Goal: Task Accomplishment & Management: Manage account settings

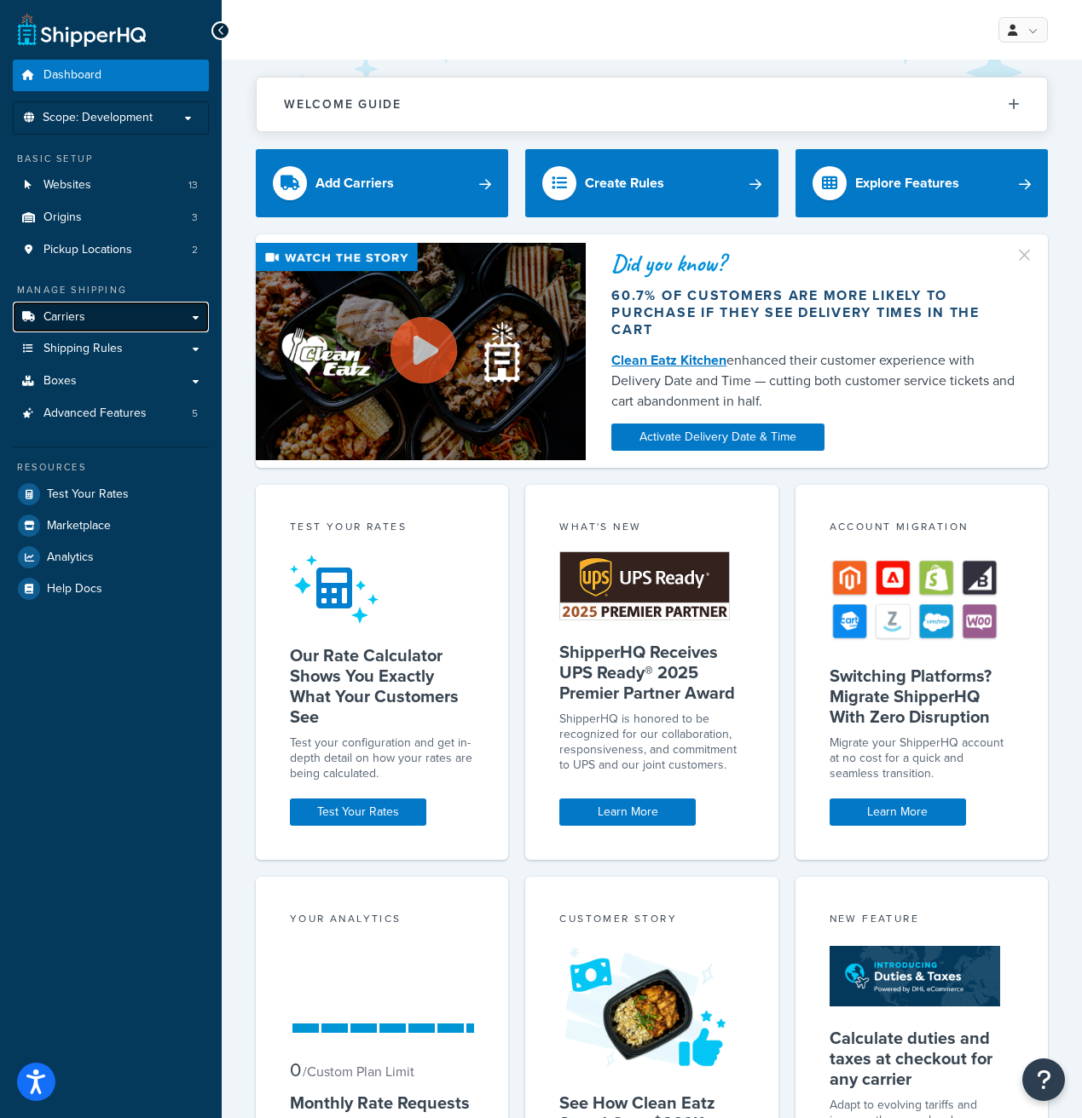
click at [131, 314] on link "Carriers" at bounding box center [111, 318] width 196 height 32
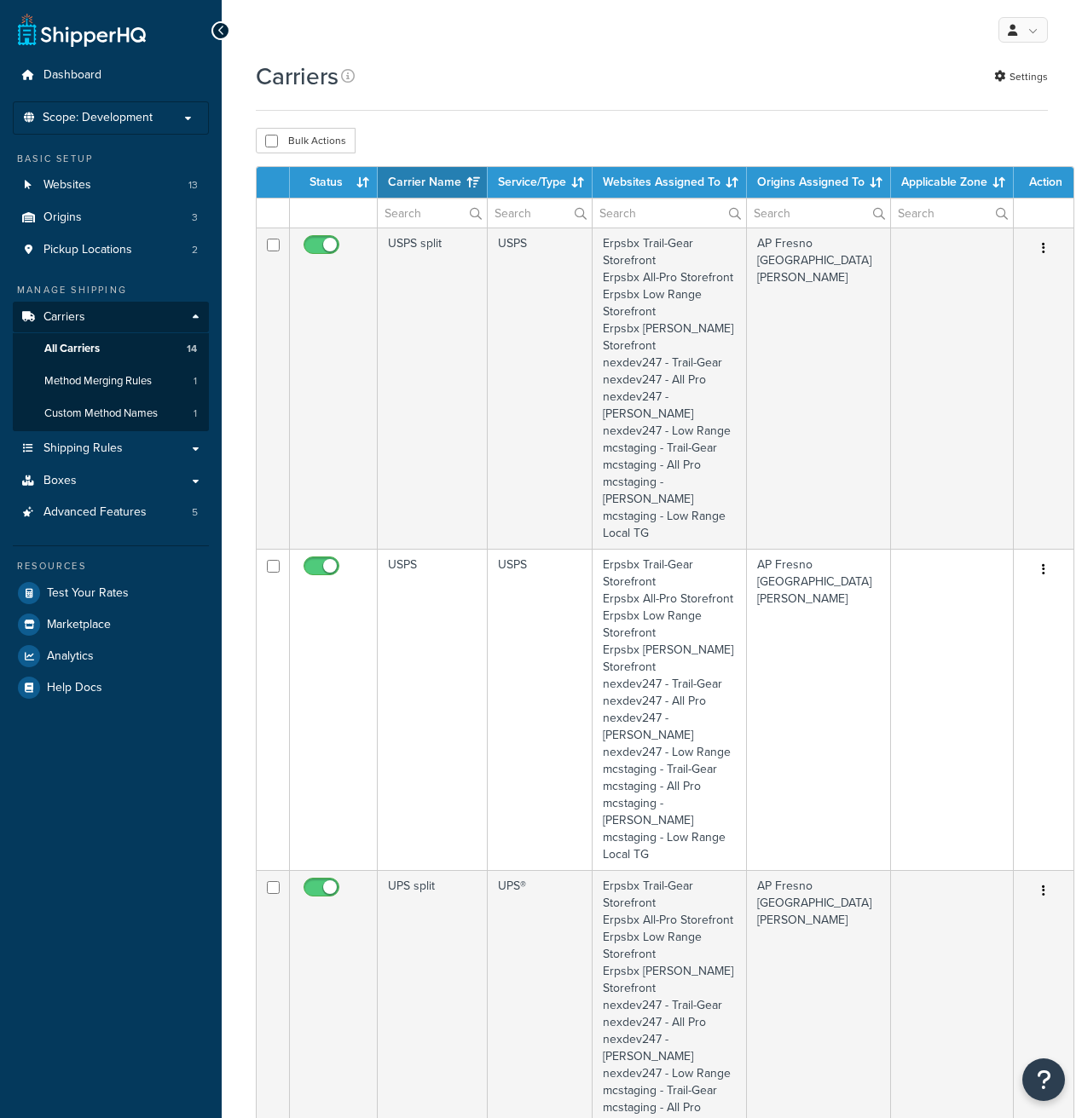
select select "15"
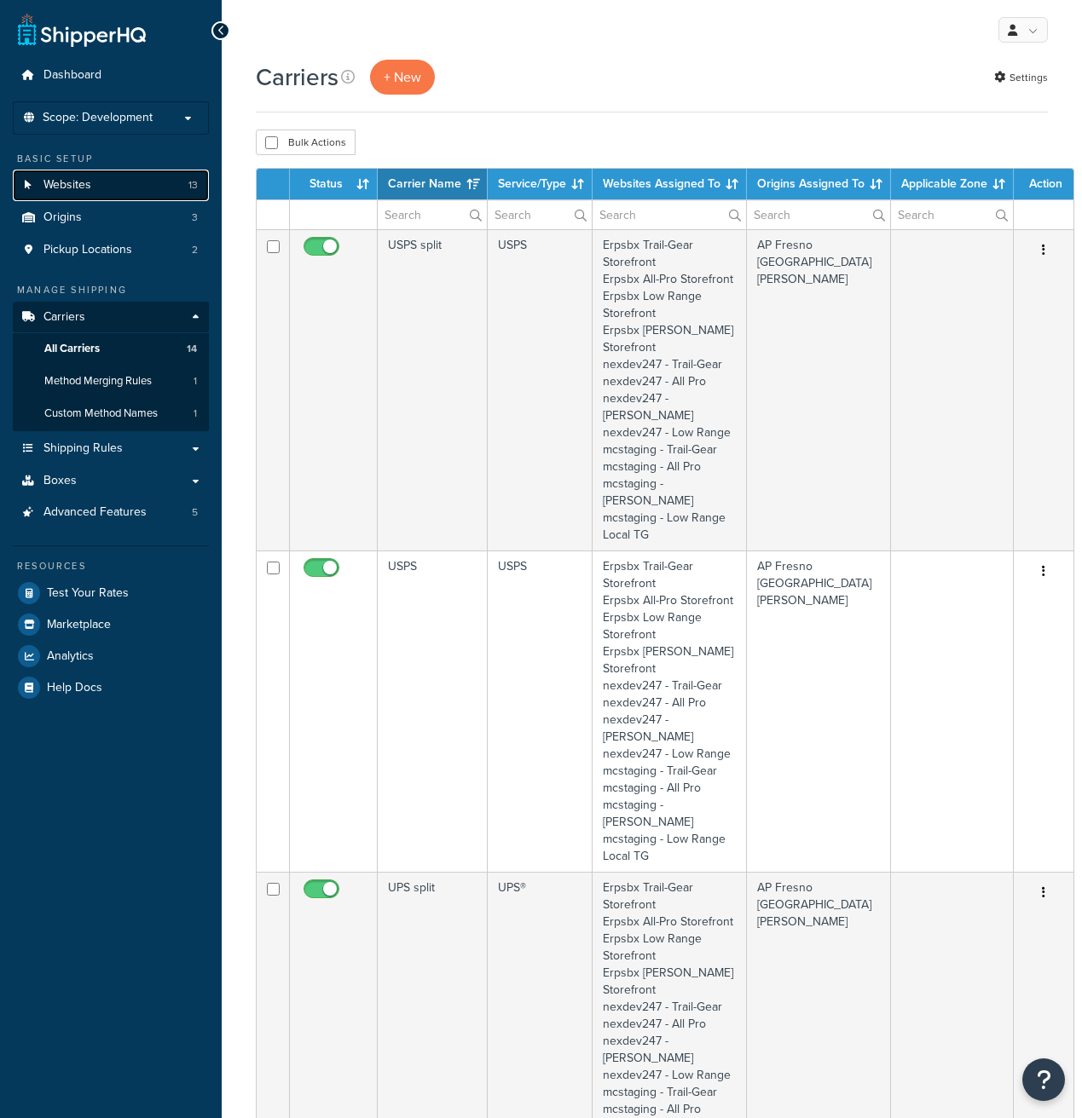
click at [162, 192] on link "Websites 13" at bounding box center [111, 186] width 196 height 32
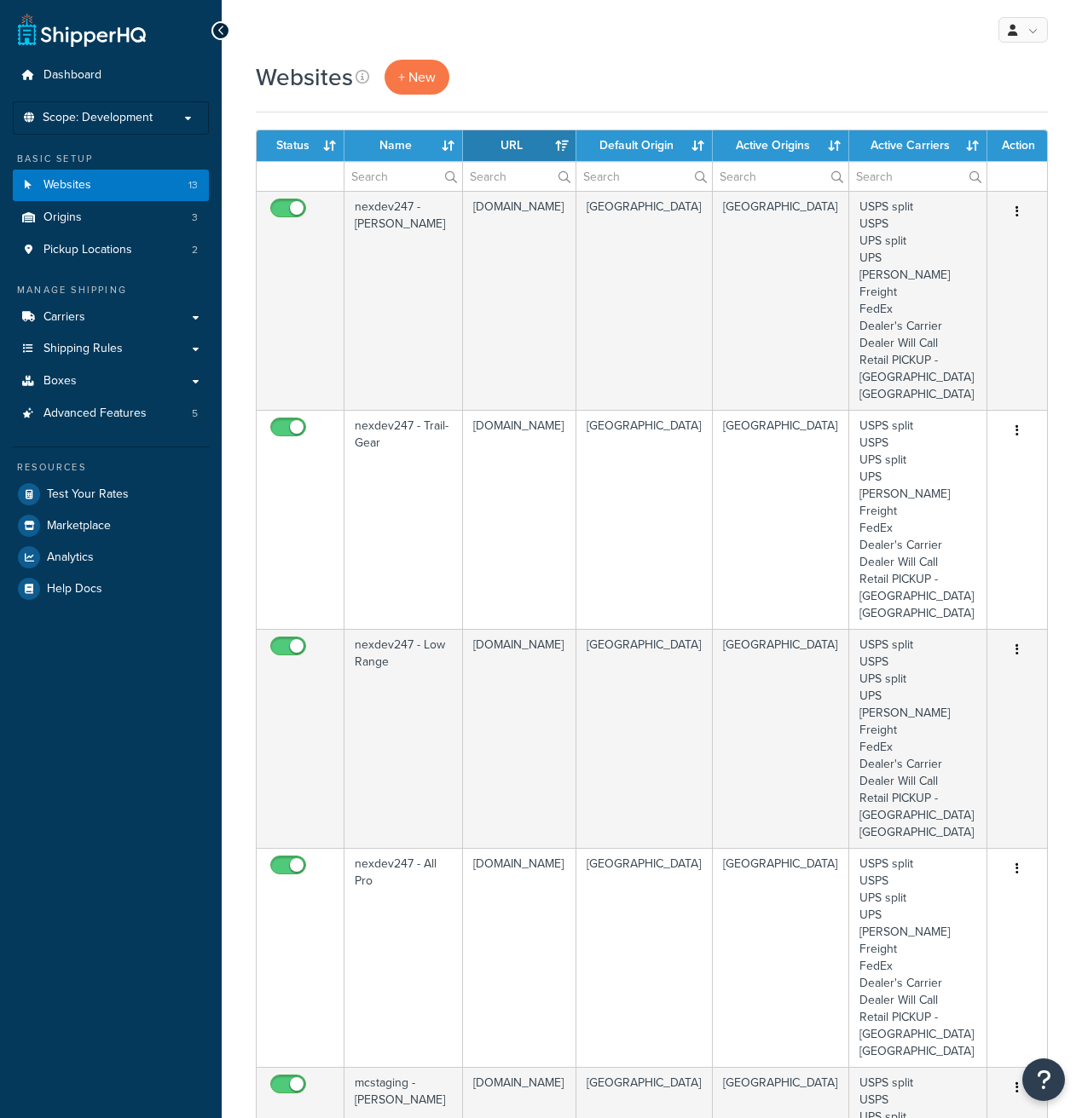
select select "15"
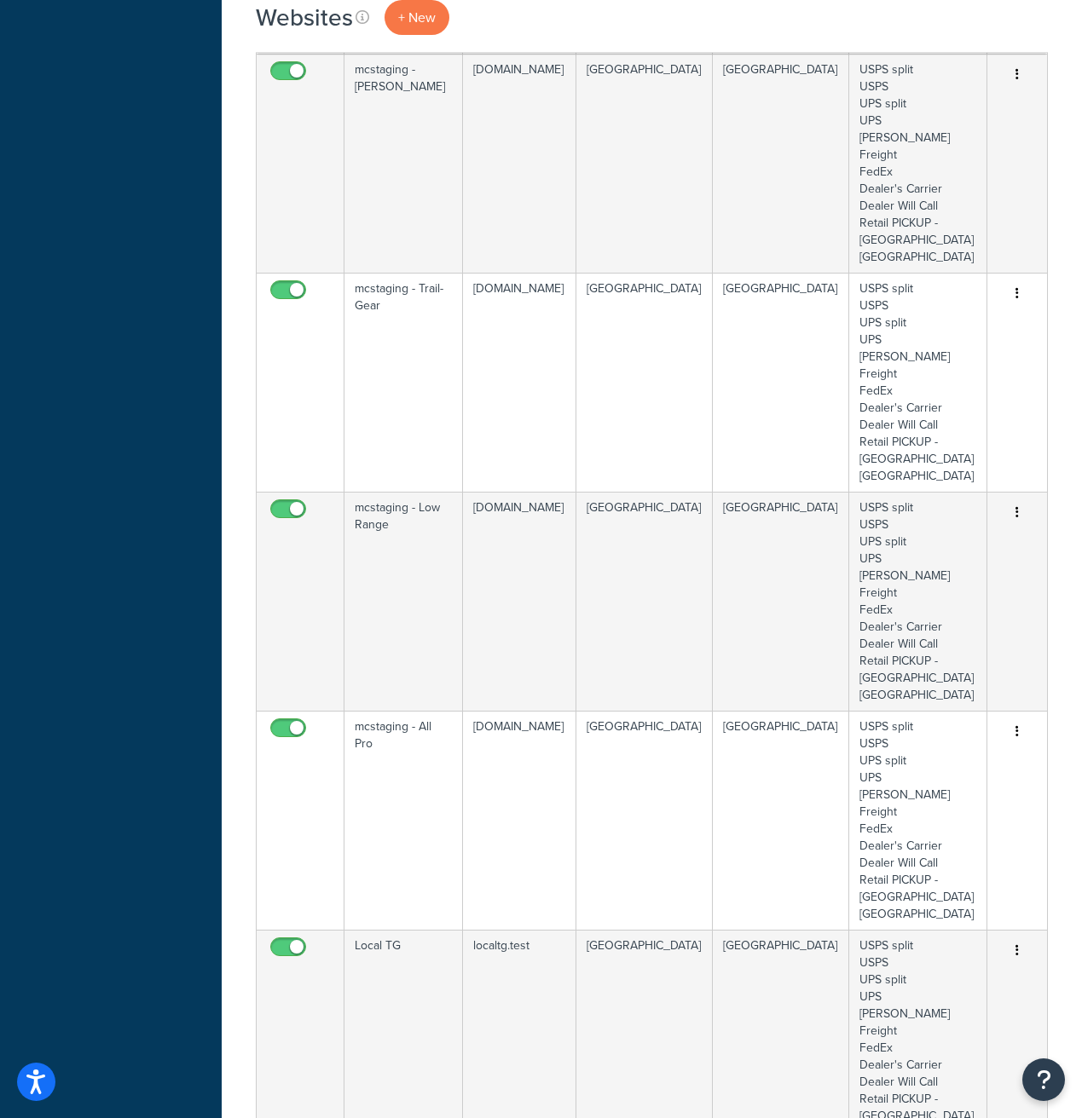
scroll to position [1014, 0]
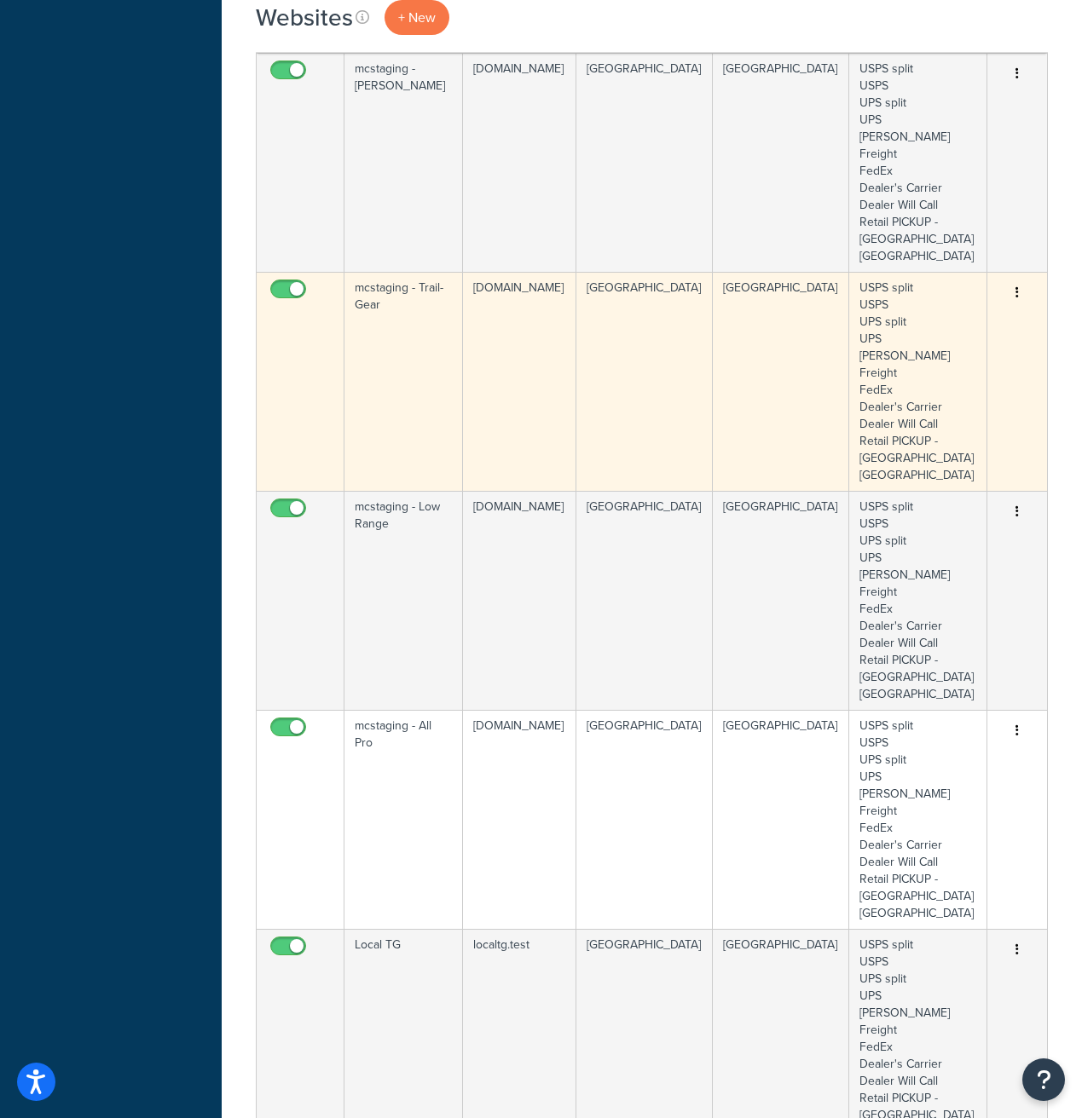
click at [655, 297] on td "[GEOGRAPHIC_DATA]" at bounding box center [644, 381] width 136 height 219
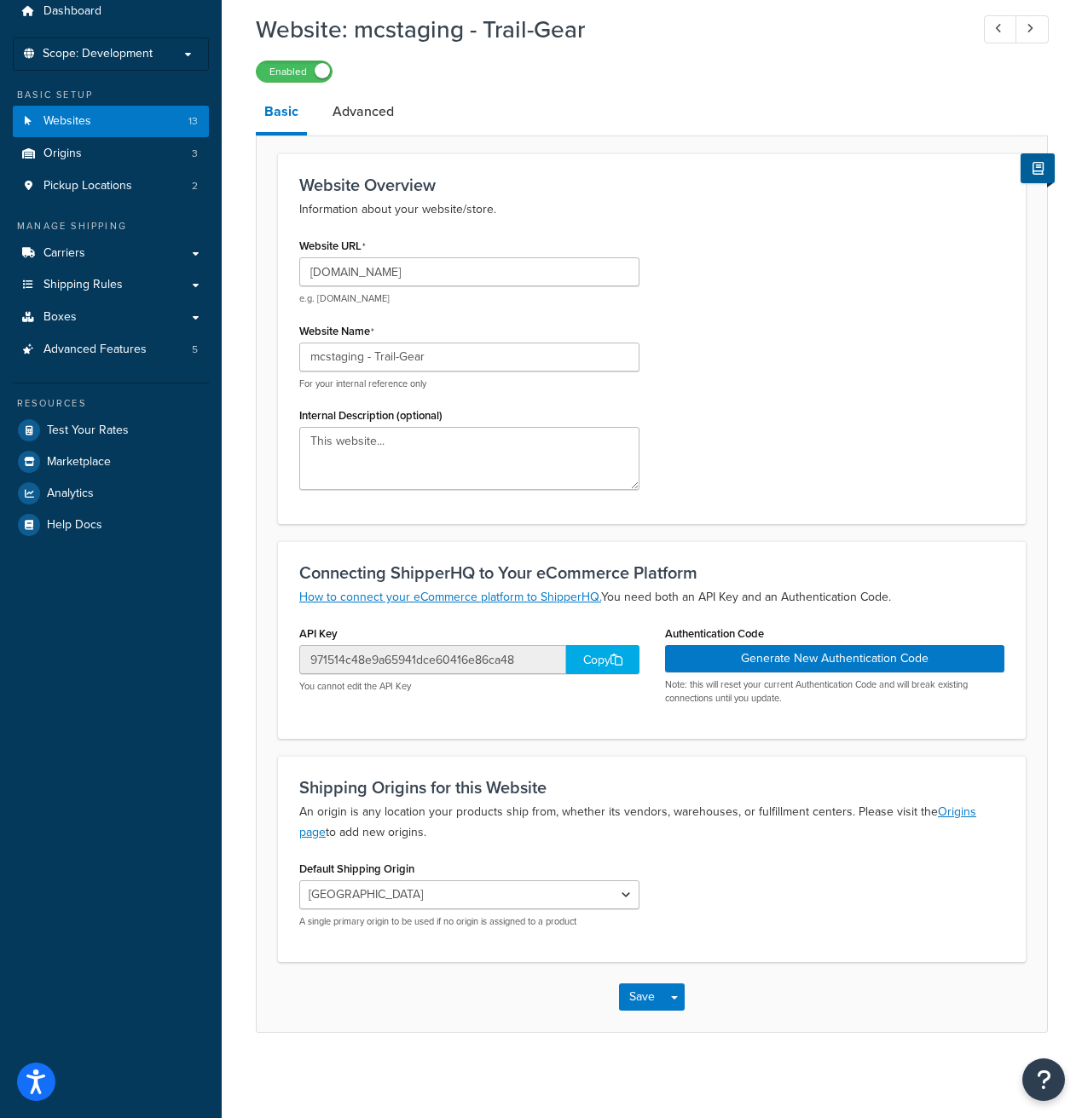
scroll to position [66, 0]
click at [605, 659] on div "Copy" at bounding box center [602, 659] width 73 height 29
click at [130, 153] on link "Origins 3" at bounding box center [111, 154] width 196 height 32
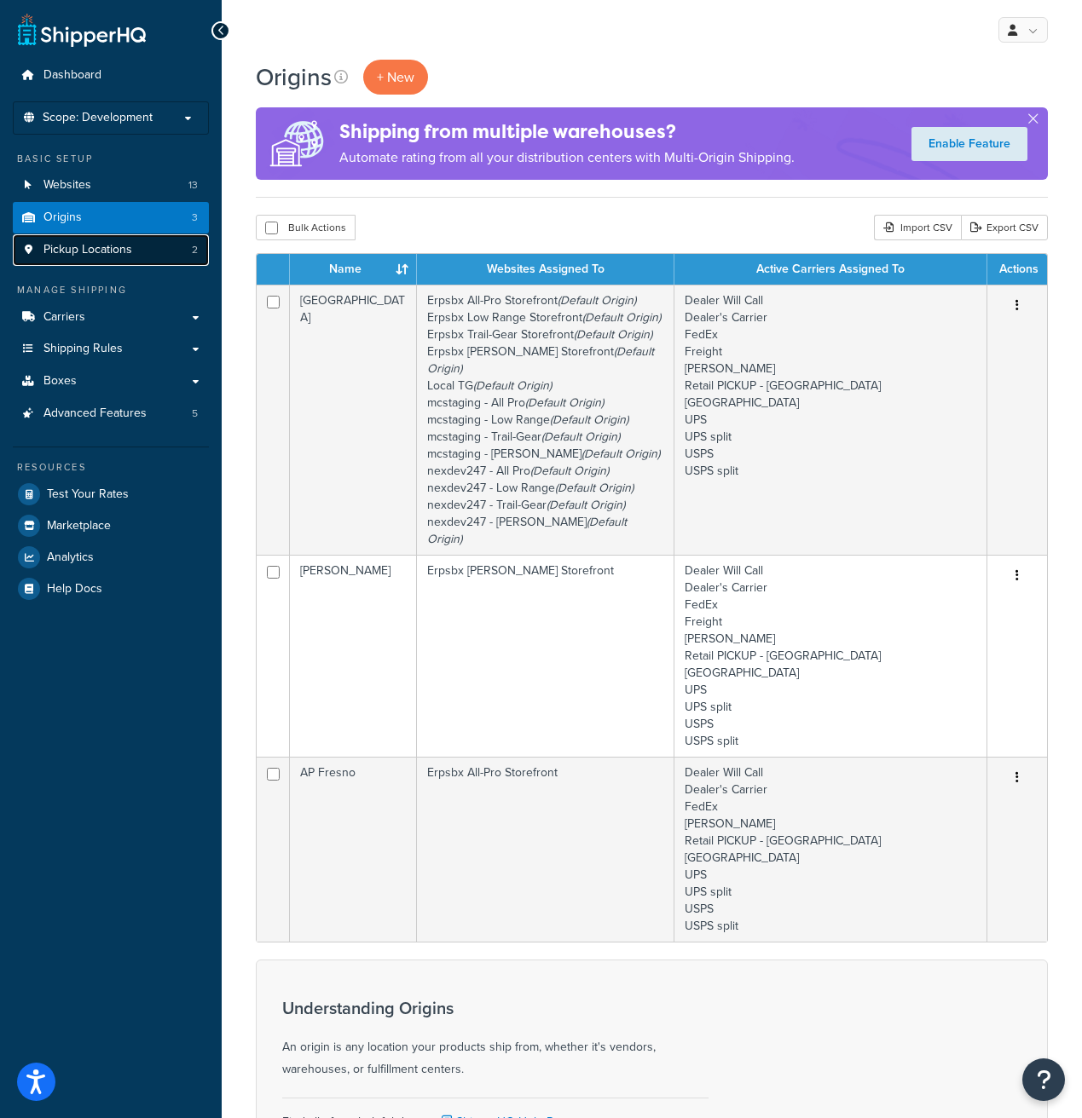
click at [129, 252] on span "Pickup Locations" at bounding box center [87, 250] width 89 height 14
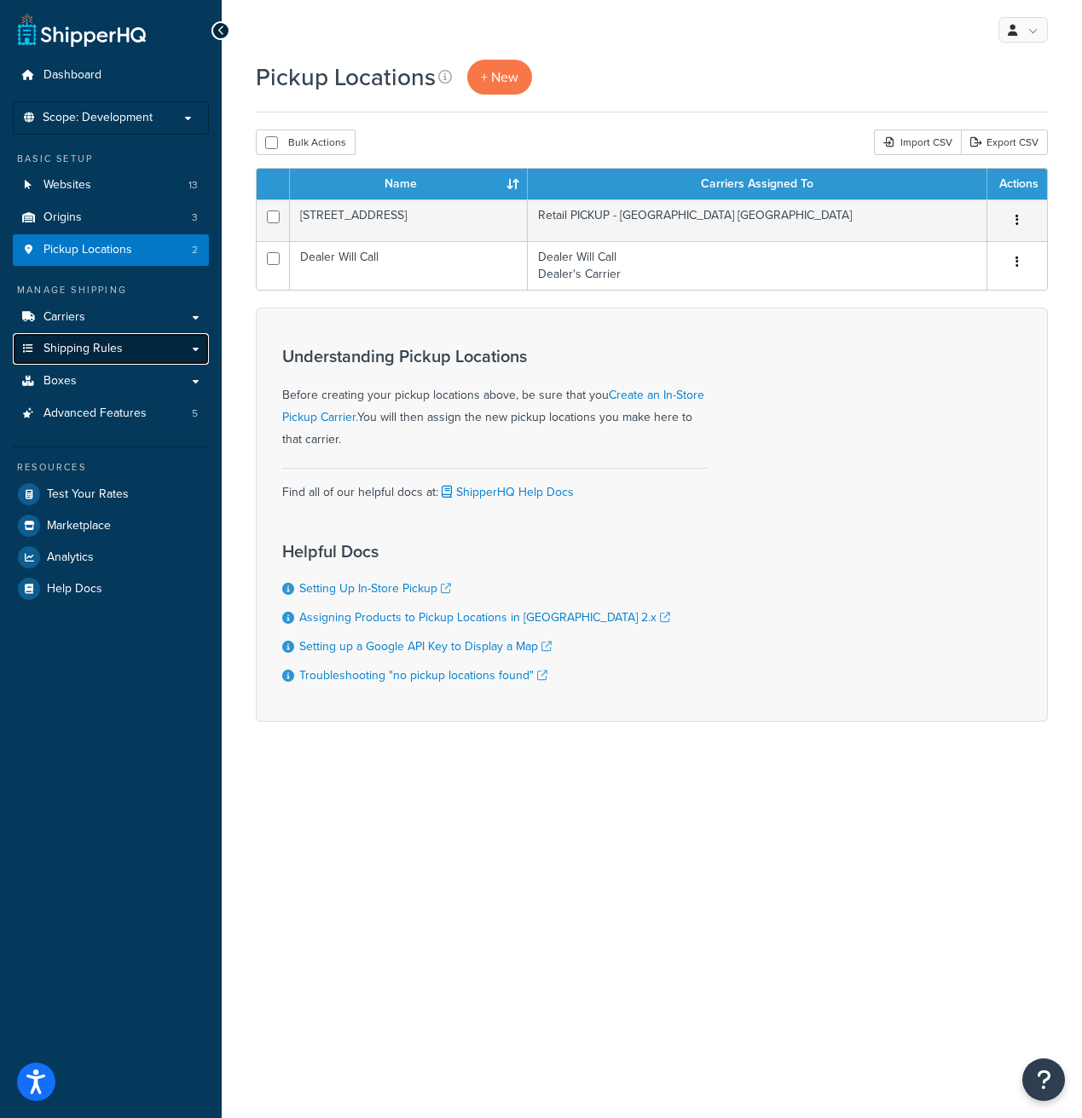
click at [167, 349] on link "Shipping Rules" at bounding box center [111, 349] width 196 height 32
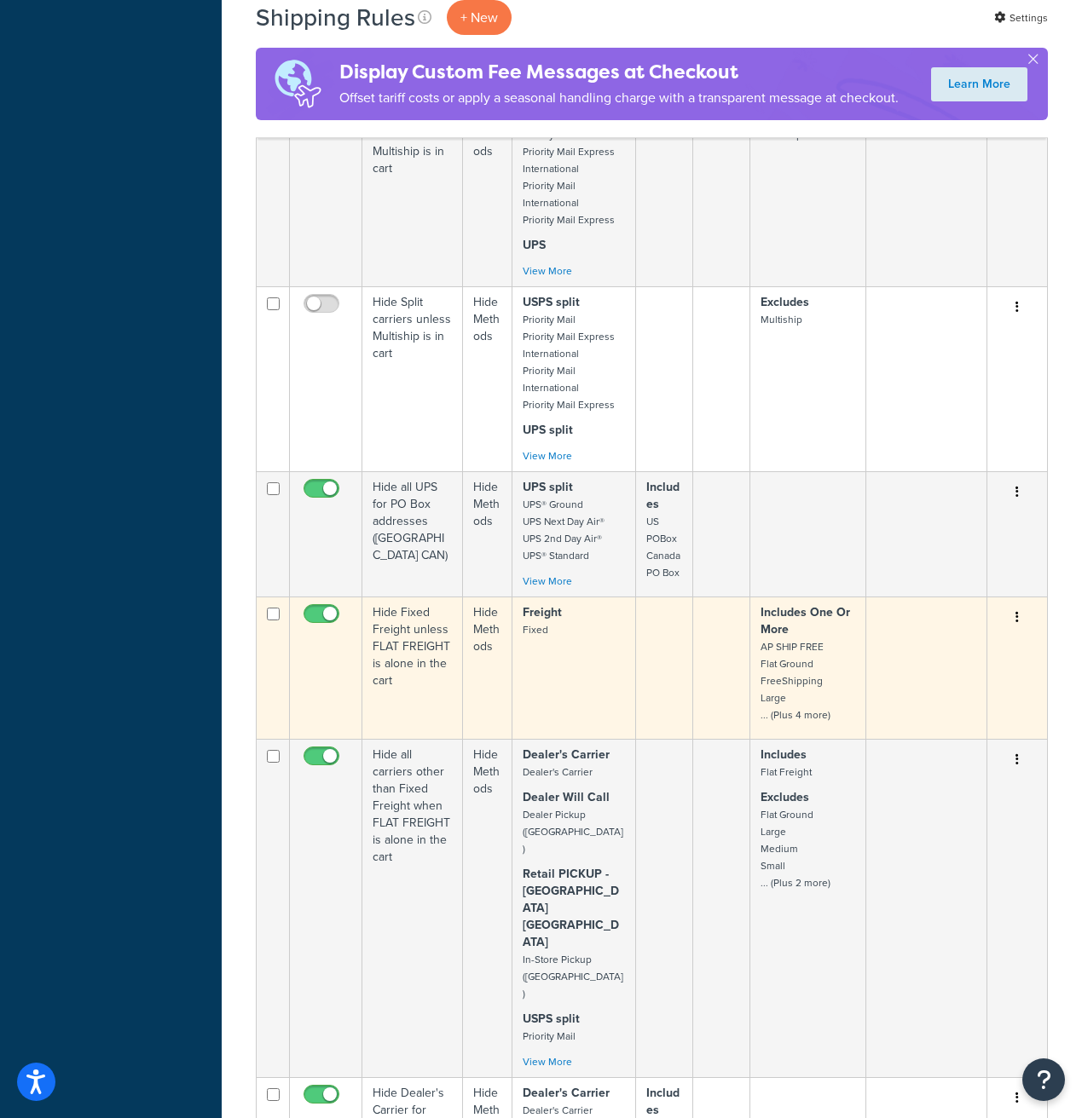
scroll to position [1463, 0]
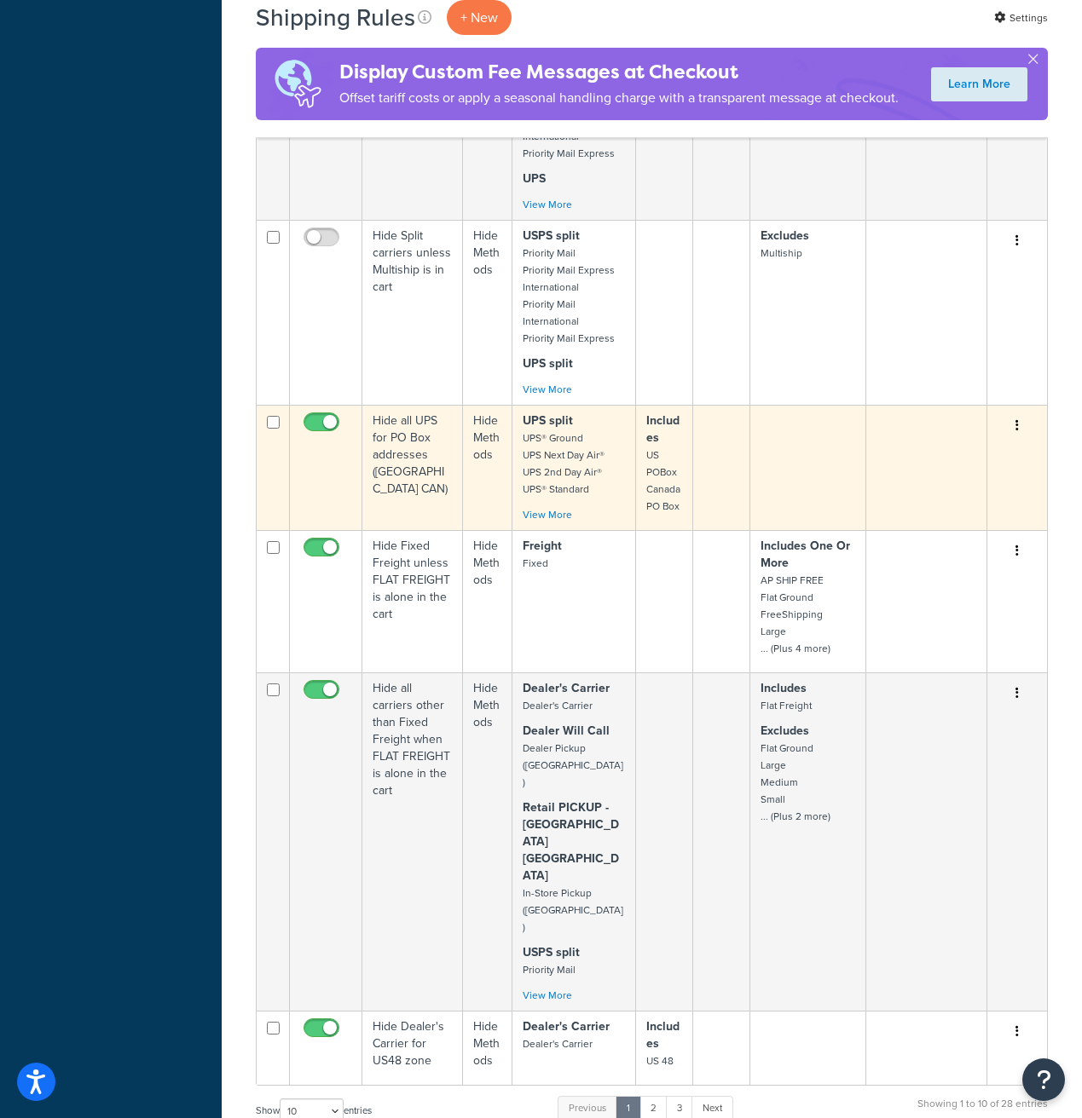
click at [719, 463] on td at bounding box center [721, 467] width 57 height 125
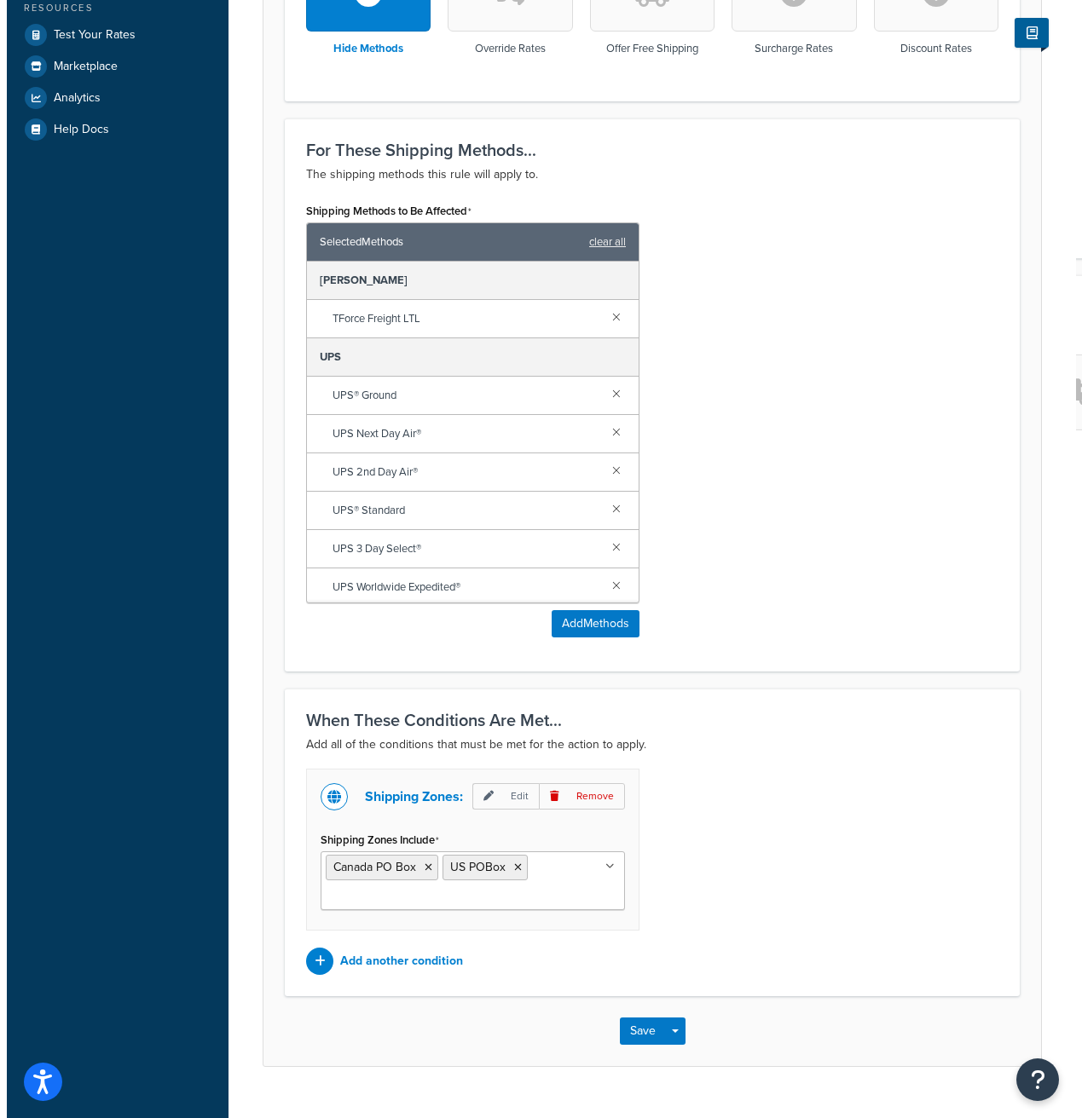
scroll to position [626, 0]
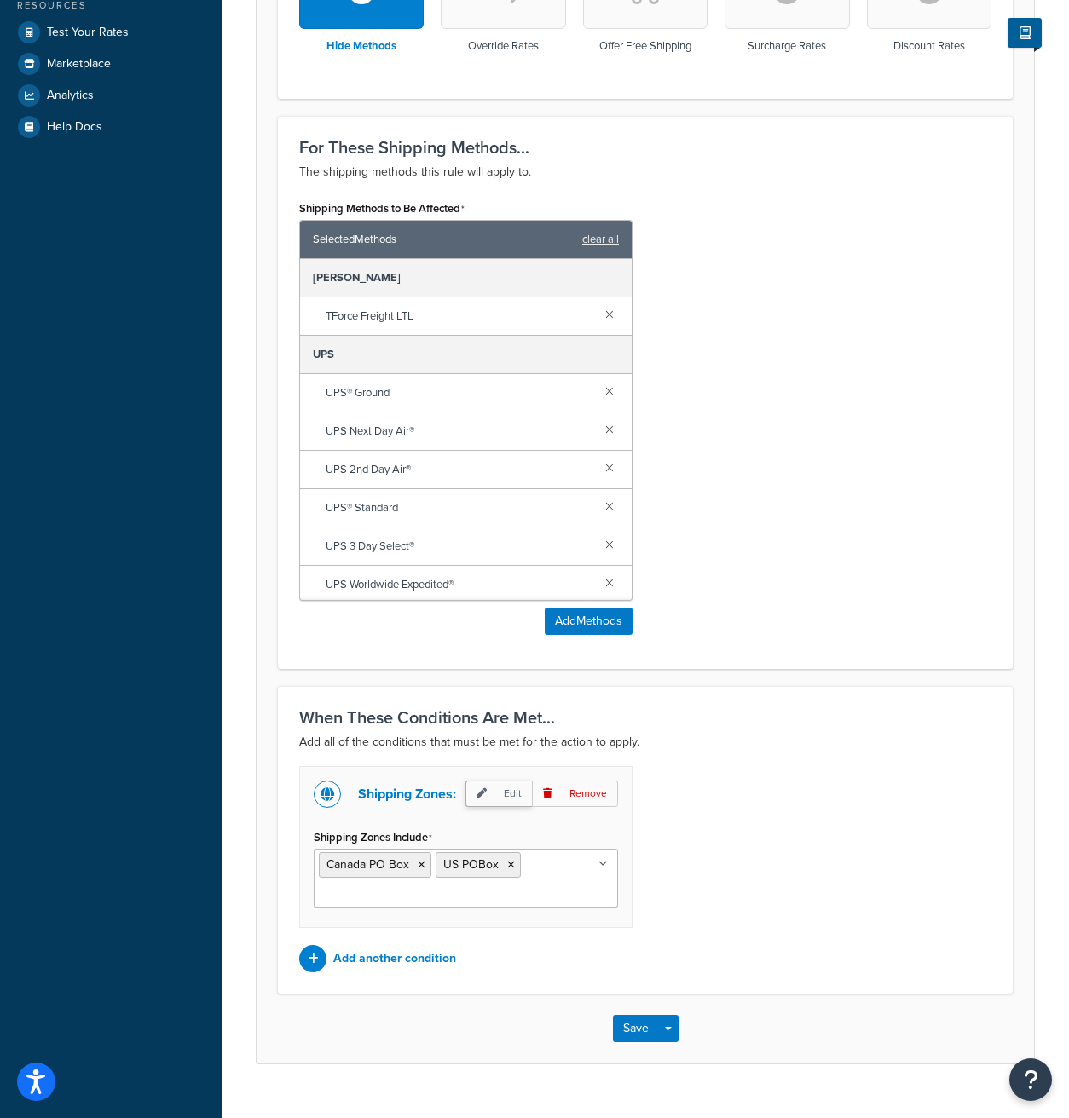
click at [501, 781] on p "Edit" at bounding box center [498, 794] width 66 height 26
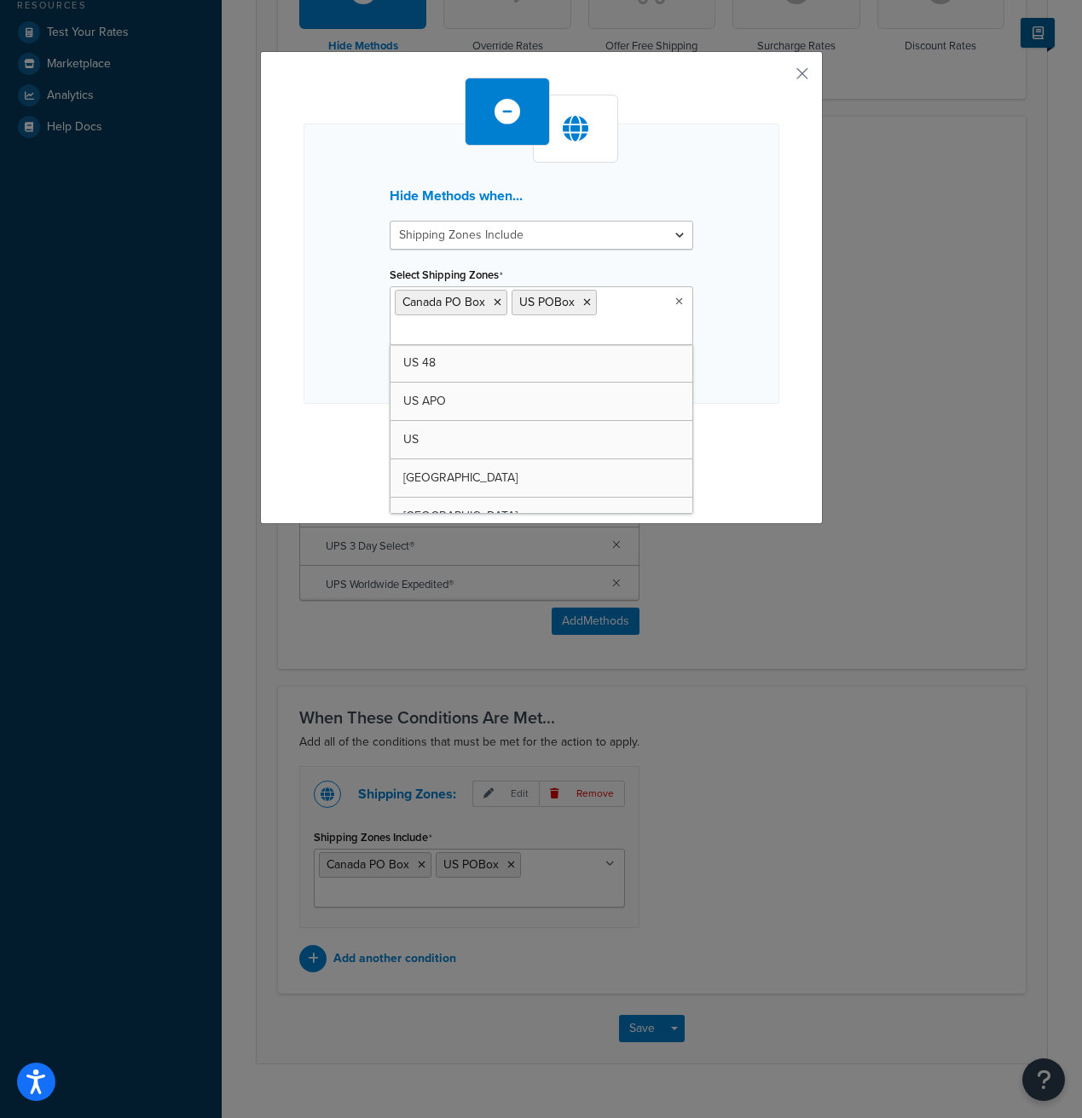
click at [675, 298] on icon at bounding box center [679, 302] width 8 height 10
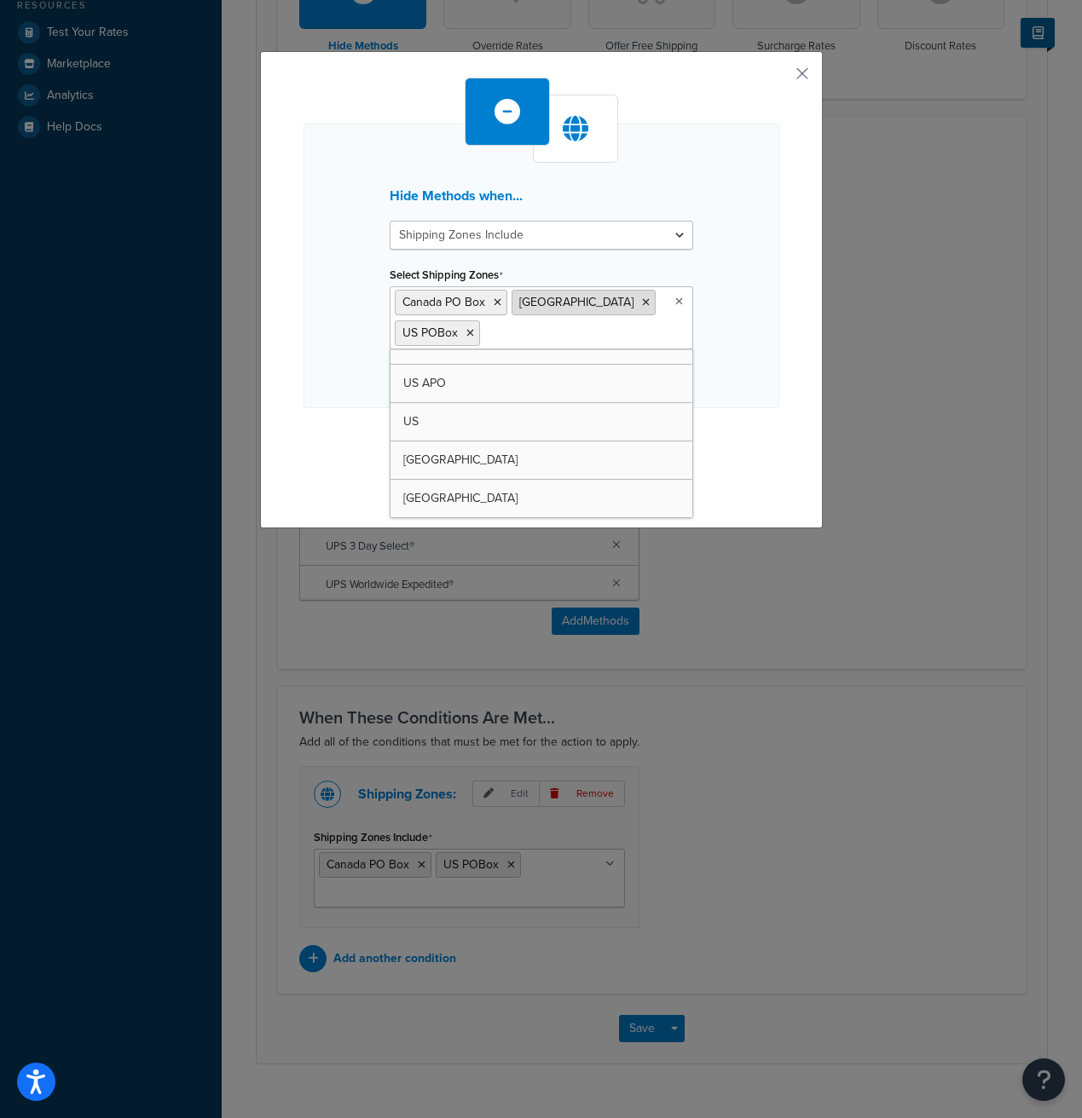
click at [642, 298] on icon at bounding box center [646, 302] width 8 height 10
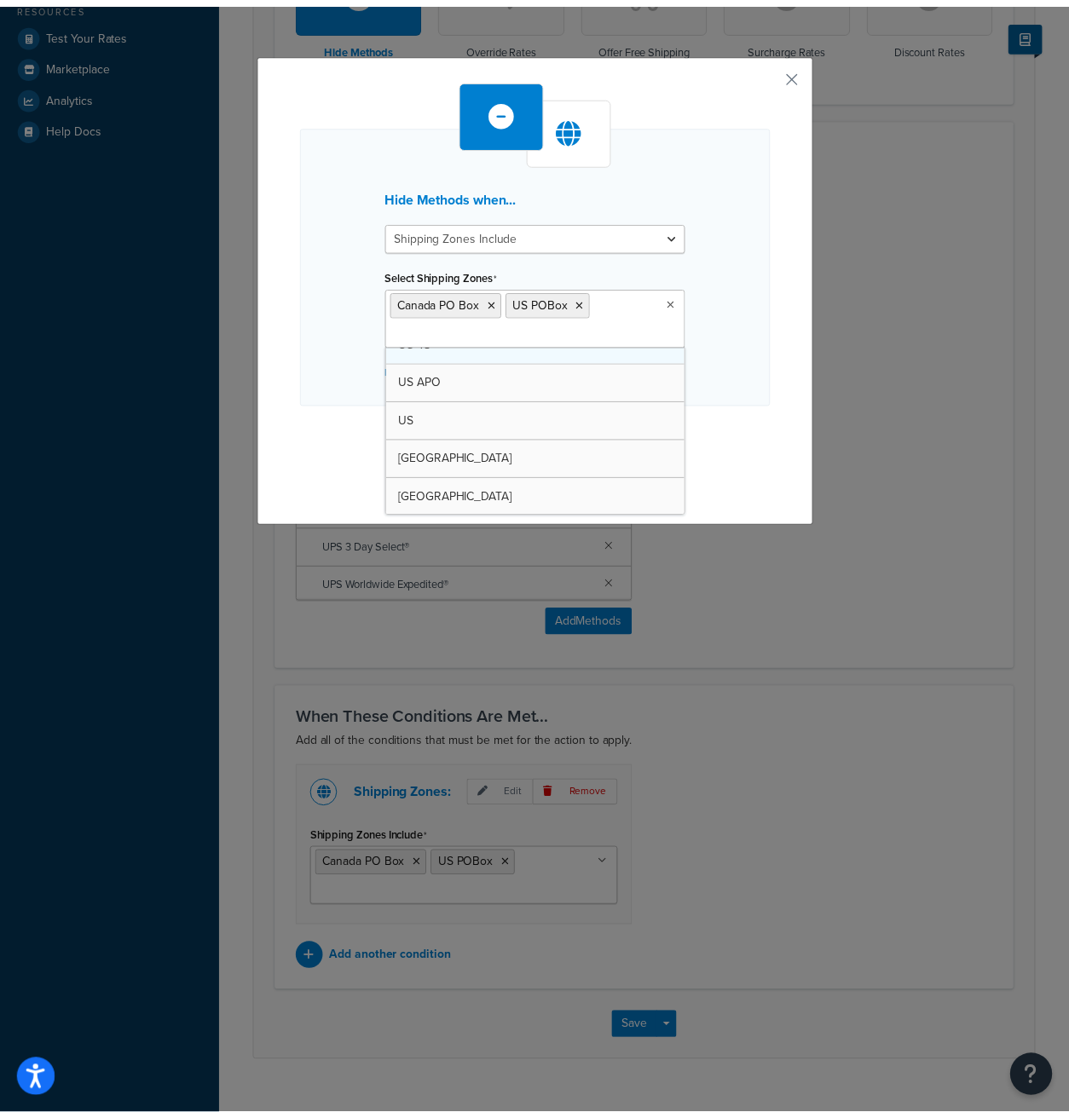
scroll to position [0, 0]
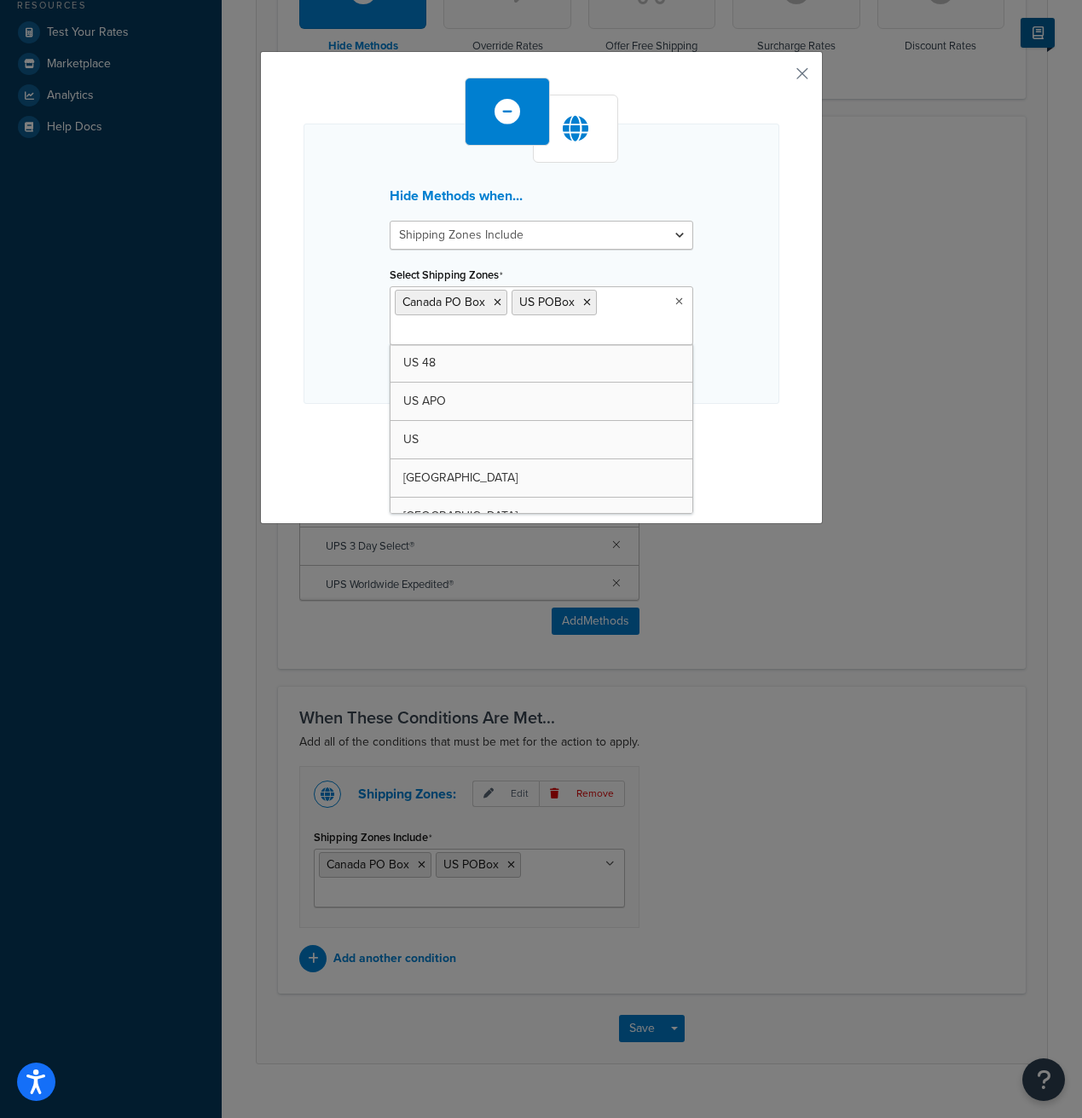
click at [746, 439] on div "Hide Methods when... Shipping Zones Include Shipping Zones Do Not Include Selec…" at bounding box center [541, 284] width 476 height 412
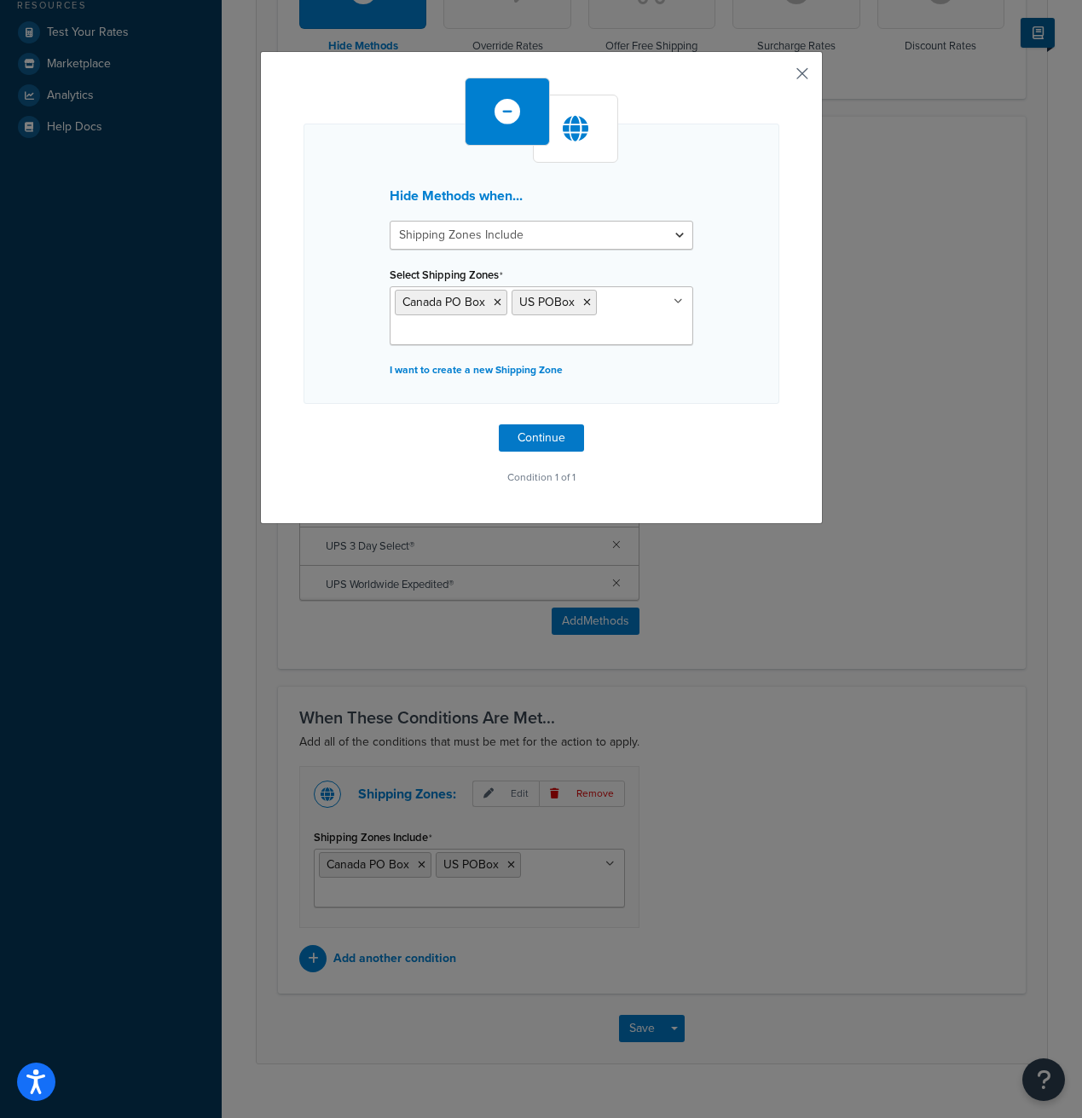
click at [779, 78] on button "button" at bounding box center [777, 80] width 4 height 4
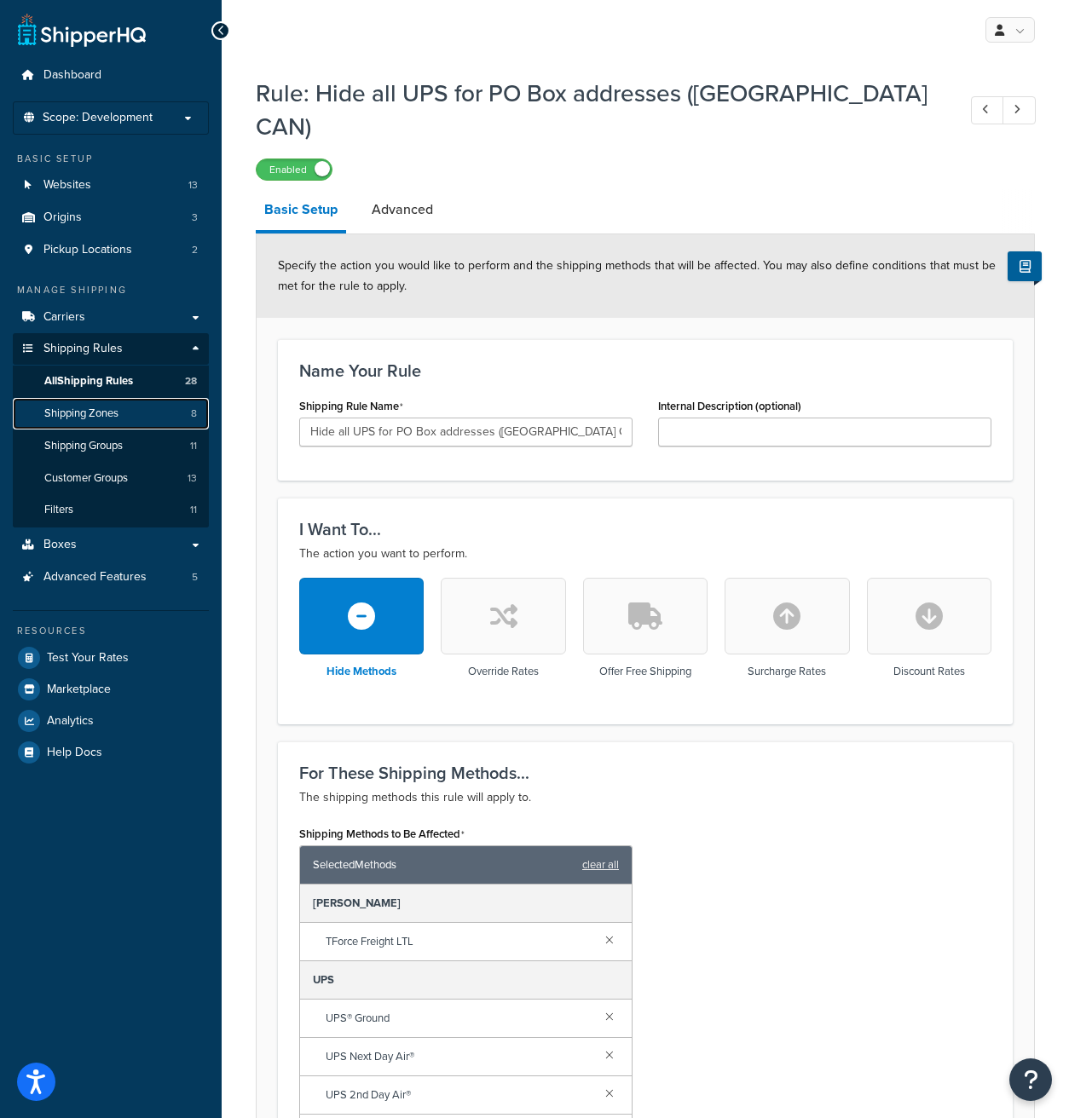
click at [142, 417] on link "Shipping Zones 8" at bounding box center [111, 414] width 196 height 32
click at [402, 189] on link "Advanced" at bounding box center [402, 209] width 78 height 41
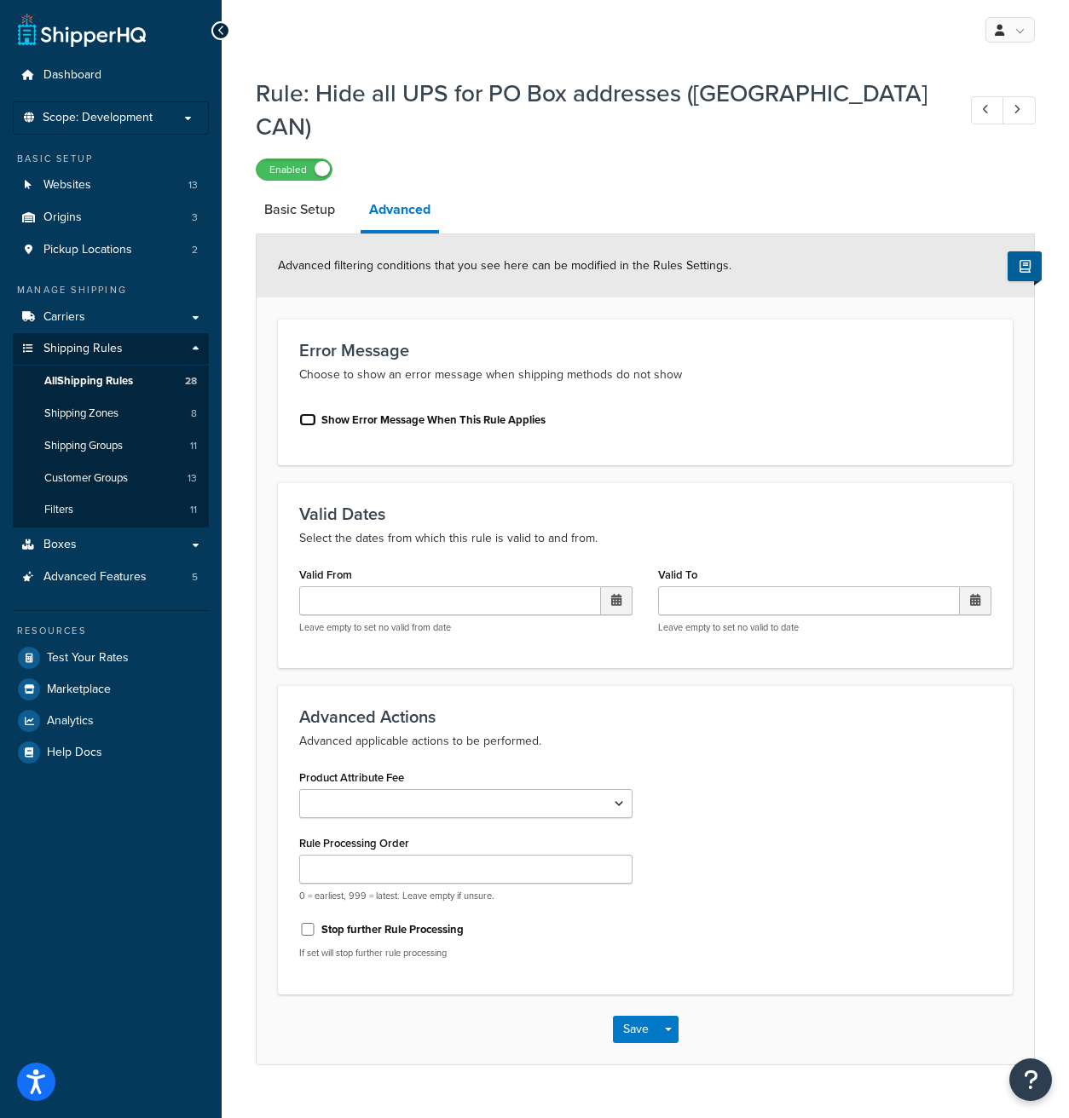
click at [305, 413] on input "Show Error Message When This Rule Applies" at bounding box center [307, 419] width 17 height 13
checkbox input "true"
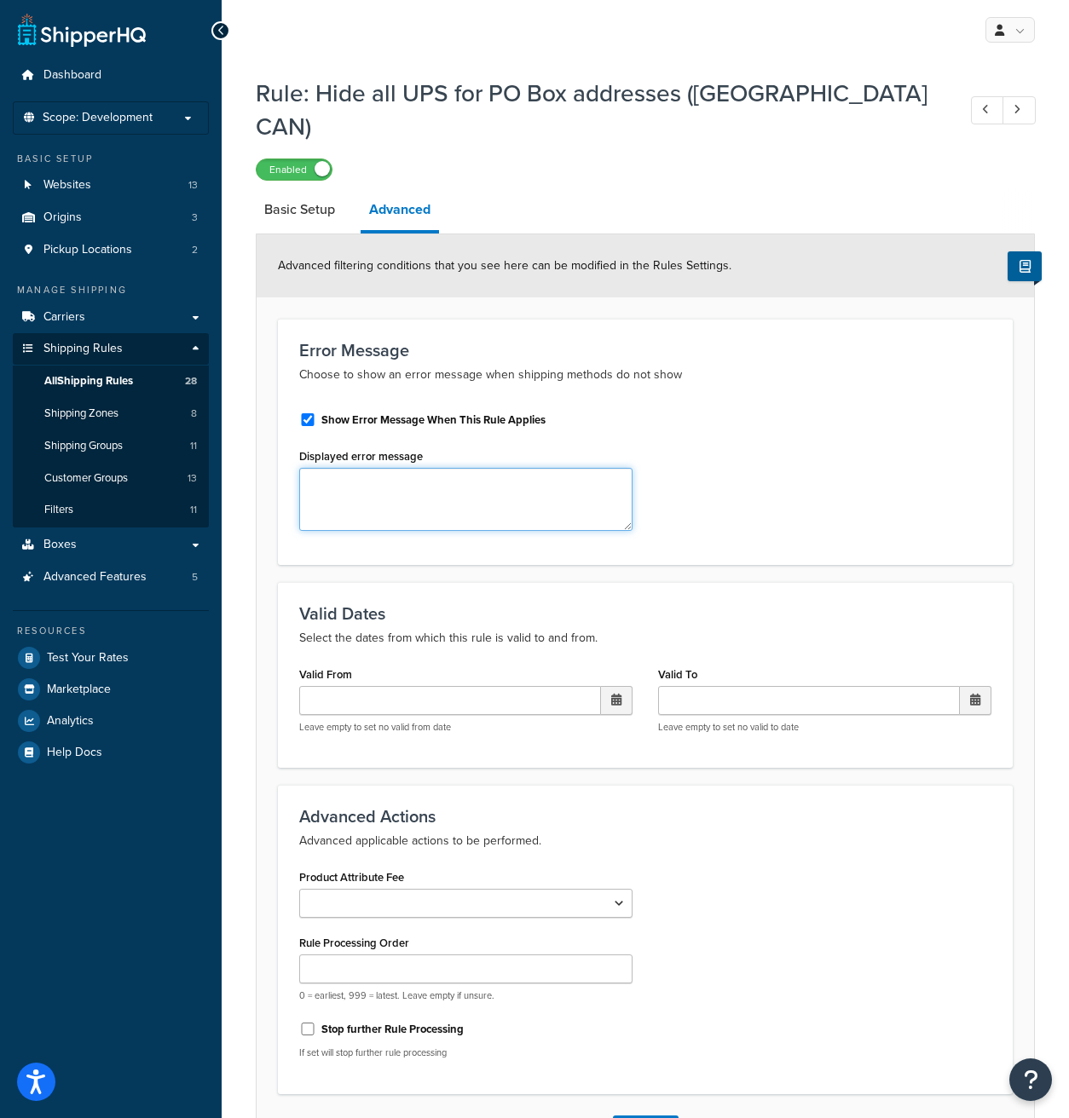
click at [414, 468] on textarea "Displayed error message" at bounding box center [465, 499] width 333 height 63
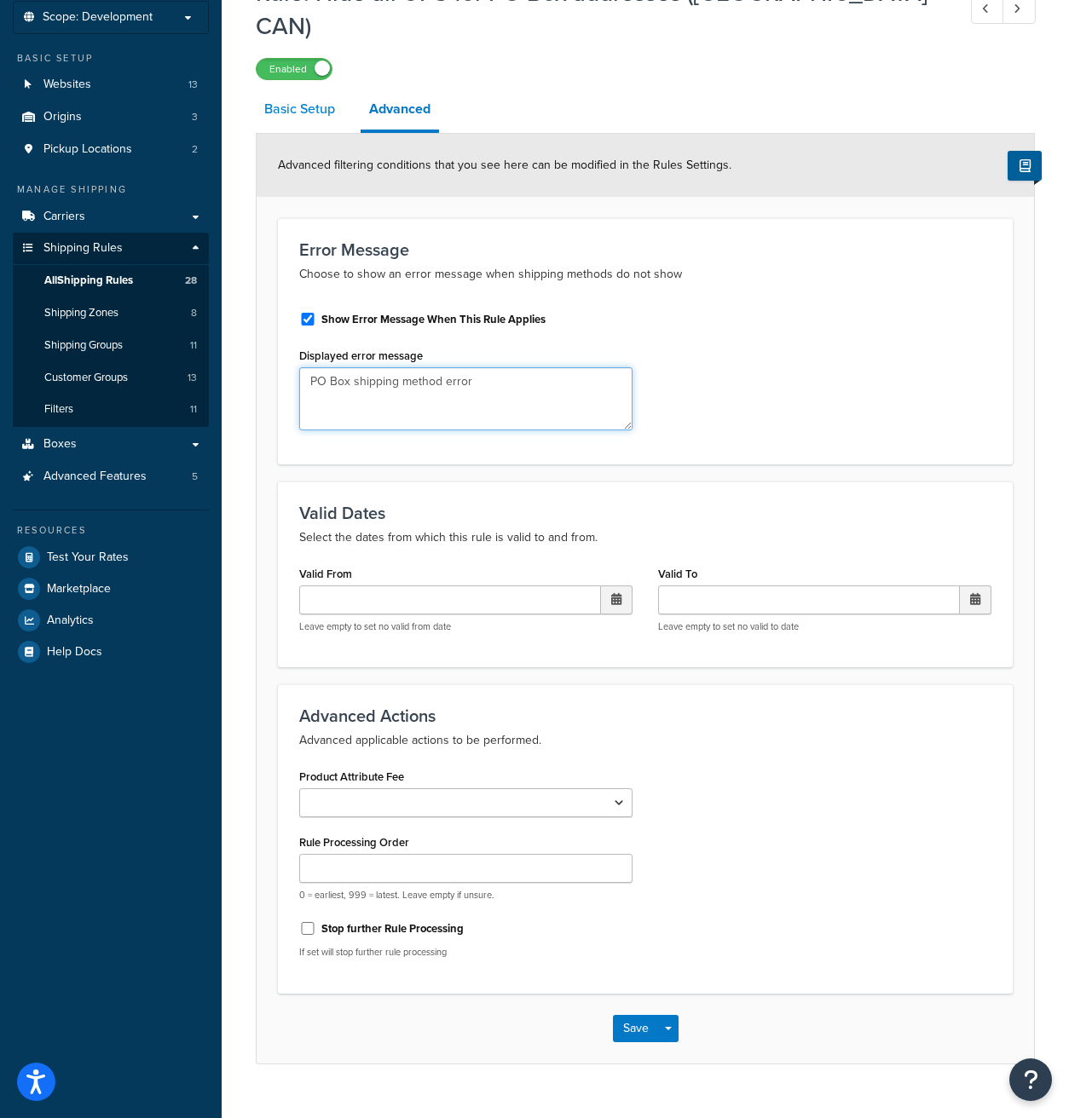
type textarea "PO Box shipping method error"
click at [313, 89] on link "Basic Setup" at bounding box center [300, 109] width 88 height 41
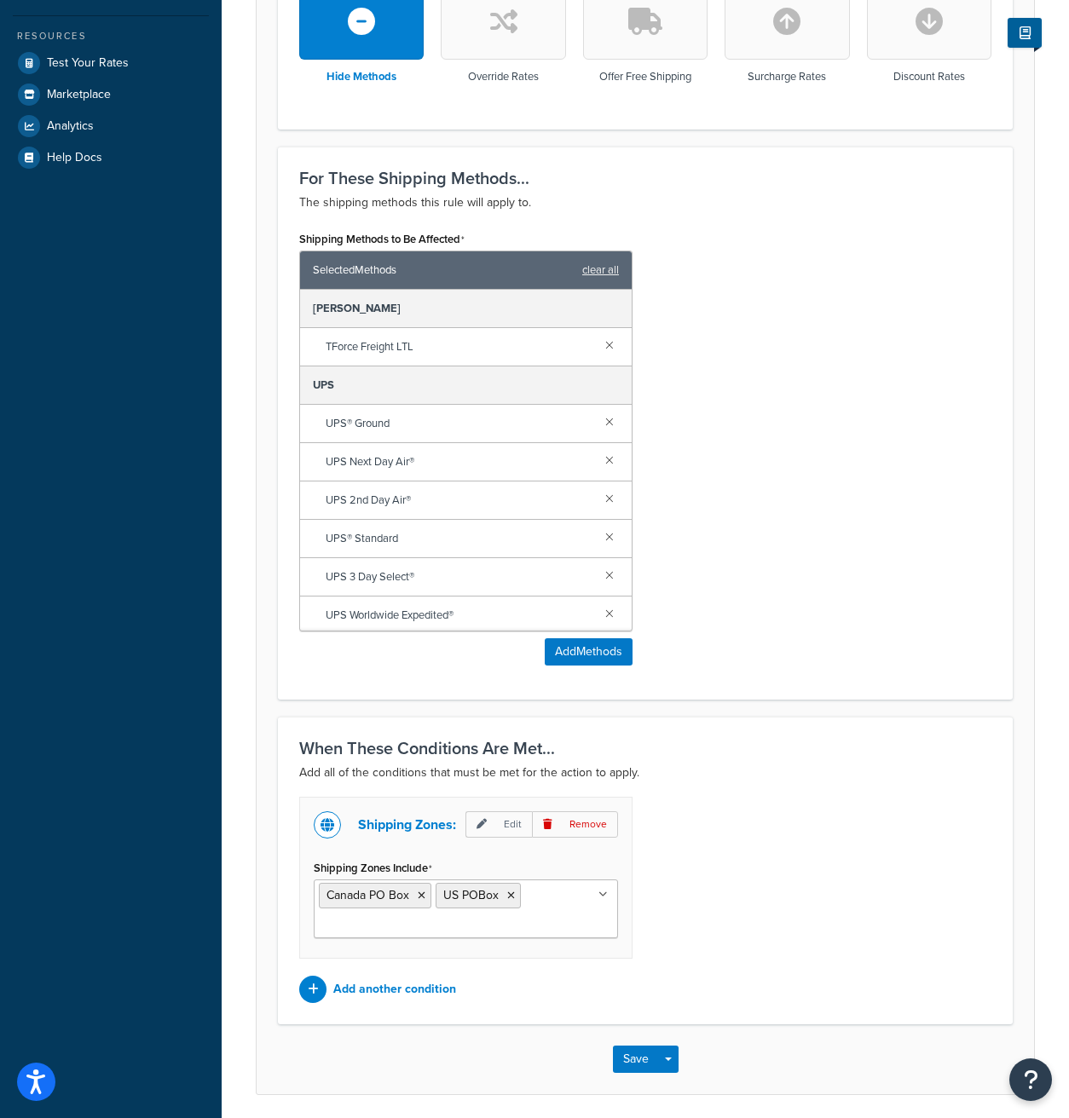
scroll to position [626, 0]
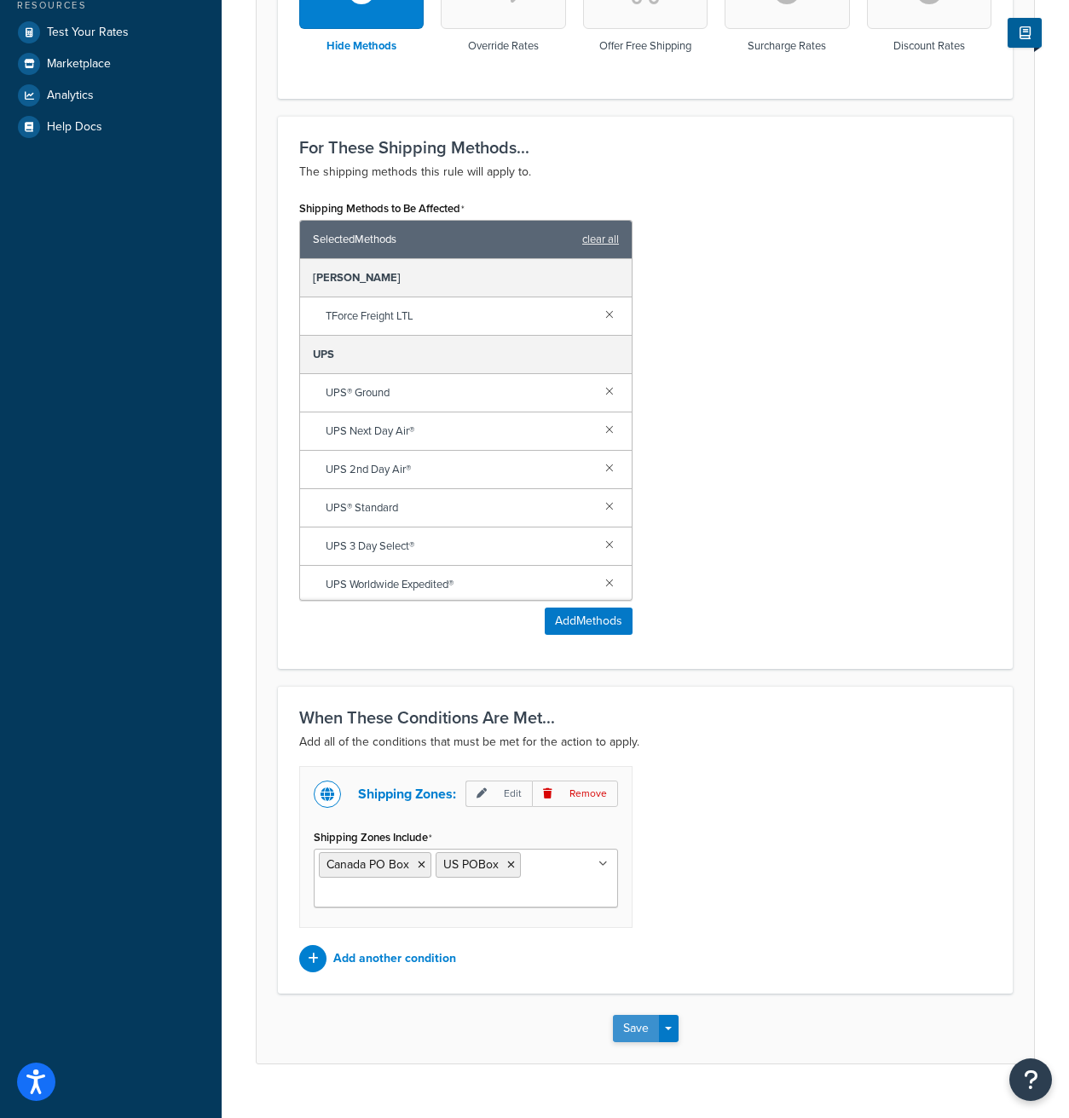
click at [638, 1015] on button "Save" at bounding box center [636, 1028] width 46 height 27
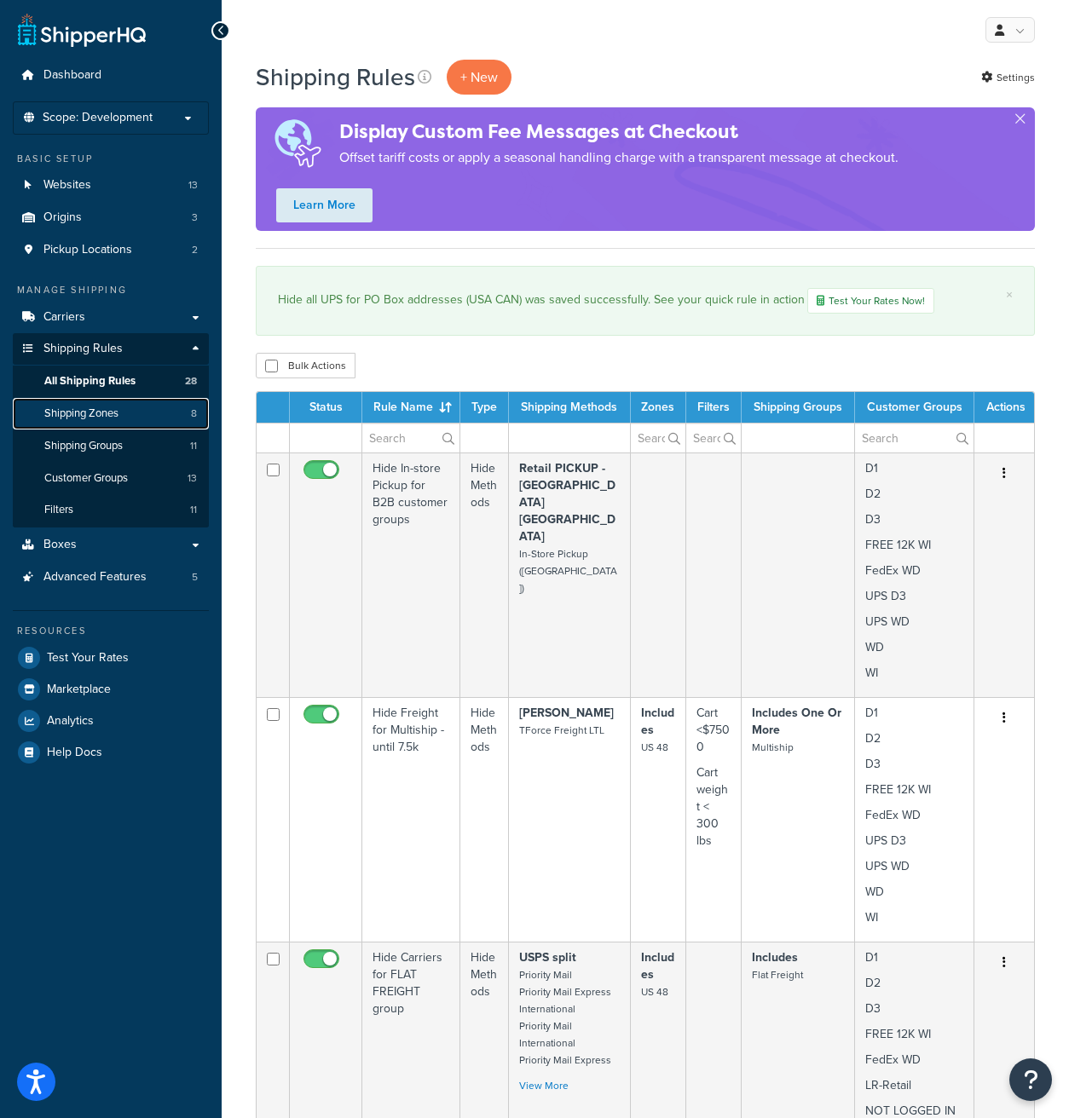
click at [108, 417] on span "Shipping Zones" at bounding box center [81, 414] width 74 height 14
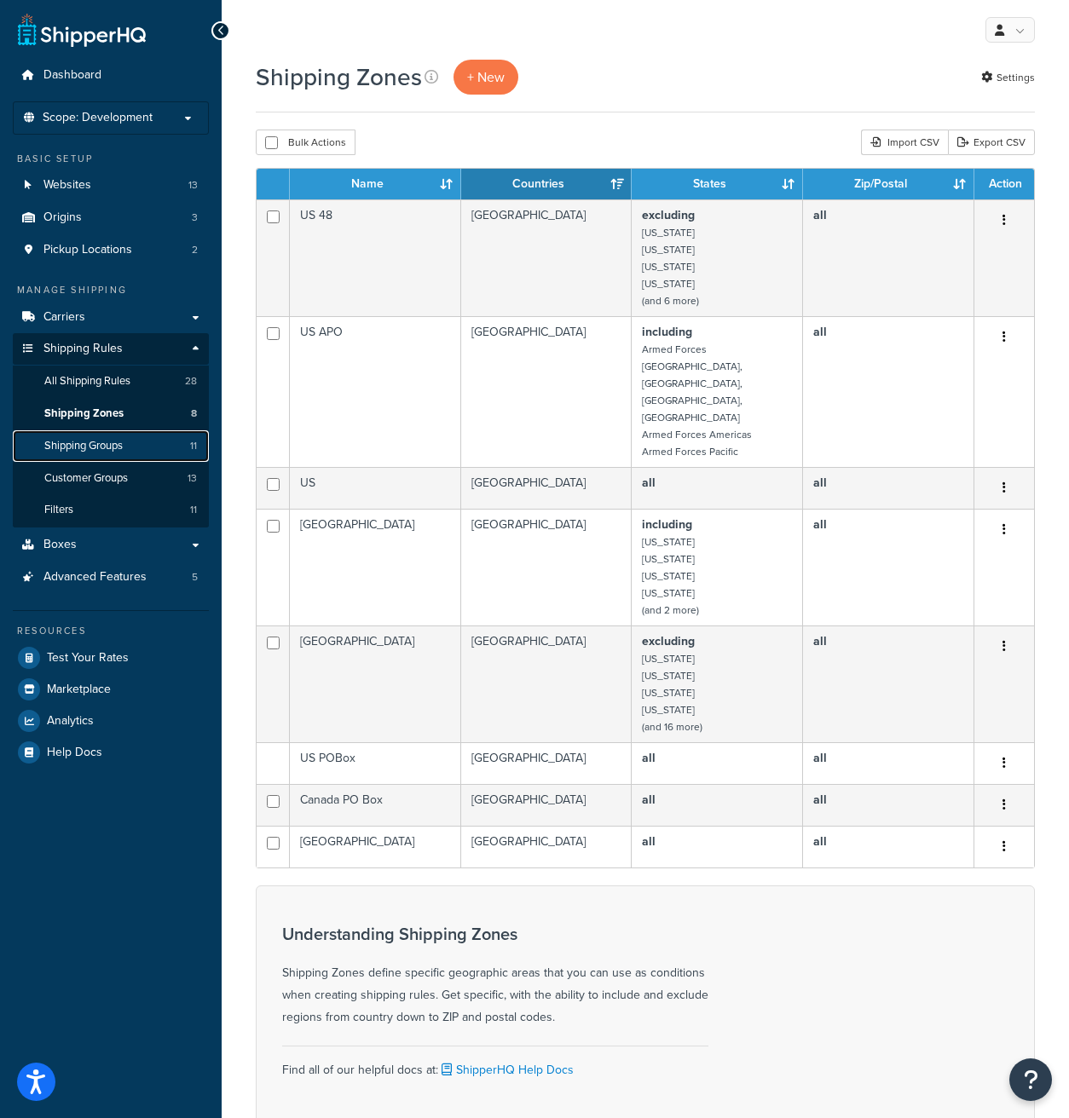
click at [118, 447] on span "Shipping Groups" at bounding box center [83, 446] width 78 height 14
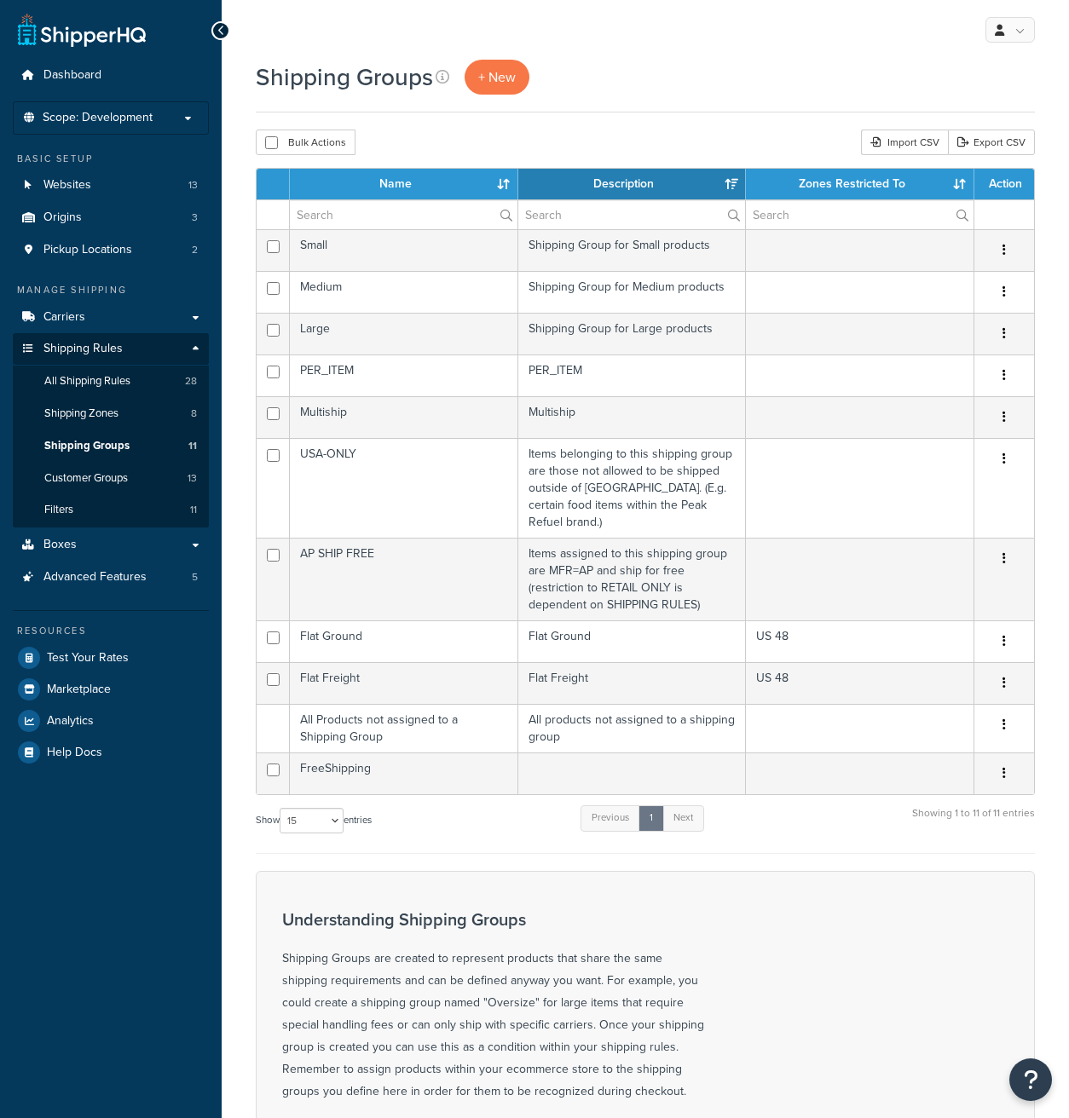
select select "15"
click at [139, 190] on link "Websites 13" at bounding box center [111, 186] width 196 height 32
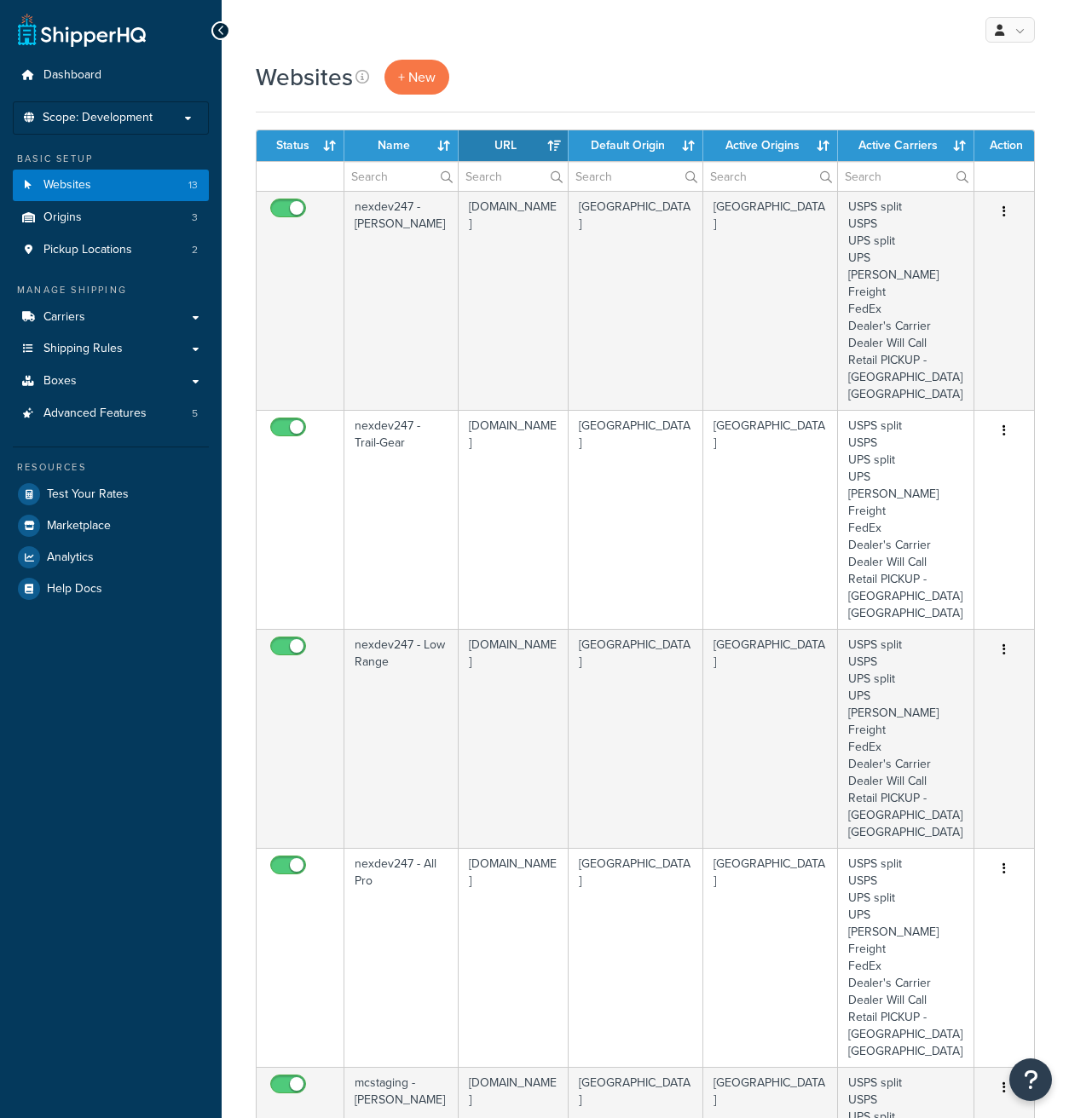
select select "15"
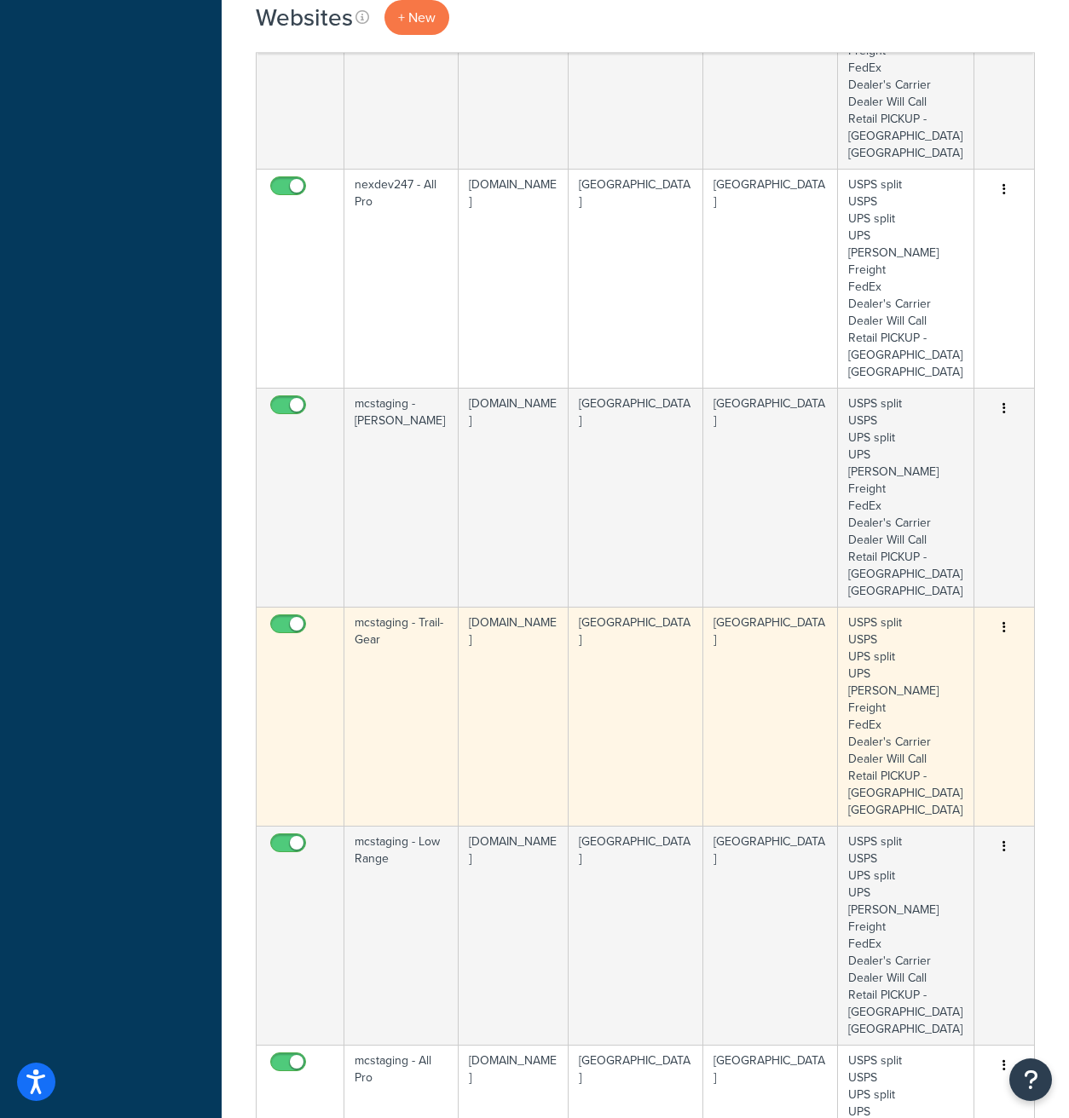
scroll to position [696, 0]
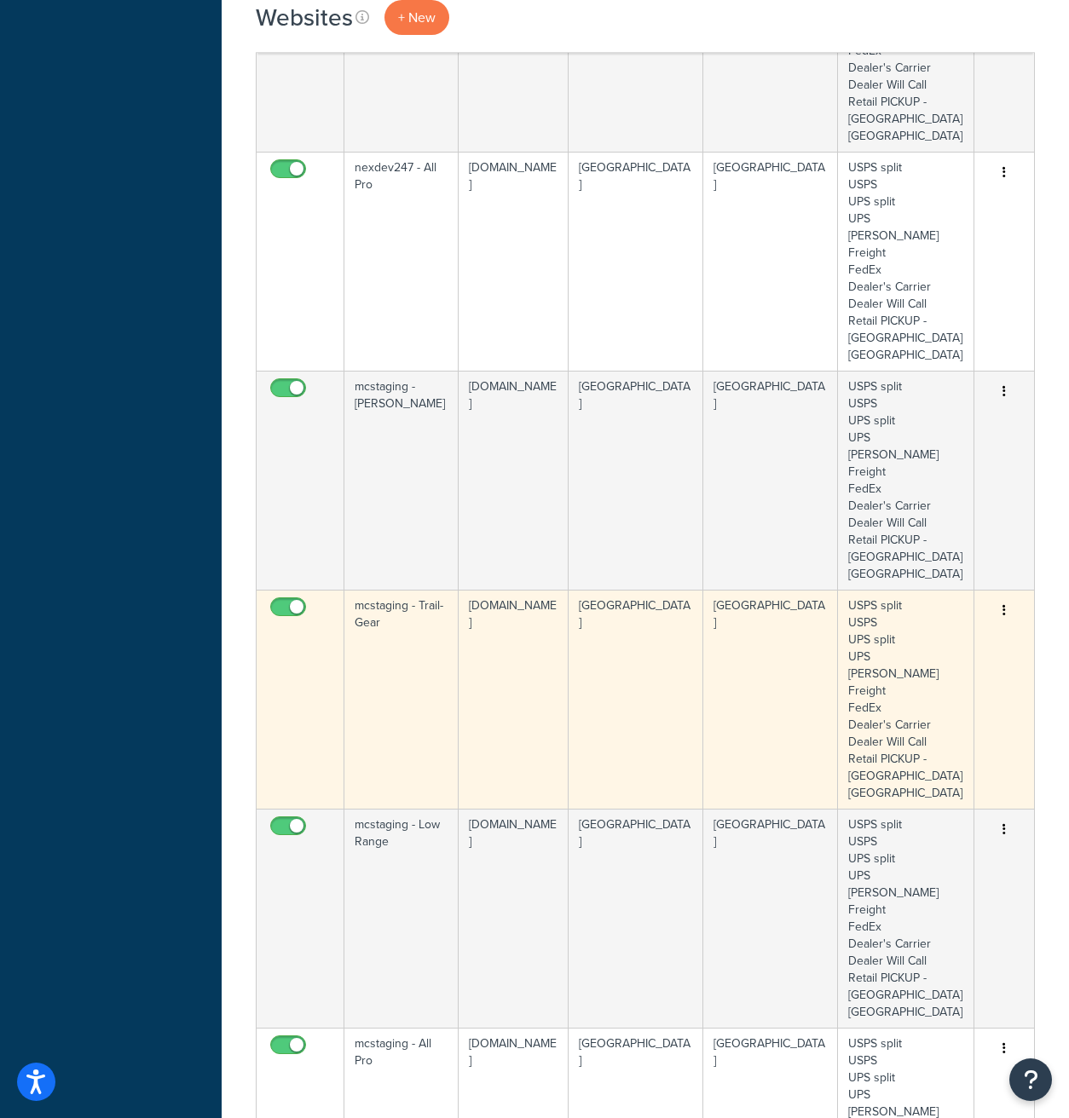
click at [672, 612] on td "[GEOGRAPHIC_DATA]" at bounding box center [635, 699] width 135 height 219
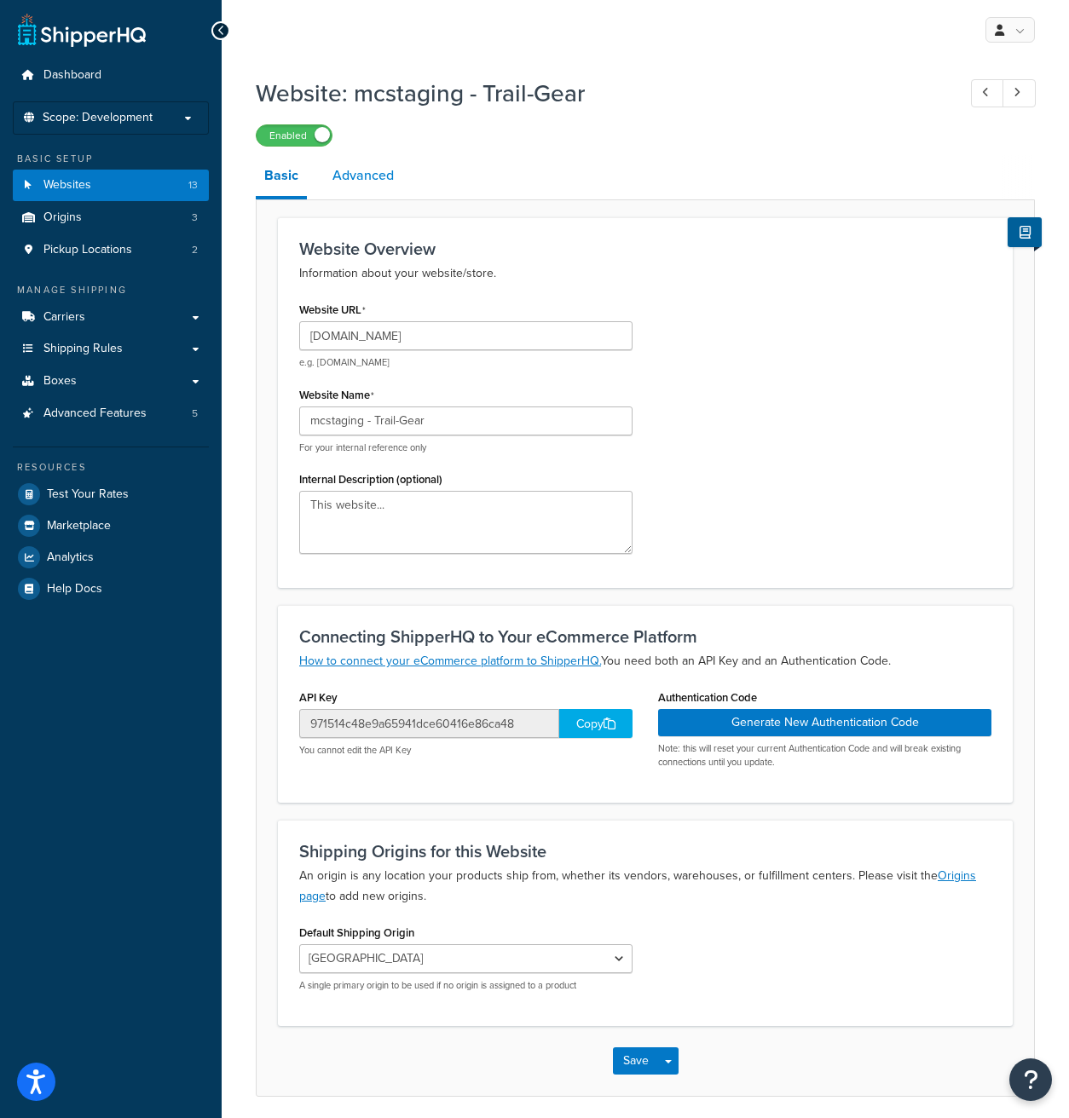
click at [372, 181] on link "Advanced" at bounding box center [363, 175] width 78 height 41
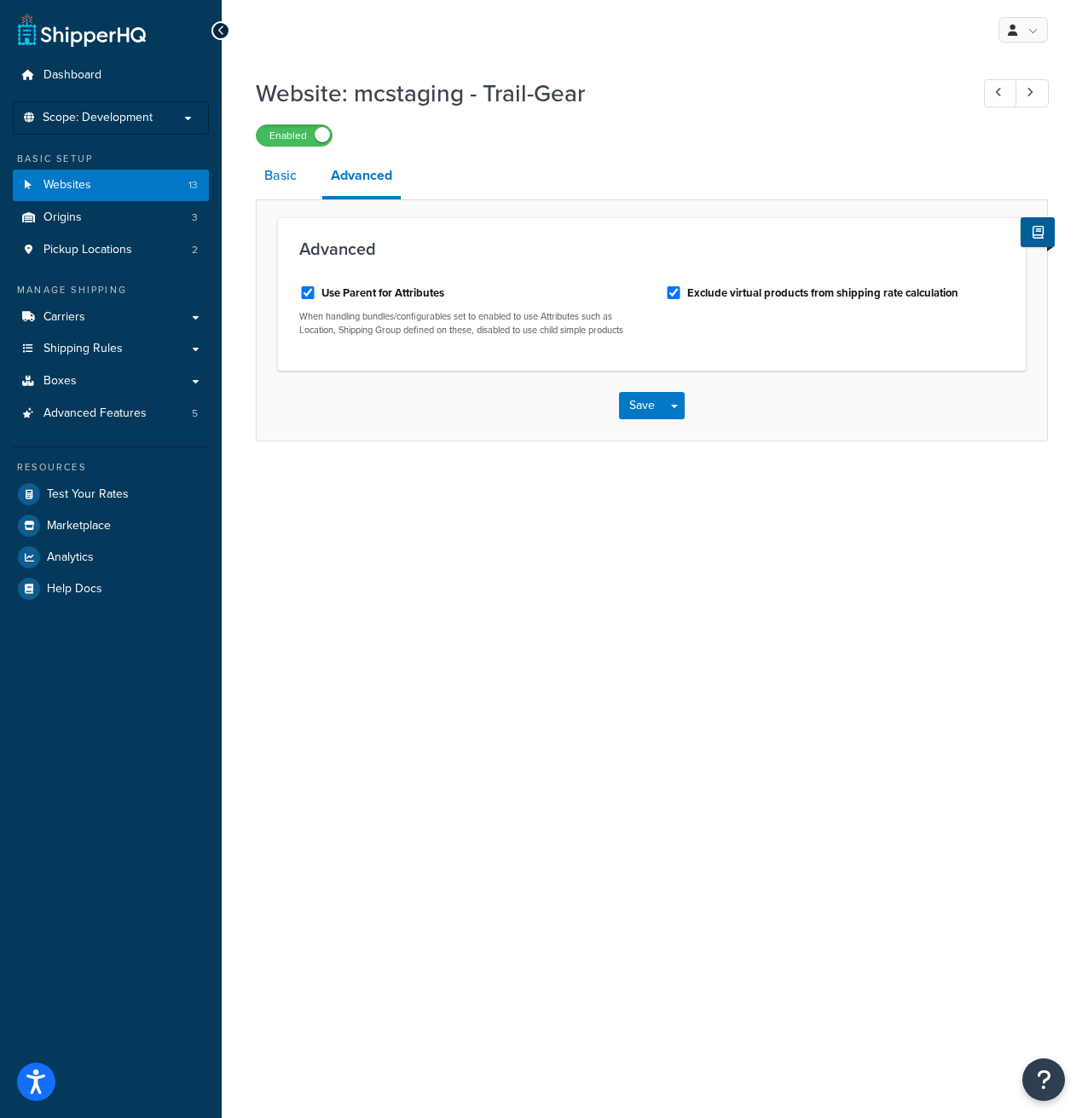
click at [283, 180] on link "Basic" at bounding box center [280, 175] width 49 height 41
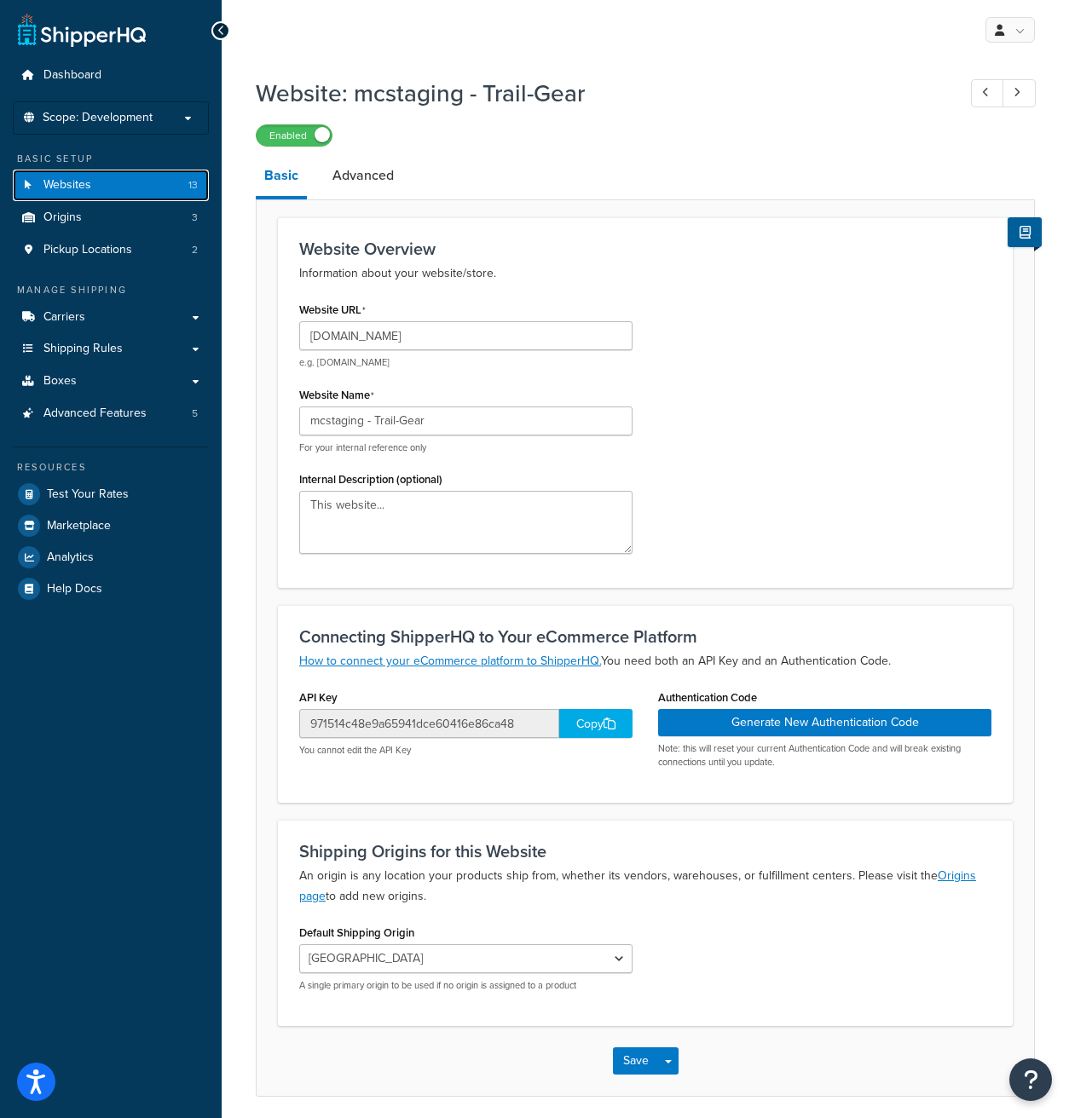
click at [141, 193] on link "Websites 13" at bounding box center [111, 186] width 196 height 32
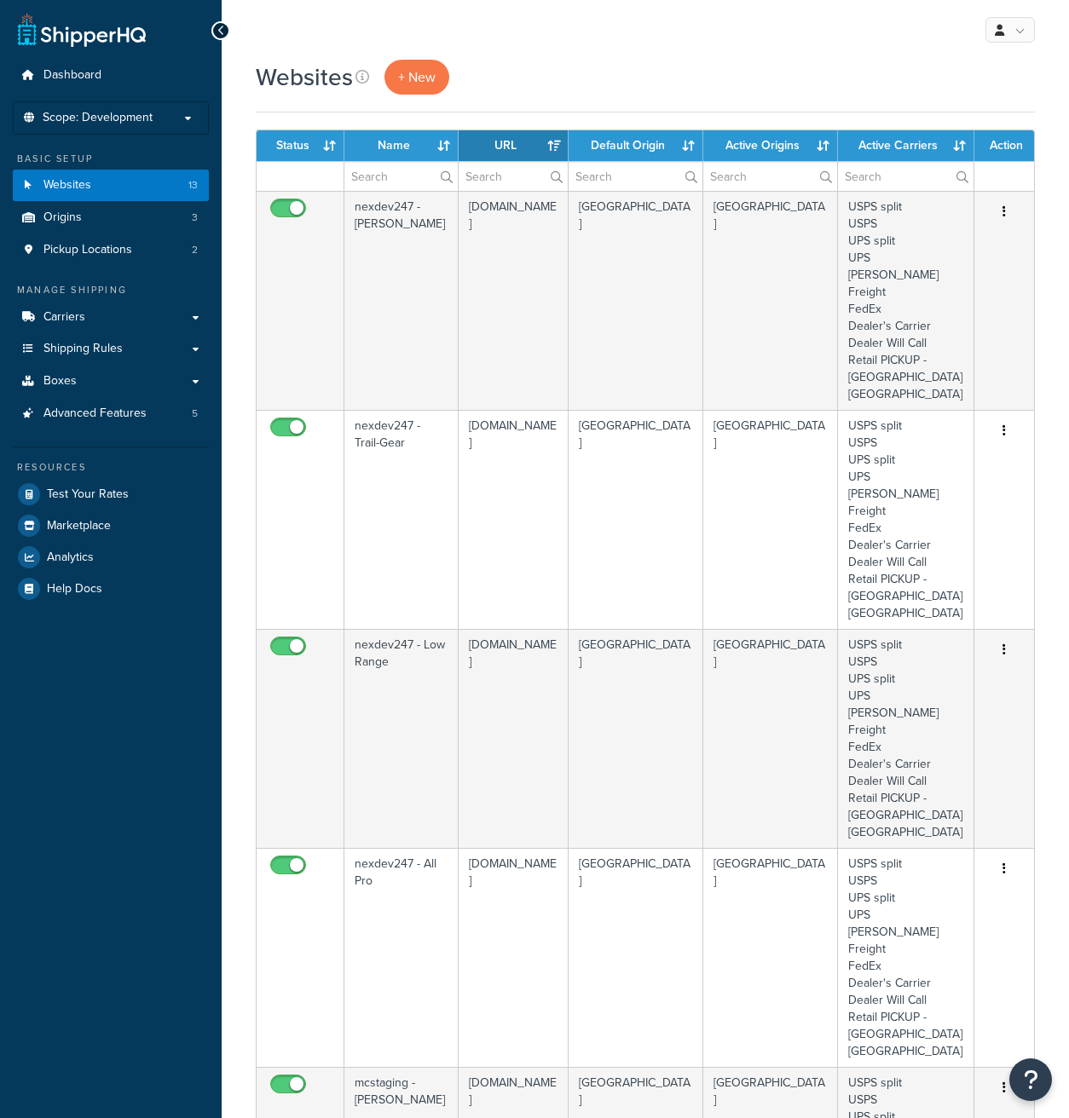
select select "15"
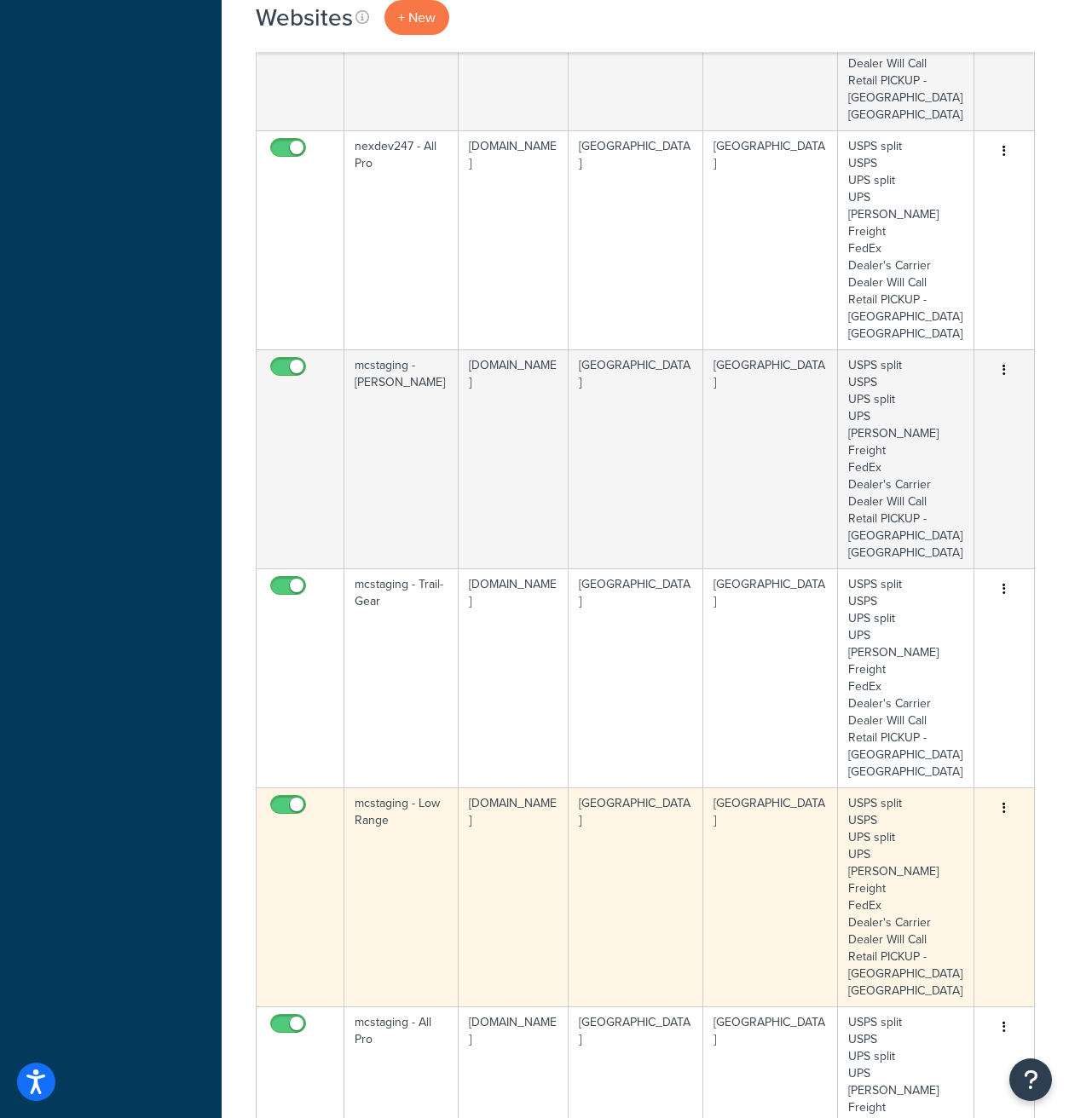
scroll to position [719, 0]
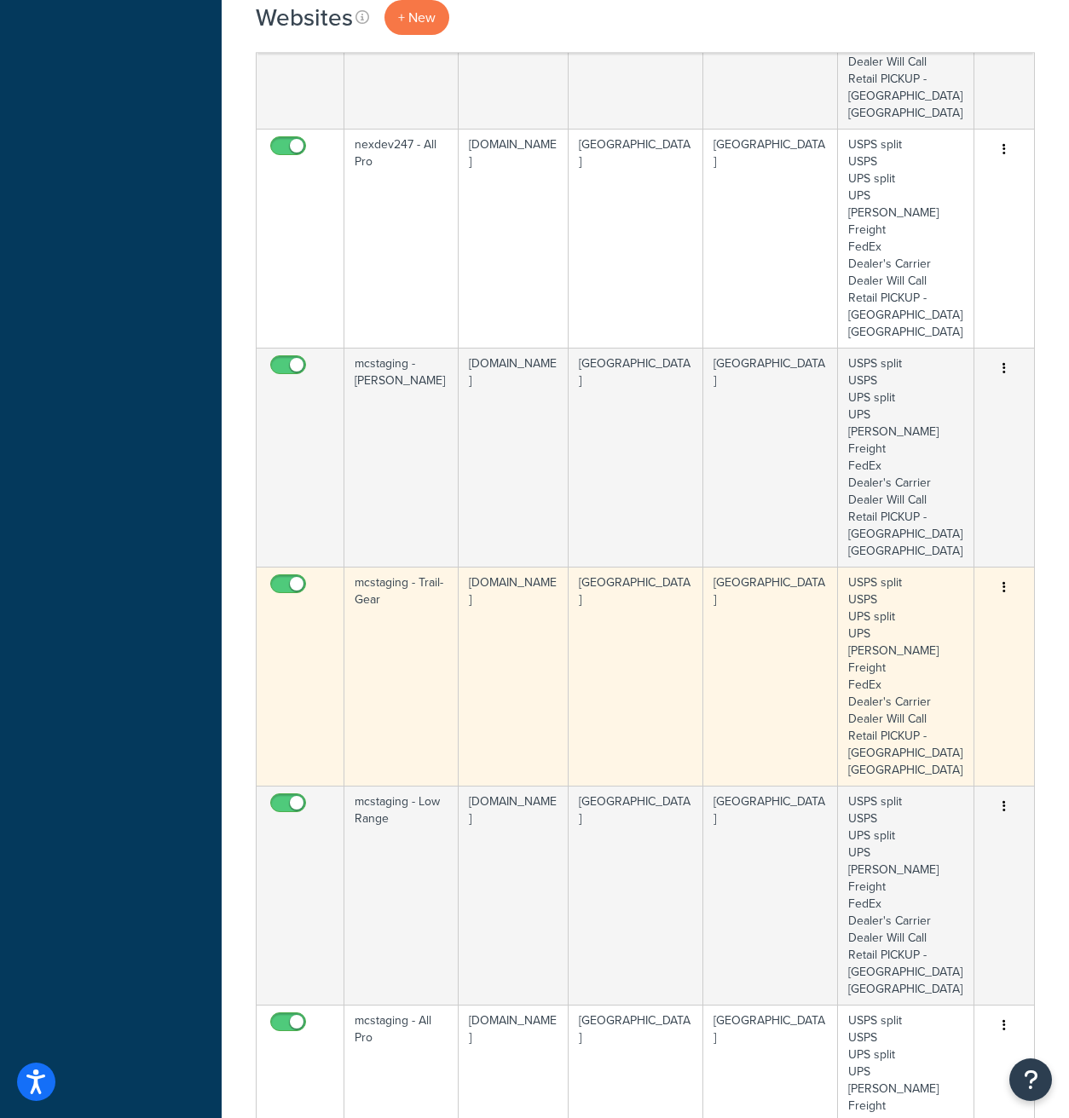
click at [1003, 581] on icon "button" at bounding box center [1003, 587] width 3 height 12
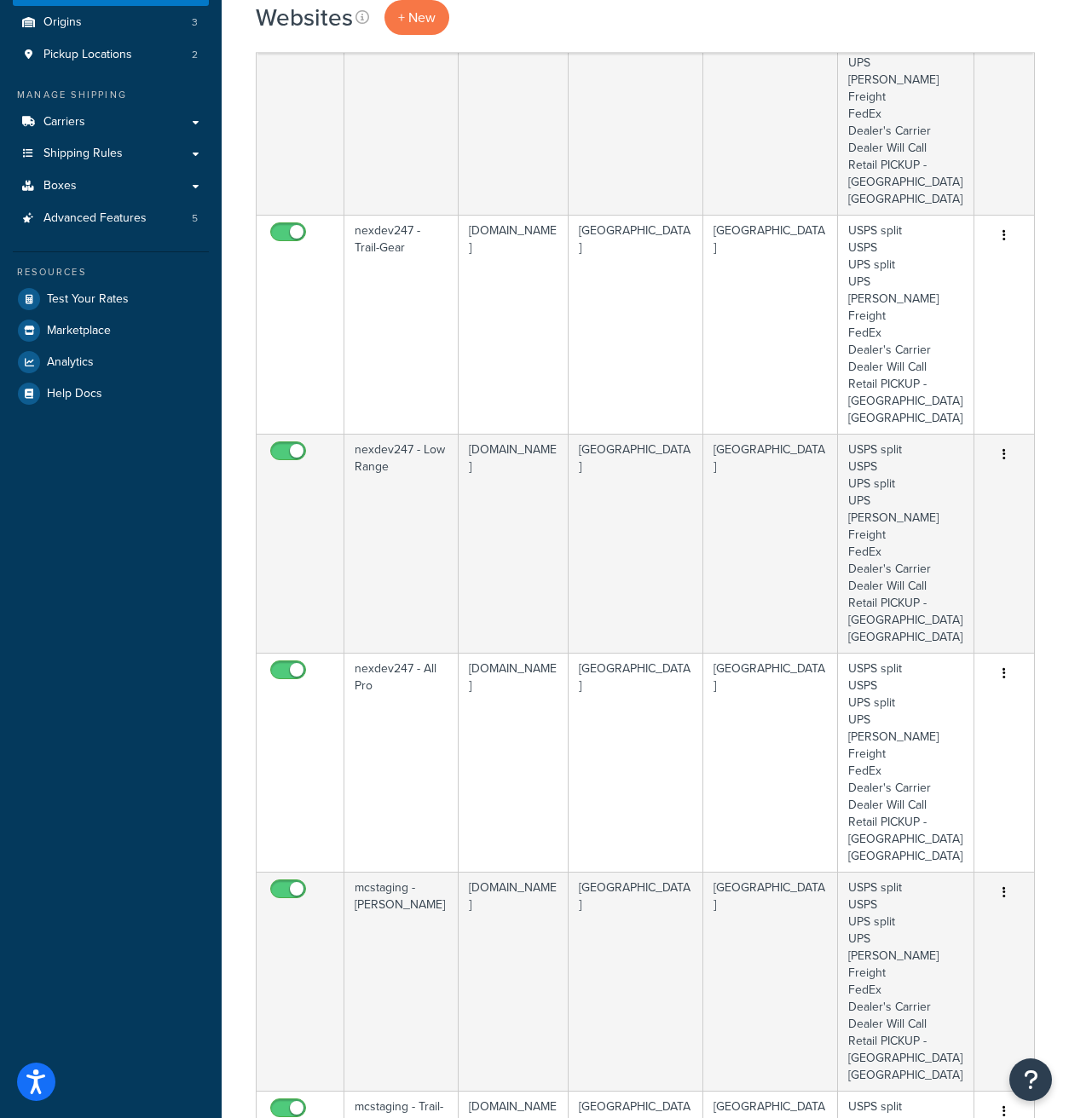
scroll to position [0, 0]
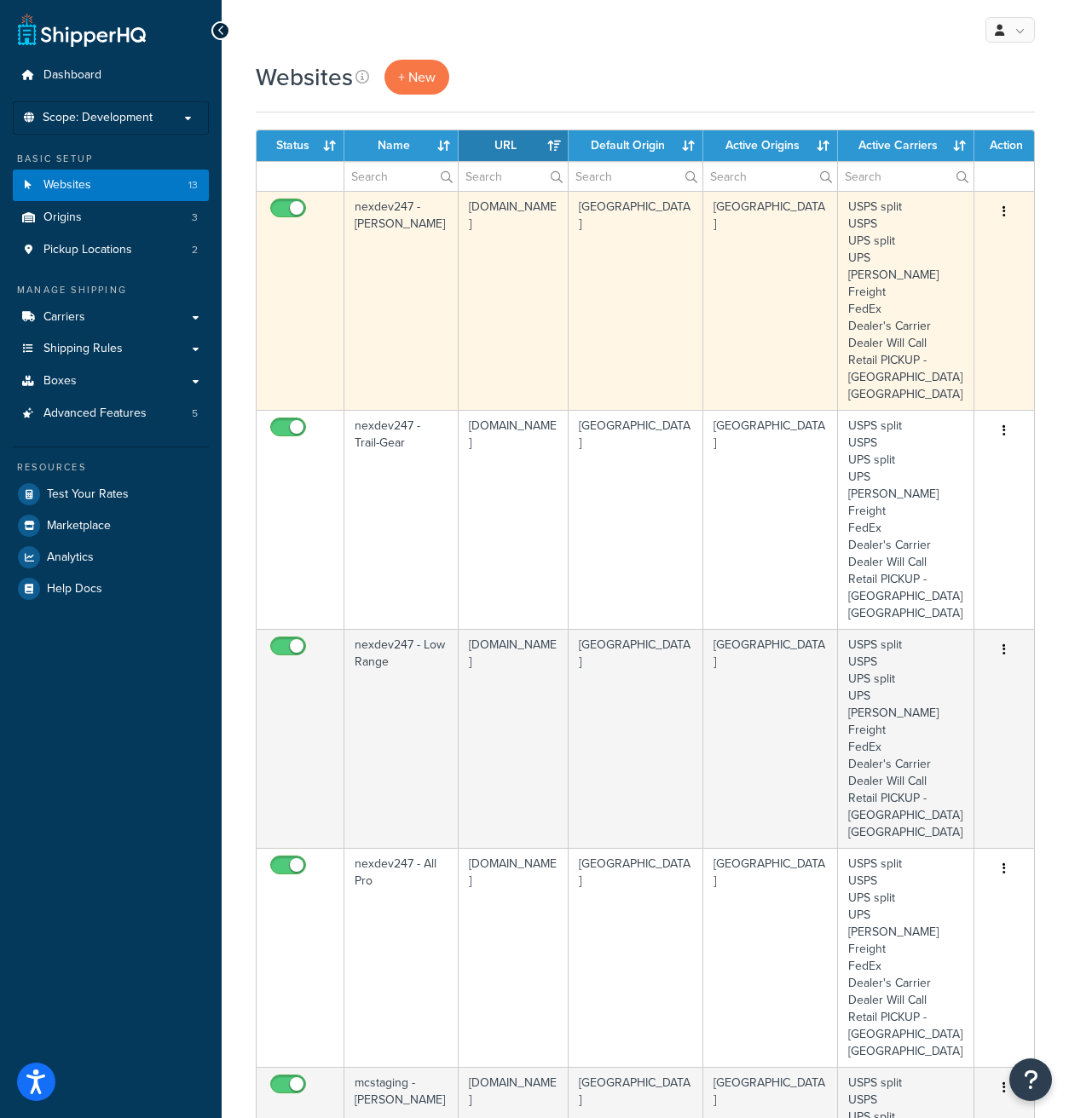
click at [278, 210] on input "checkbox" at bounding box center [290, 212] width 47 height 21
checkbox input "false"
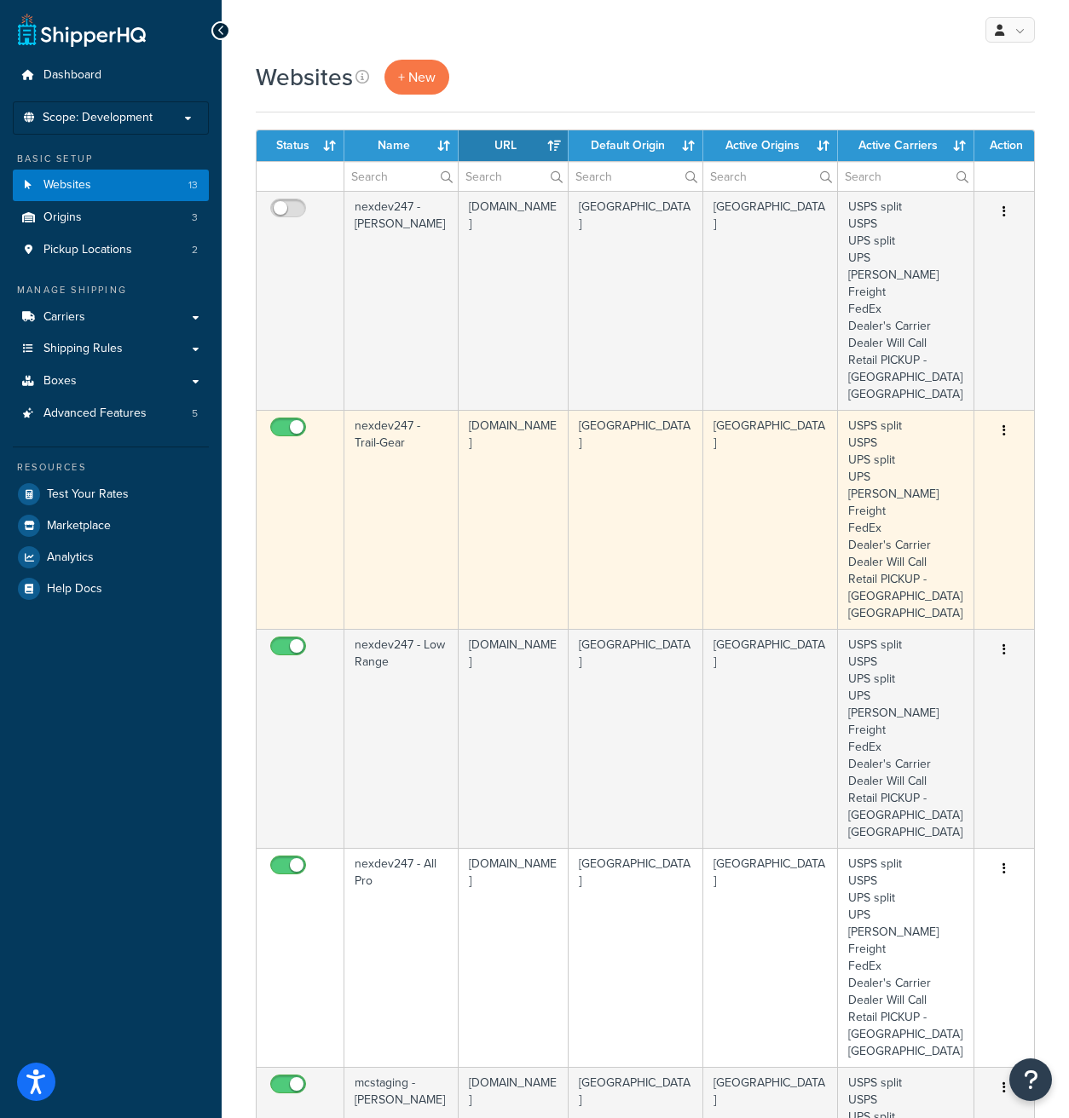
click at [277, 421] on input "checkbox" at bounding box center [290, 431] width 47 height 21
checkbox input "false"
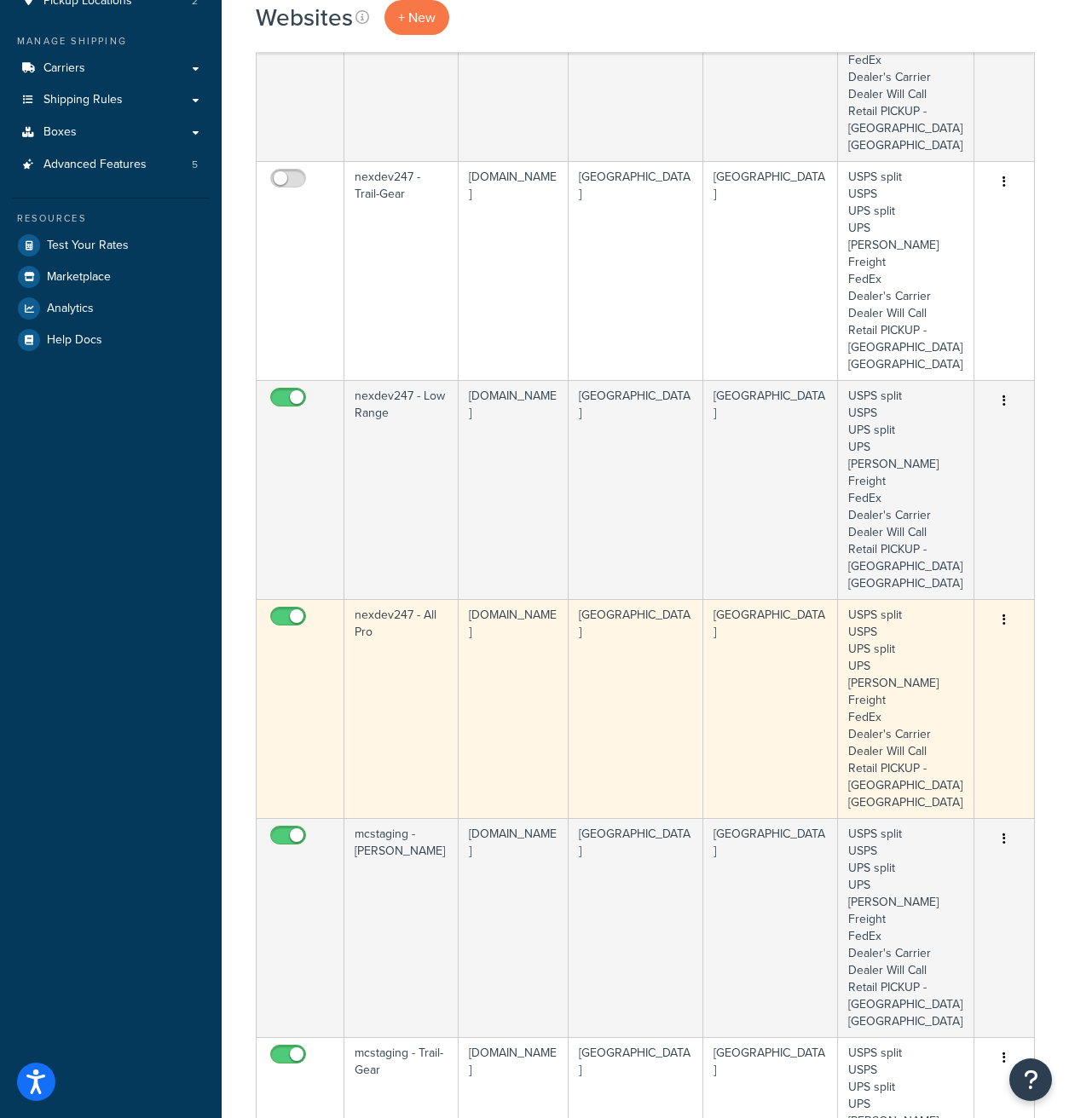
scroll to position [386, 0]
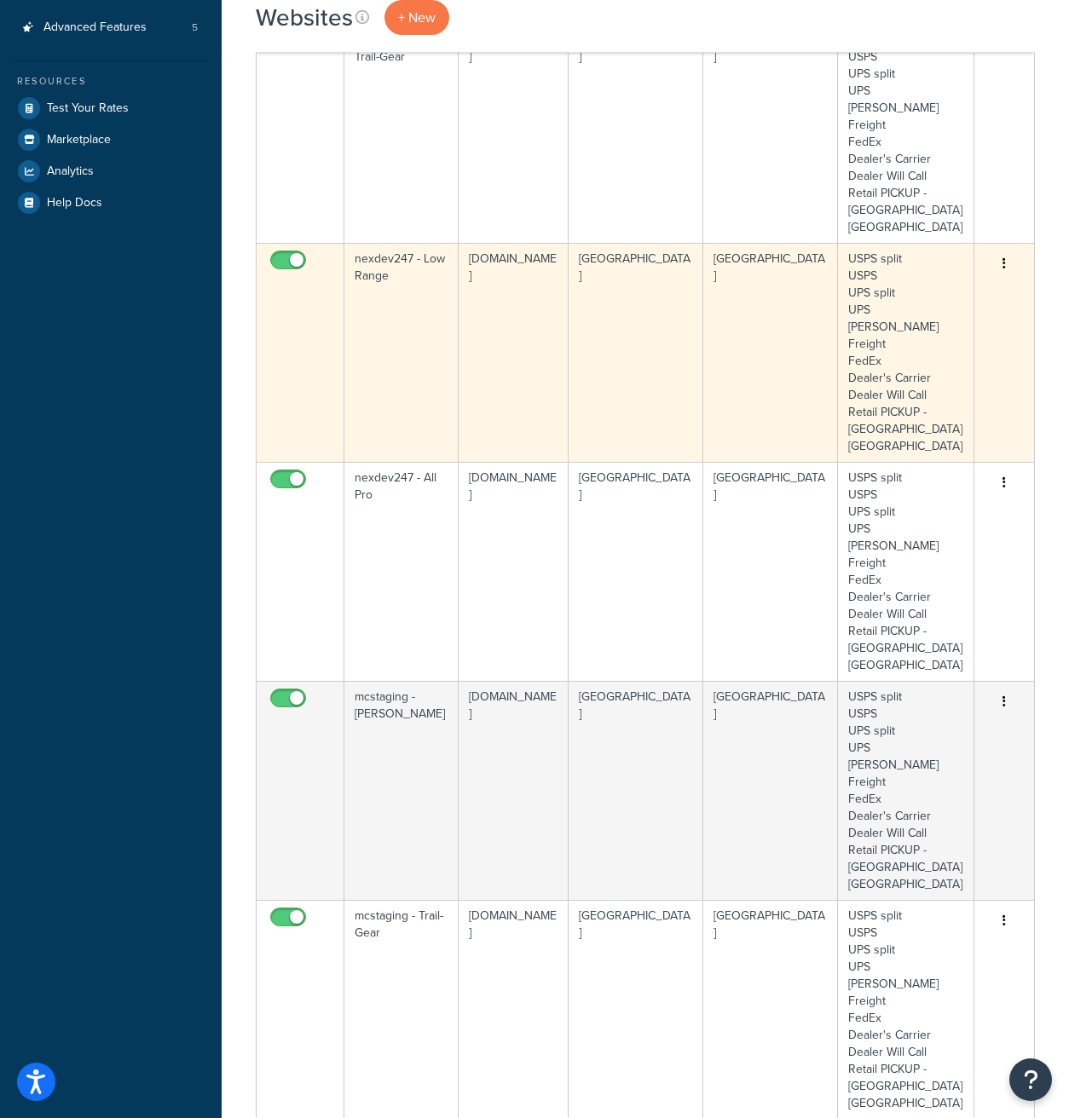
click at [279, 254] on input "checkbox" at bounding box center [290, 264] width 47 height 21
checkbox input "false"
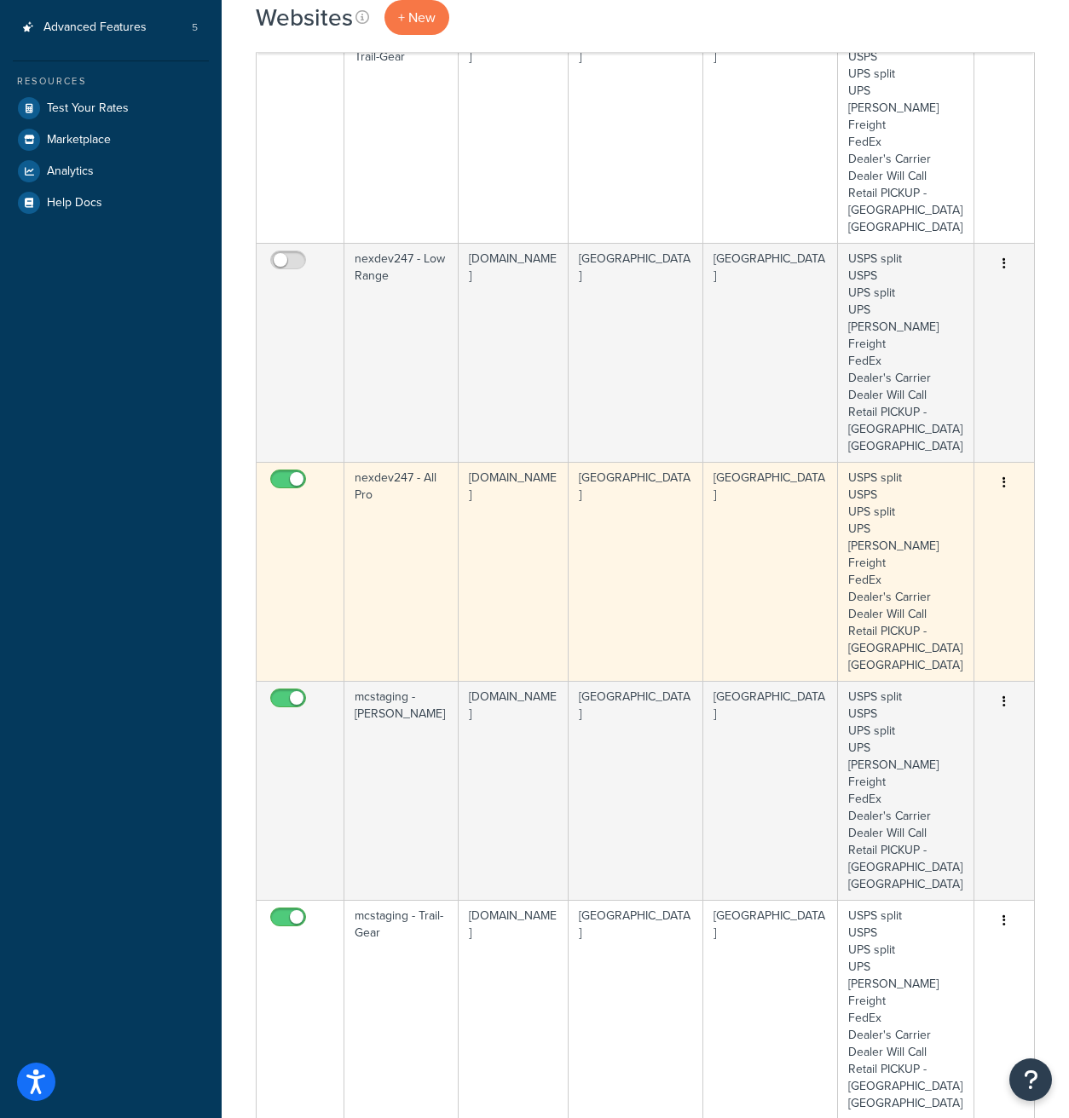
click at [282, 473] on input "checkbox" at bounding box center [290, 483] width 47 height 21
checkbox input "false"
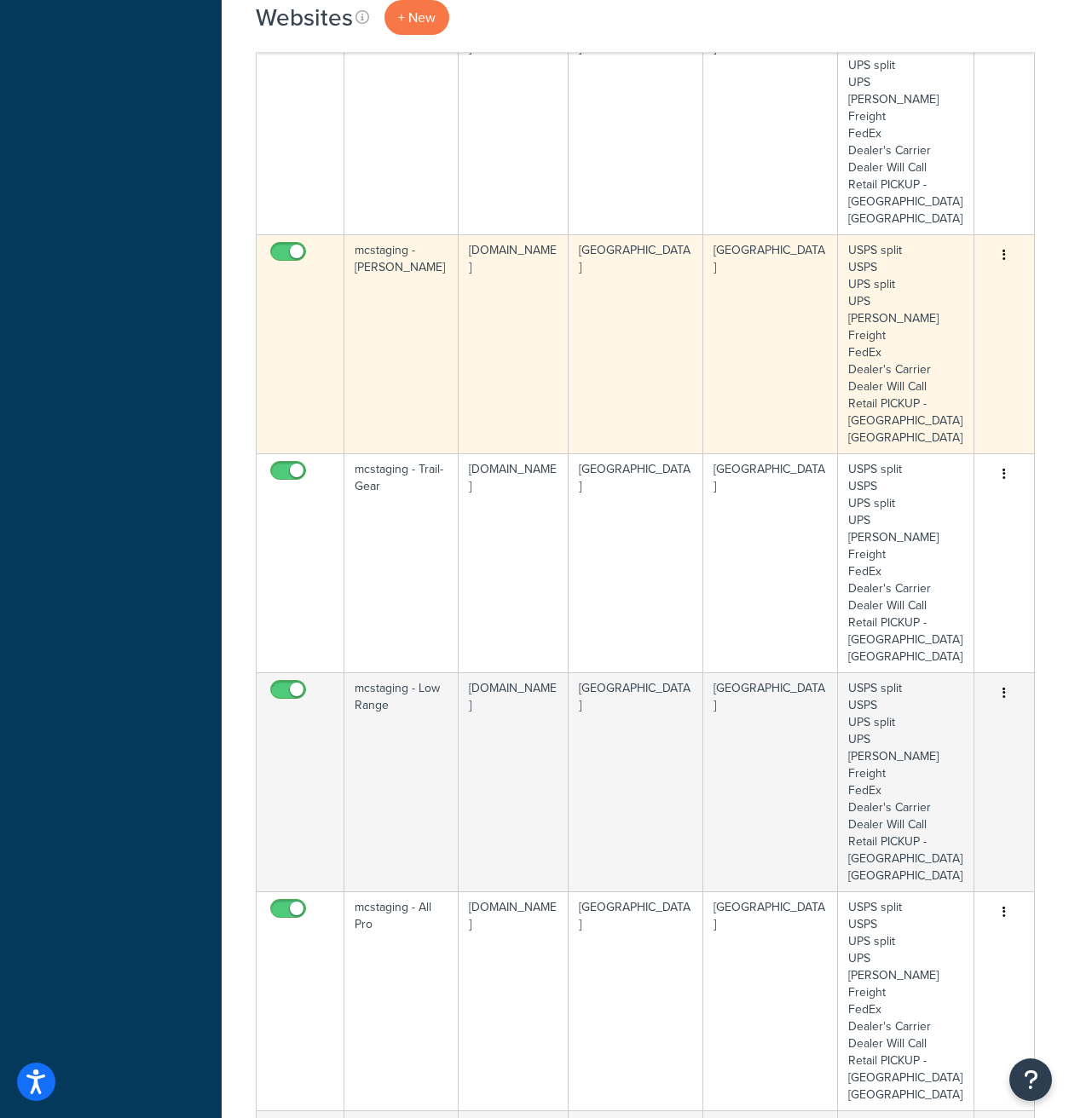
scroll to position [829, 0]
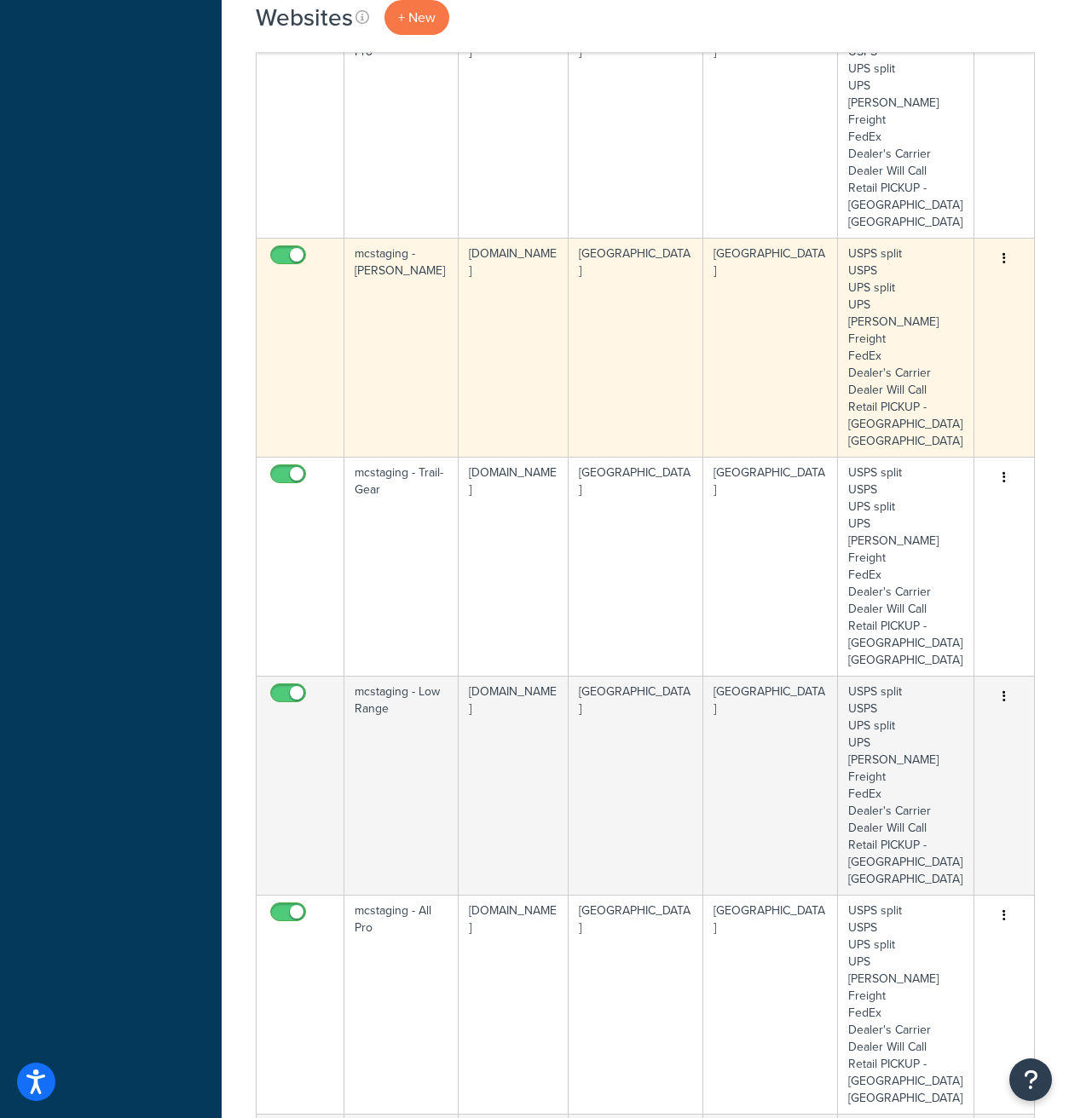
click at [280, 249] on input "checkbox" at bounding box center [290, 259] width 47 height 21
checkbox input "false"
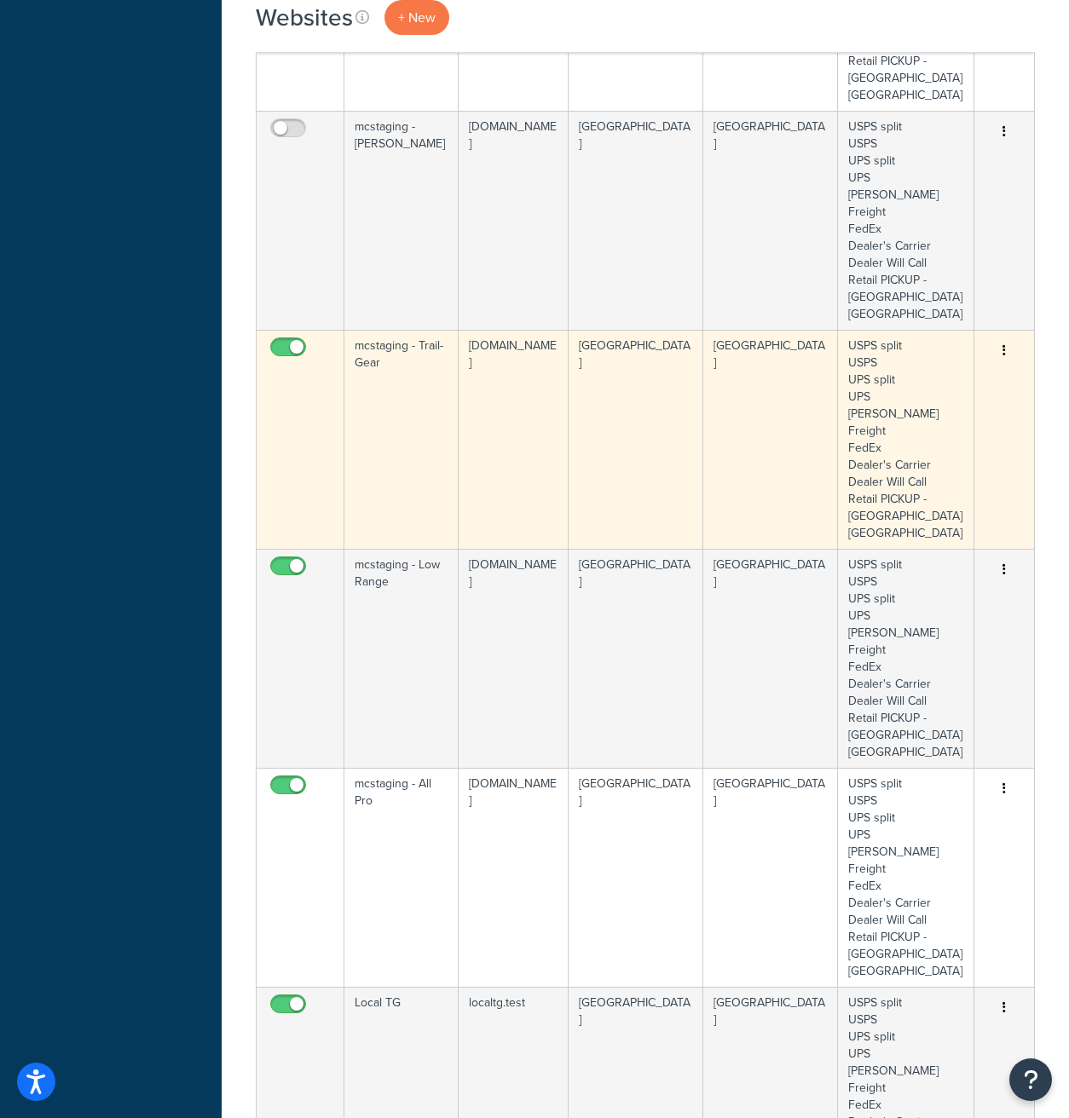
scroll to position [1014, 0]
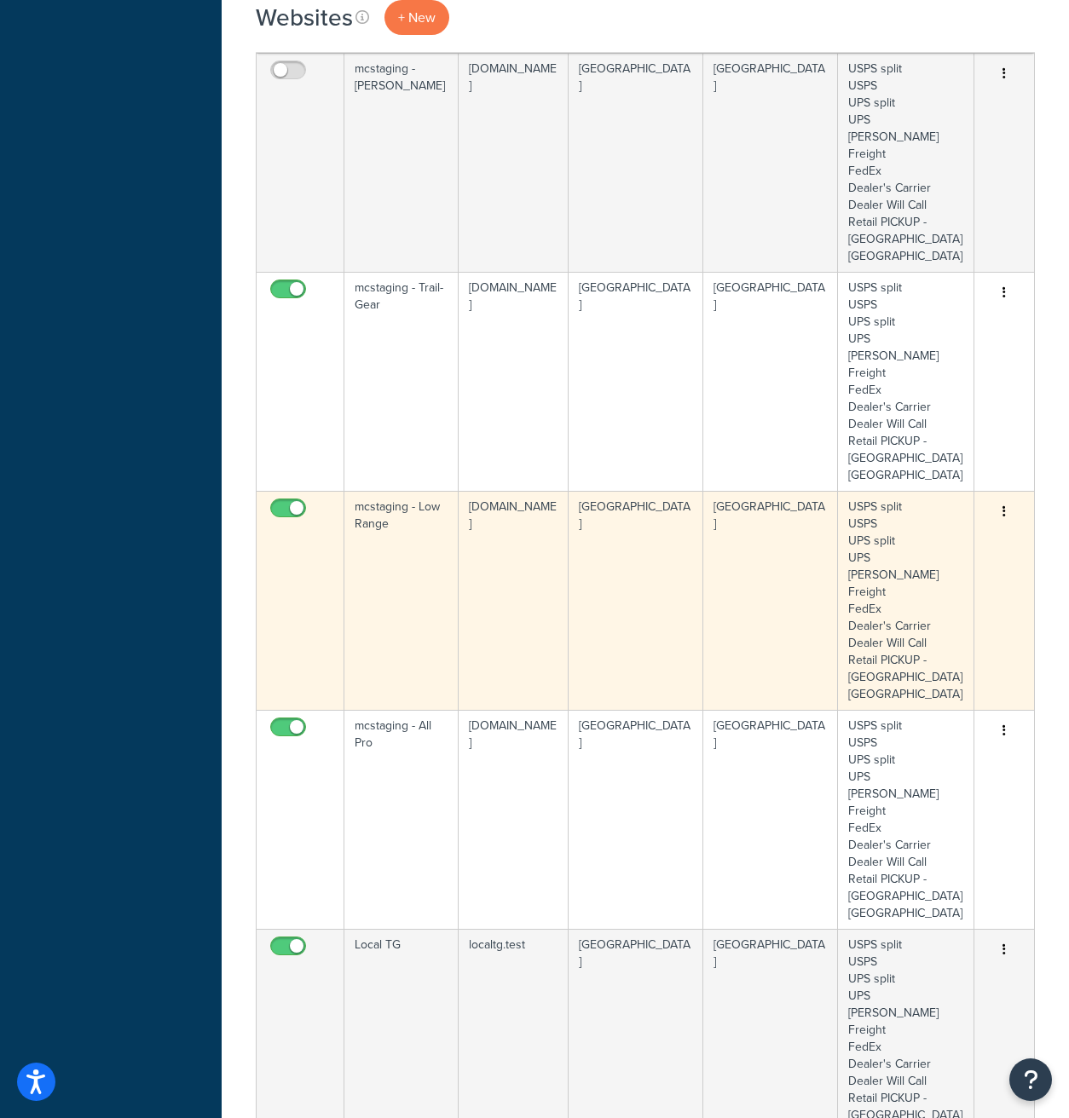
click at [280, 502] on input "checkbox" at bounding box center [290, 512] width 47 height 21
checkbox input "false"
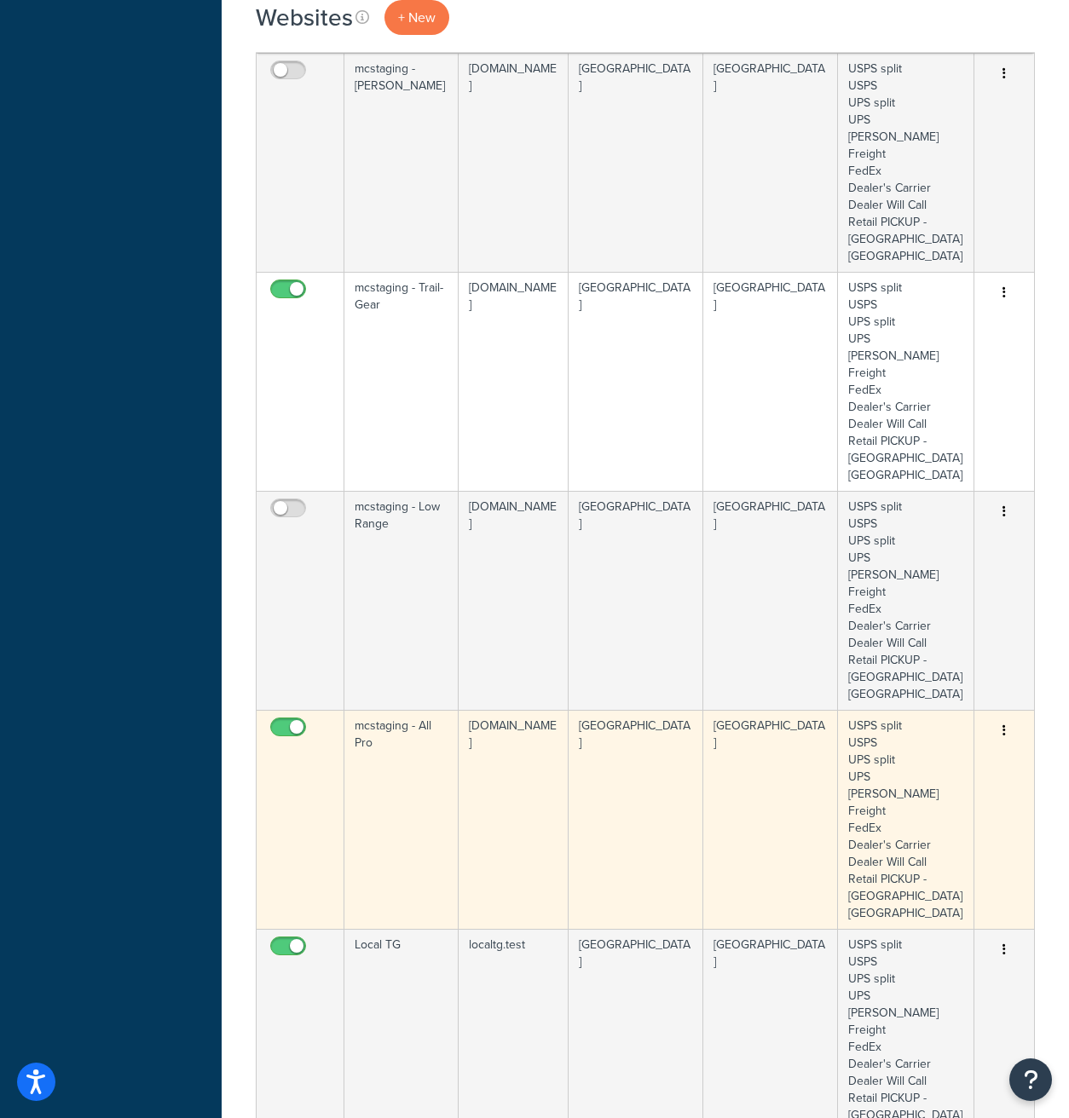
click at [281, 721] on input "checkbox" at bounding box center [290, 731] width 47 height 21
checkbox input "false"
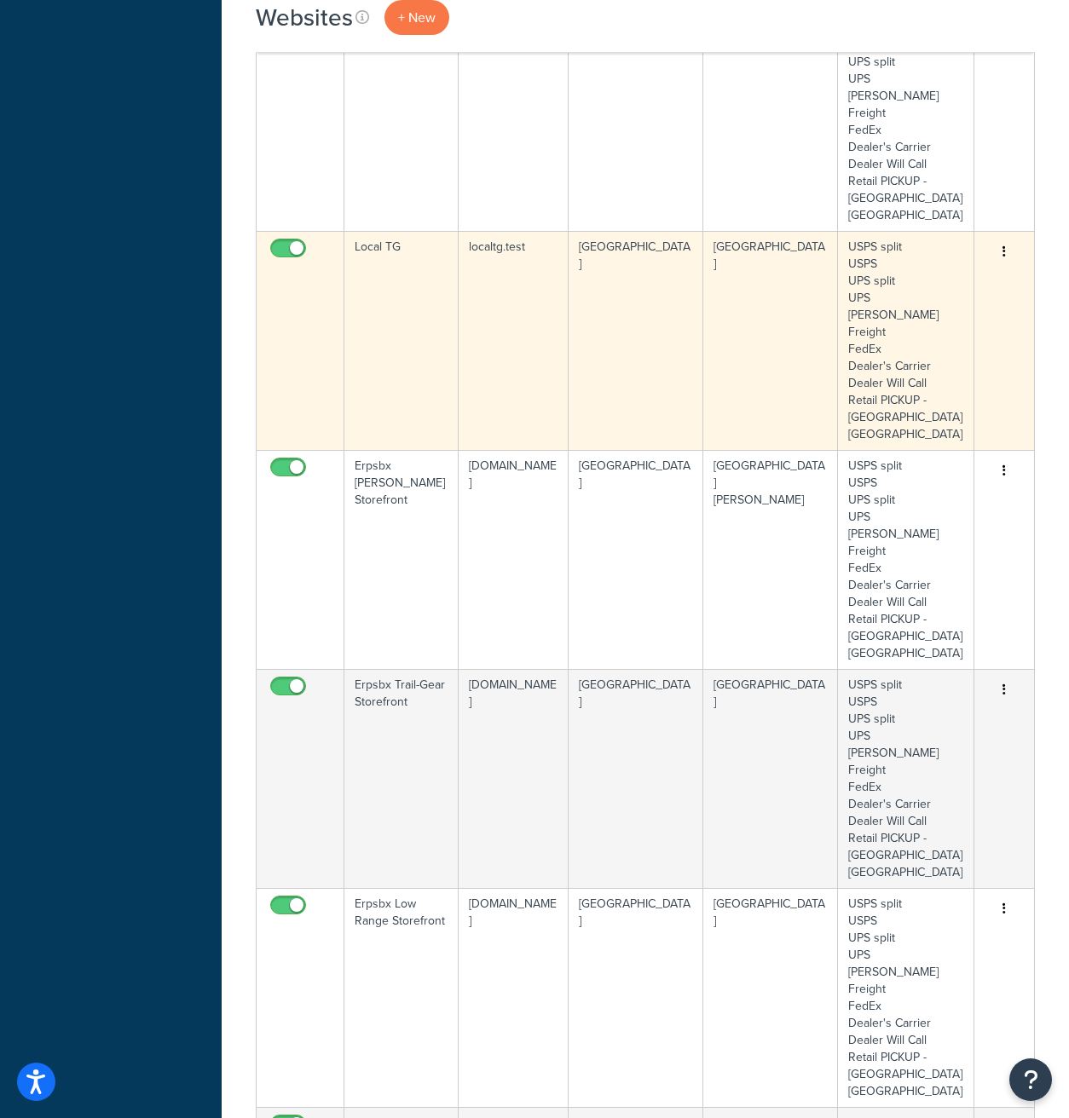
scroll to position [1720, 0]
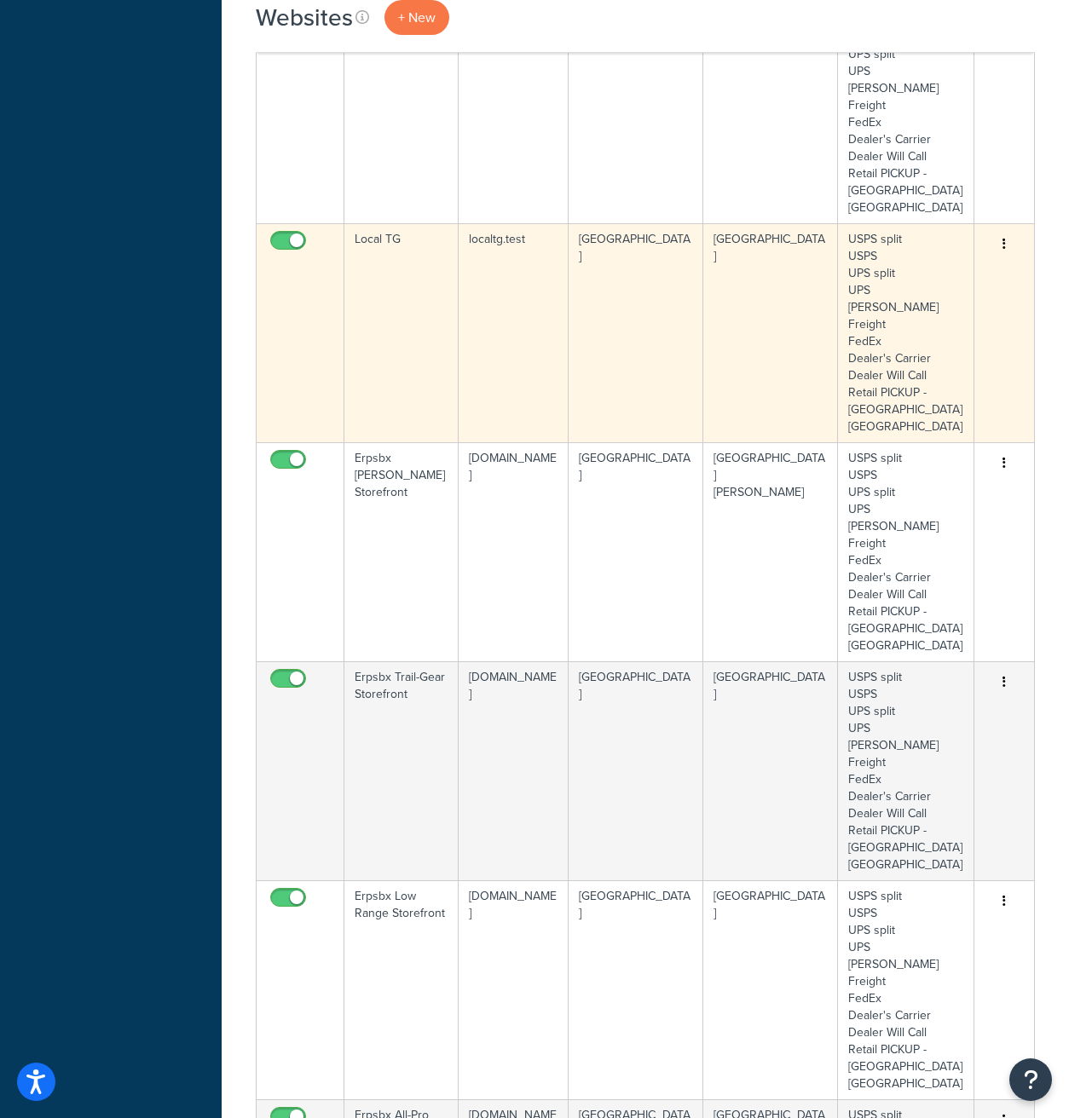
click at [276, 234] on input "checkbox" at bounding box center [290, 244] width 47 height 21
checkbox input "false"
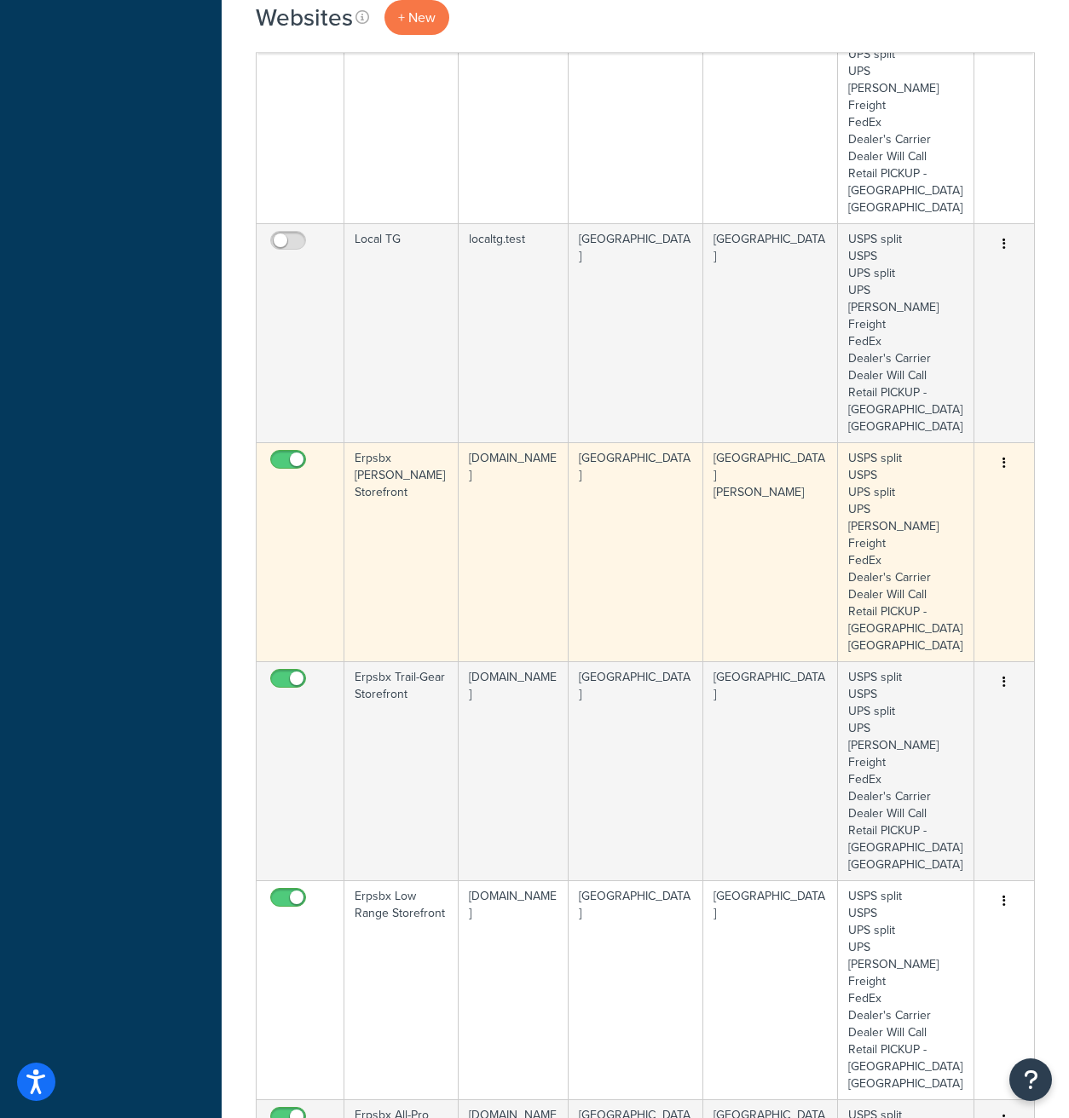
click at [278, 453] on input "checkbox" at bounding box center [290, 463] width 47 height 21
checkbox input "false"
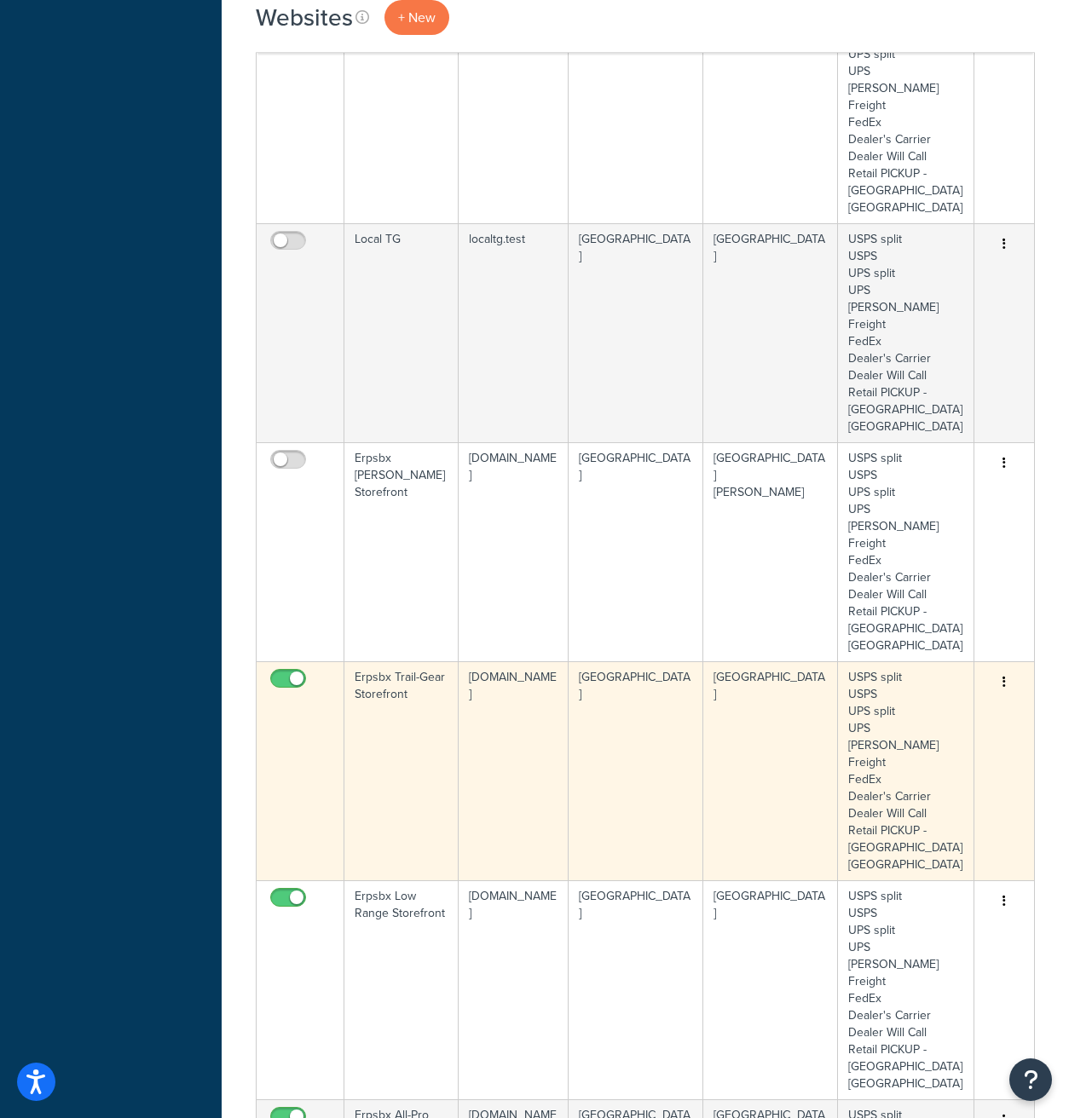
drag, startPoint x: 274, startPoint y: 502, endPoint x: 280, endPoint y: 511, distance: 10.9
click at [274, 672] on input "checkbox" at bounding box center [290, 682] width 47 height 21
checkbox input "false"
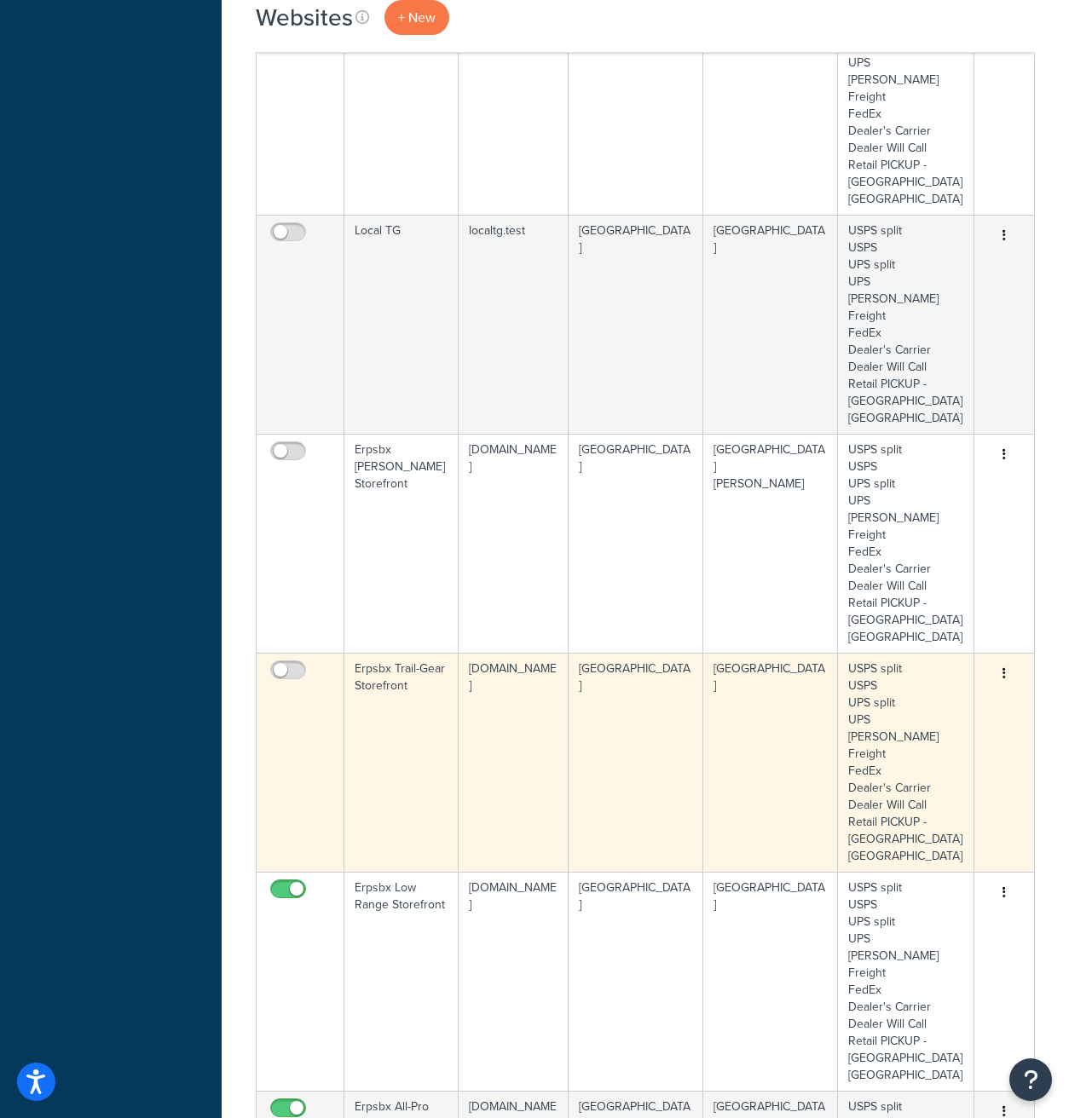
scroll to position [1850, 0]
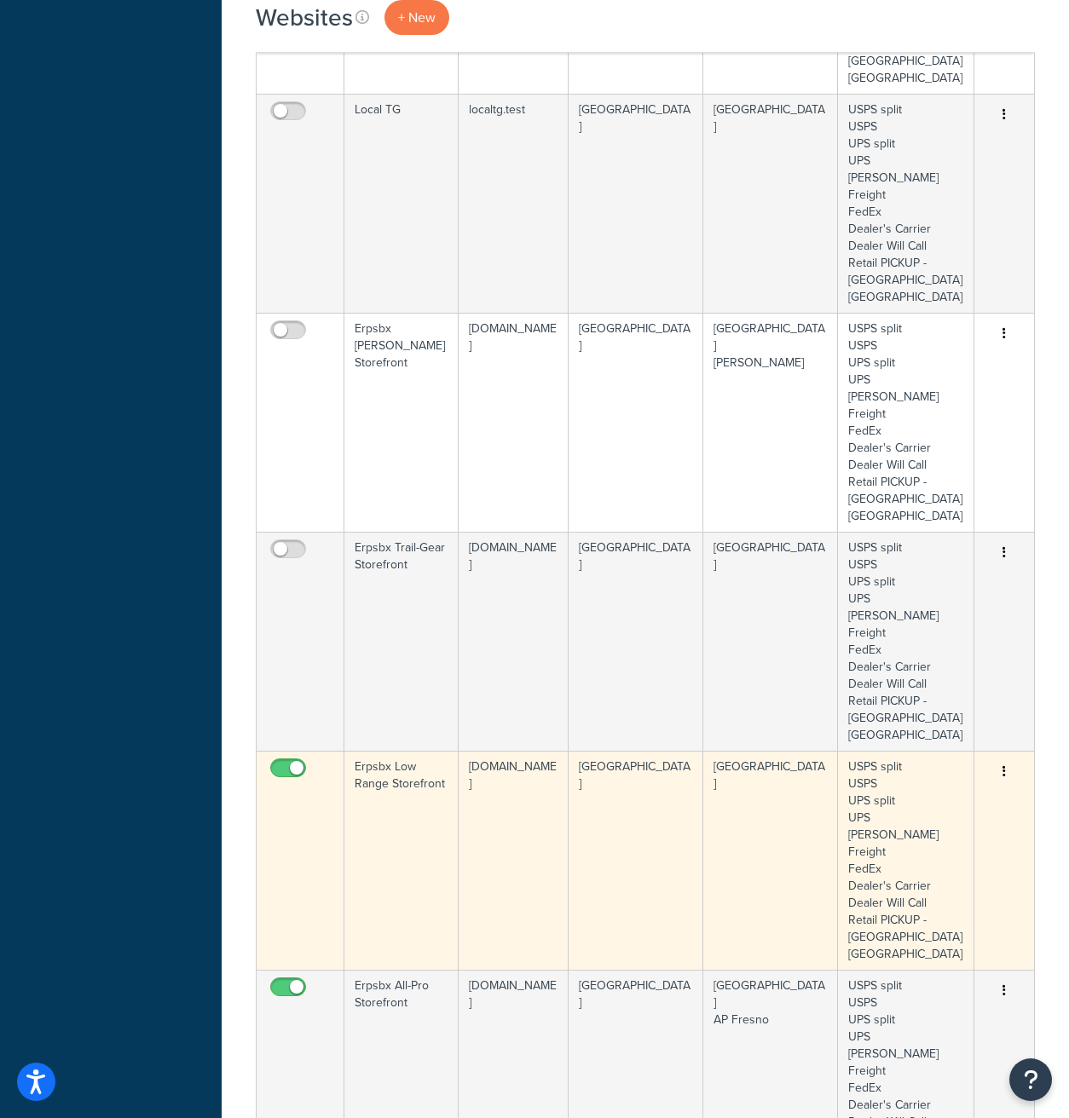
click at [288, 762] on input "checkbox" at bounding box center [290, 772] width 47 height 21
checkbox input "false"
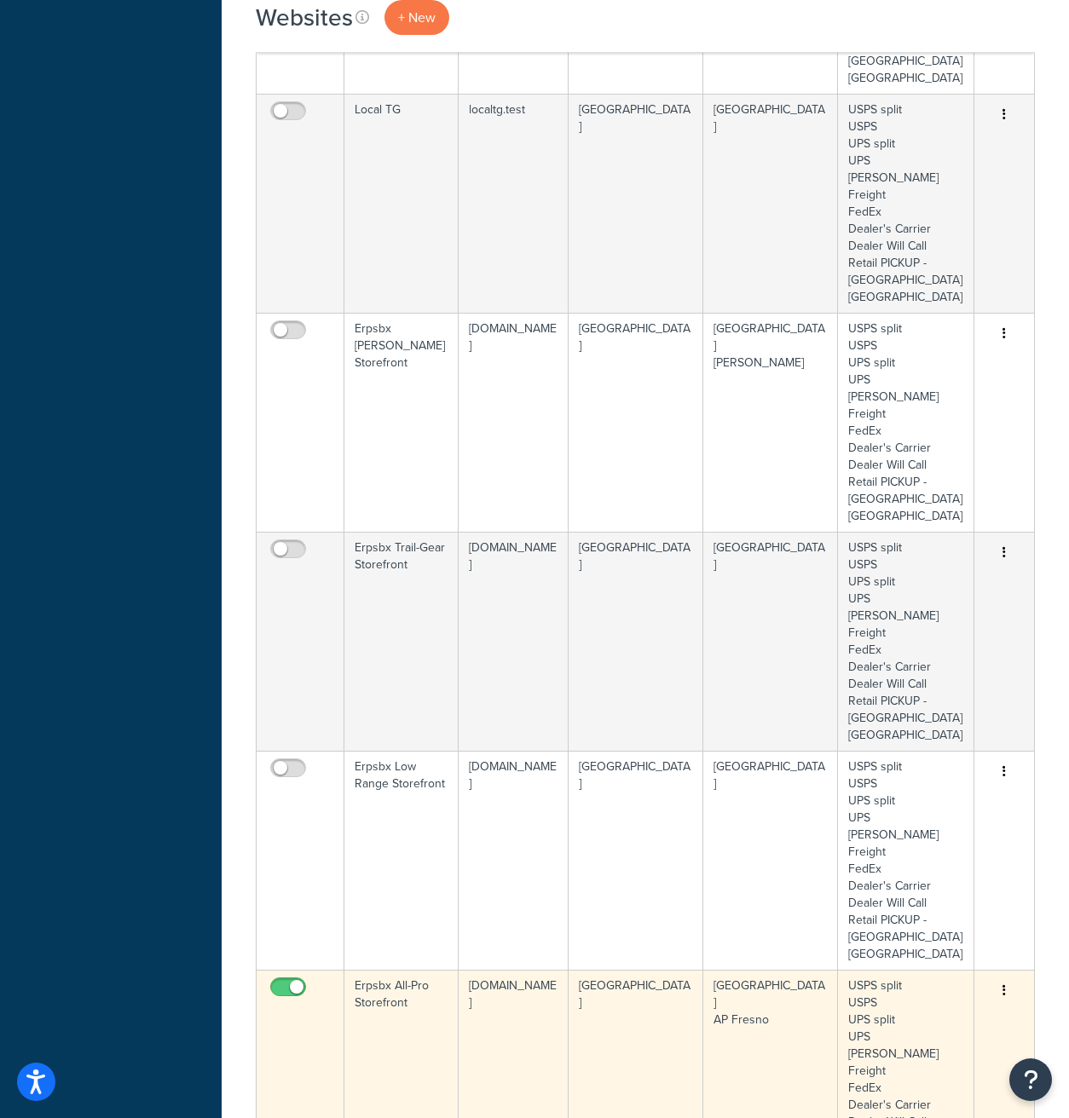
click at [282, 981] on input "checkbox" at bounding box center [290, 991] width 47 height 21
checkbox input "false"
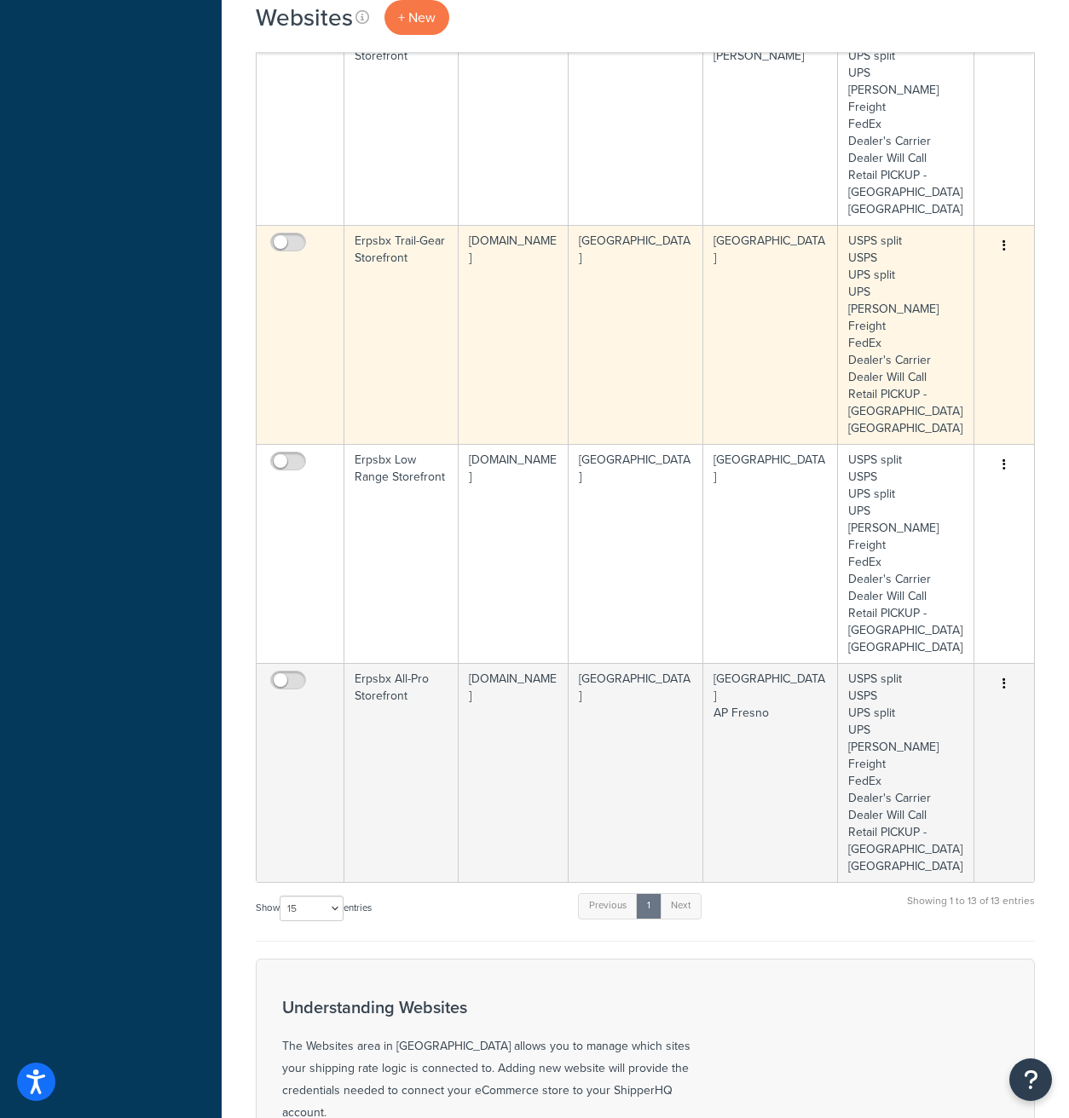
scroll to position [2191, 0]
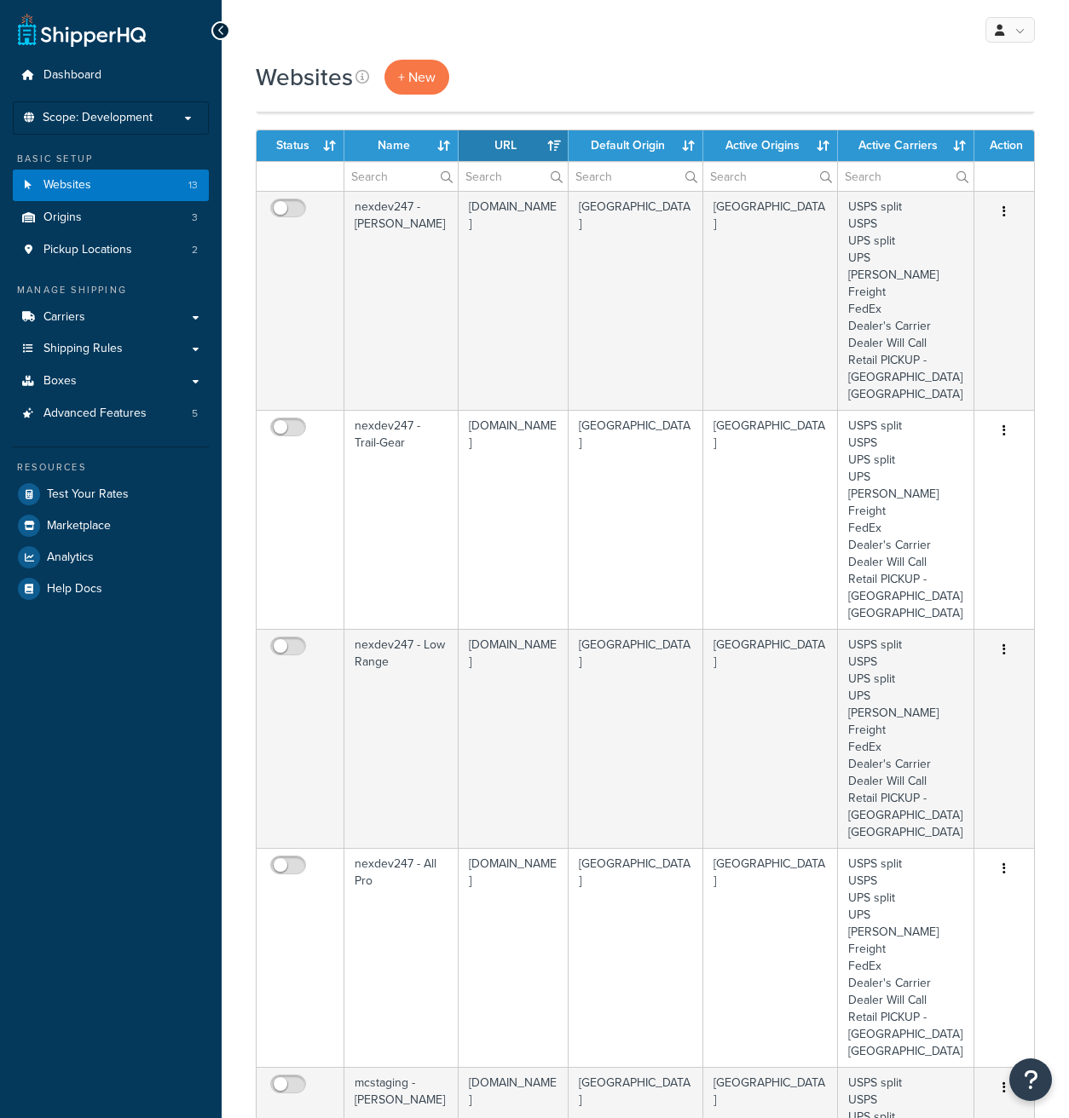
select select "15"
click at [145, 322] on link "Carriers" at bounding box center [111, 318] width 196 height 32
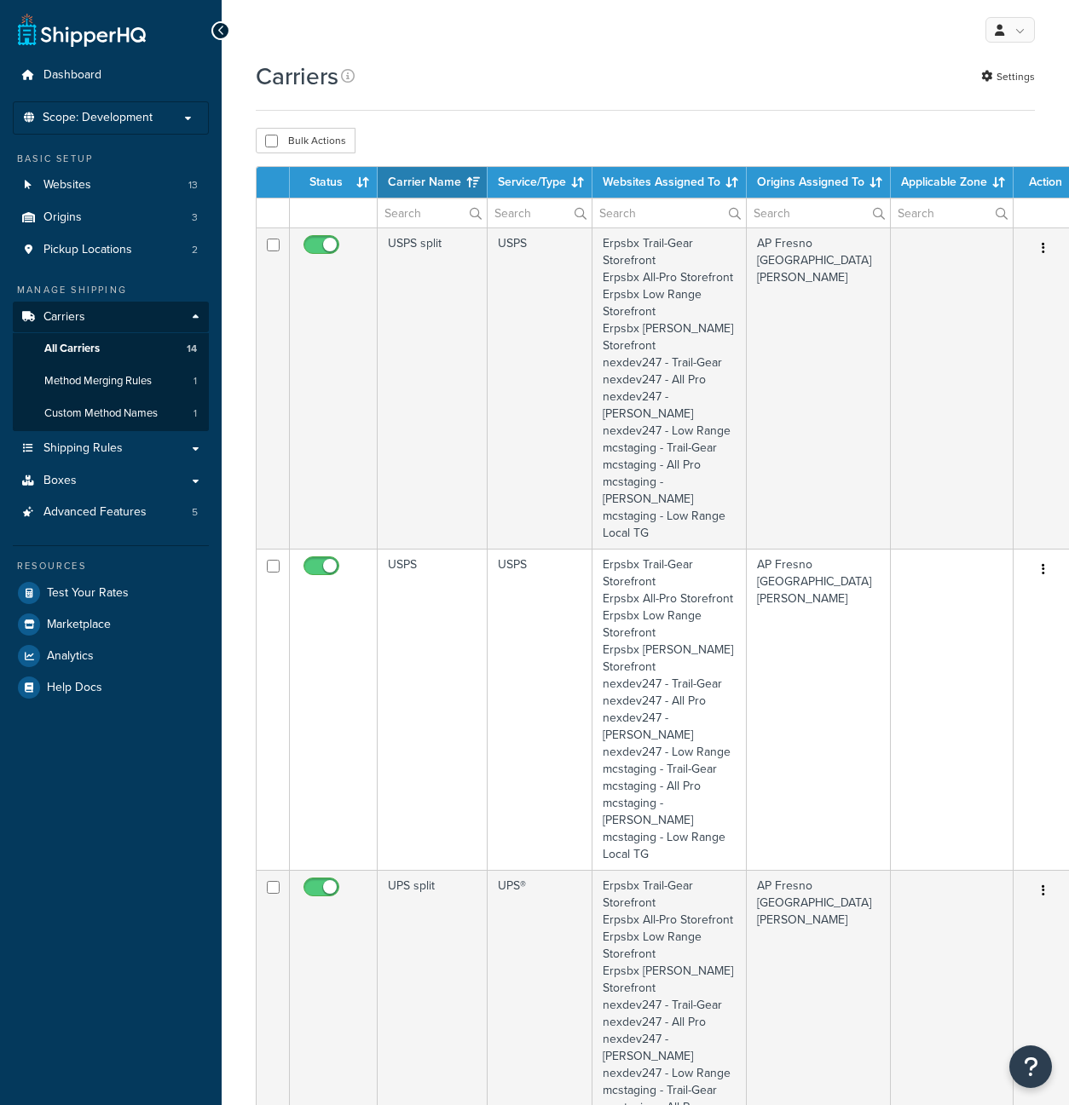
select select "15"
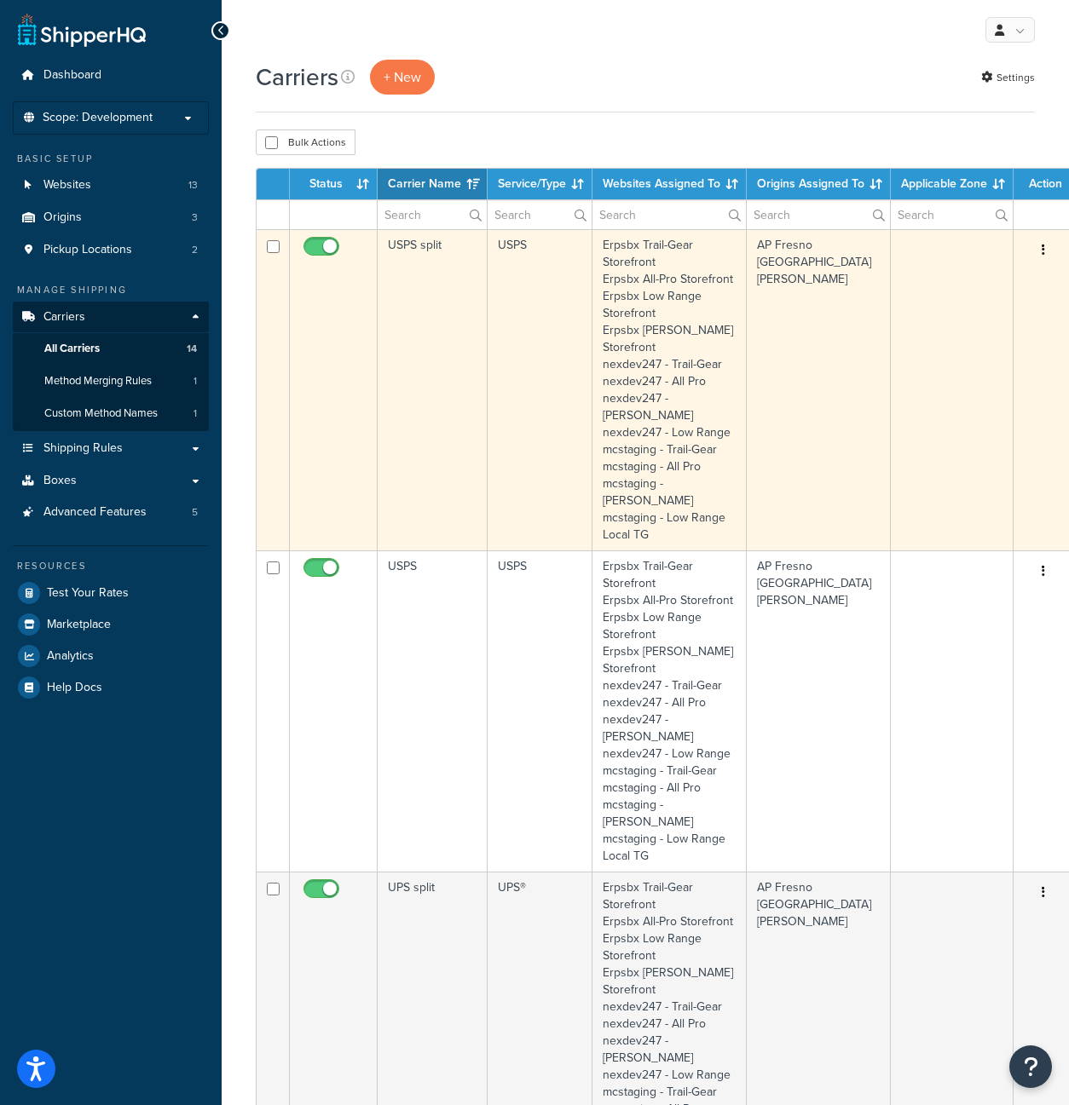
click at [680, 354] on td "Erpsbx Trail-Gear Storefront Erpsbx All-Pro Storefront Erpsbx Low Range Storefr…" at bounding box center [669, 389] width 154 height 321
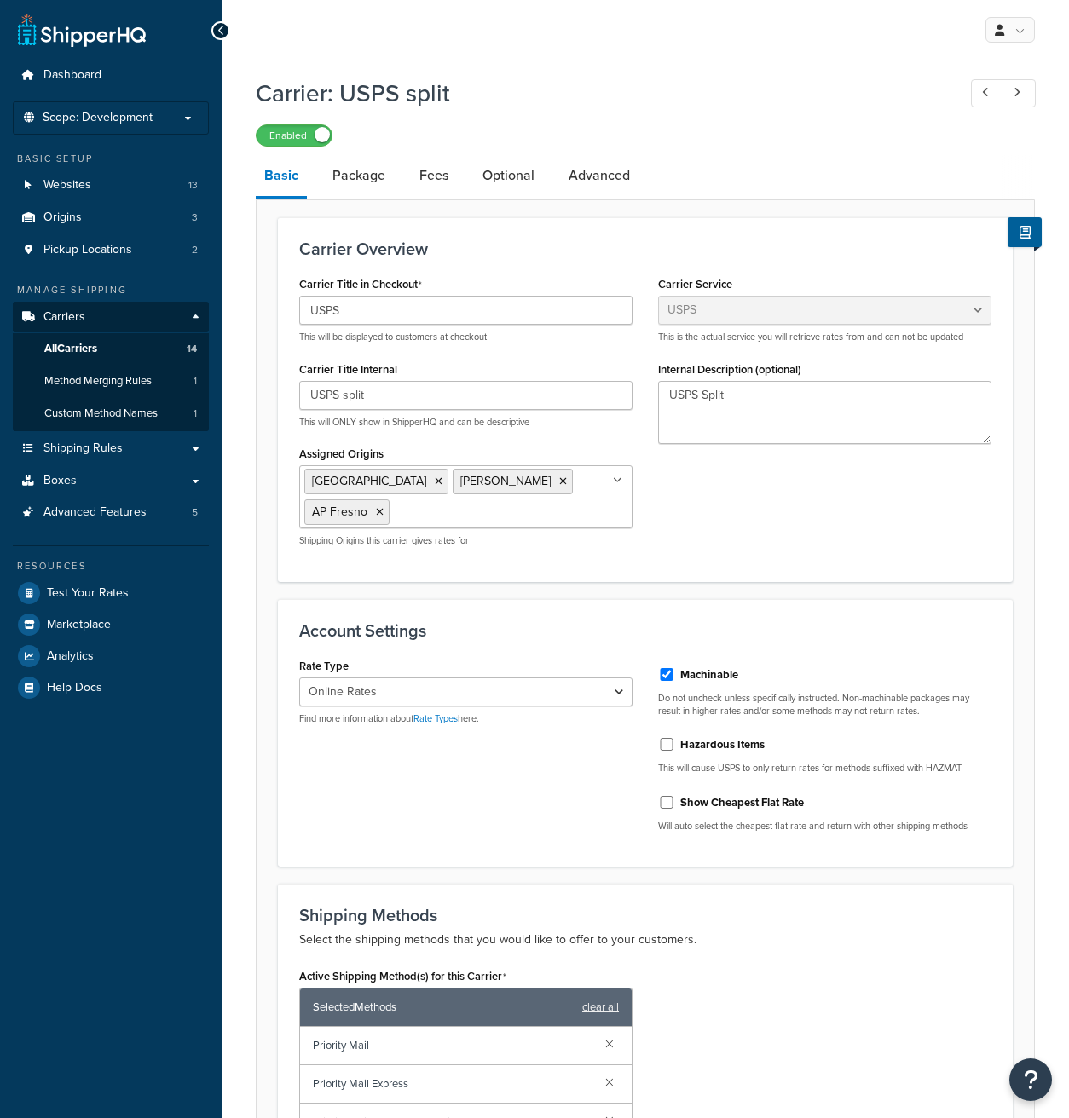
select select "usps"
select select "ONLINE"
click at [586, 180] on link "Advanced" at bounding box center [599, 175] width 78 height 41
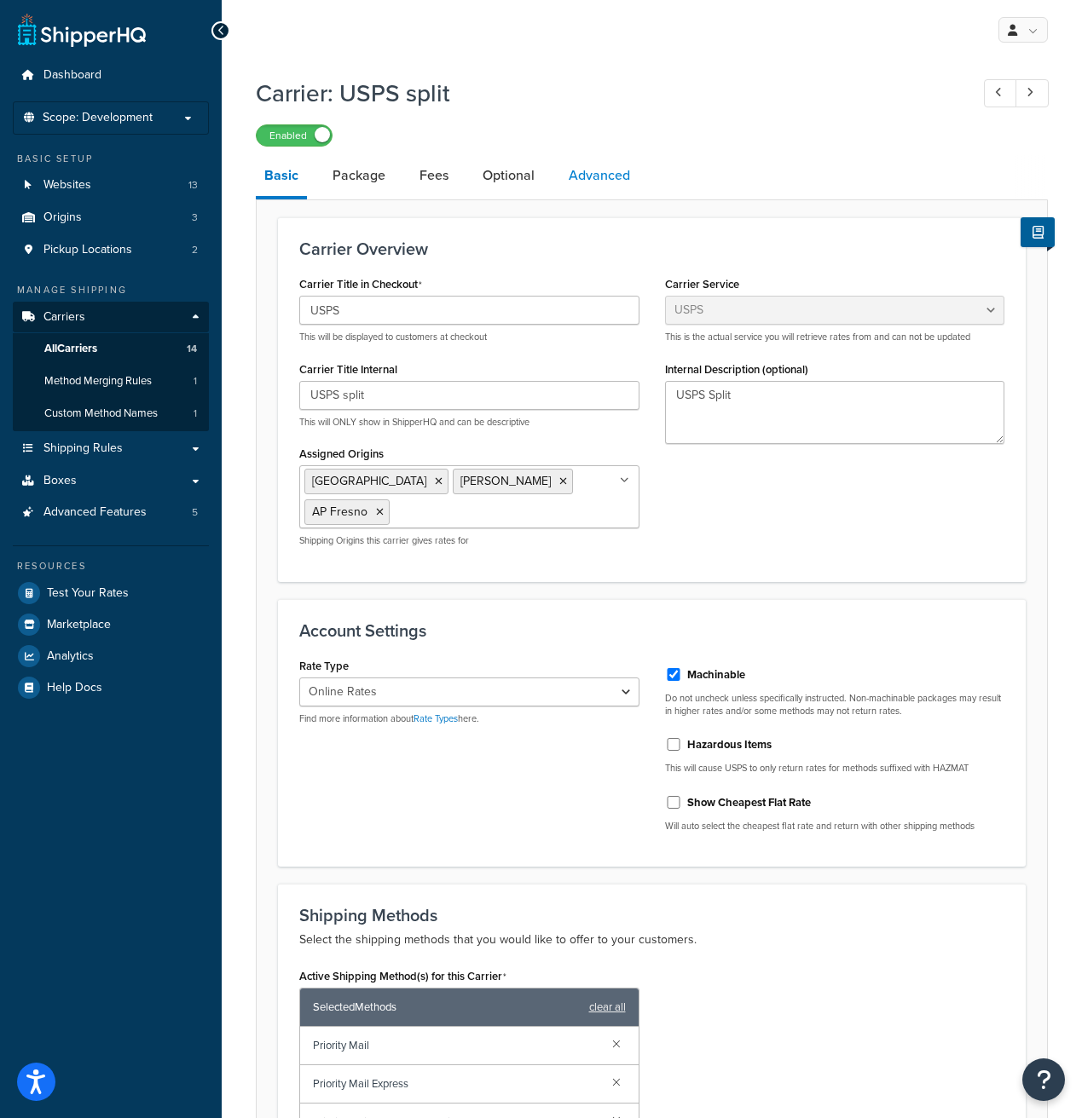
select select "false"
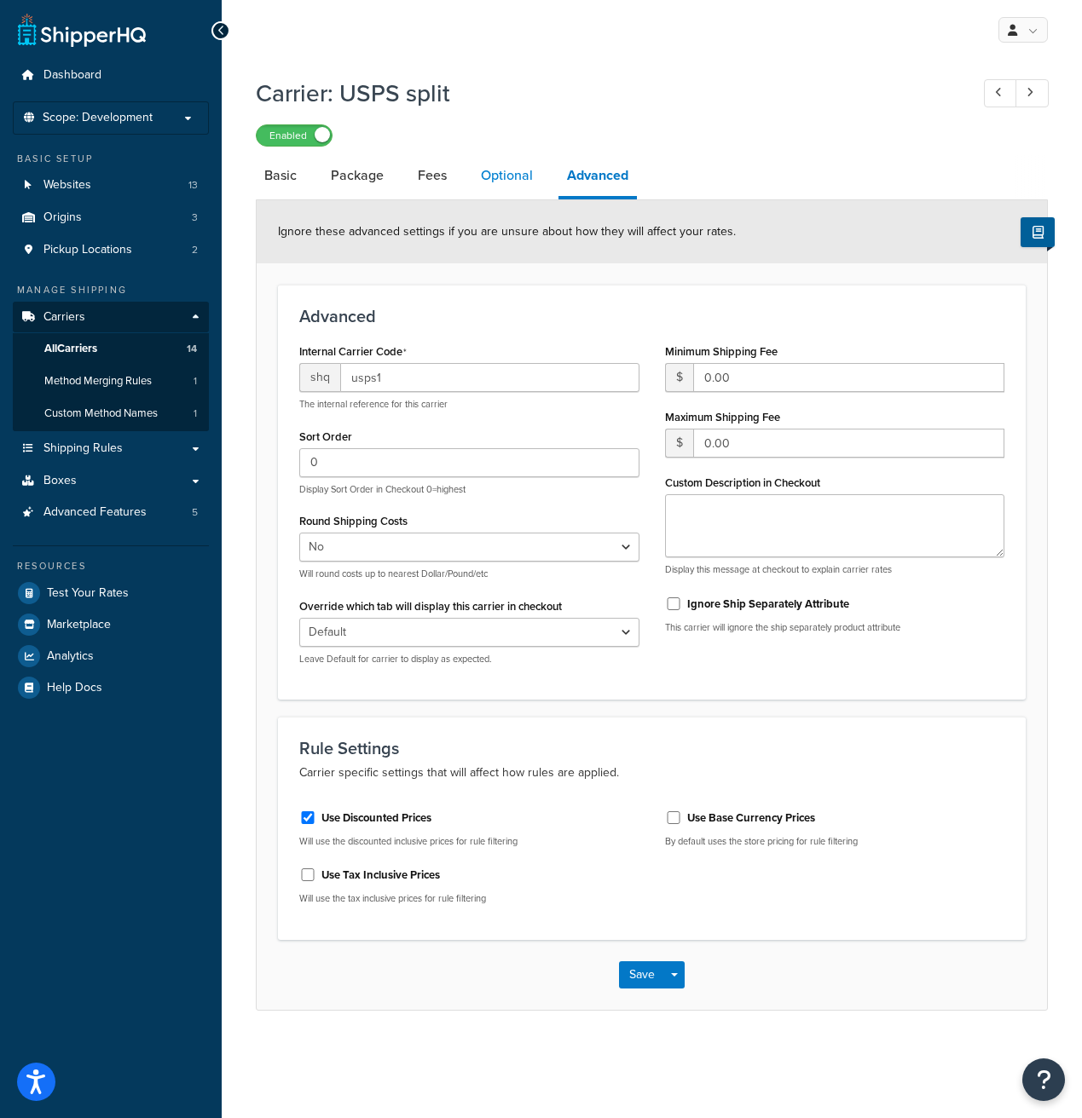
click at [509, 175] on link "Optional" at bounding box center [506, 175] width 69 height 41
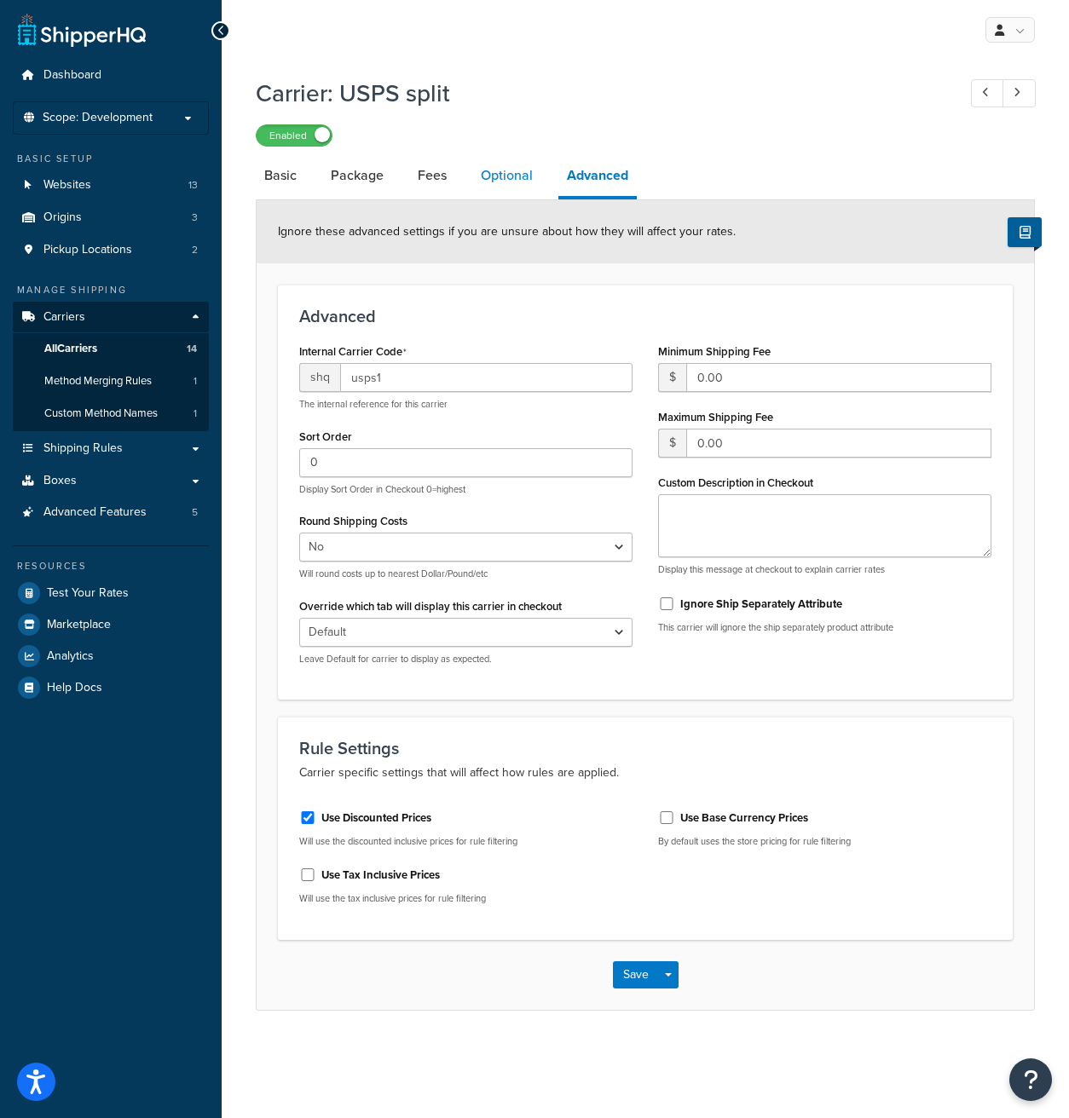
select select "136488"
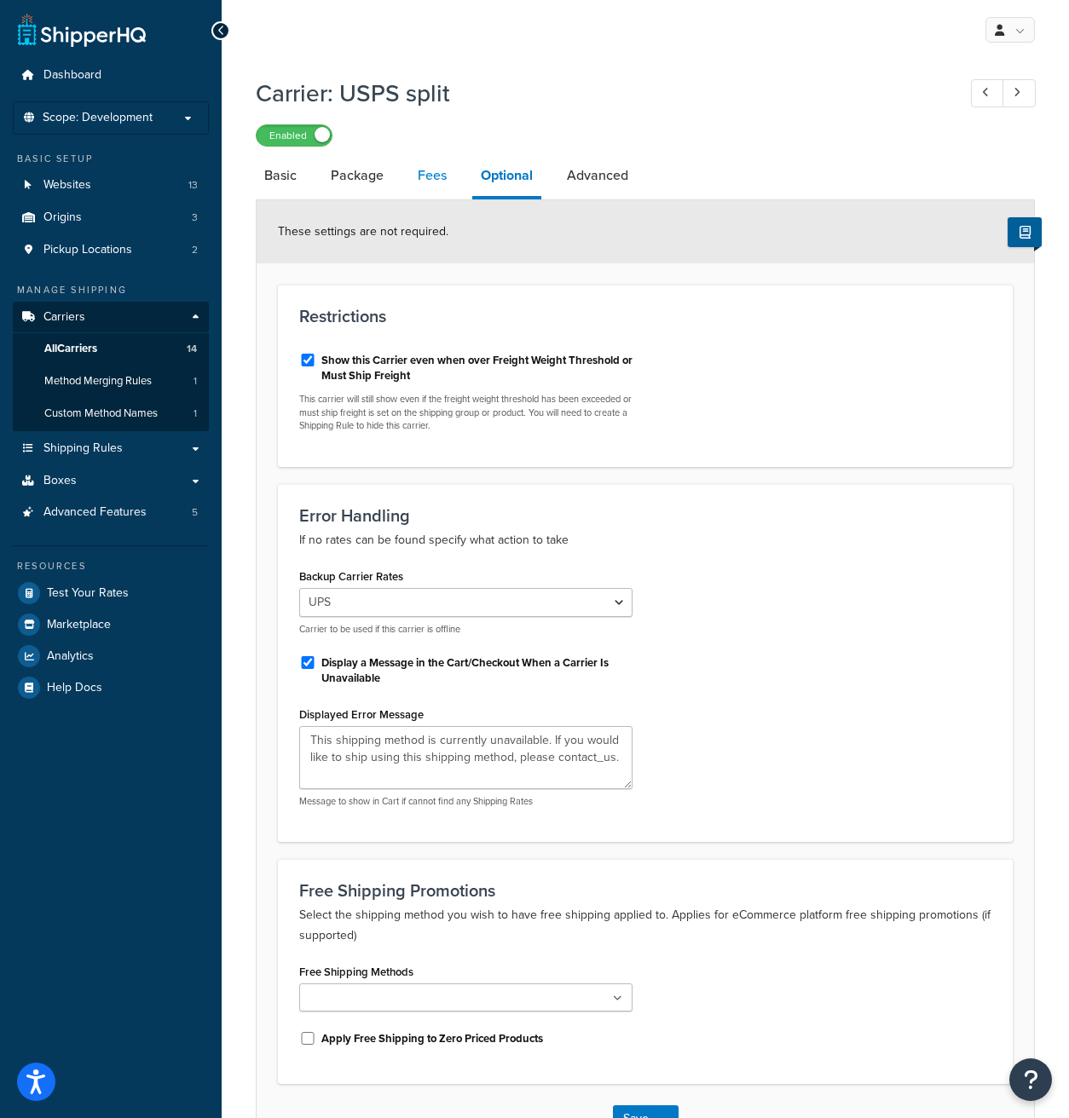
click at [431, 184] on link "Fees" at bounding box center [432, 175] width 46 height 41
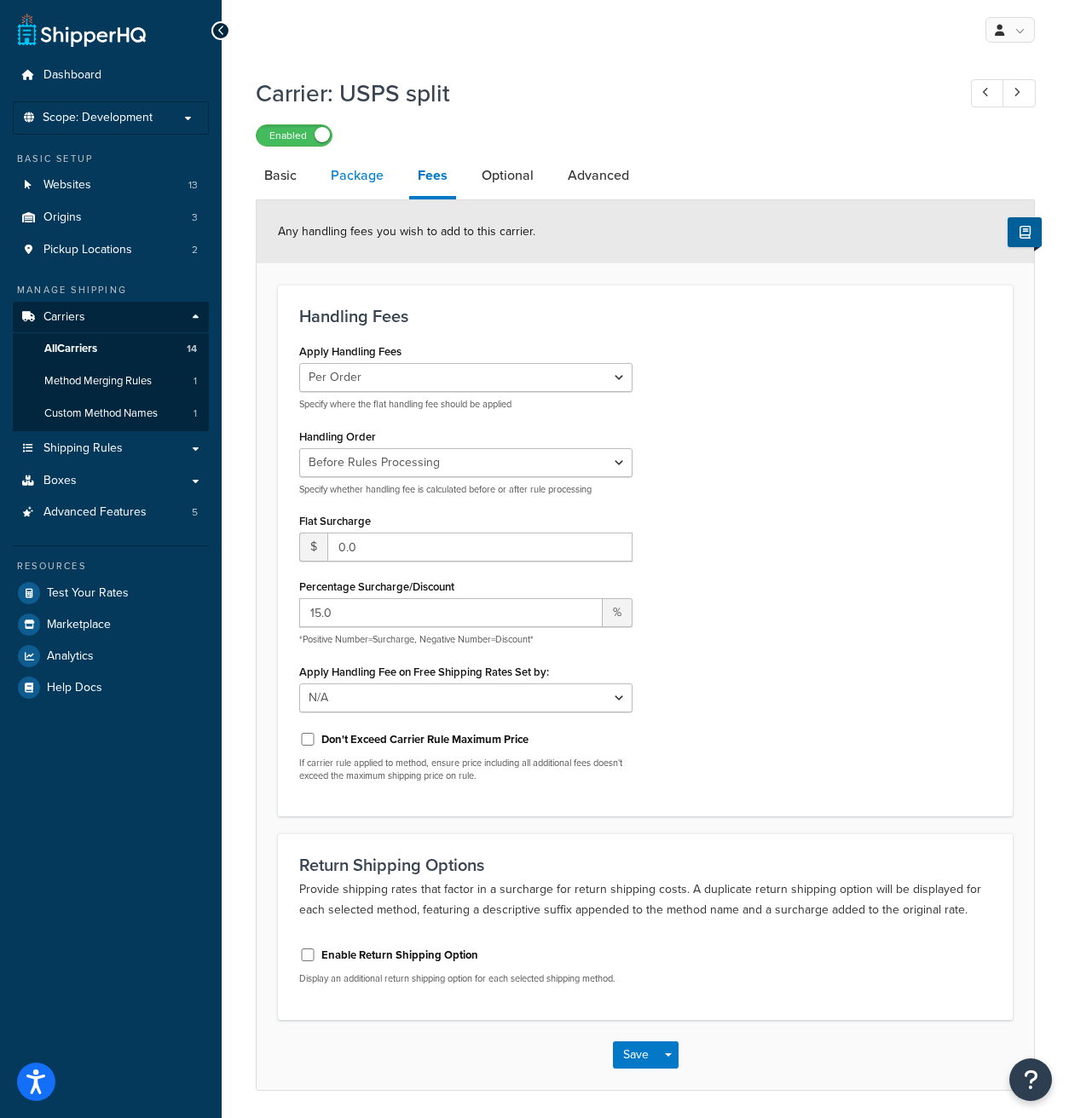
click at [361, 178] on link "Package" at bounding box center [357, 175] width 70 height 41
select select "541460"
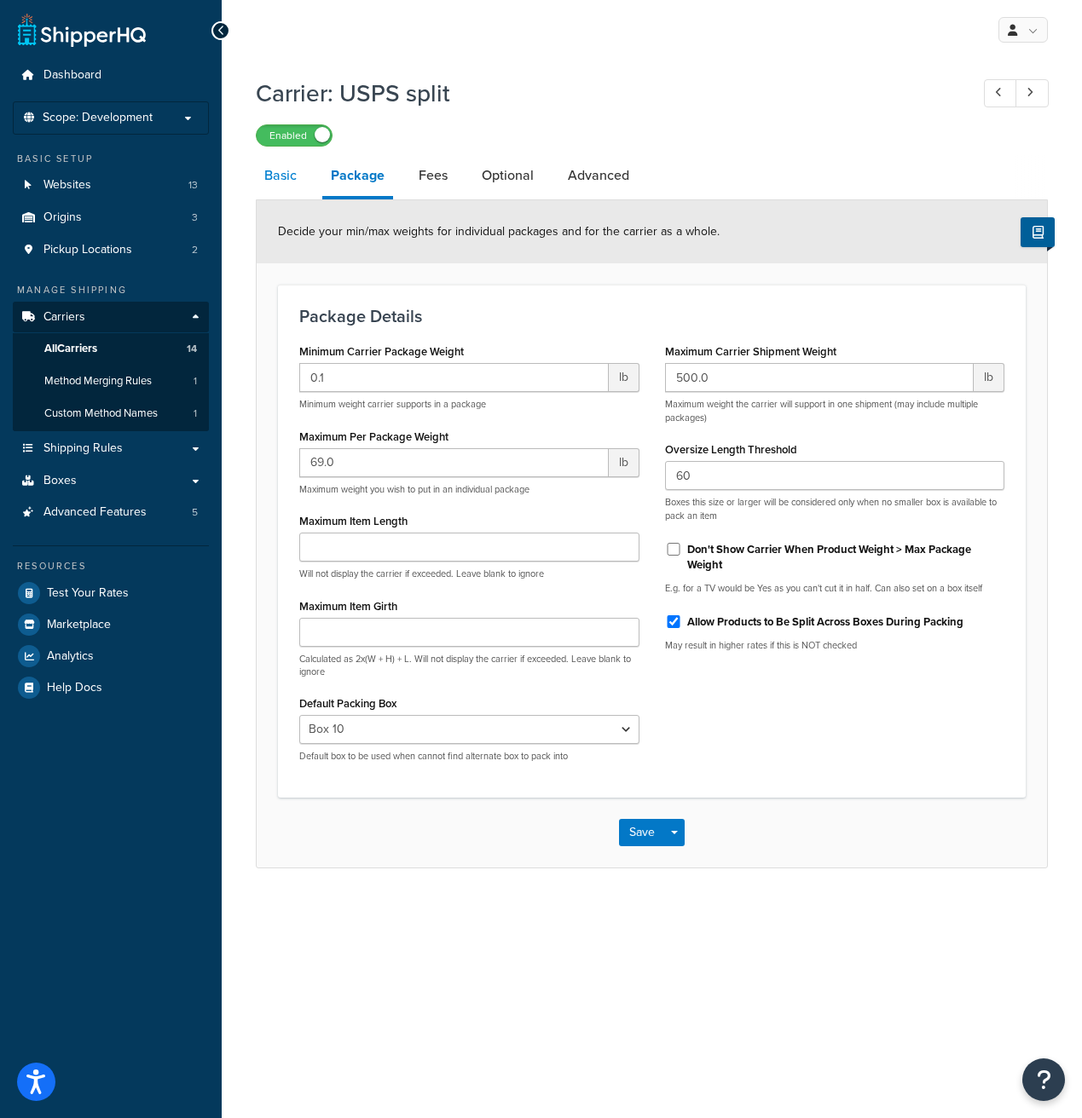
click at [285, 180] on link "Basic" at bounding box center [280, 175] width 49 height 41
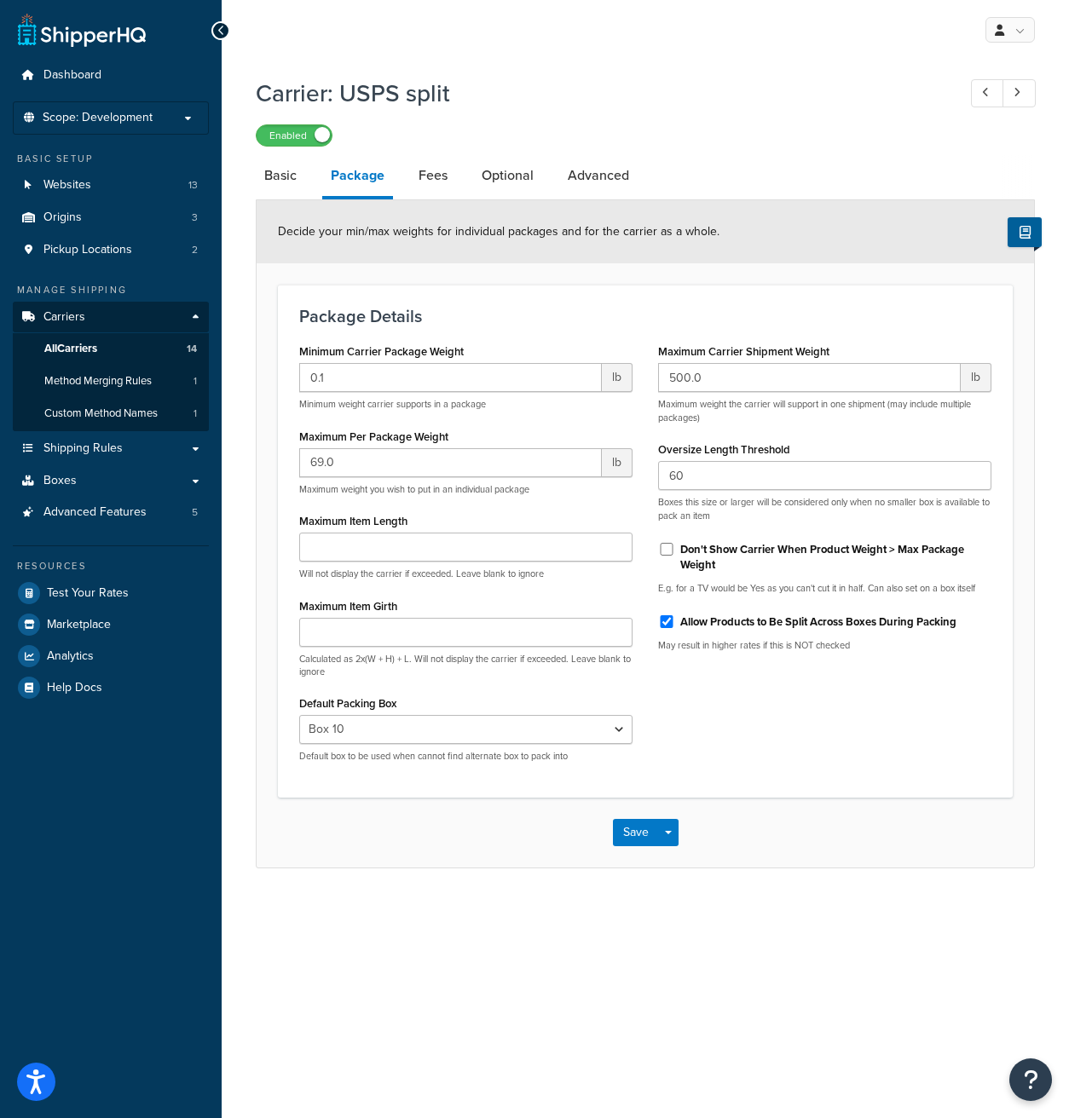
select select "usps"
select select "ONLINE"
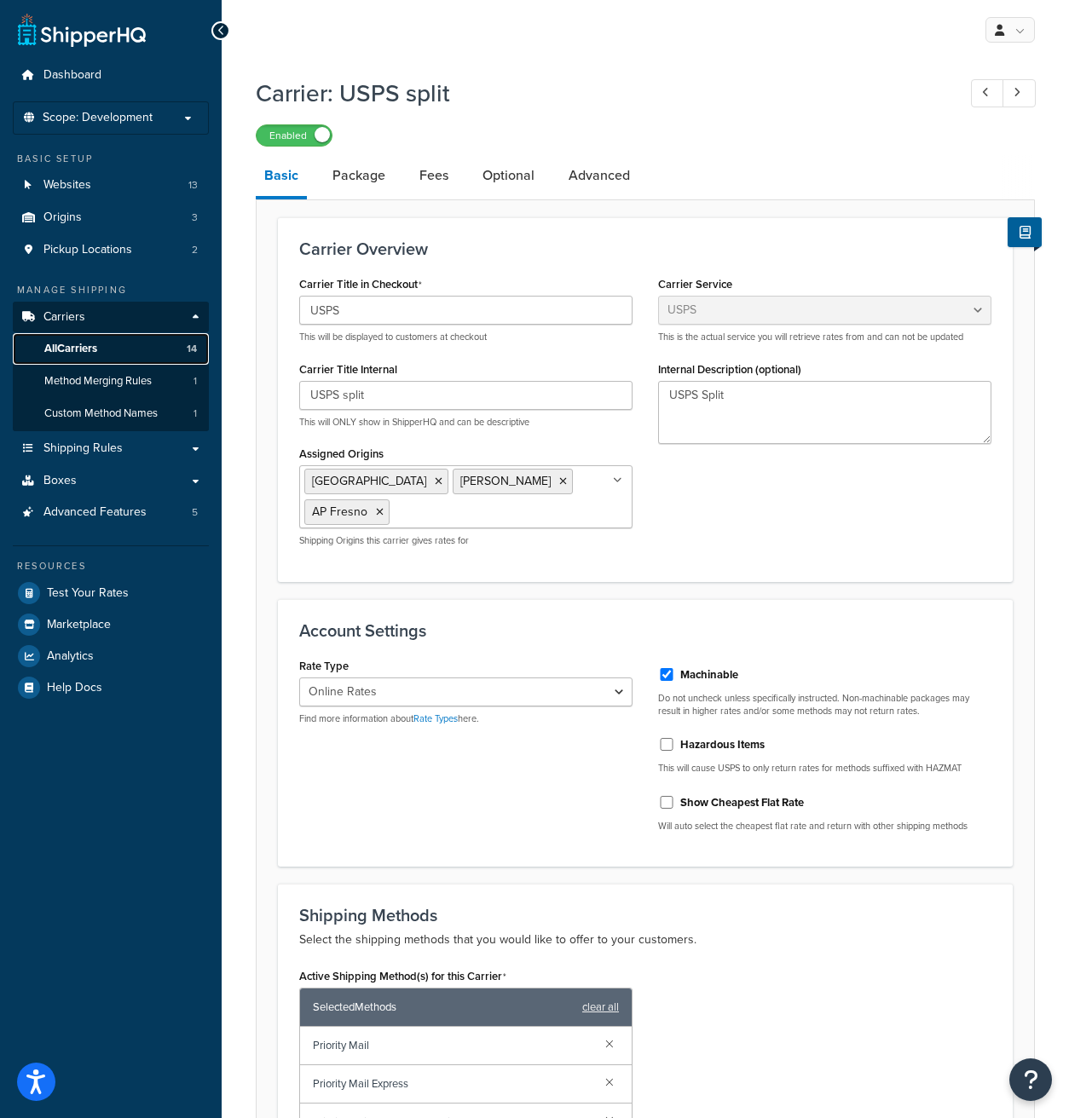
click at [135, 349] on link "All Carriers 14" at bounding box center [111, 349] width 196 height 32
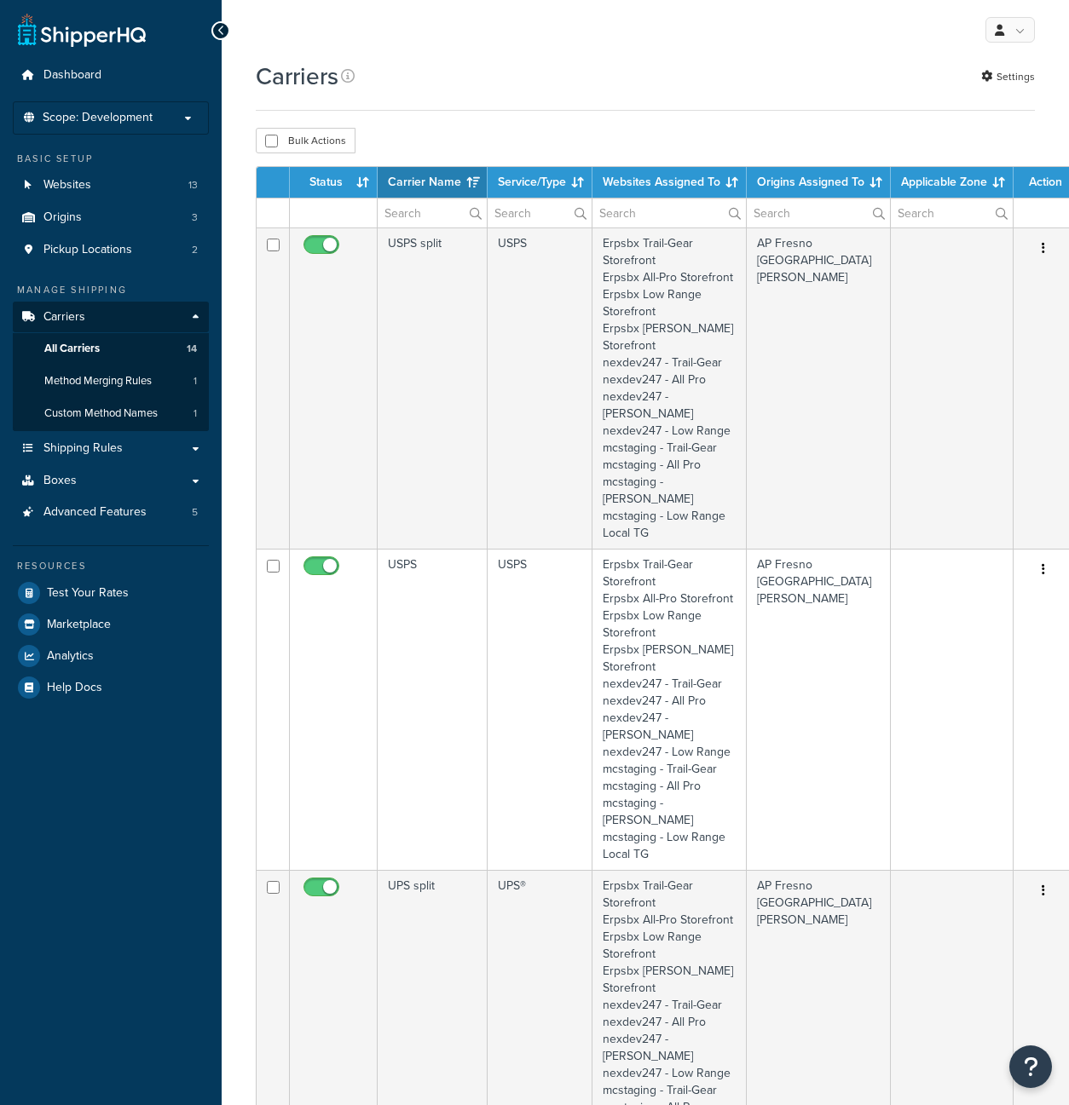
select select "15"
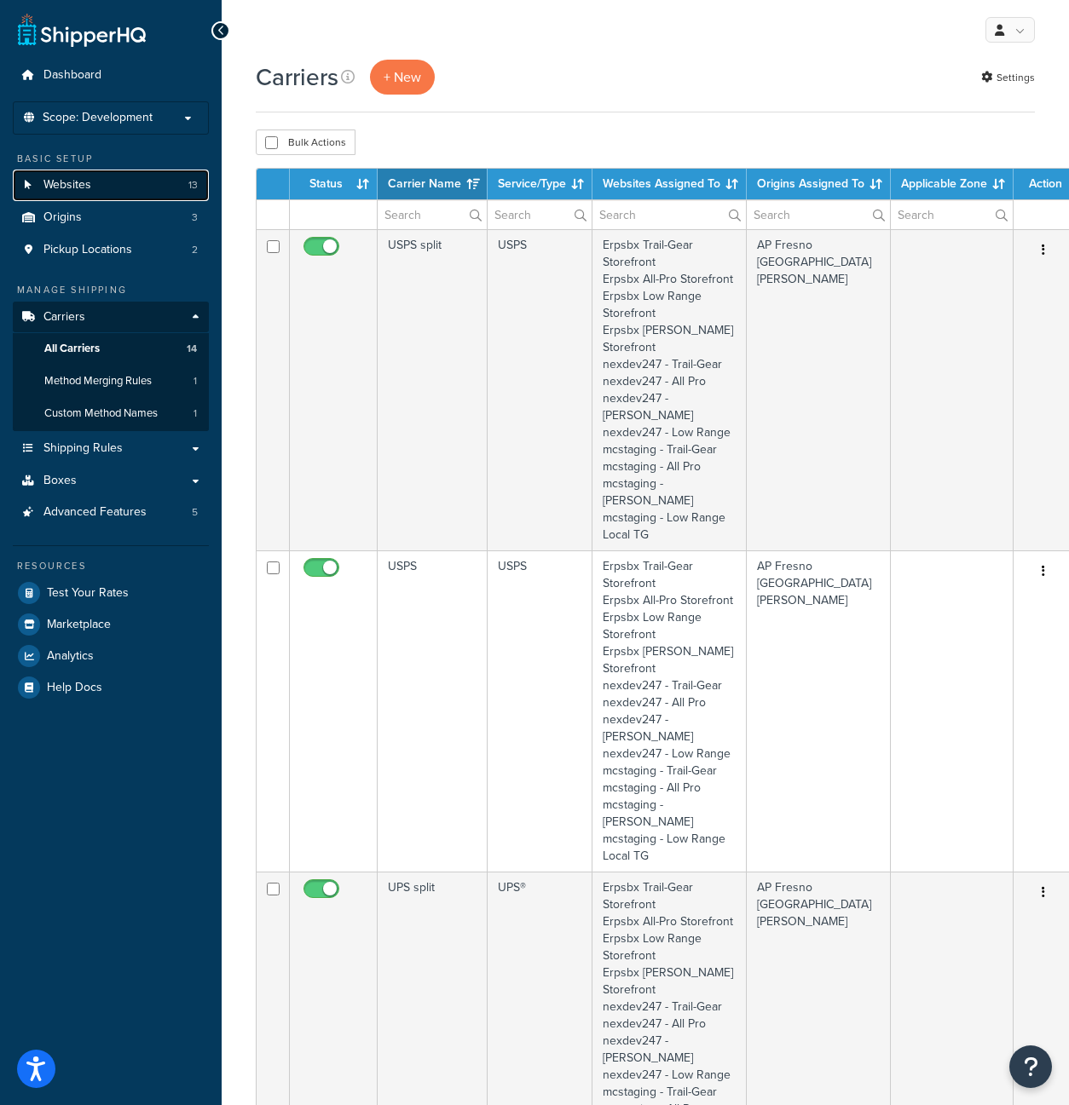
click at [97, 189] on link "Websites 13" at bounding box center [111, 186] width 196 height 32
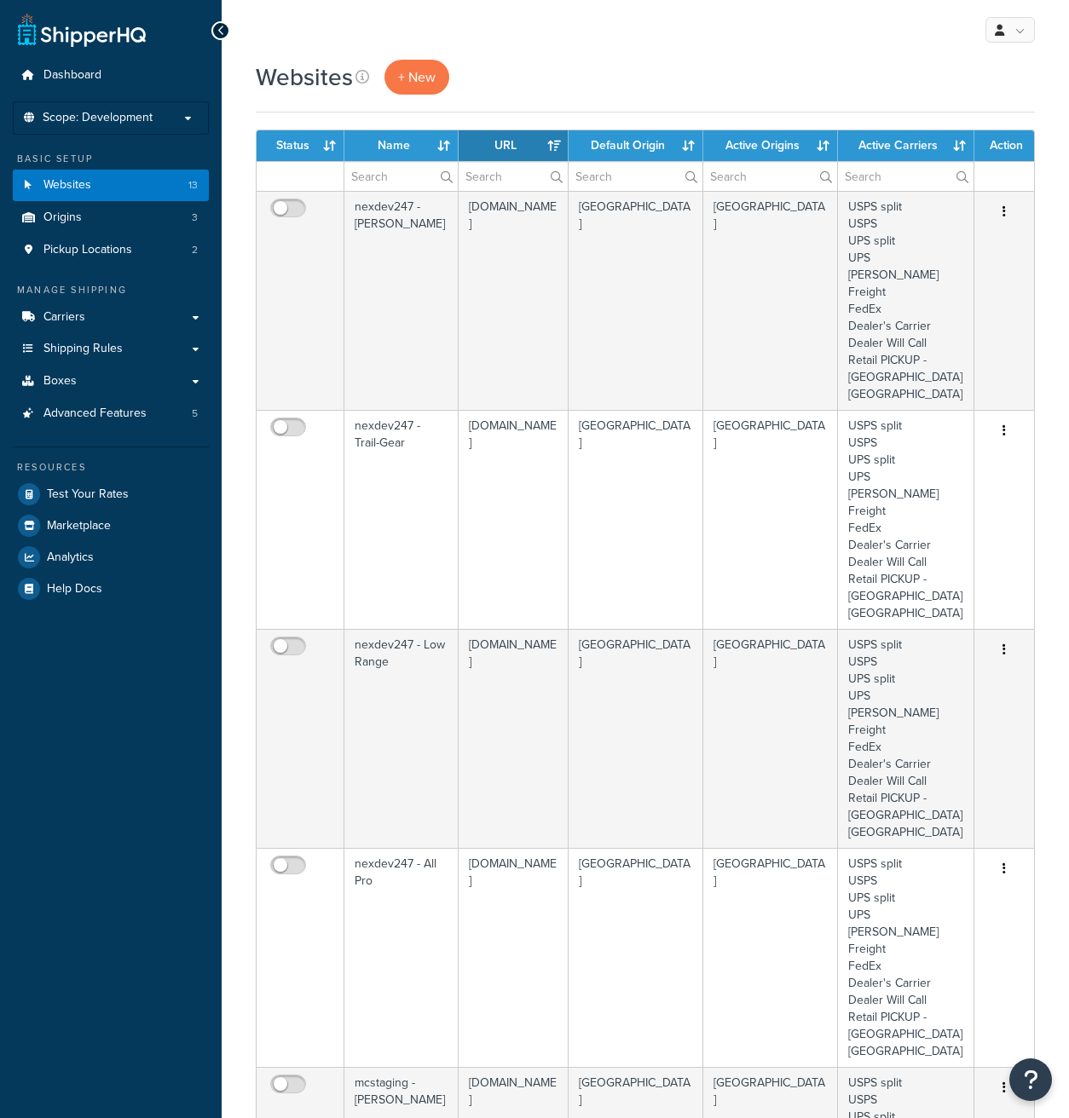
select select "15"
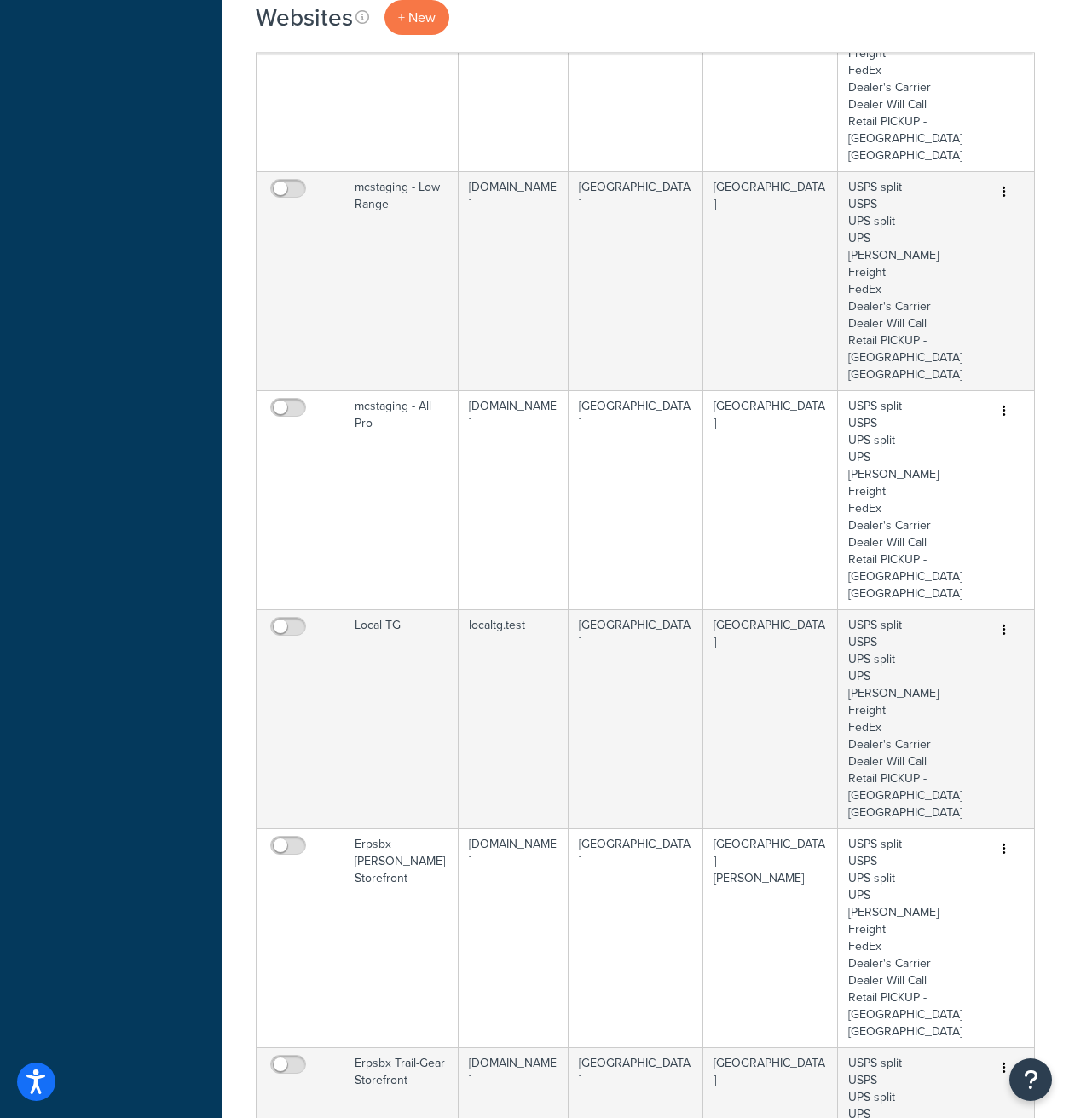
scroll to position [687, 0]
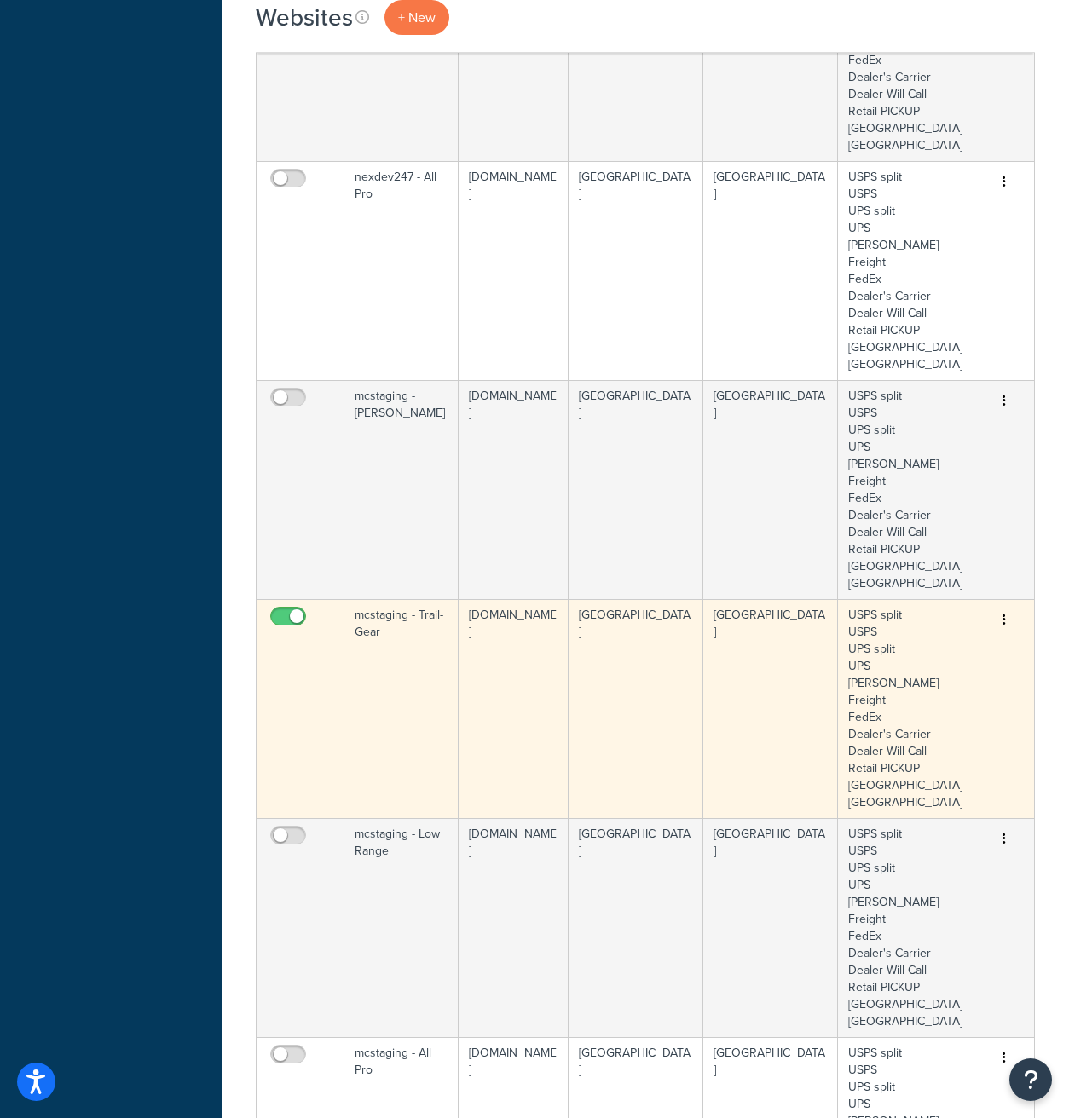
click at [775, 599] on td "[GEOGRAPHIC_DATA]" at bounding box center [770, 708] width 135 height 219
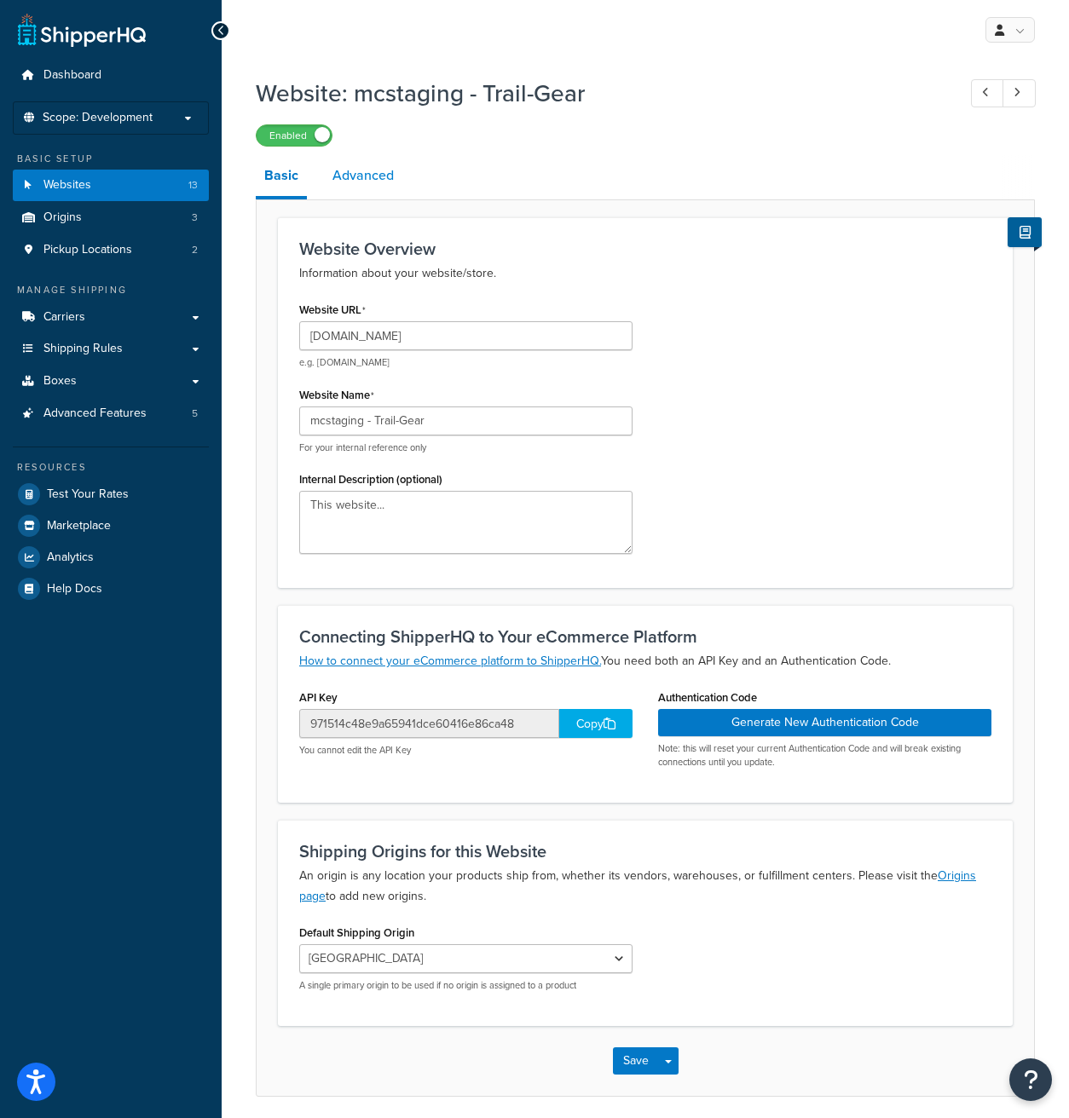
click at [363, 179] on link "Advanced" at bounding box center [363, 175] width 78 height 41
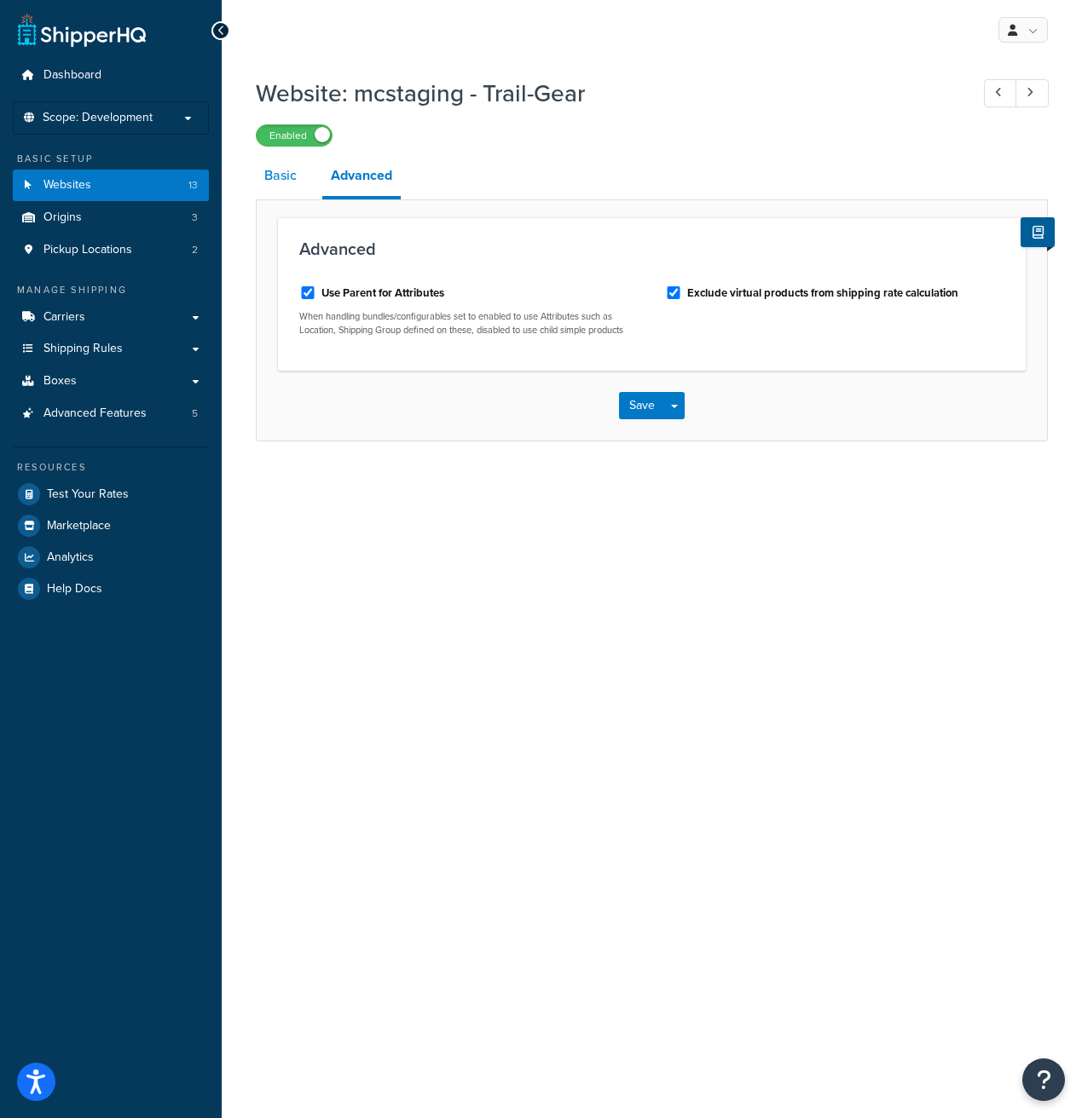
click at [282, 183] on link "Basic" at bounding box center [280, 175] width 49 height 41
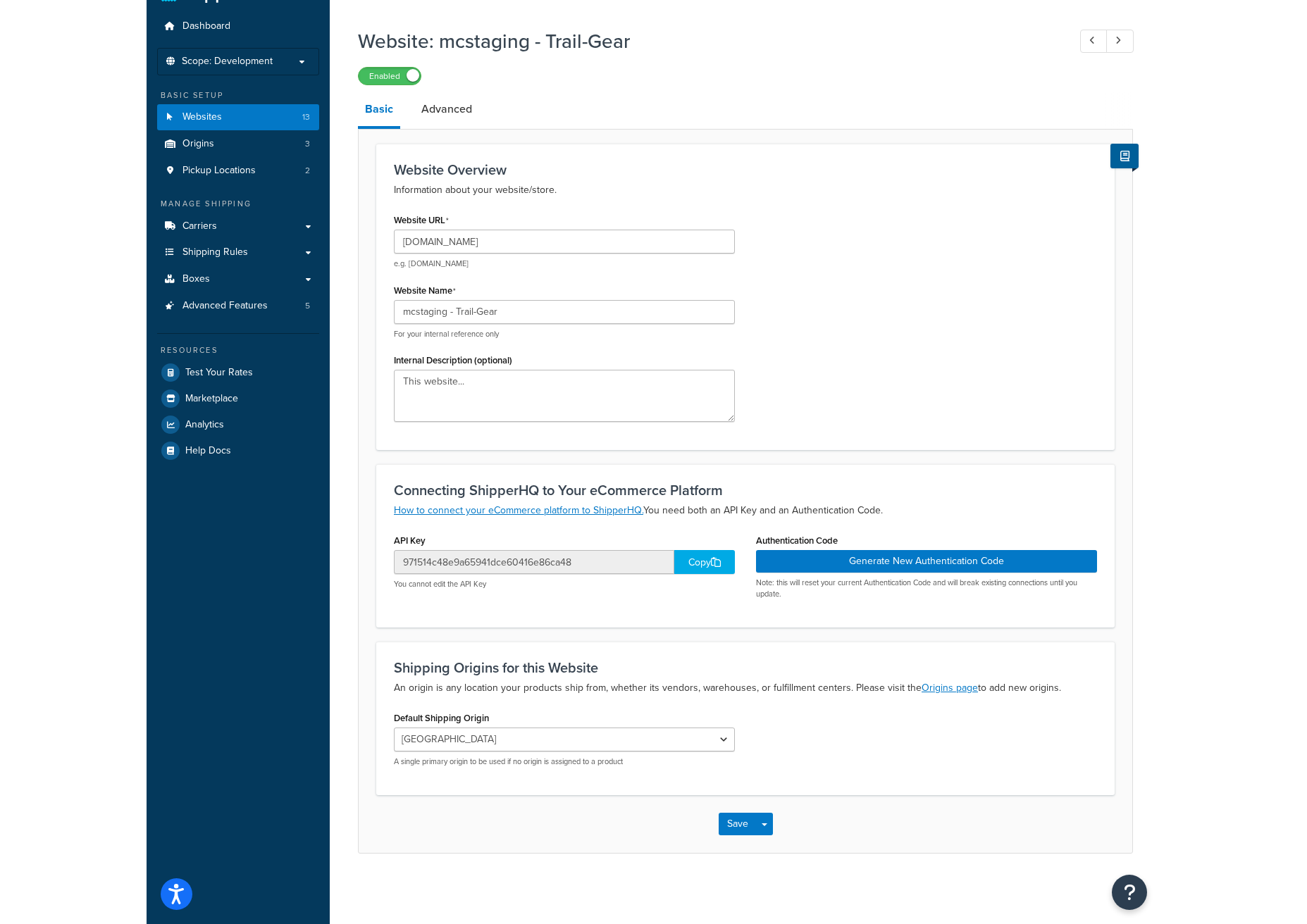
scroll to position [28, 0]
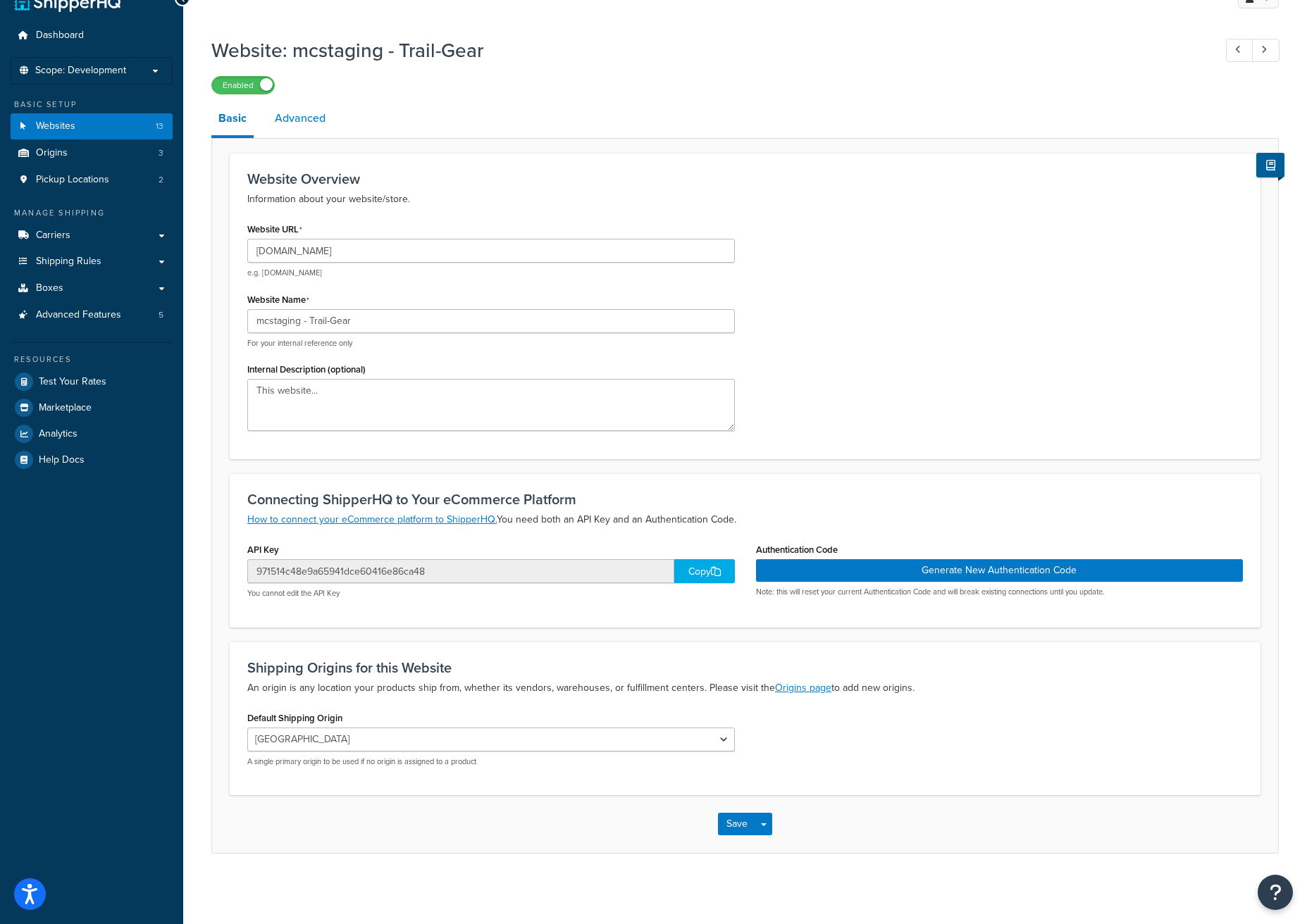
click at [312, 121] on link "Advanced" at bounding box center [300, 118] width 64 height 34
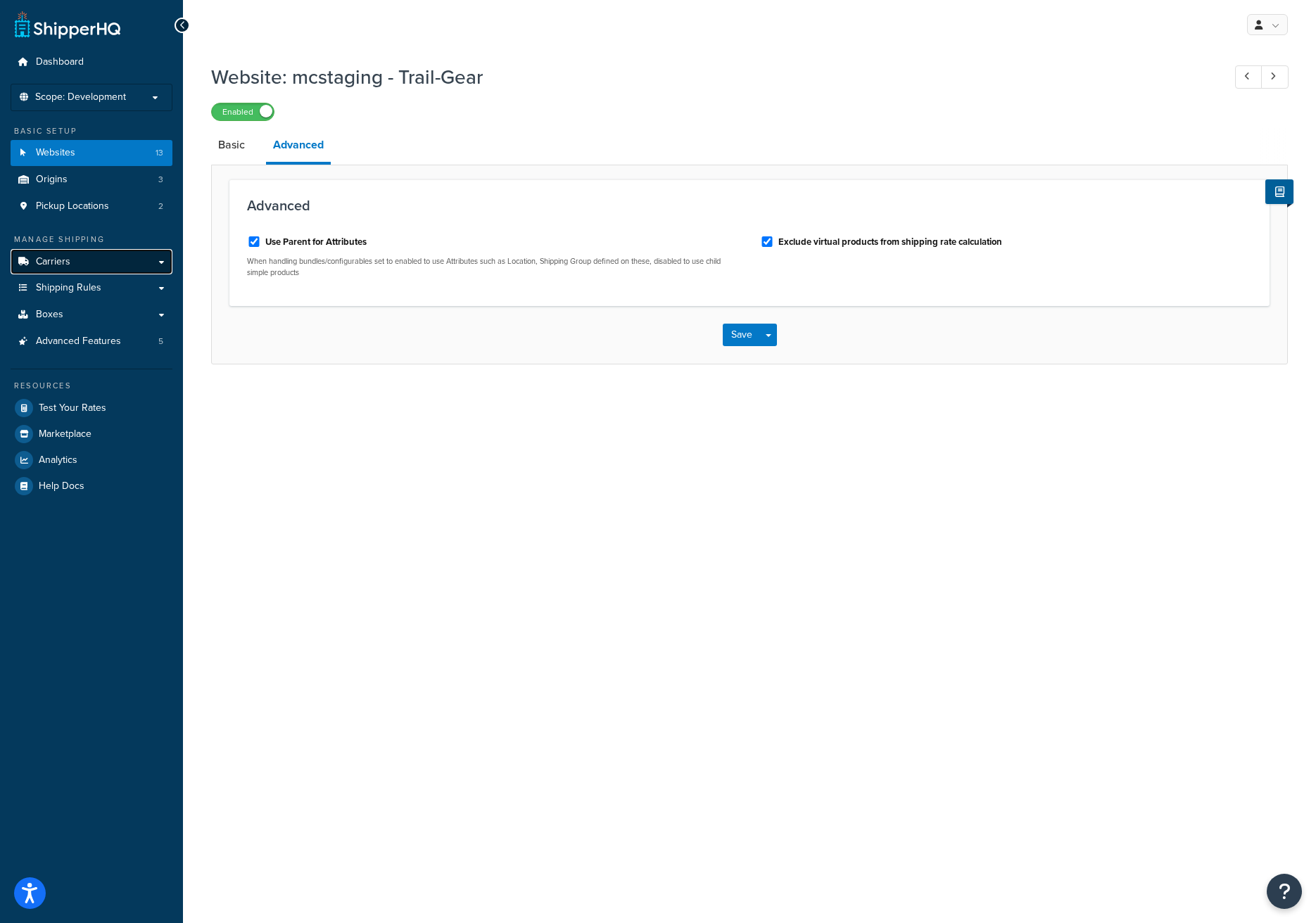
click at [88, 262] on link "Carriers" at bounding box center [92, 263] width 162 height 26
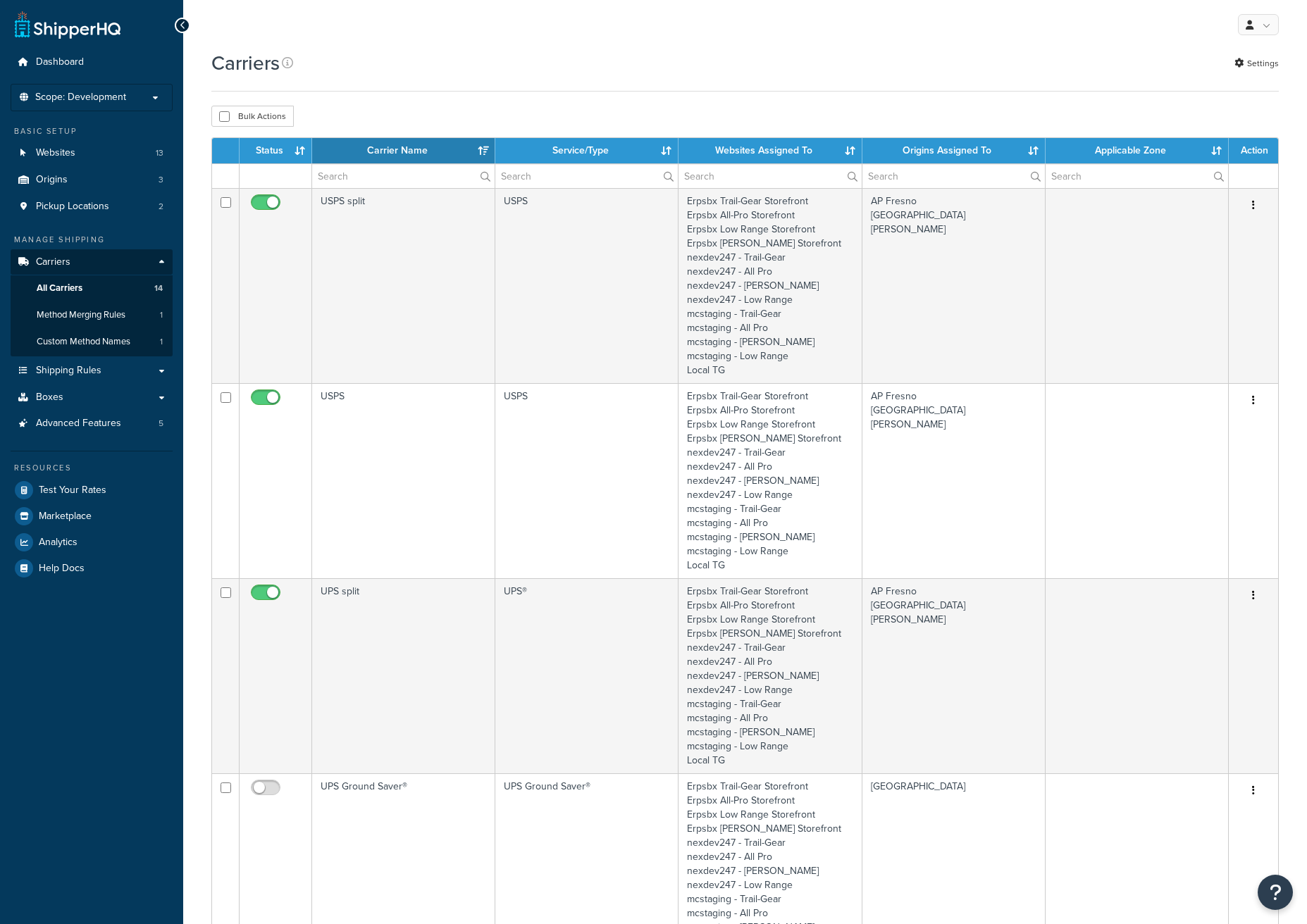
select select "15"
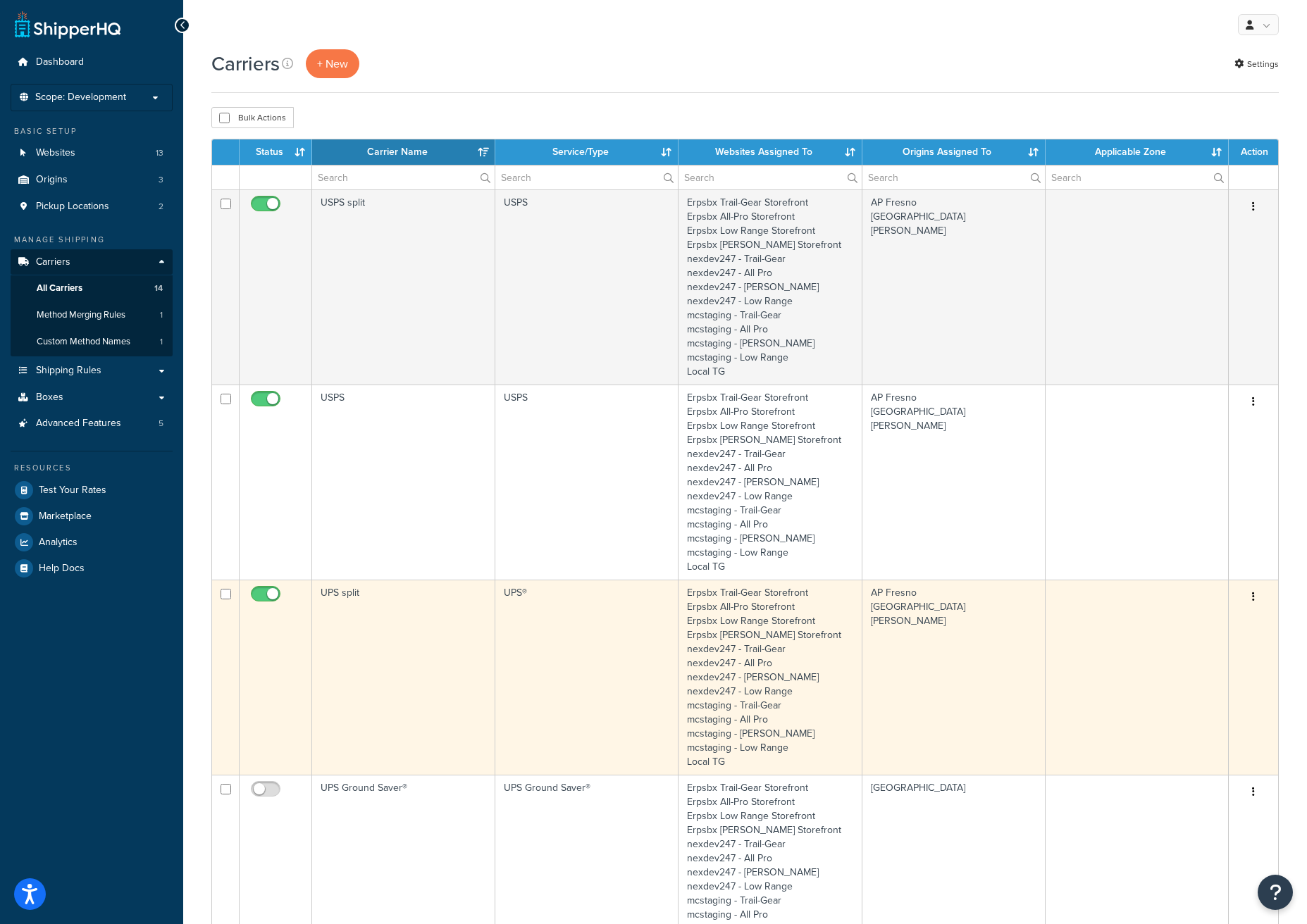
click at [1252, 597] on icon "button" at bounding box center [1253, 597] width 2 height 10
click at [809, 672] on td "Erpsbx Trail-Gear Storefront Erpsbx All-Pro Storefront Erpsbx Low Range Storefr…" at bounding box center [770, 677] width 184 height 195
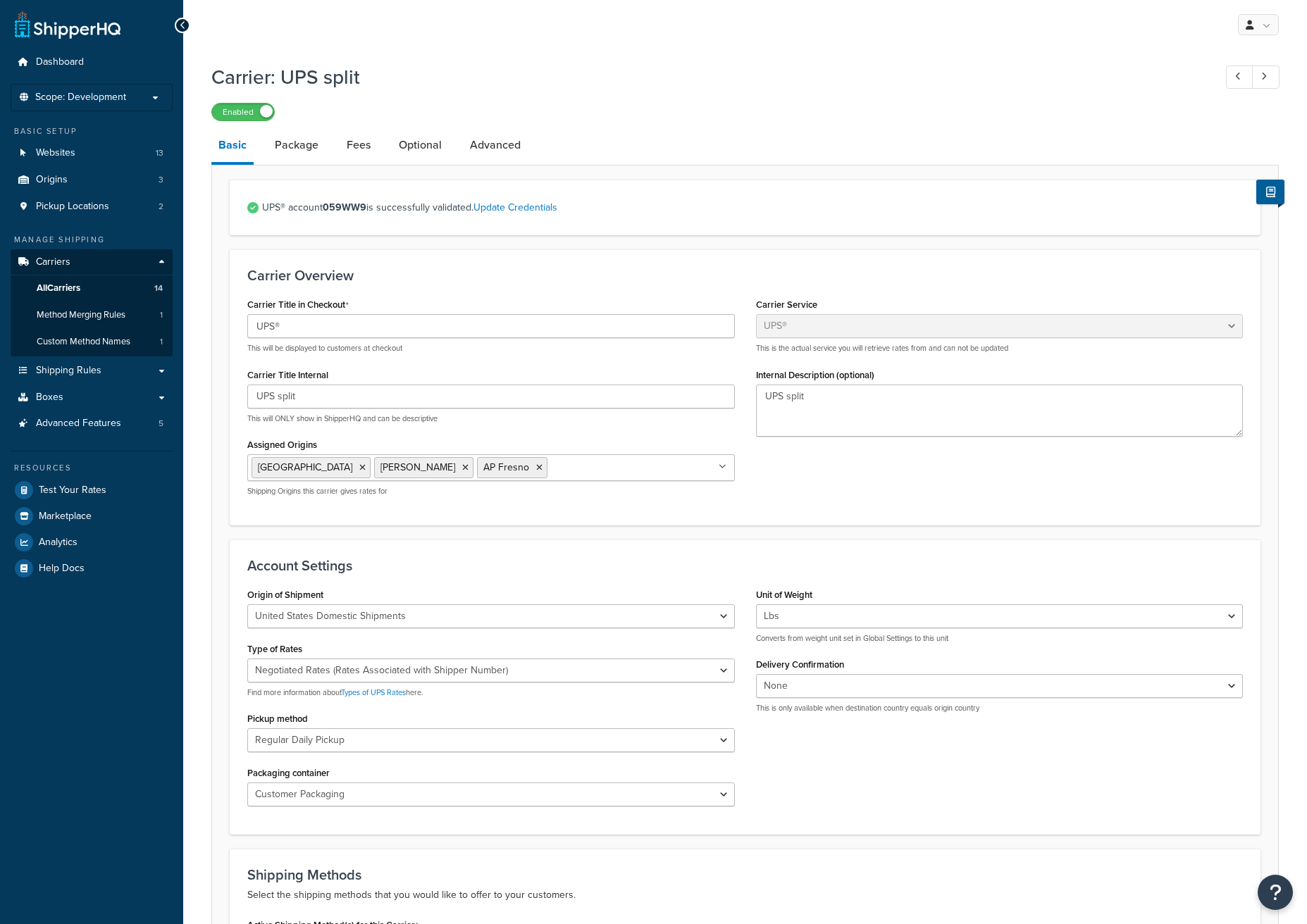
select select "ups"
click at [298, 149] on link "Package" at bounding box center [297, 145] width 58 height 34
select select "541460"
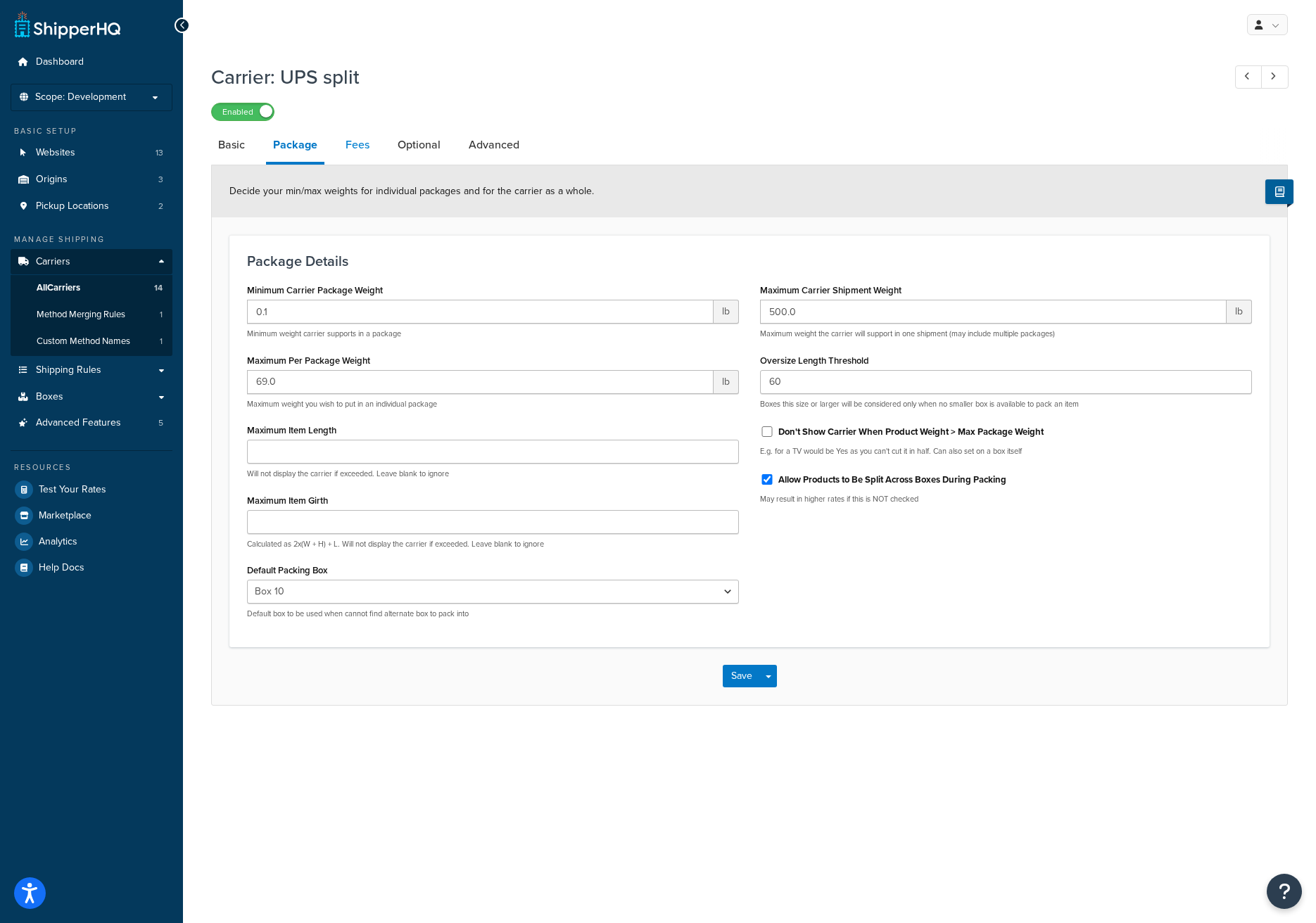
click at [356, 149] on link "Fees" at bounding box center [357, 144] width 38 height 34
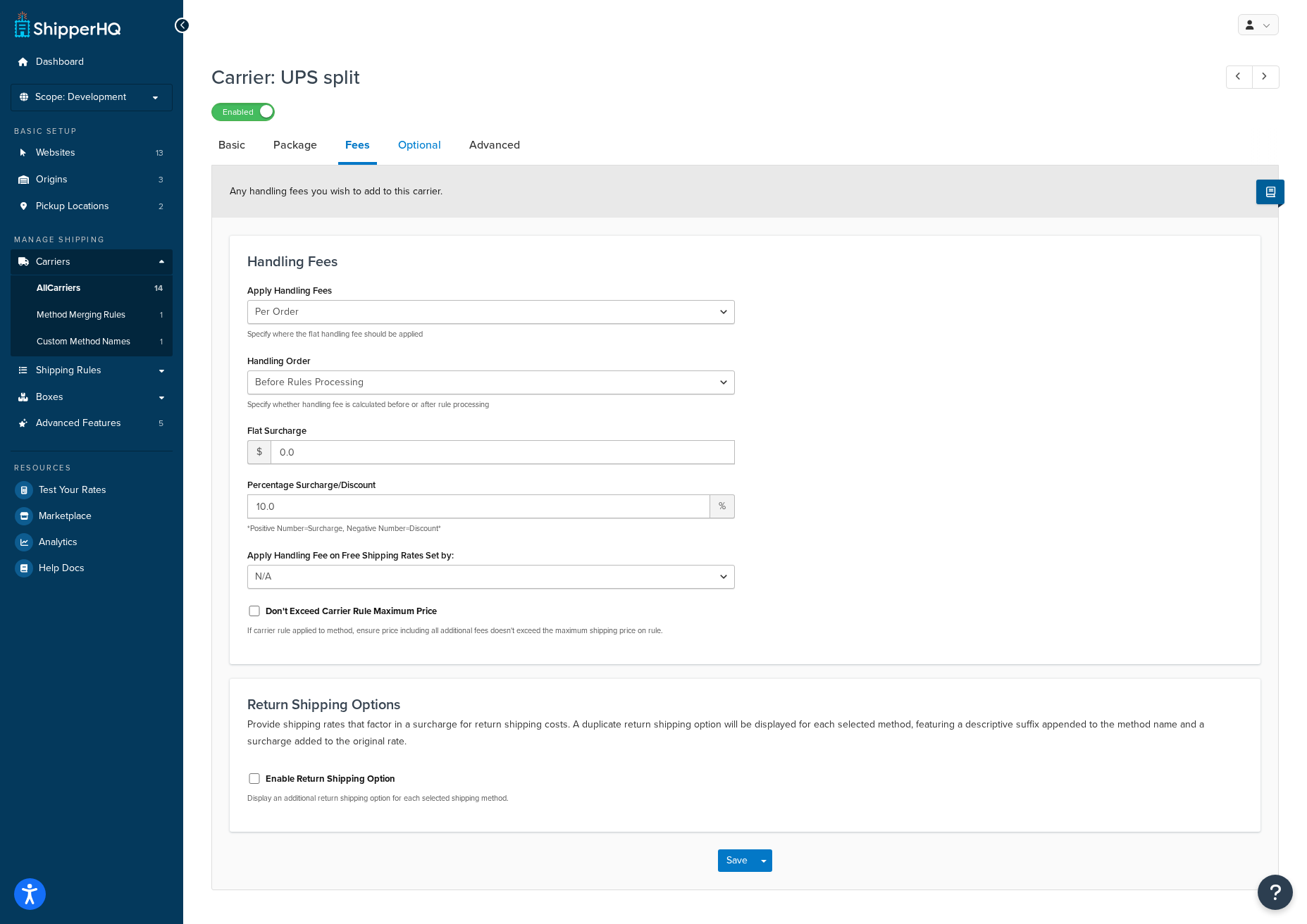
click at [412, 148] on link "Optional" at bounding box center [419, 145] width 57 height 34
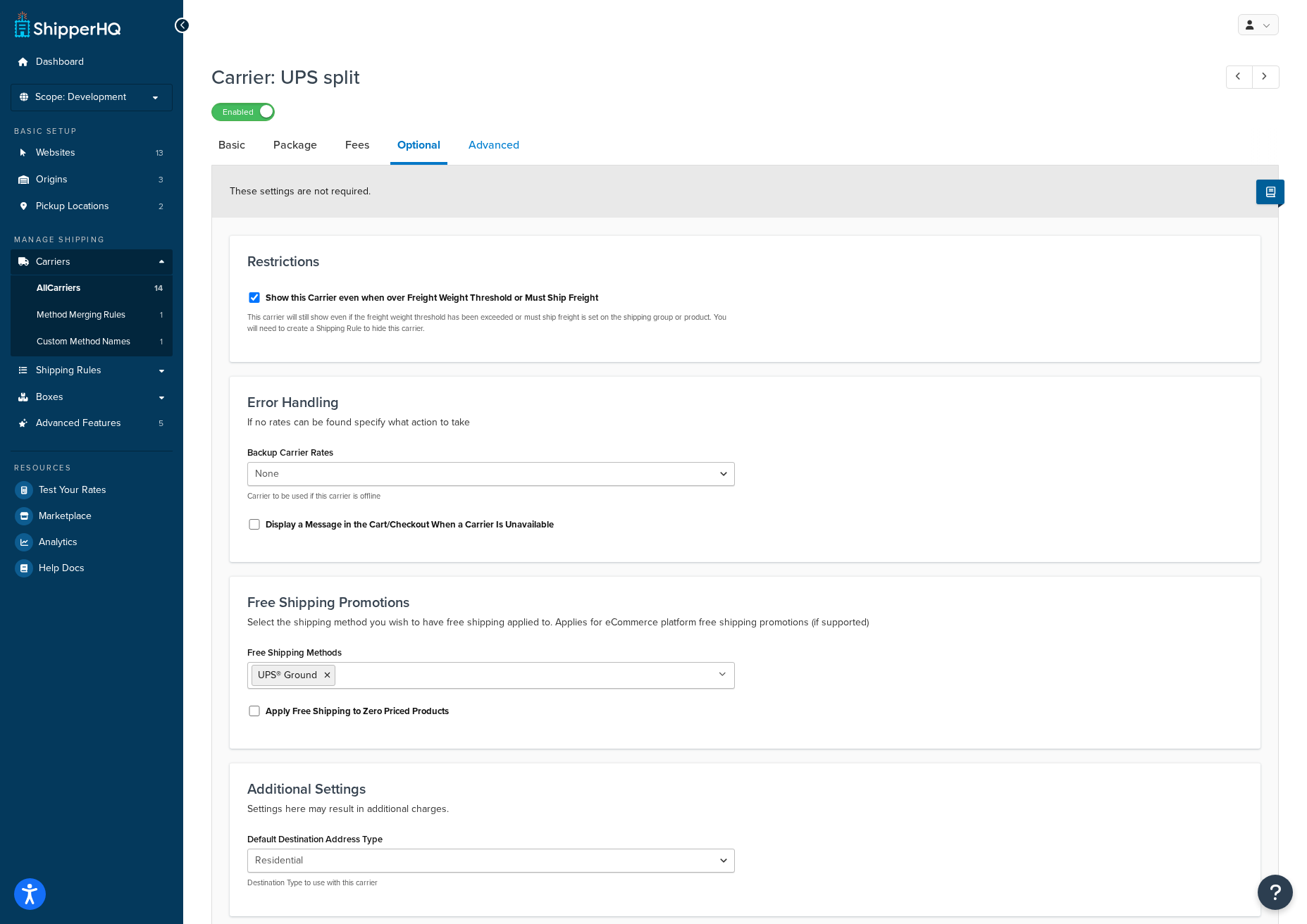
click at [496, 150] on link "Advanced" at bounding box center [494, 145] width 64 height 34
select select "false"
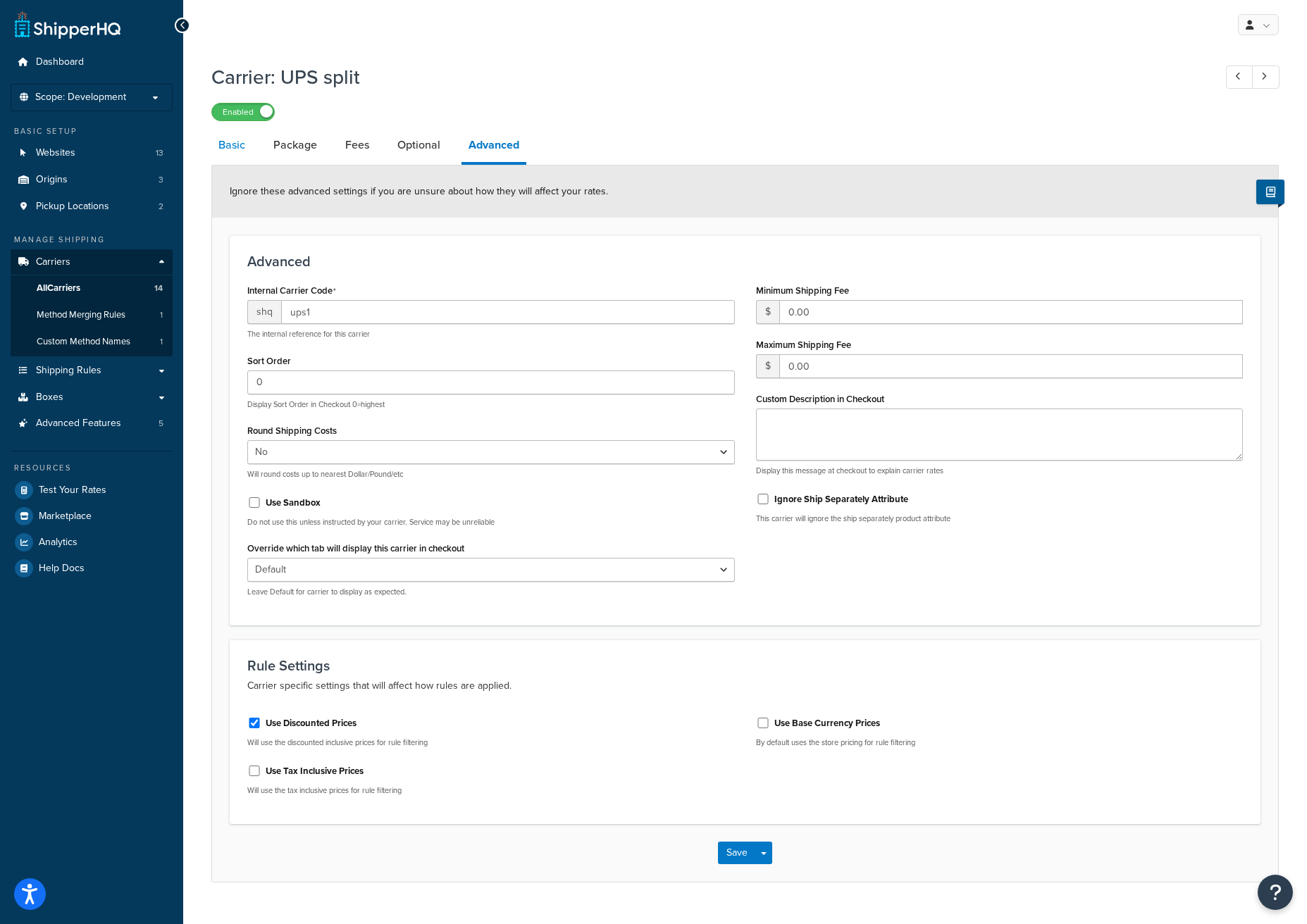
click at [234, 144] on link "Basic" at bounding box center [231, 145] width 41 height 34
select select "ups"
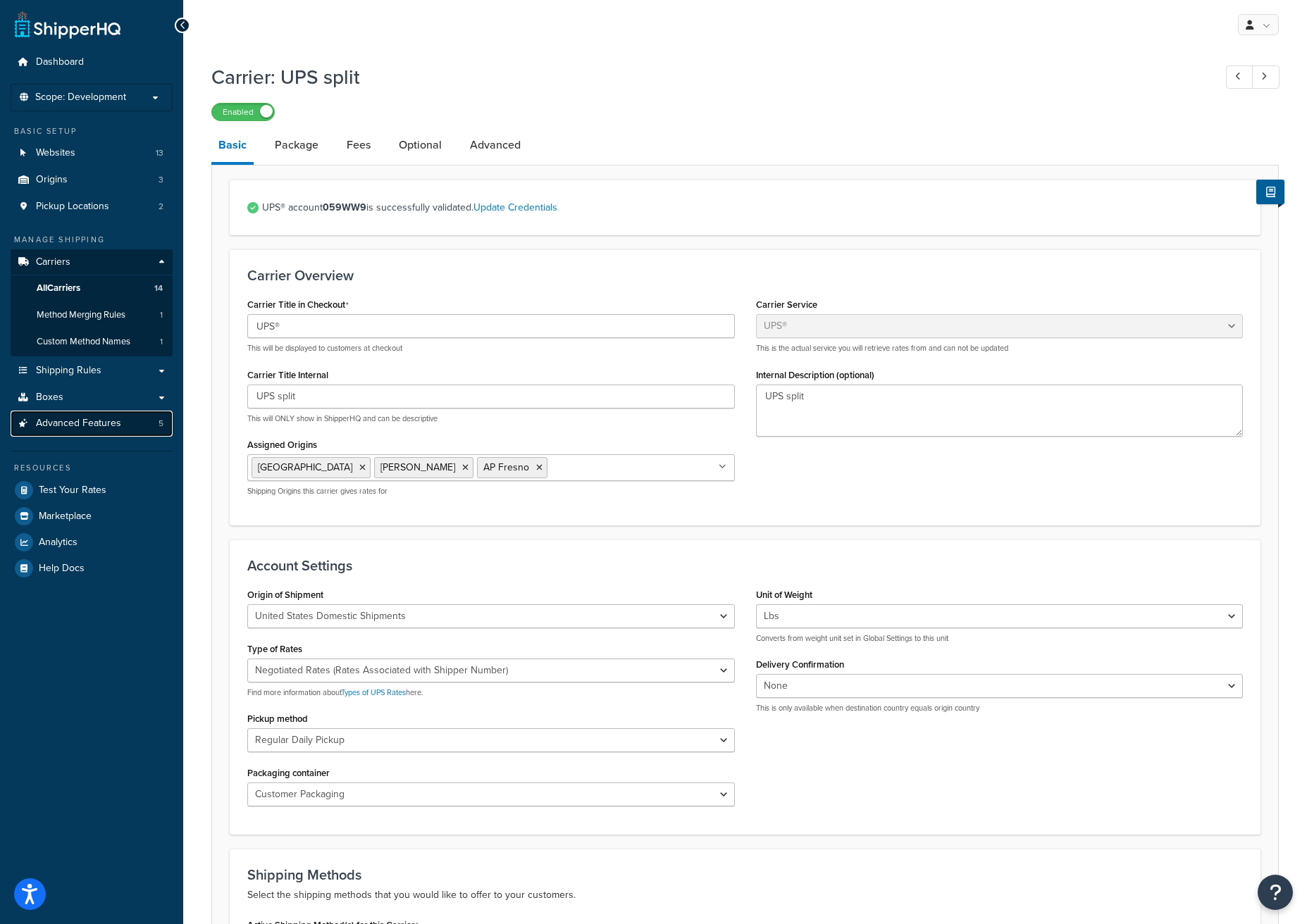
click at [109, 422] on span "Advanced Features" at bounding box center [78, 423] width 85 height 12
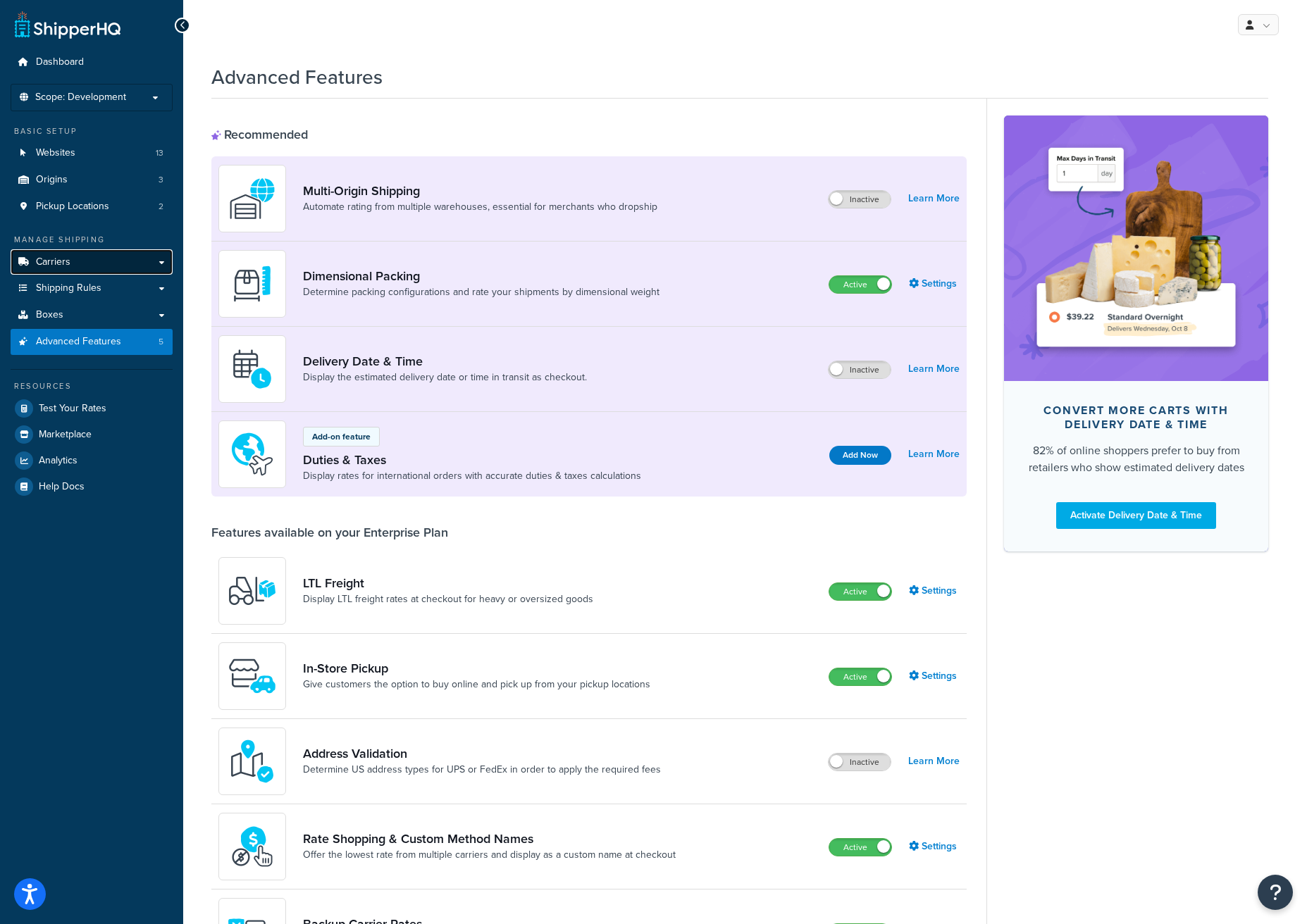
click at [79, 264] on link "Carriers" at bounding box center [92, 263] width 162 height 26
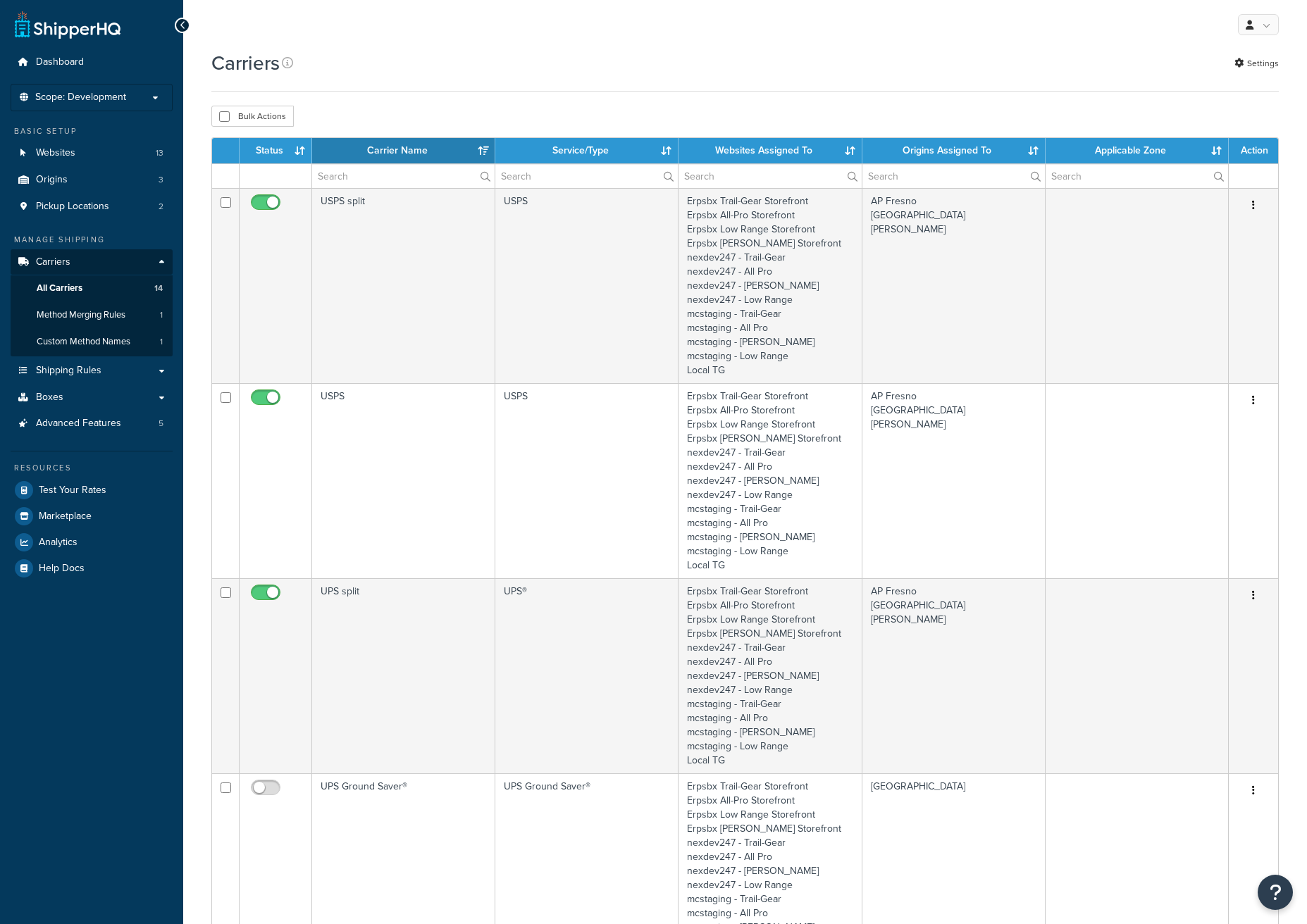
select select "15"
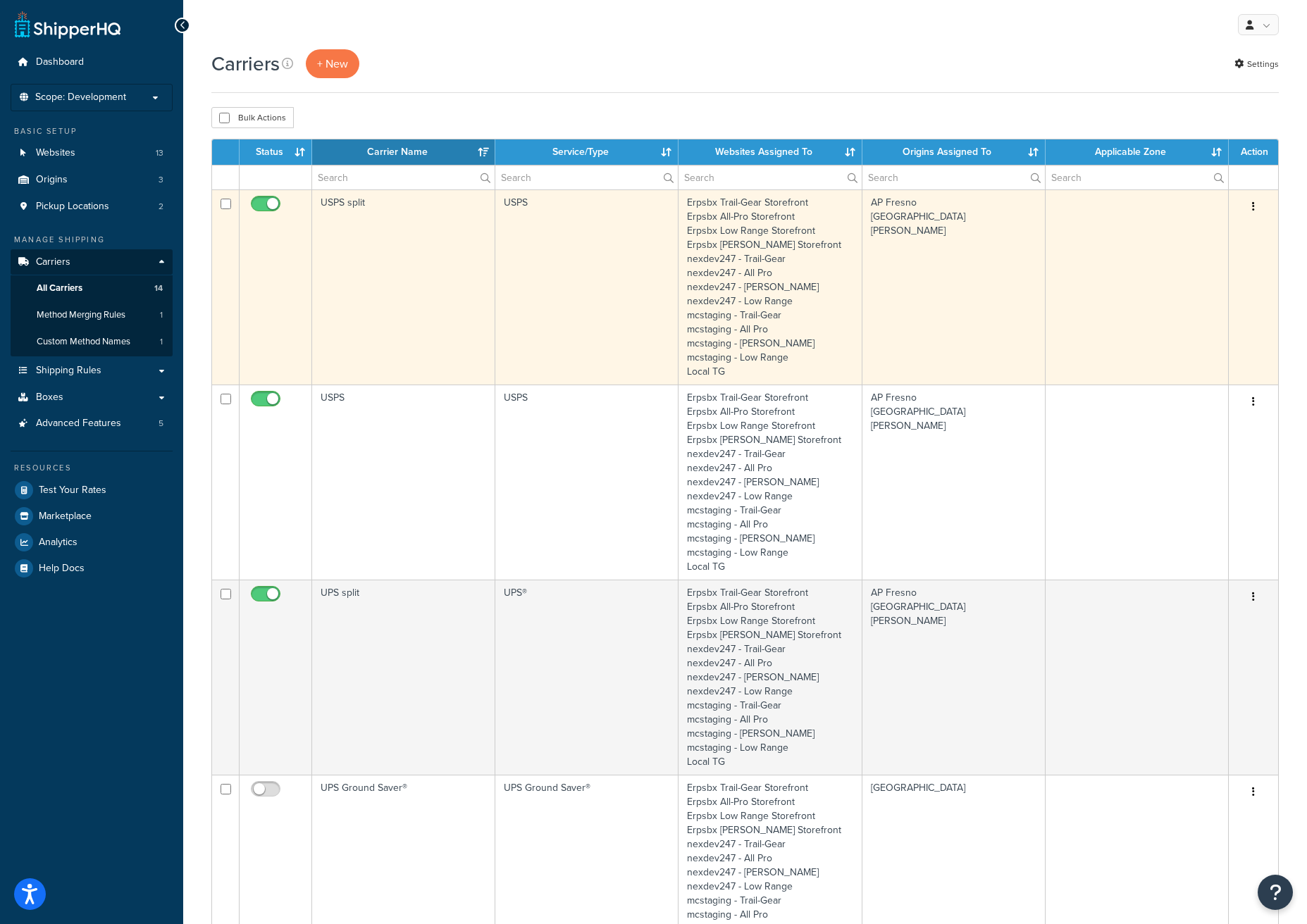
click at [603, 288] on td "USPS" at bounding box center [587, 287] width 184 height 195
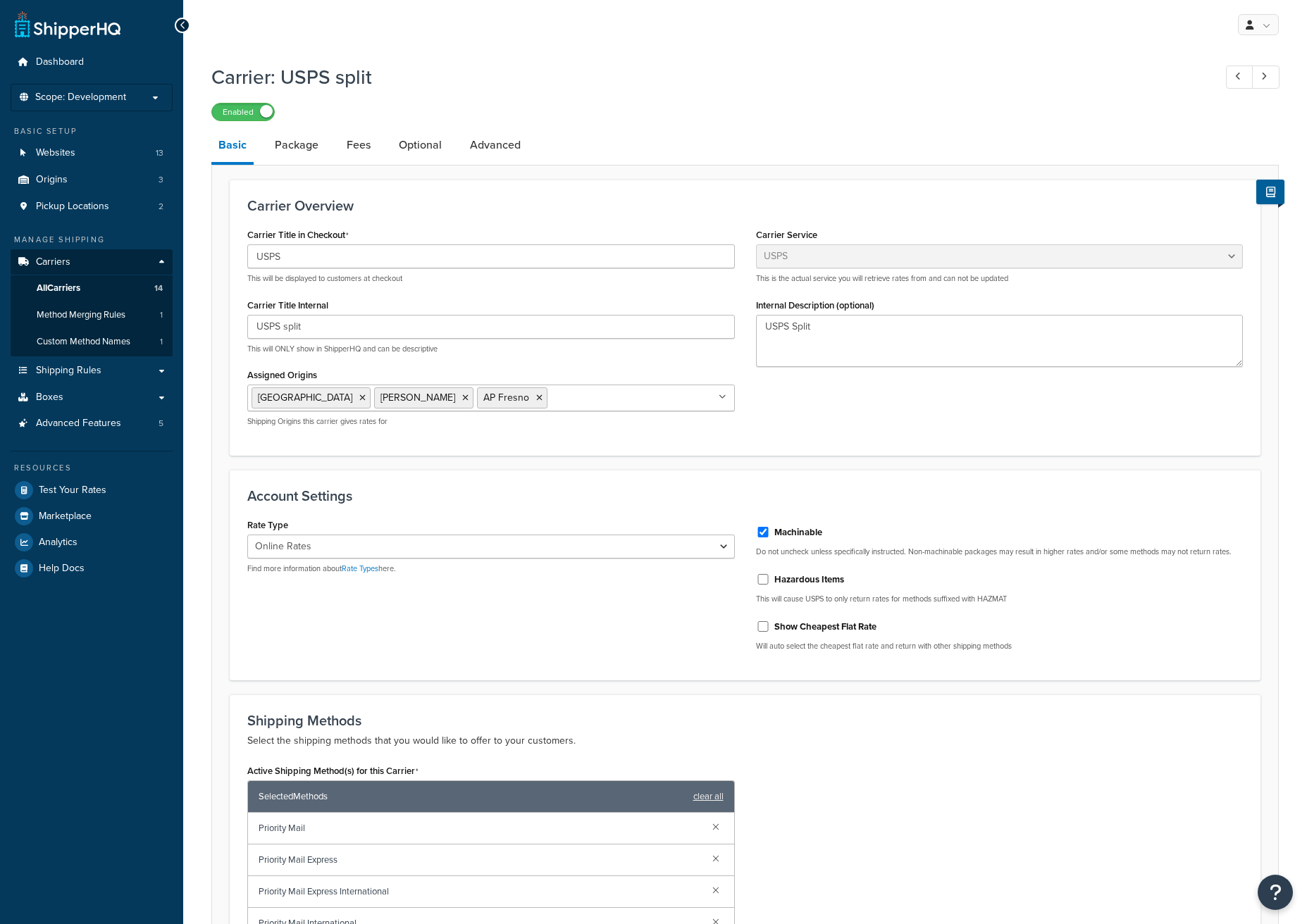
select select "usps"
select select "ONLINE"
drag, startPoint x: 293, startPoint y: 146, endPoint x: 303, endPoint y: 151, distance: 11.2
click at [293, 147] on link "Package" at bounding box center [297, 145] width 58 height 34
select select "541460"
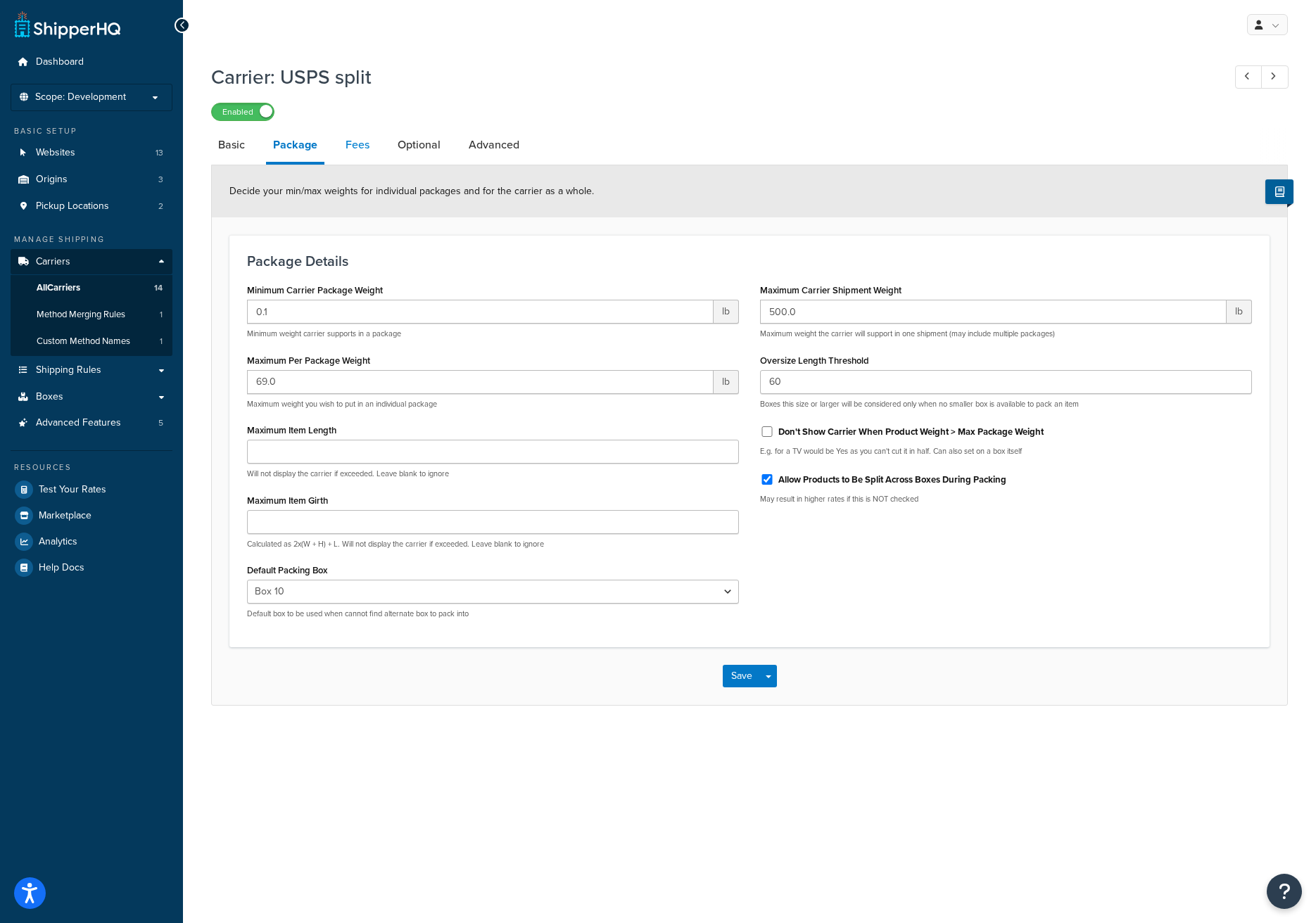
click at [353, 147] on link "Fees" at bounding box center [357, 144] width 38 height 34
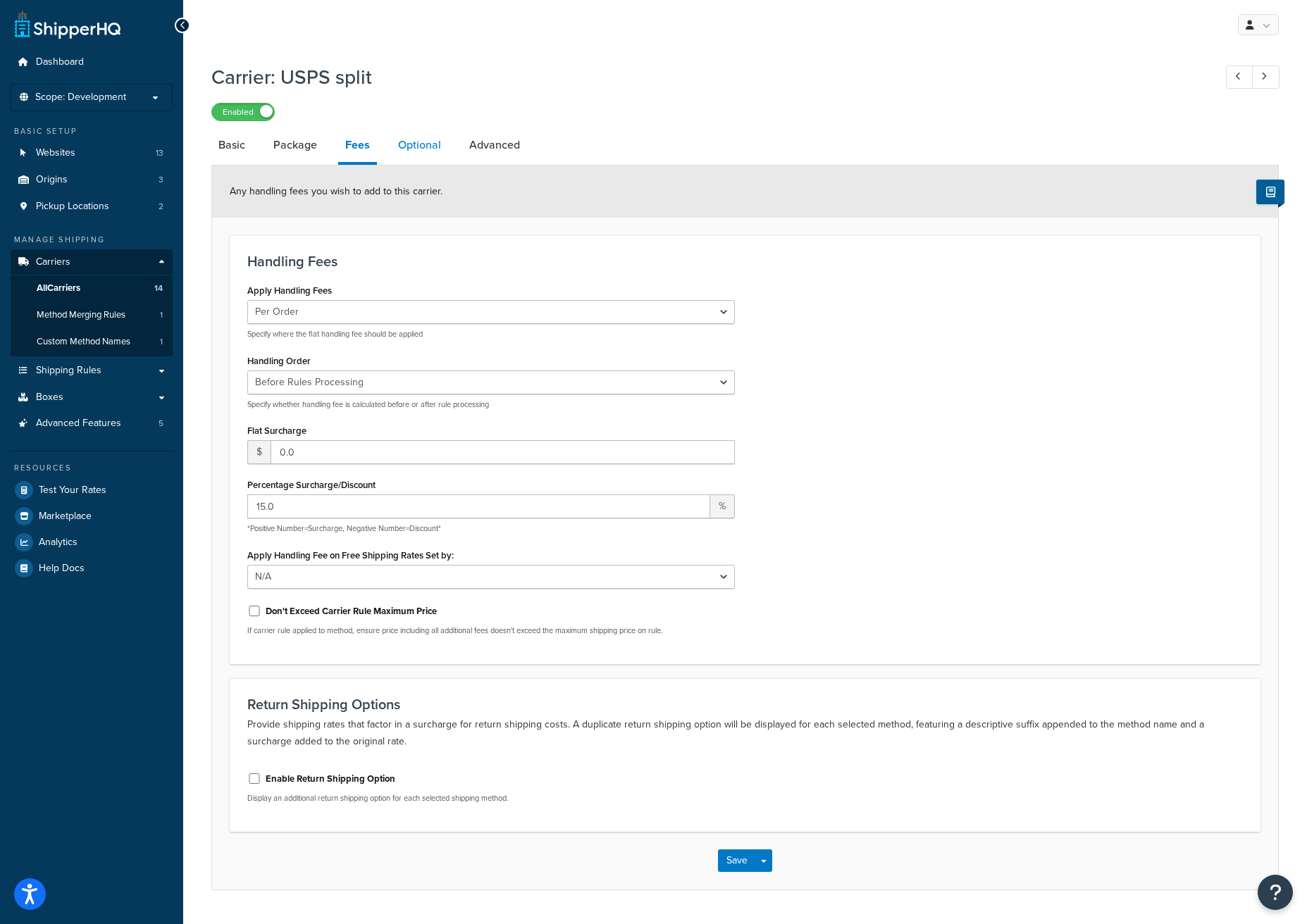
click at [426, 149] on link "Optional" at bounding box center [419, 145] width 57 height 34
select select "136488"
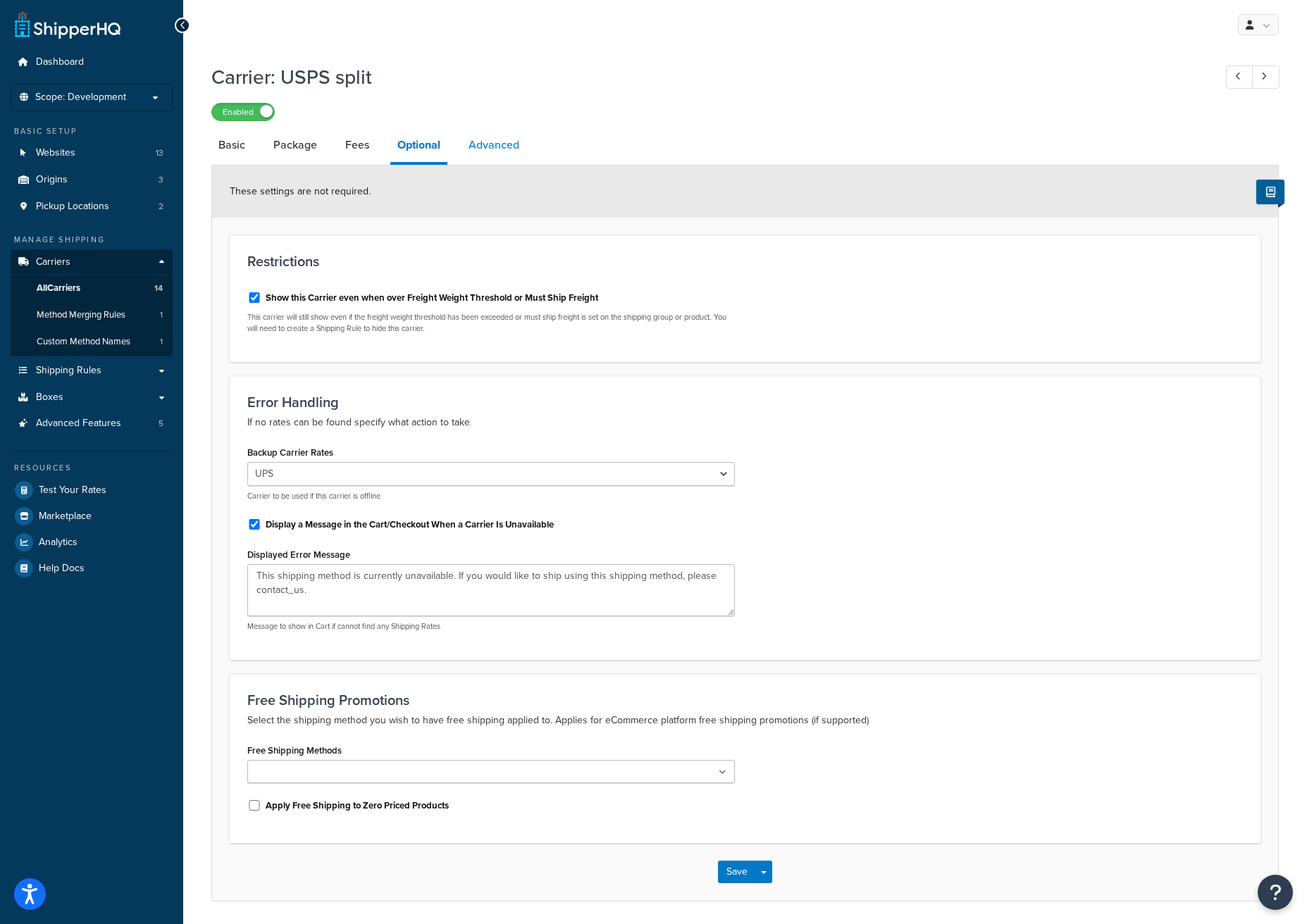
click at [503, 150] on link "Advanced" at bounding box center [494, 145] width 64 height 34
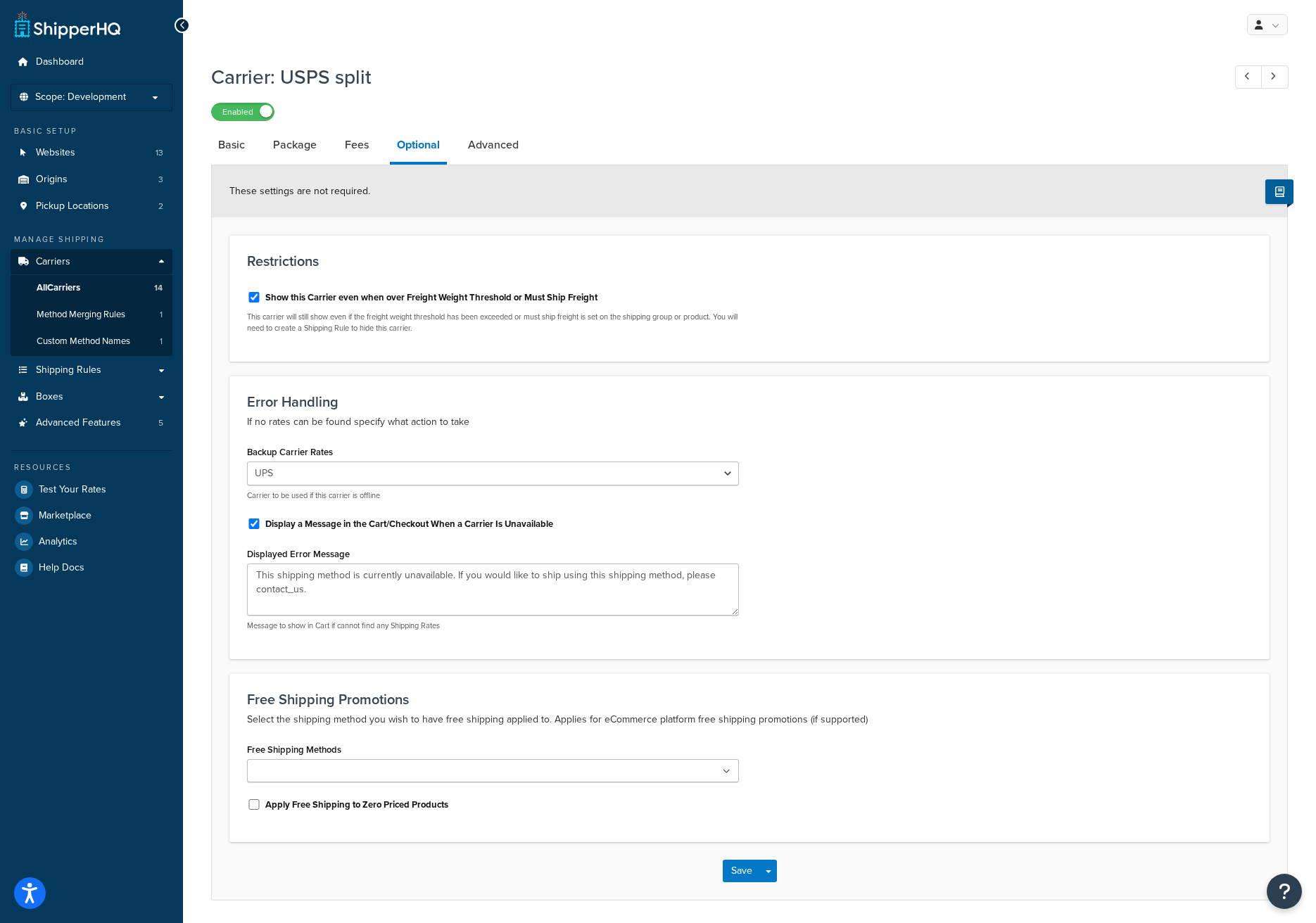
select select "false"
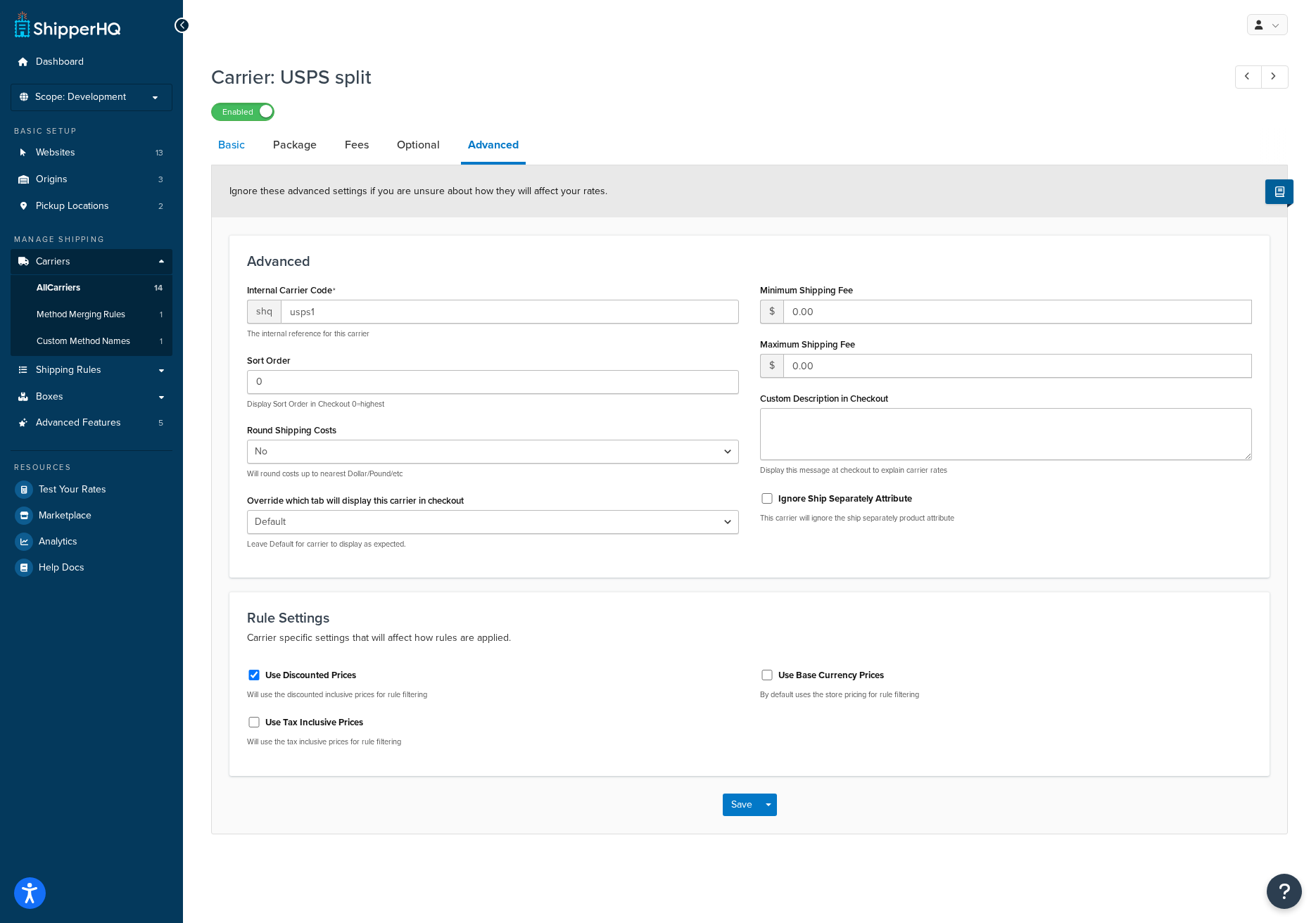
click at [226, 143] on link "Basic" at bounding box center [231, 144] width 40 height 34
select select "usps"
select select "ONLINE"
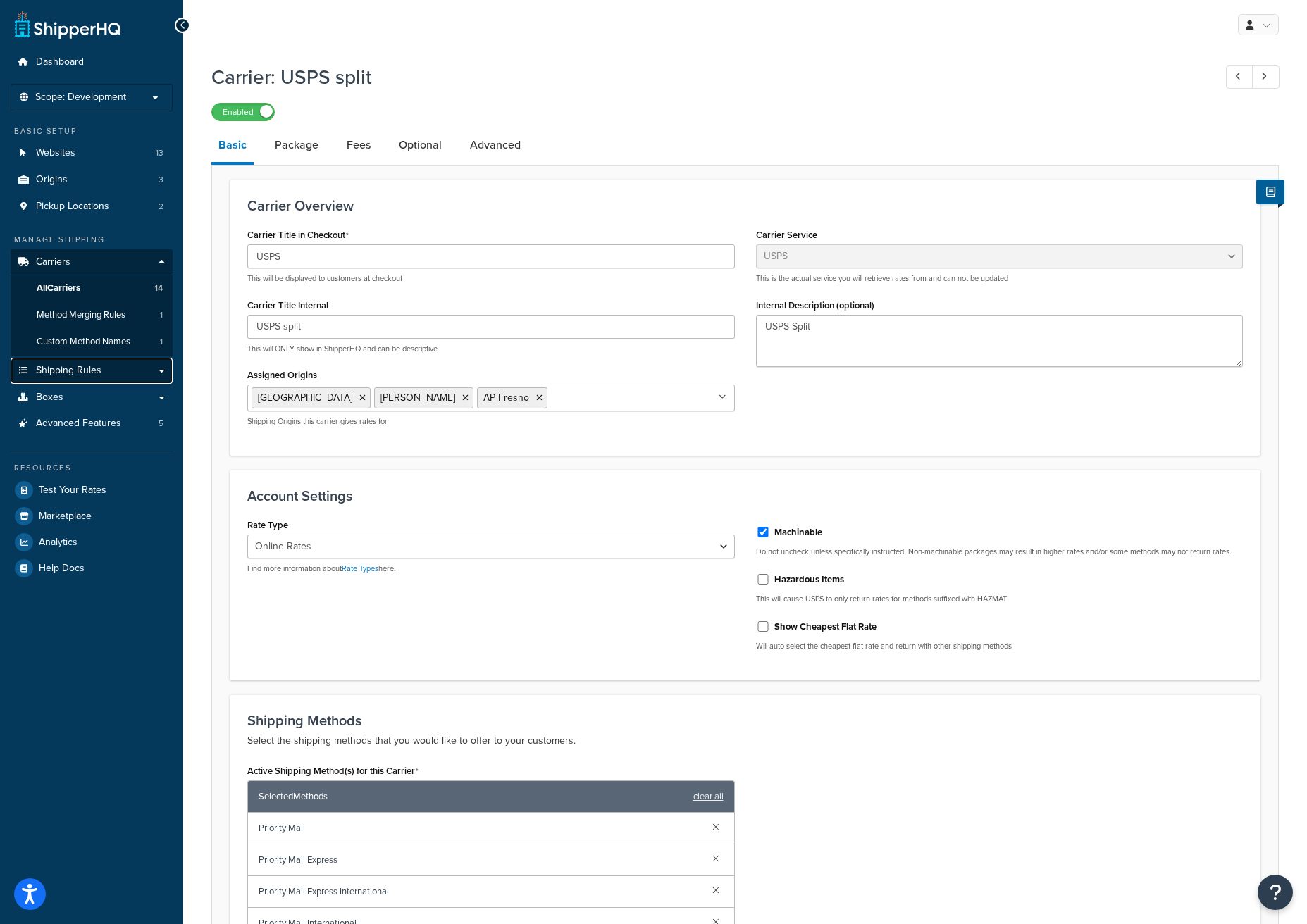
click at [155, 374] on link "Shipping Rules" at bounding box center [92, 371] width 162 height 26
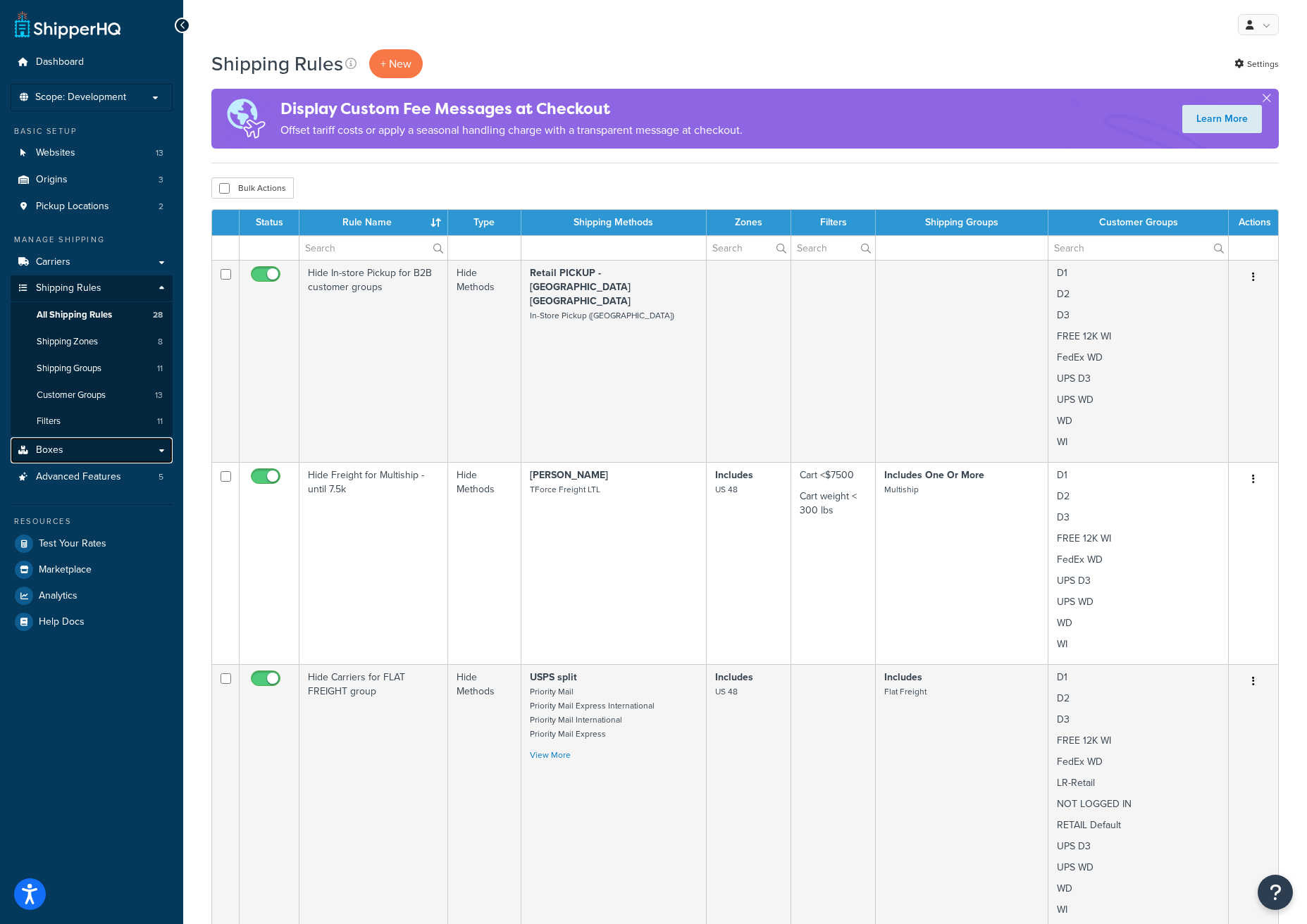
click at [150, 456] on link "Boxes" at bounding box center [92, 450] width 162 height 26
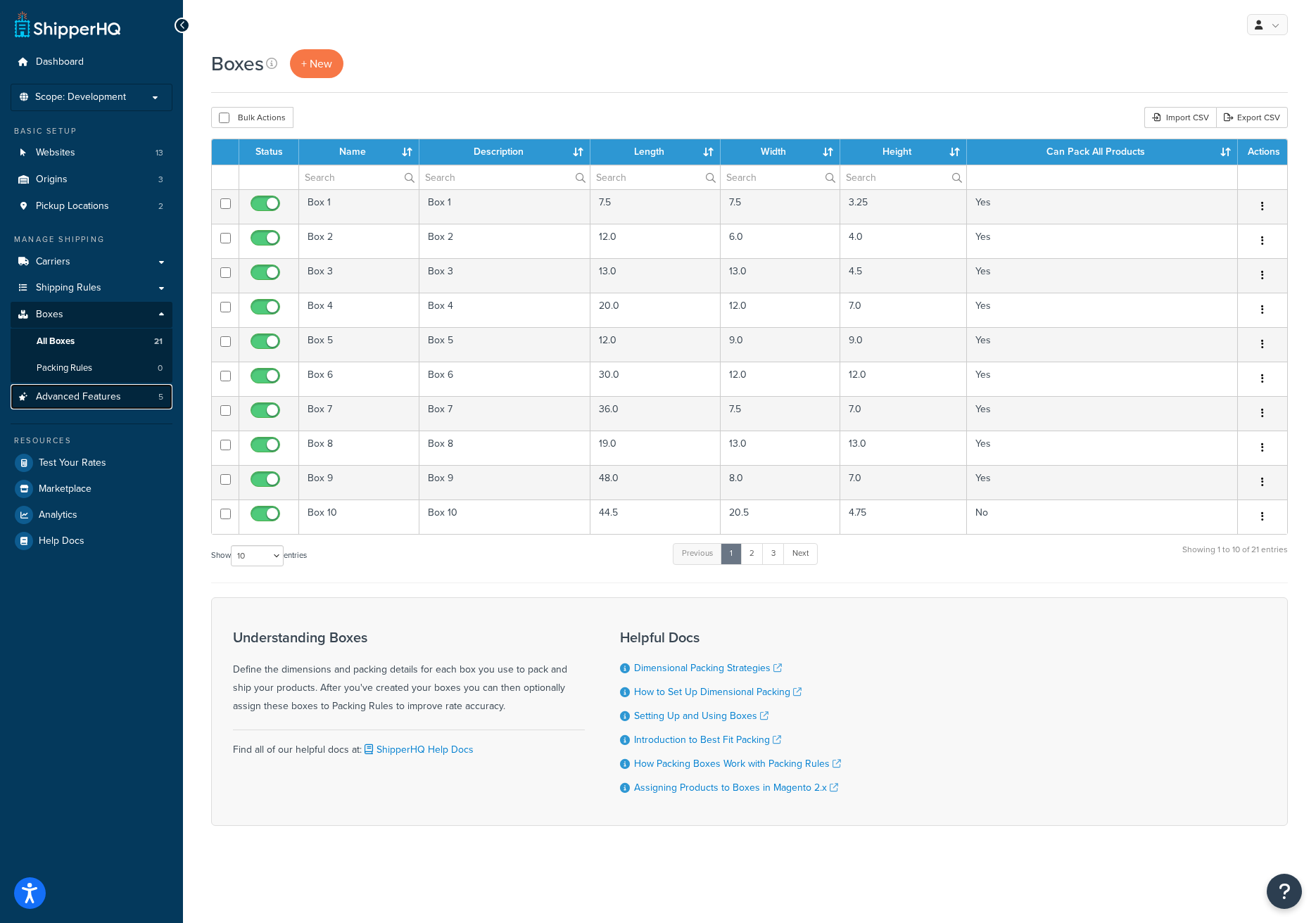
click at [131, 403] on link "Advanced Features 5" at bounding box center [92, 397] width 162 height 26
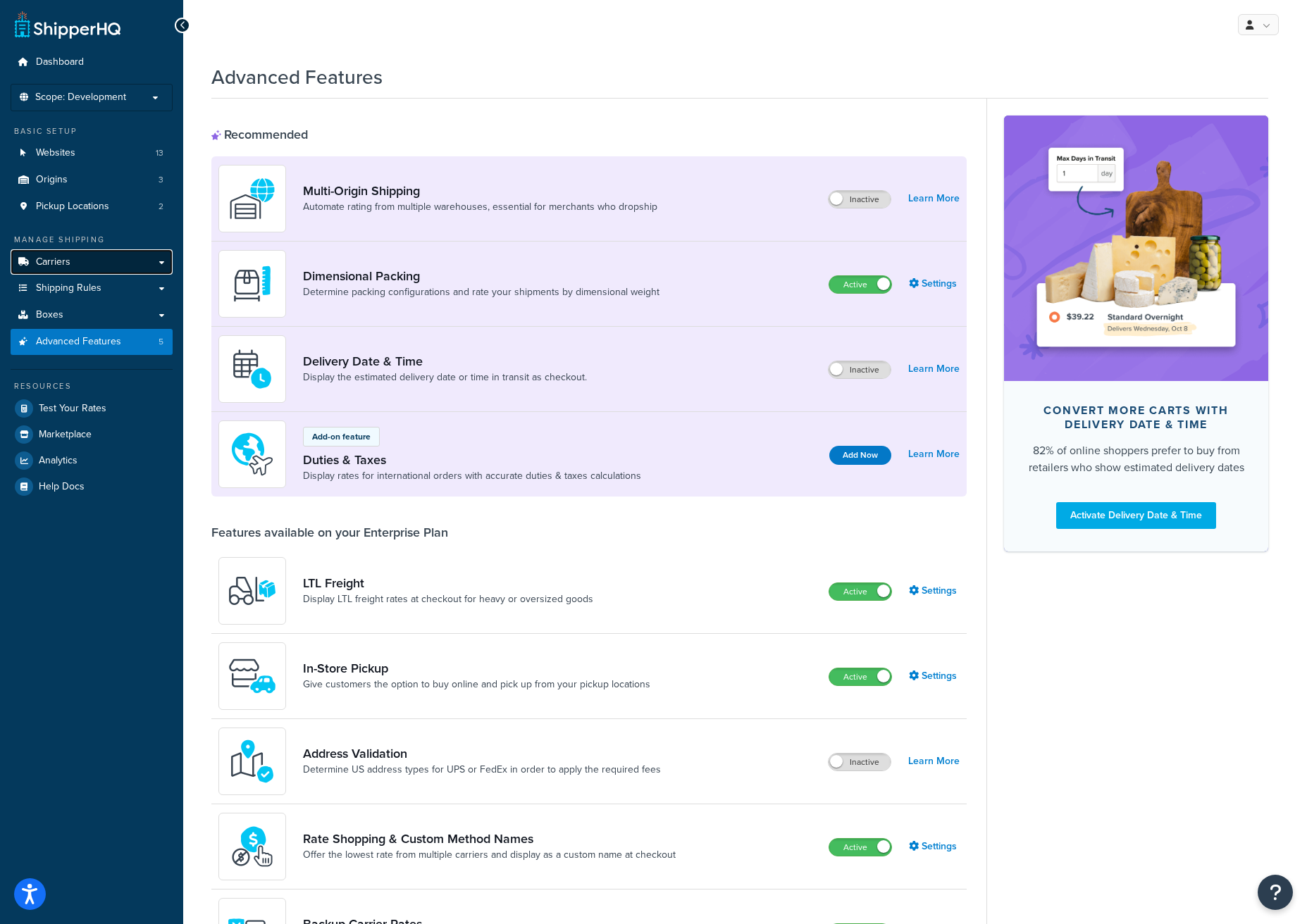
click at [99, 262] on link "Carriers" at bounding box center [92, 263] width 162 height 26
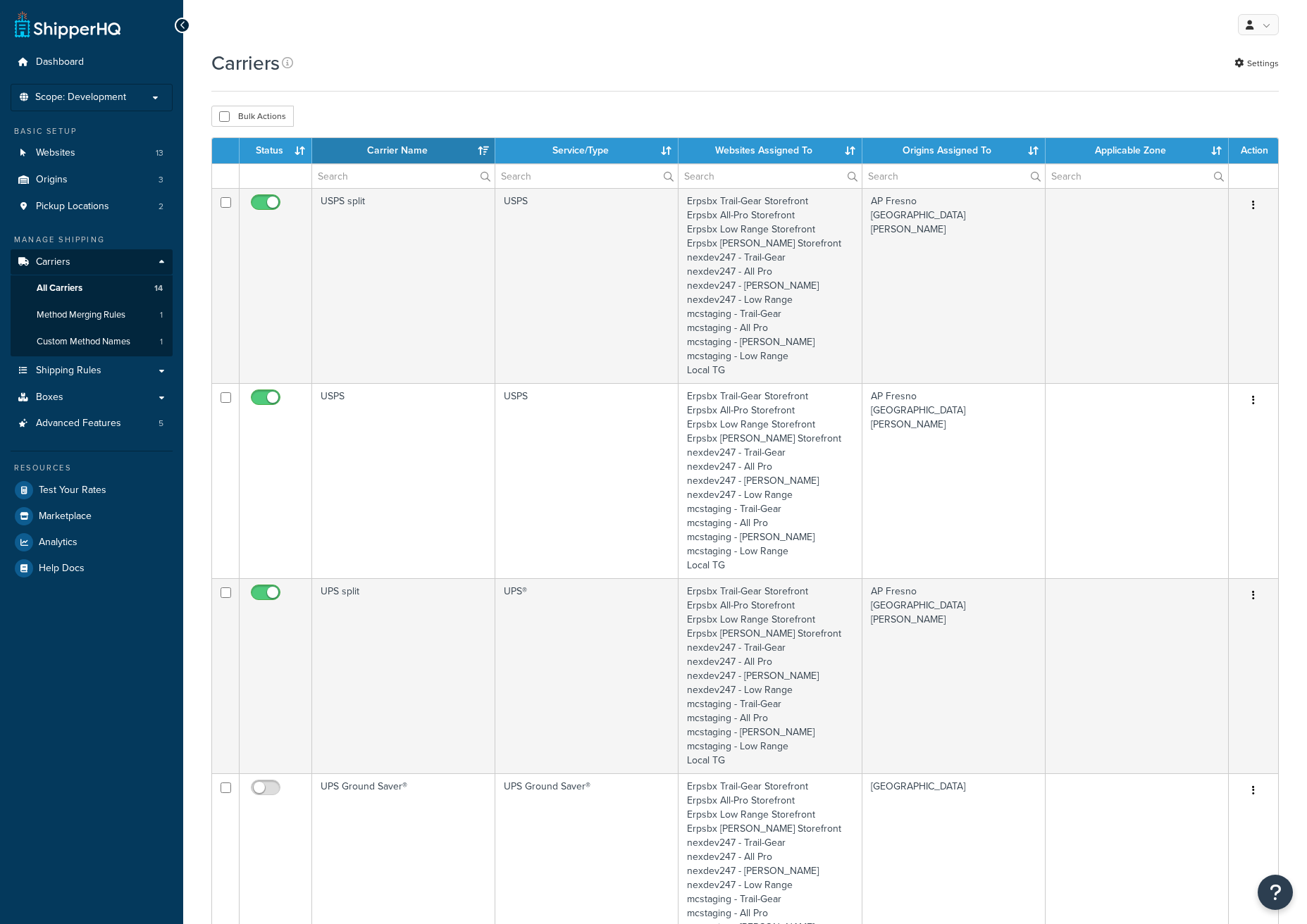
select select "15"
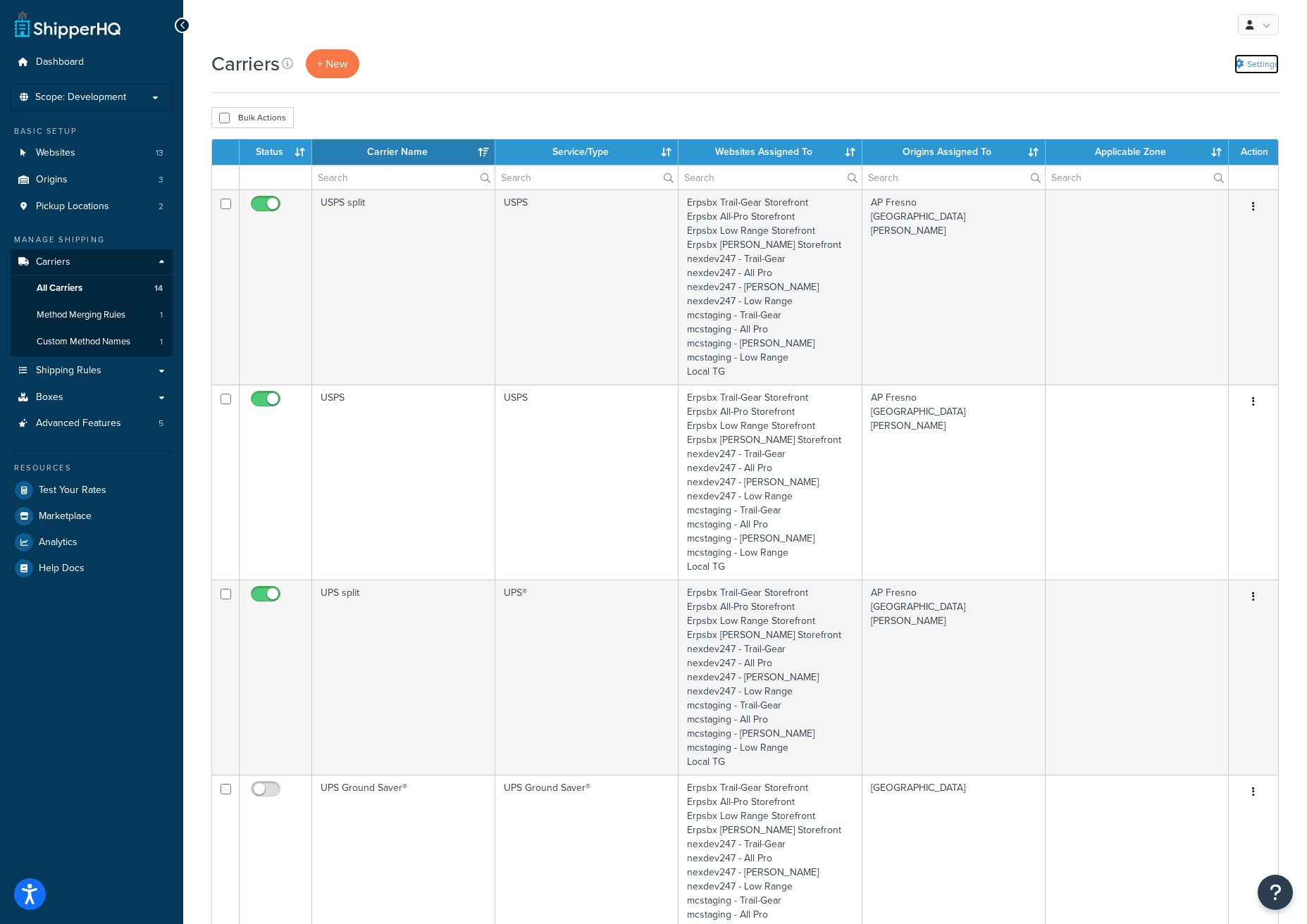
click at [1253, 61] on link "Settings" at bounding box center [1257, 64] width 45 height 20
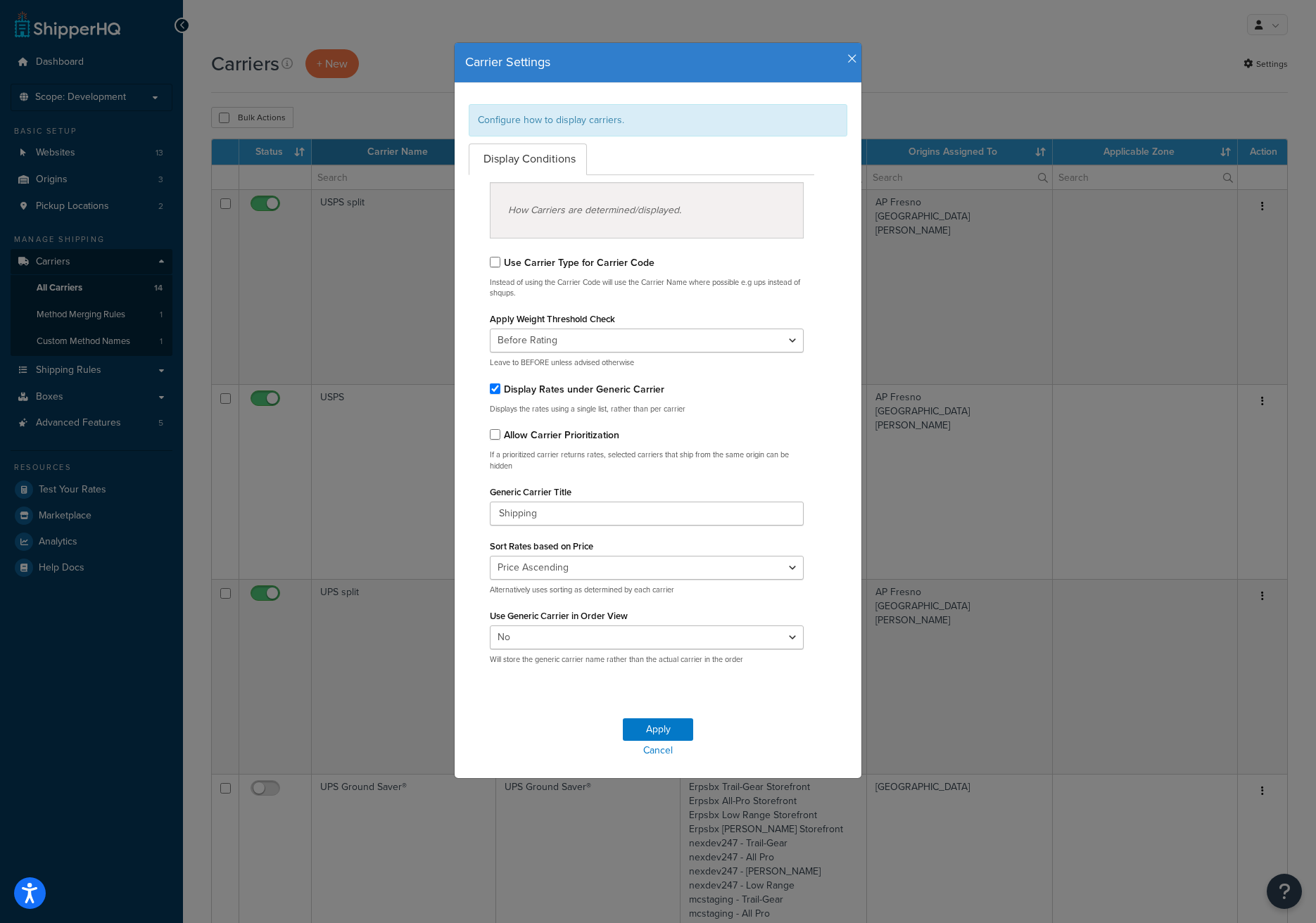
click at [847, 56] on icon "button" at bounding box center [852, 59] width 10 height 12
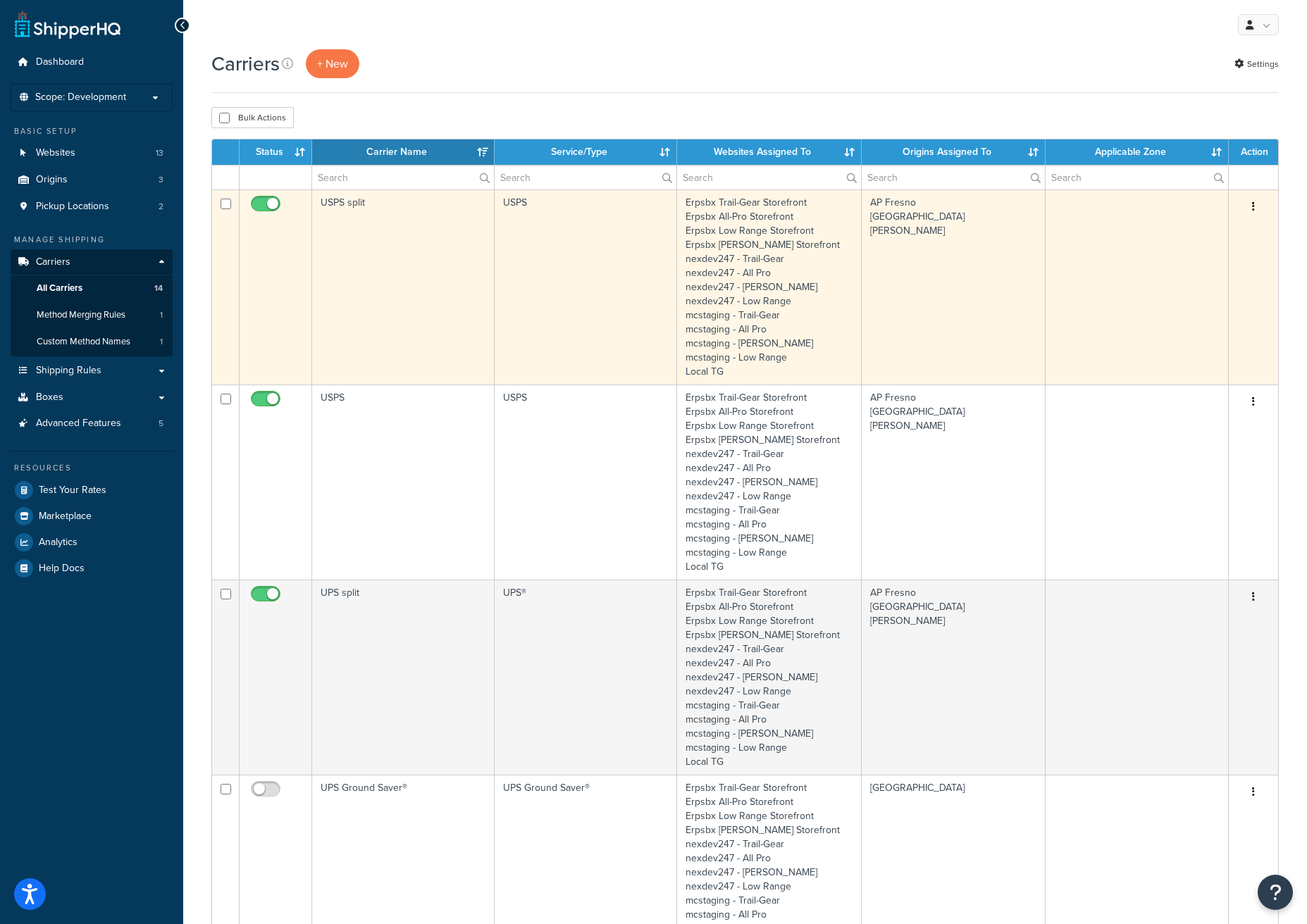
click at [618, 313] on td "USPS" at bounding box center [585, 287] width 183 height 195
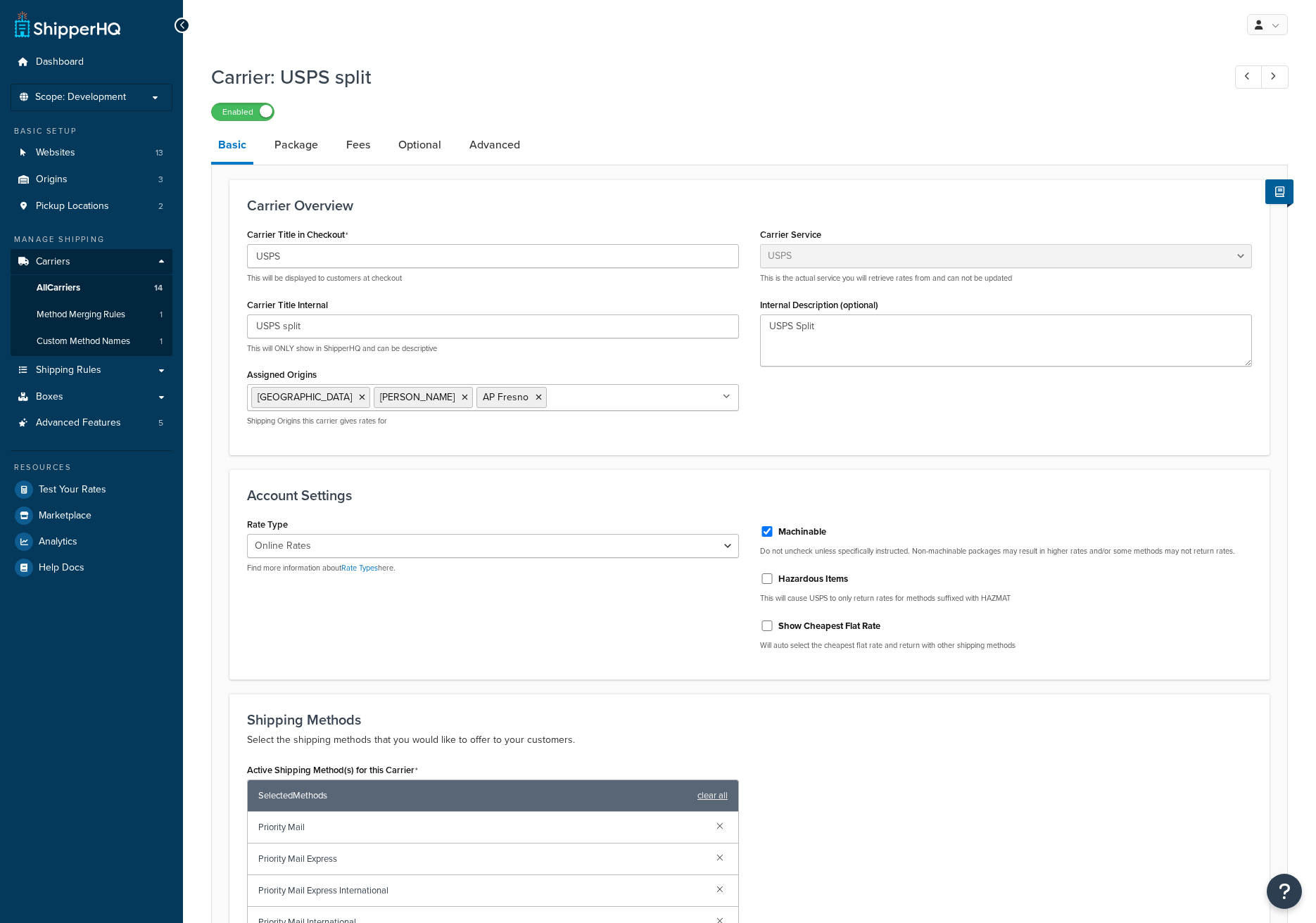
select select "usps"
select select "ONLINE"
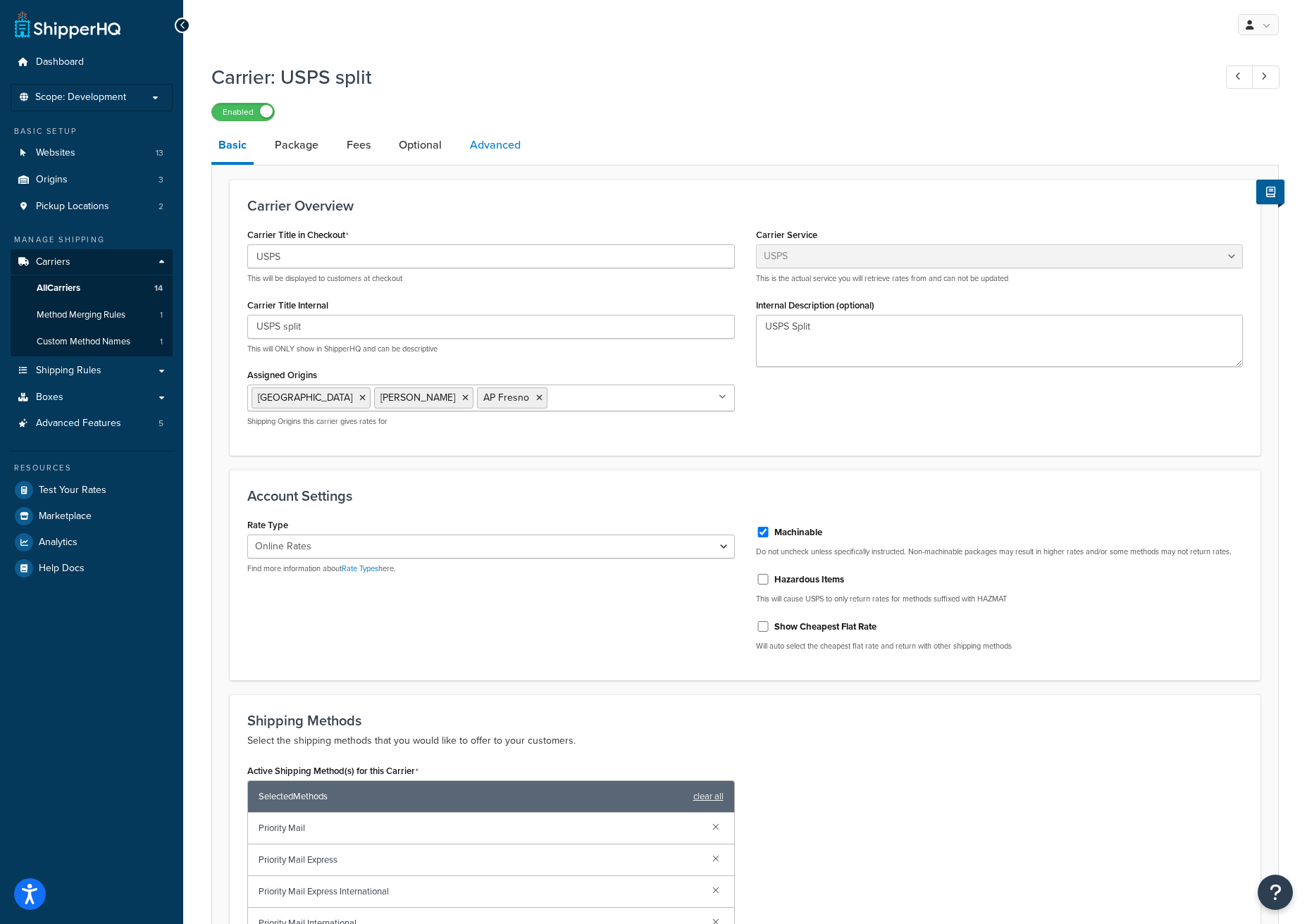
drag, startPoint x: 486, startPoint y: 145, endPoint x: 498, endPoint y: 152, distance: 13.9
click at [486, 145] on link "Advanced" at bounding box center [495, 145] width 64 height 34
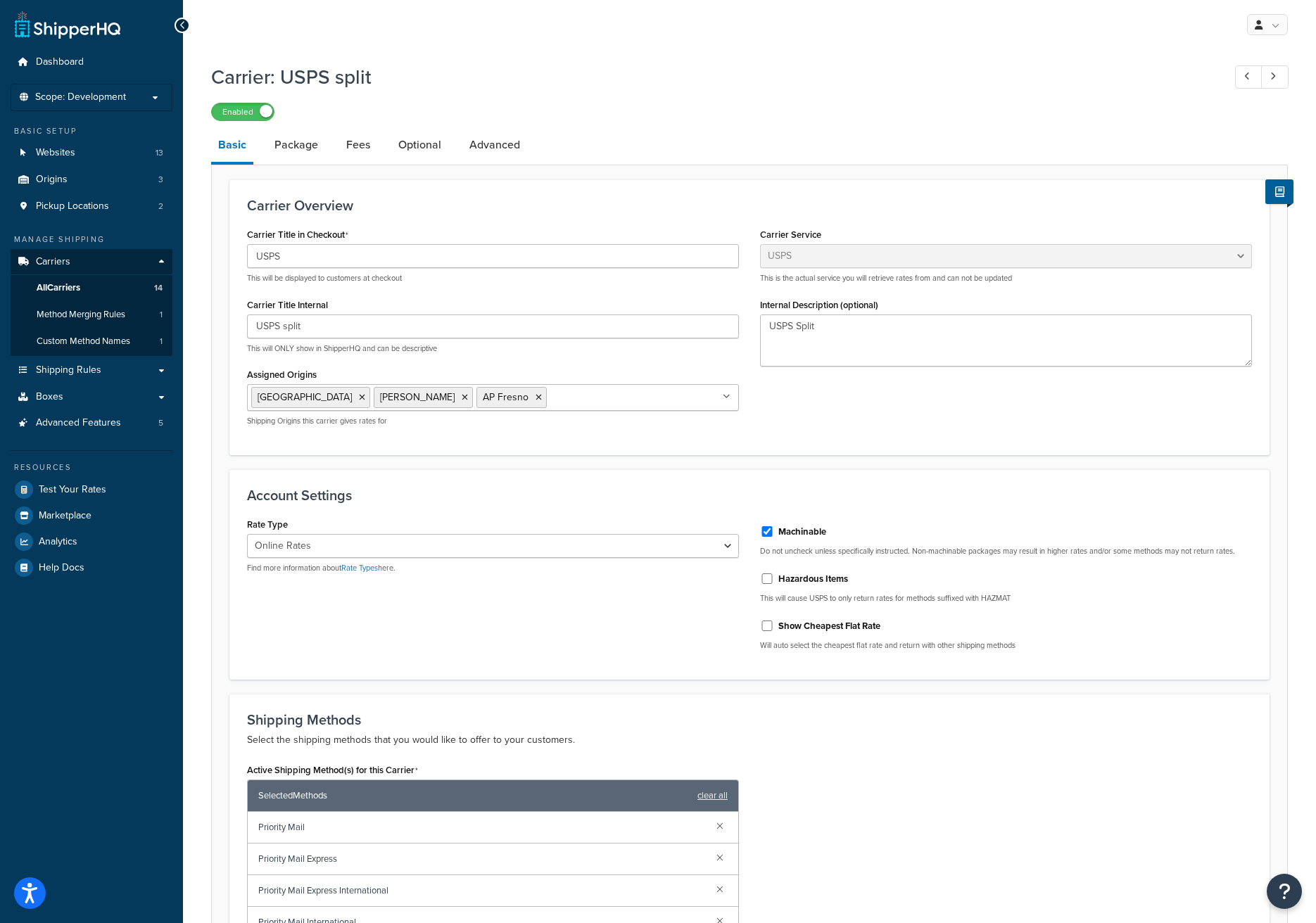
select select "false"
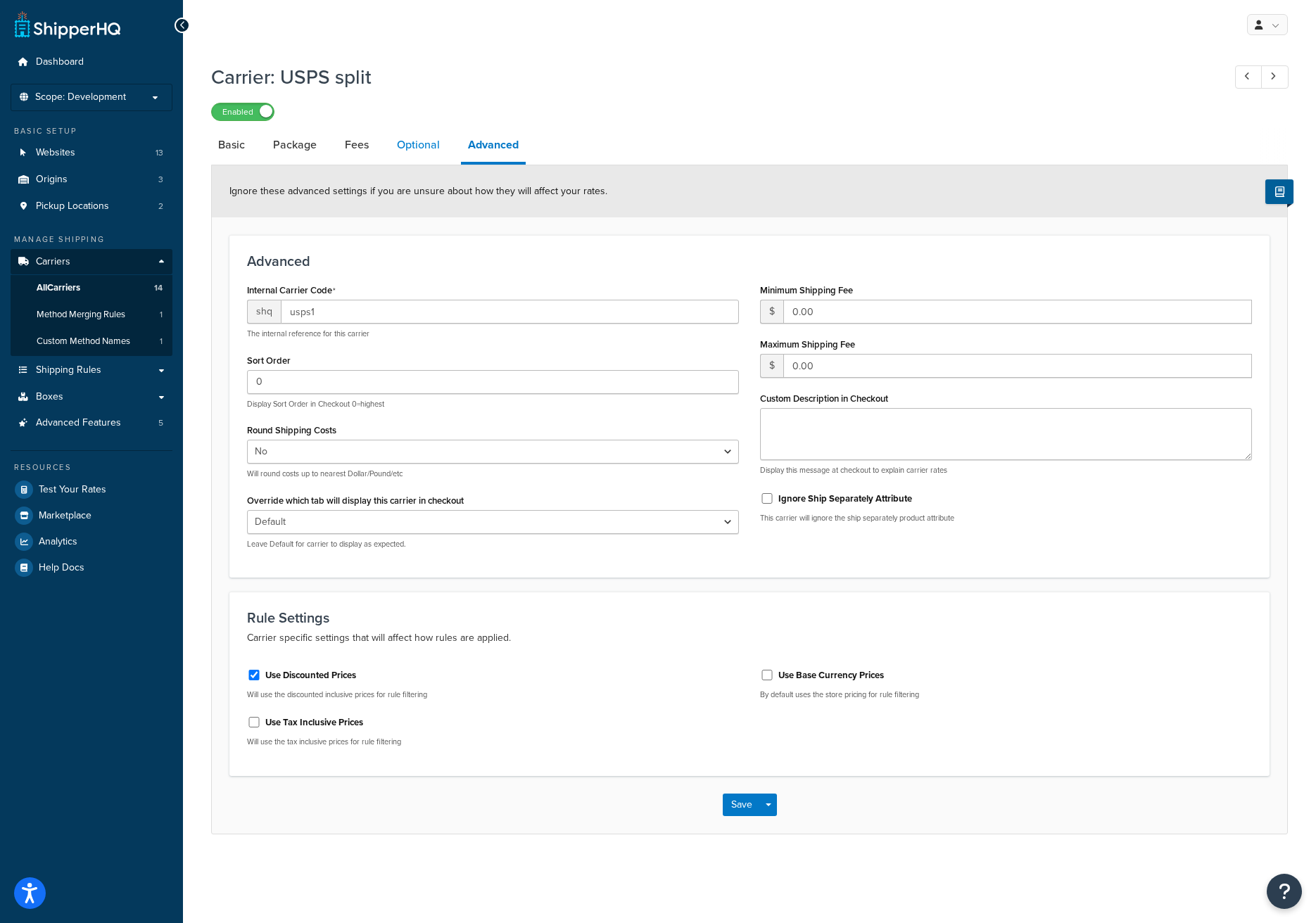
click at [414, 153] on link "Optional" at bounding box center [418, 144] width 57 height 34
select select "136488"
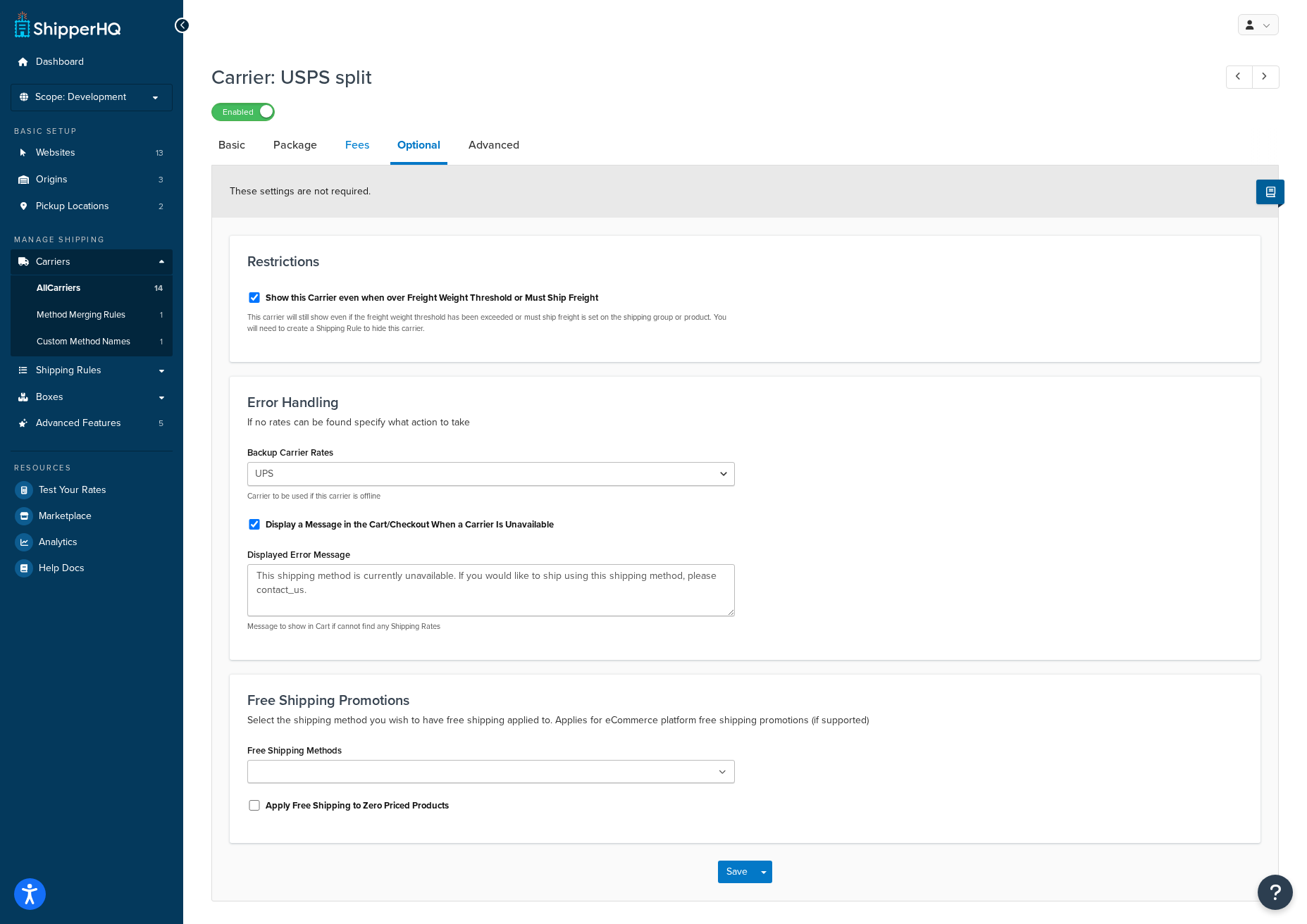
click at [365, 146] on link "Fees" at bounding box center [357, 145] width 38 height 34
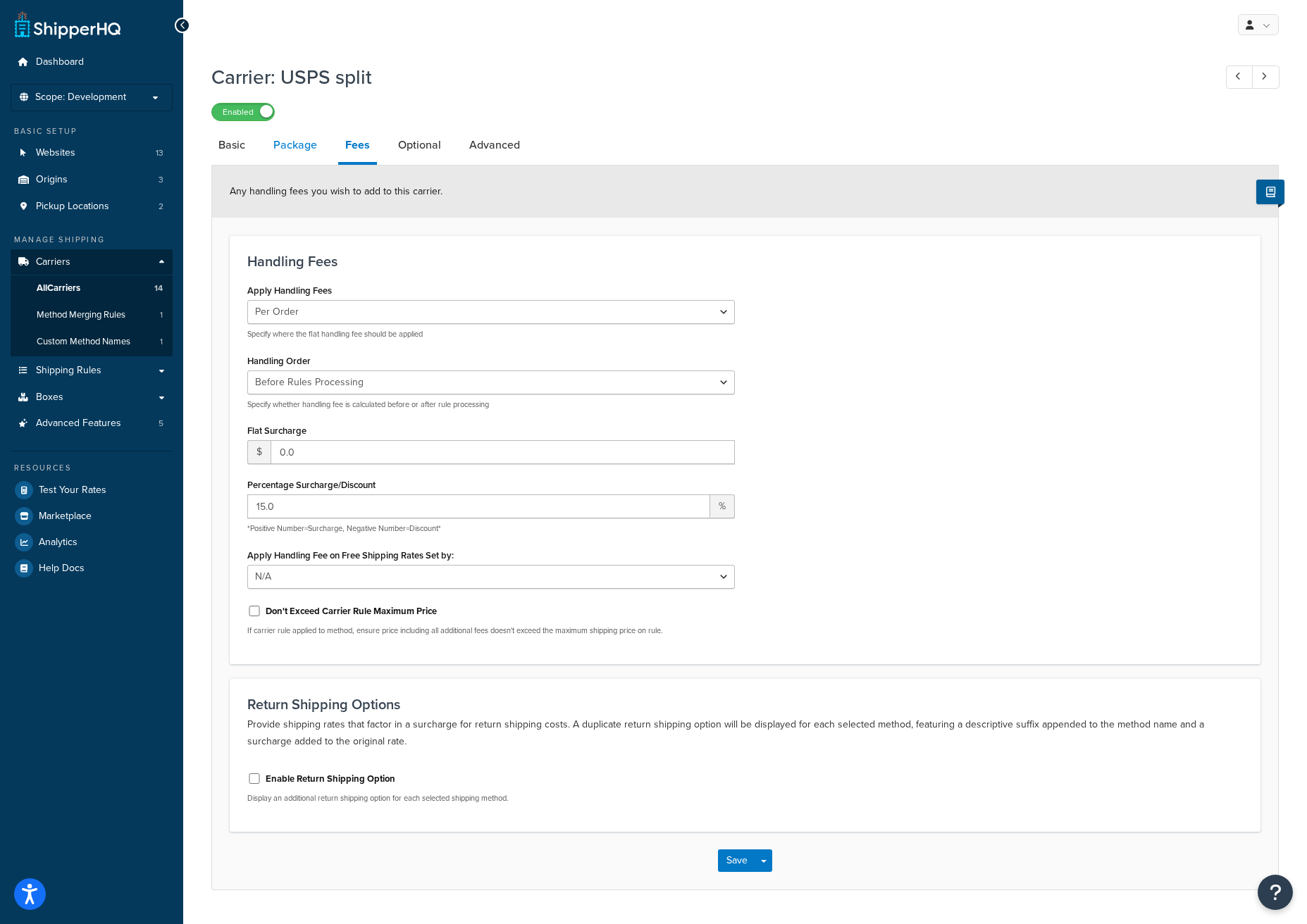
click at [303, 145] on link "Package" at bounding box center [295, 145] width 58 height 34
select select "541460"
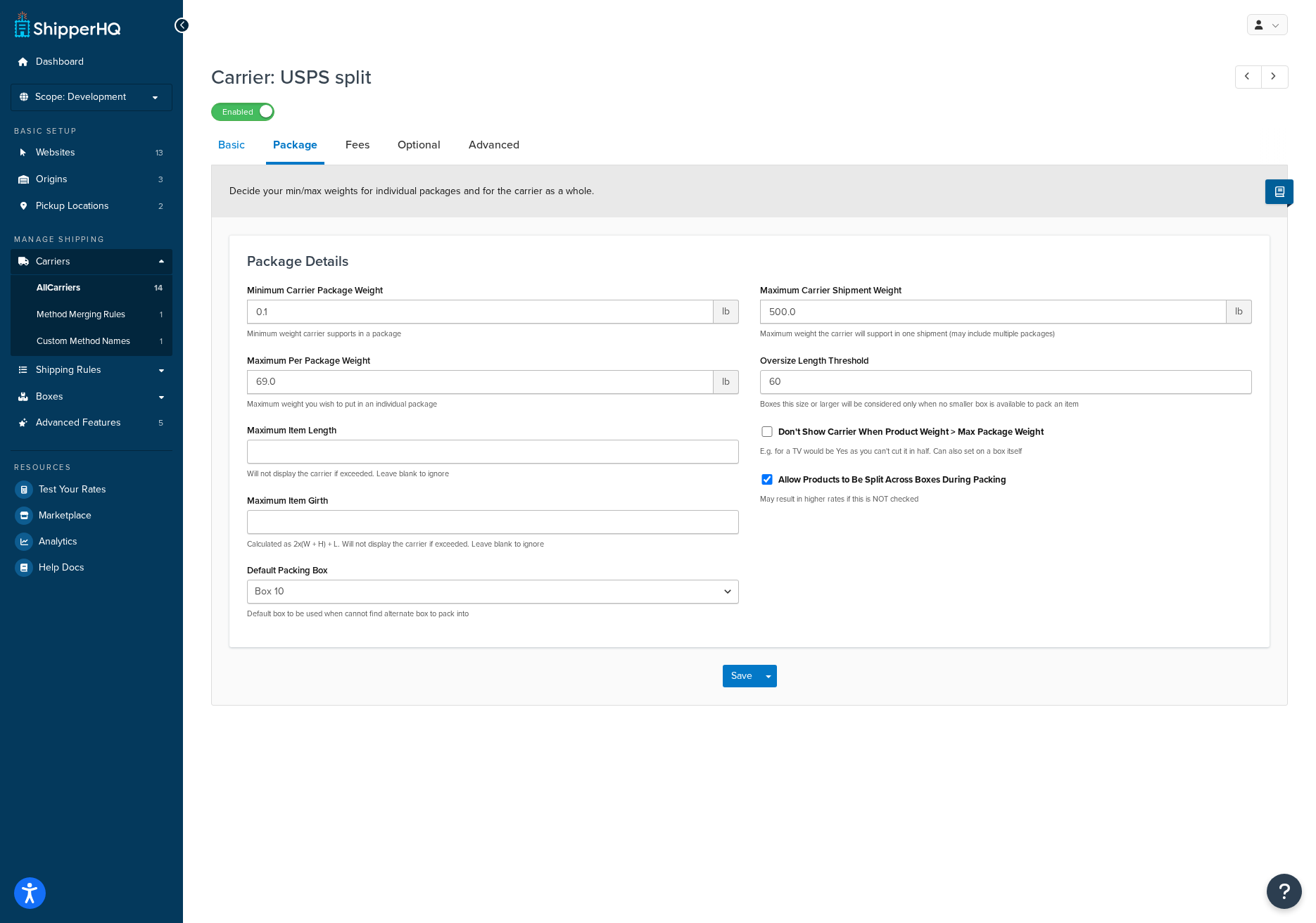
click at [233, 145] on link "Basic" at bounding box center [231, 144] width 40 height 34
select select "usps"
select select "ONLINE"
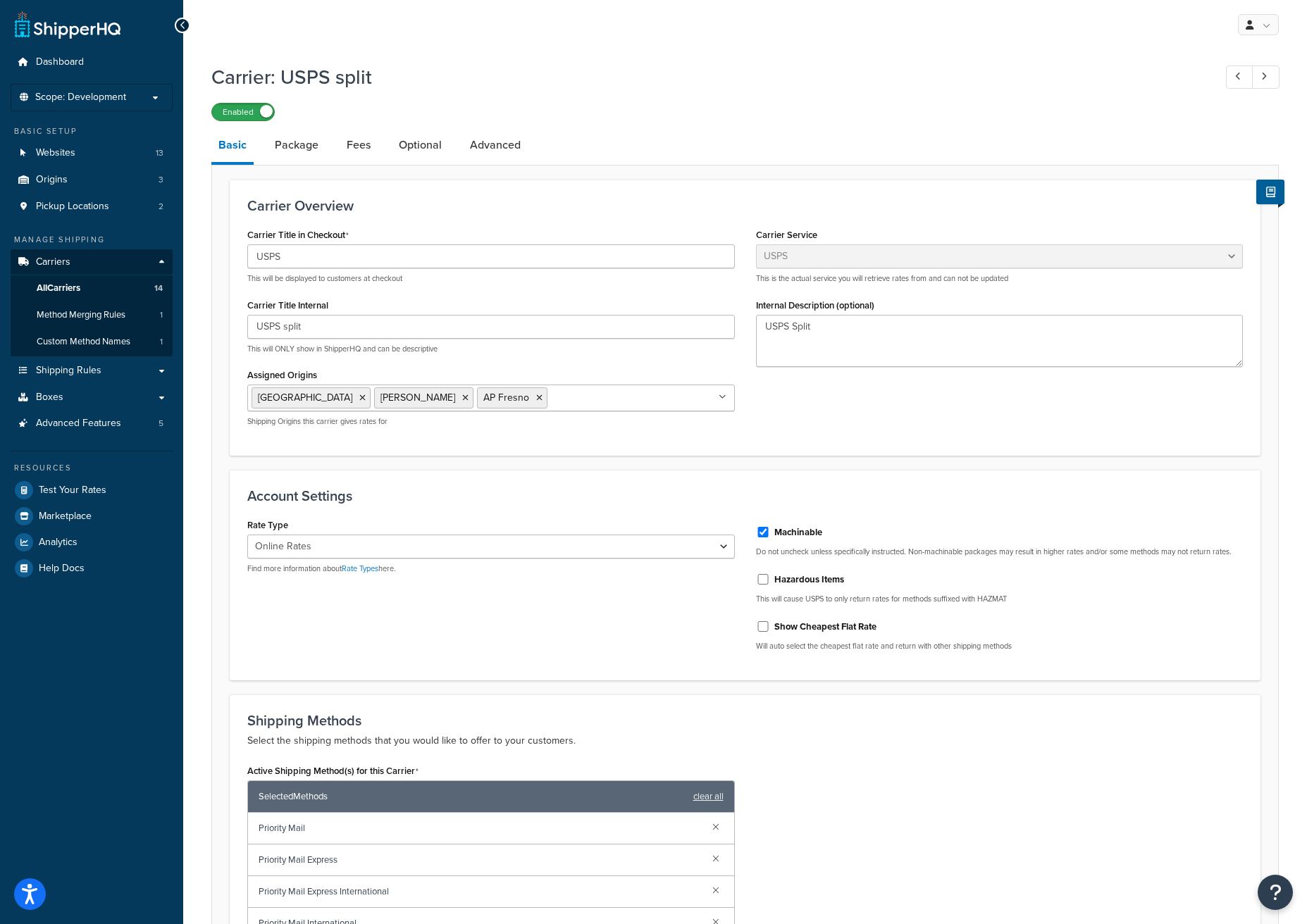
click at [224, 116] on label "Enabled" at bounding box center [243, 112] width 62 height 17
click at [180, 26] on icon at bounding box center [183, 26] width 7 height 10
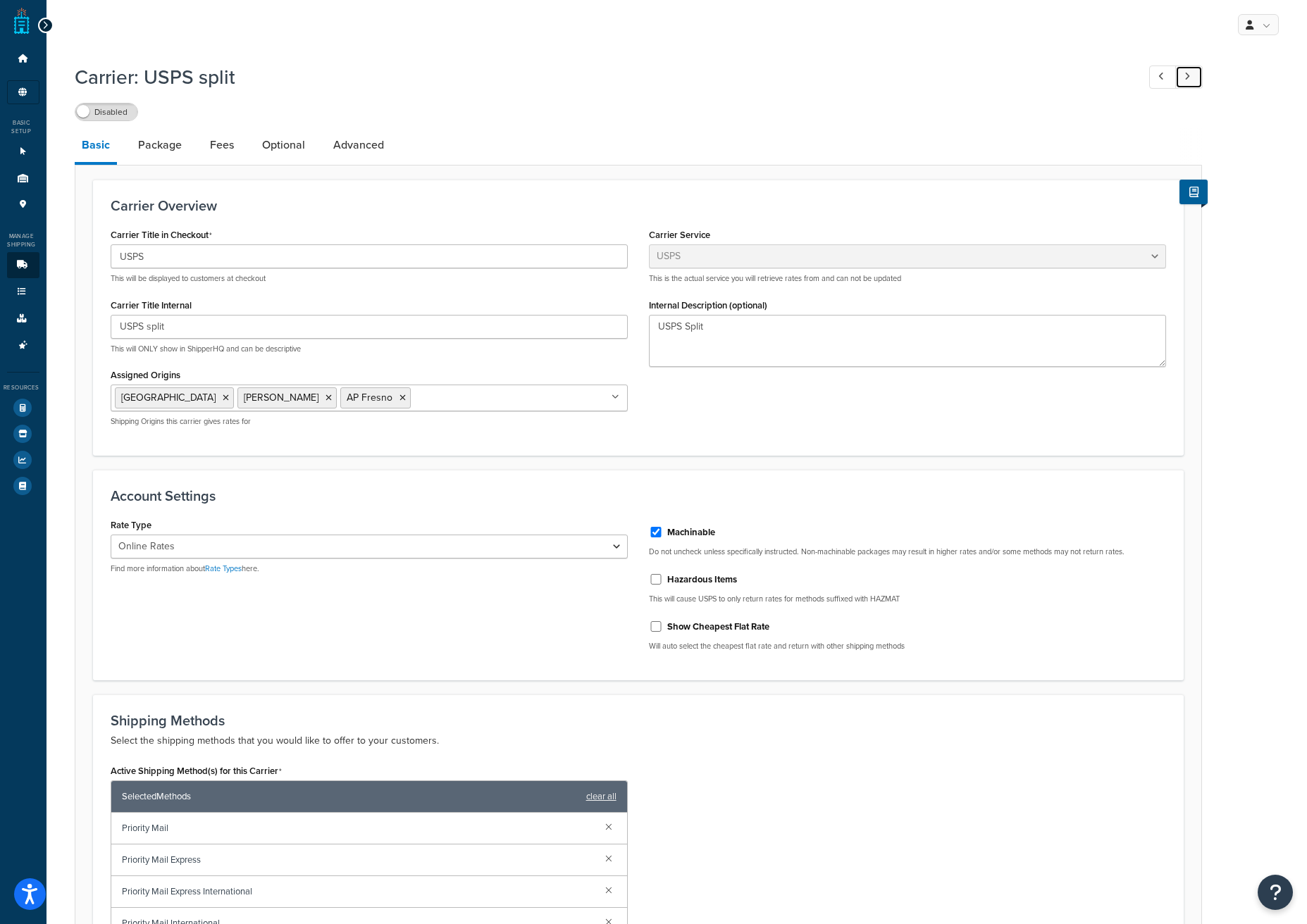
click at [1185, 79] on icon at bounding box center [1187, 76] width 6 height 9
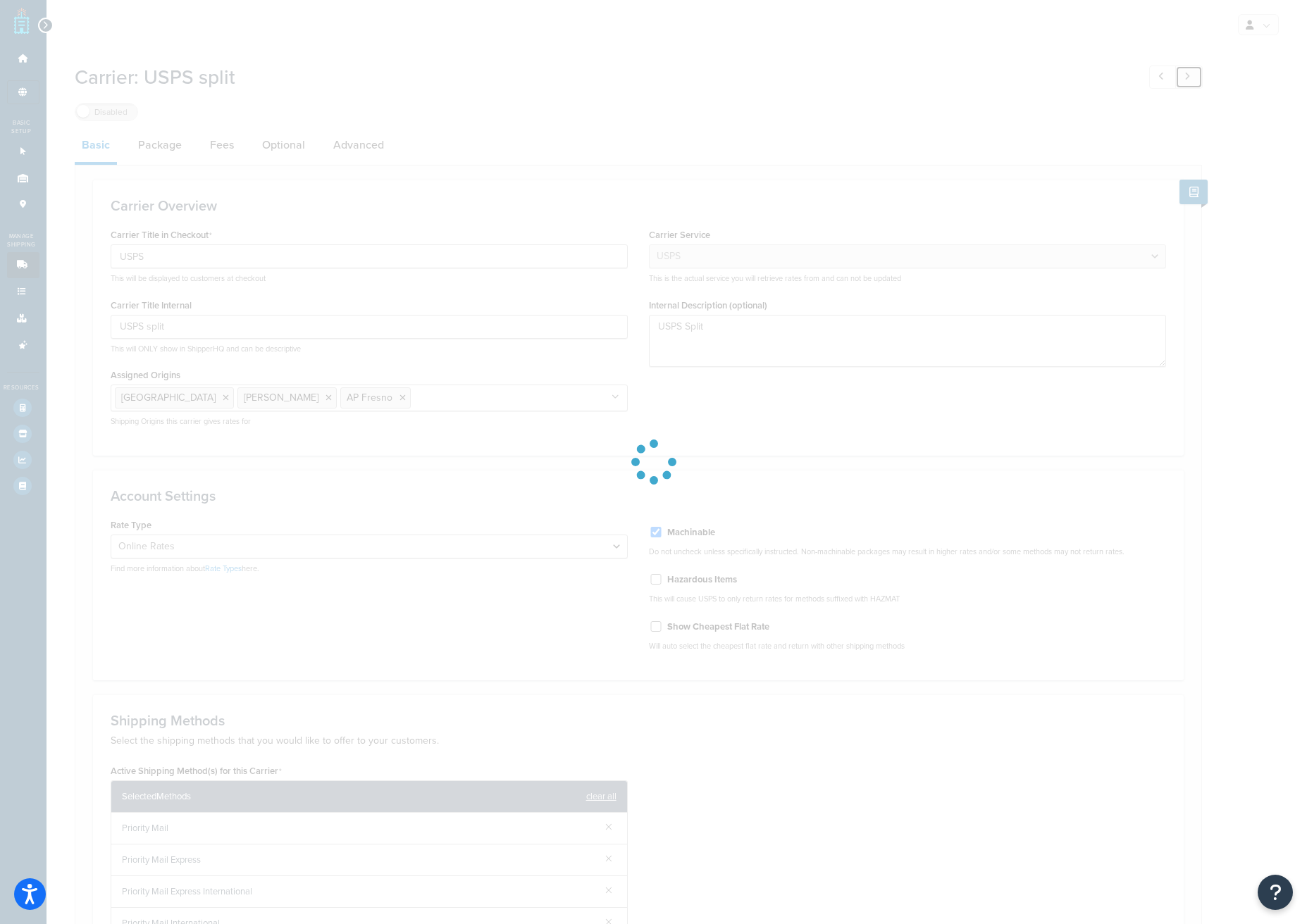
type input "USPS"
type textarea "USPS"
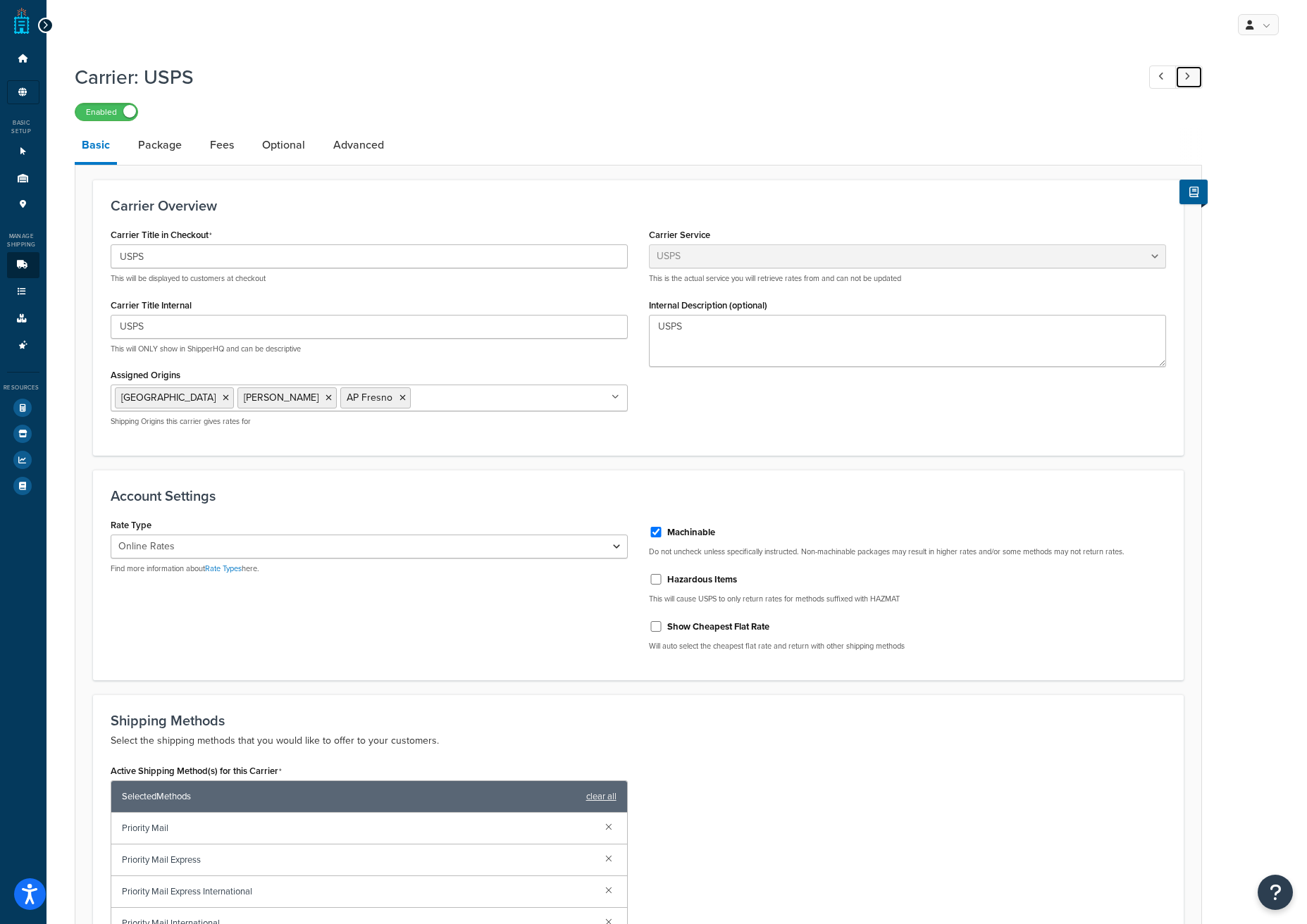
click at [1185, 79] on icon at bounding box center [1187, 76] width 6 height 9
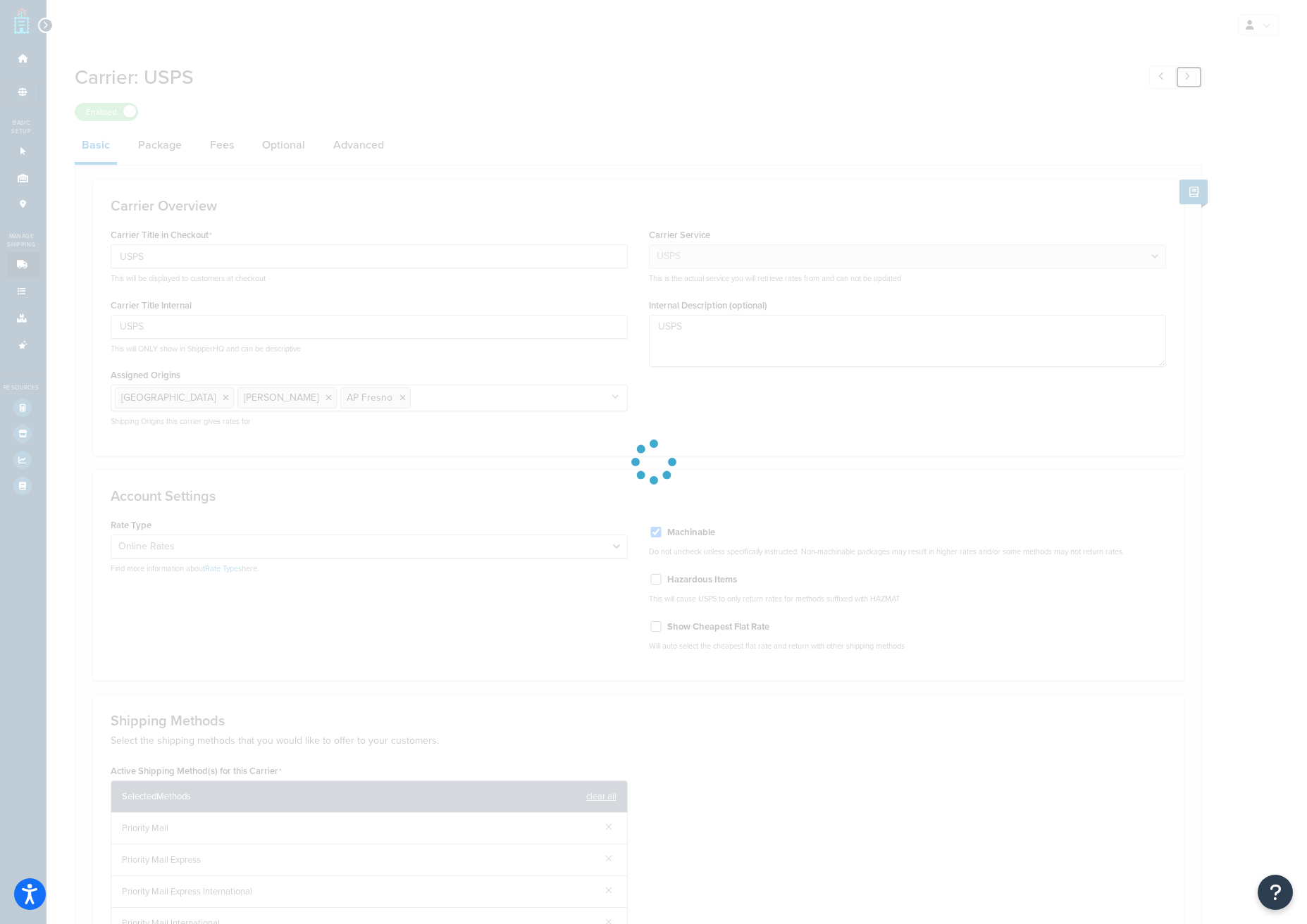
type input "UPS®"
type input "UPS split"
select select "ups"
type textarea "UPS split"
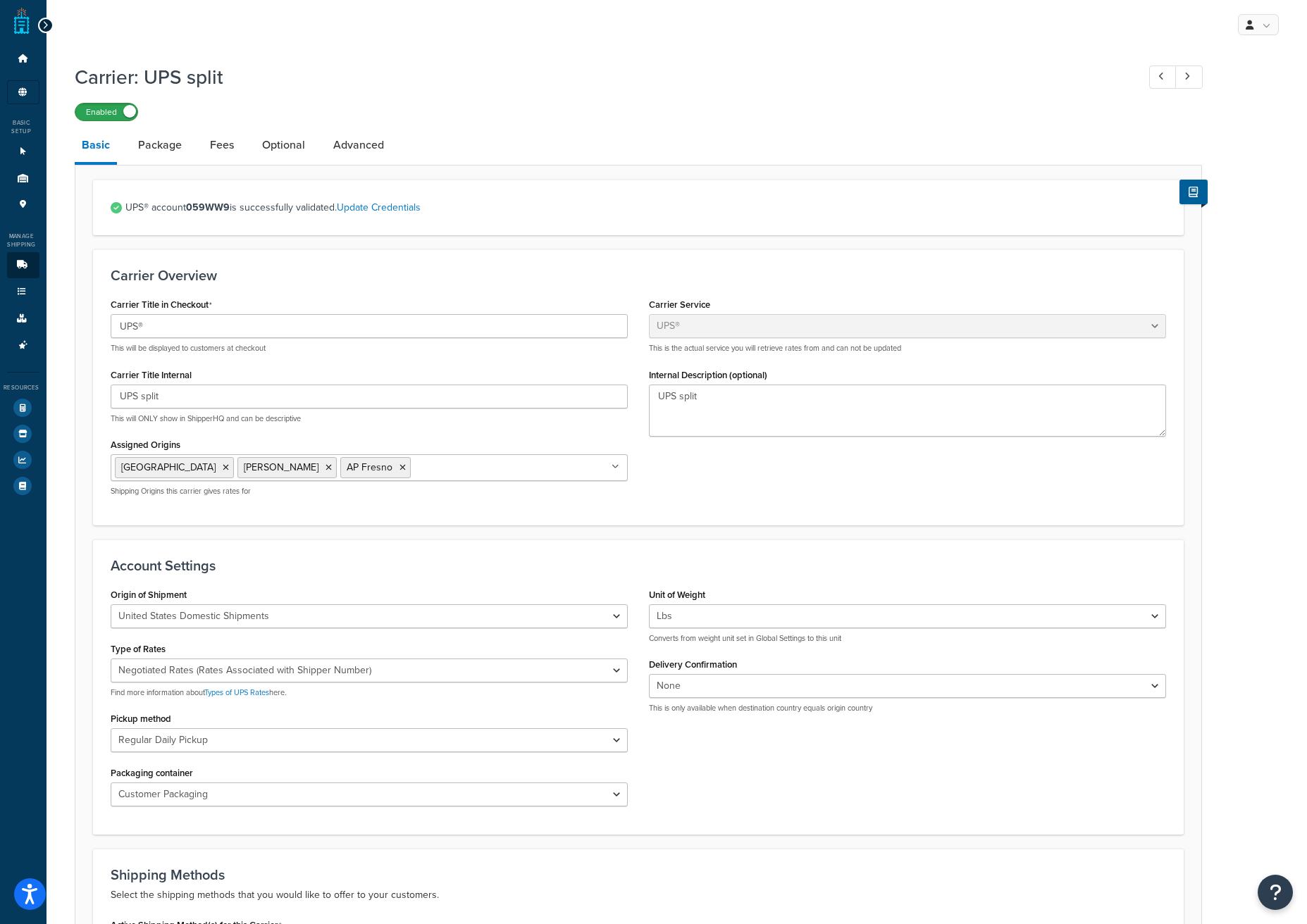
click at [83, 112] on label "Enabled" at bounding box center [106, 112] width 62 height 17
click at [46, 23] on icon at bounding box center [45, 26] width 7 height 10
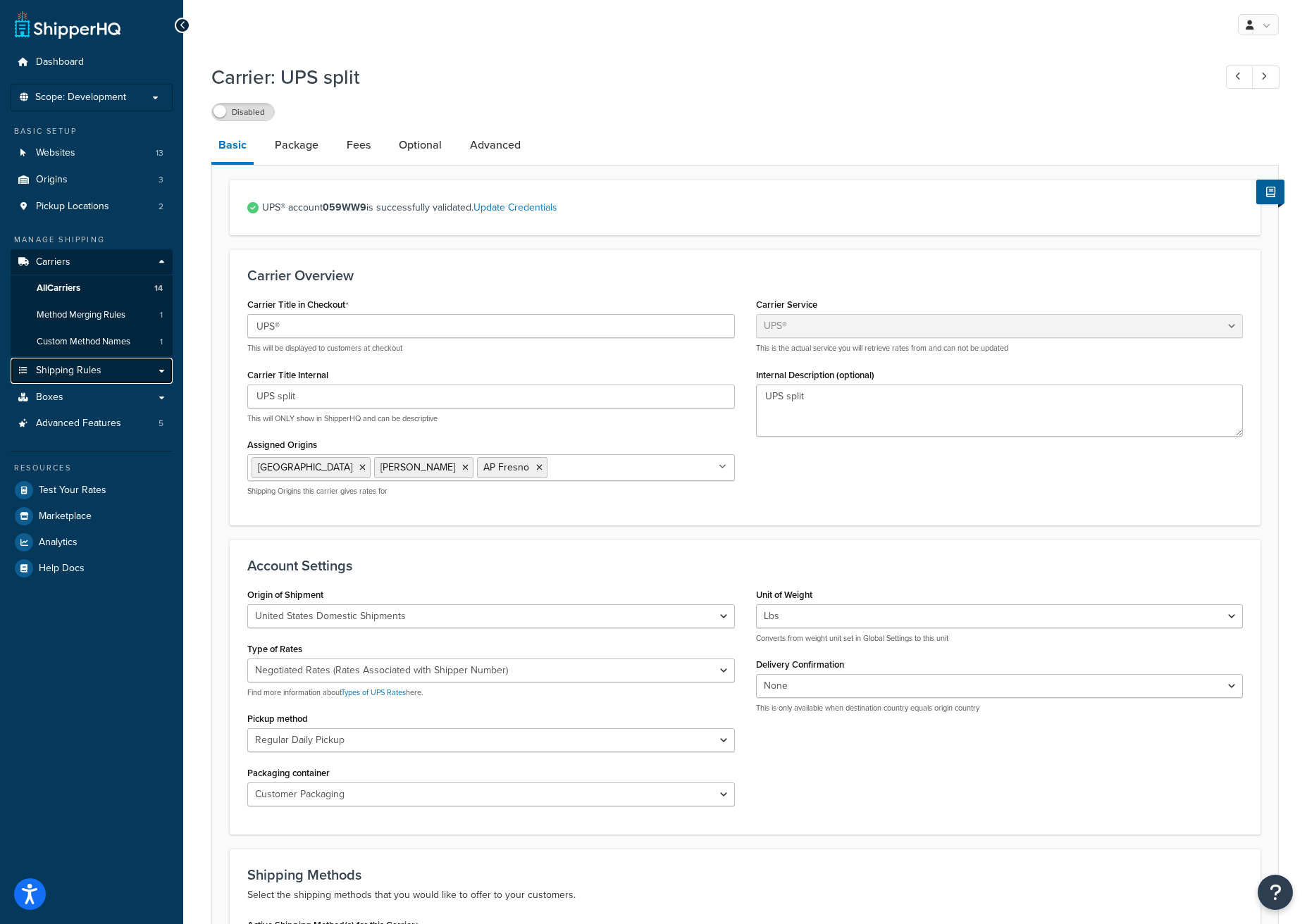
click at [104, 371] on link "Shipping Rules" at bounding box center [92, 371] width 162 height 26
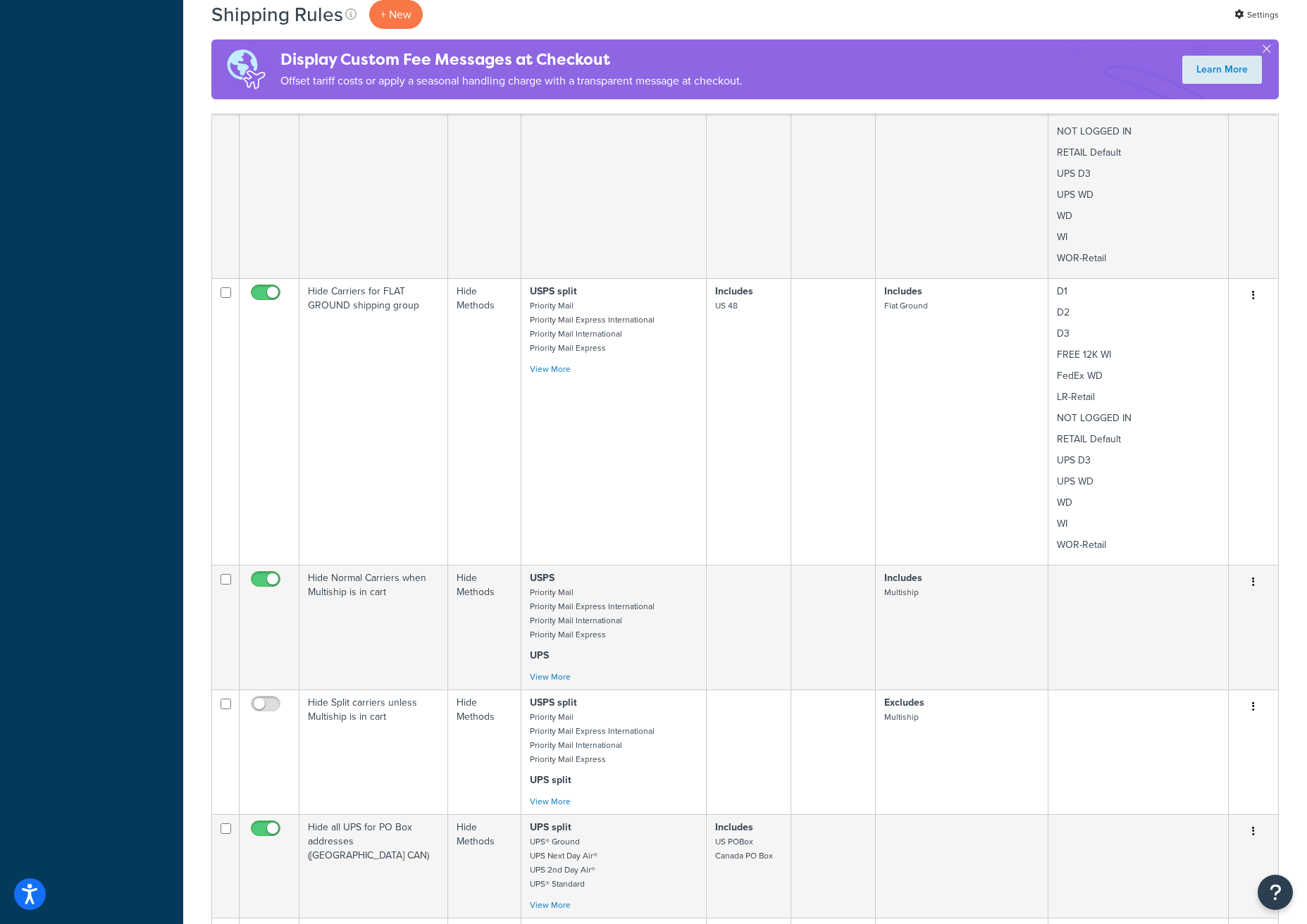
scroll to position [1390, 0]
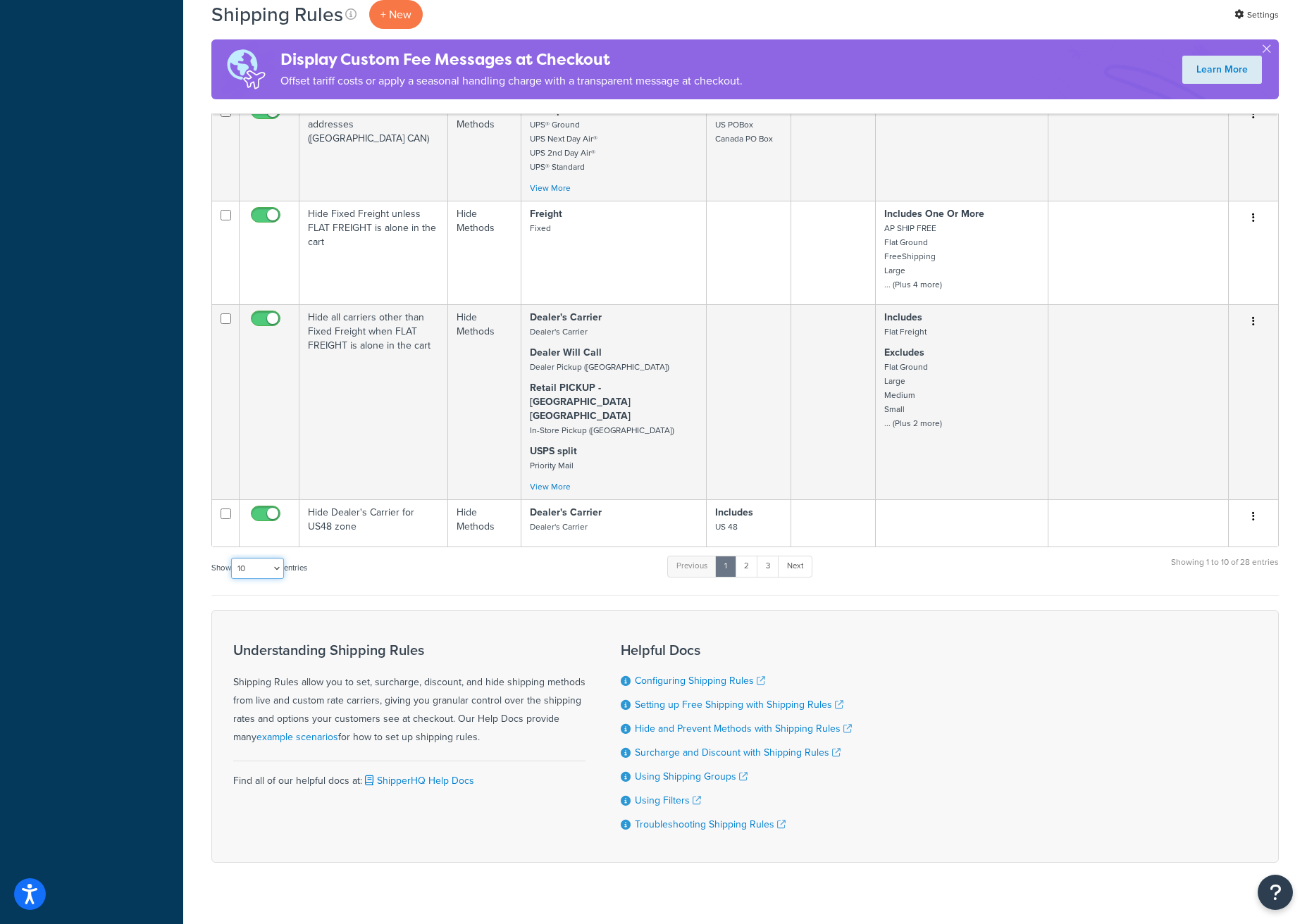
click at [283, 558] on select "10 15 25 50 100 1000" at bounding box center [258, 569] width 53 height 21
select select "50"
click at [232, 558] on select "10 15 25 50 100 1000" at bounding box center [258, 569] width 53 height 21
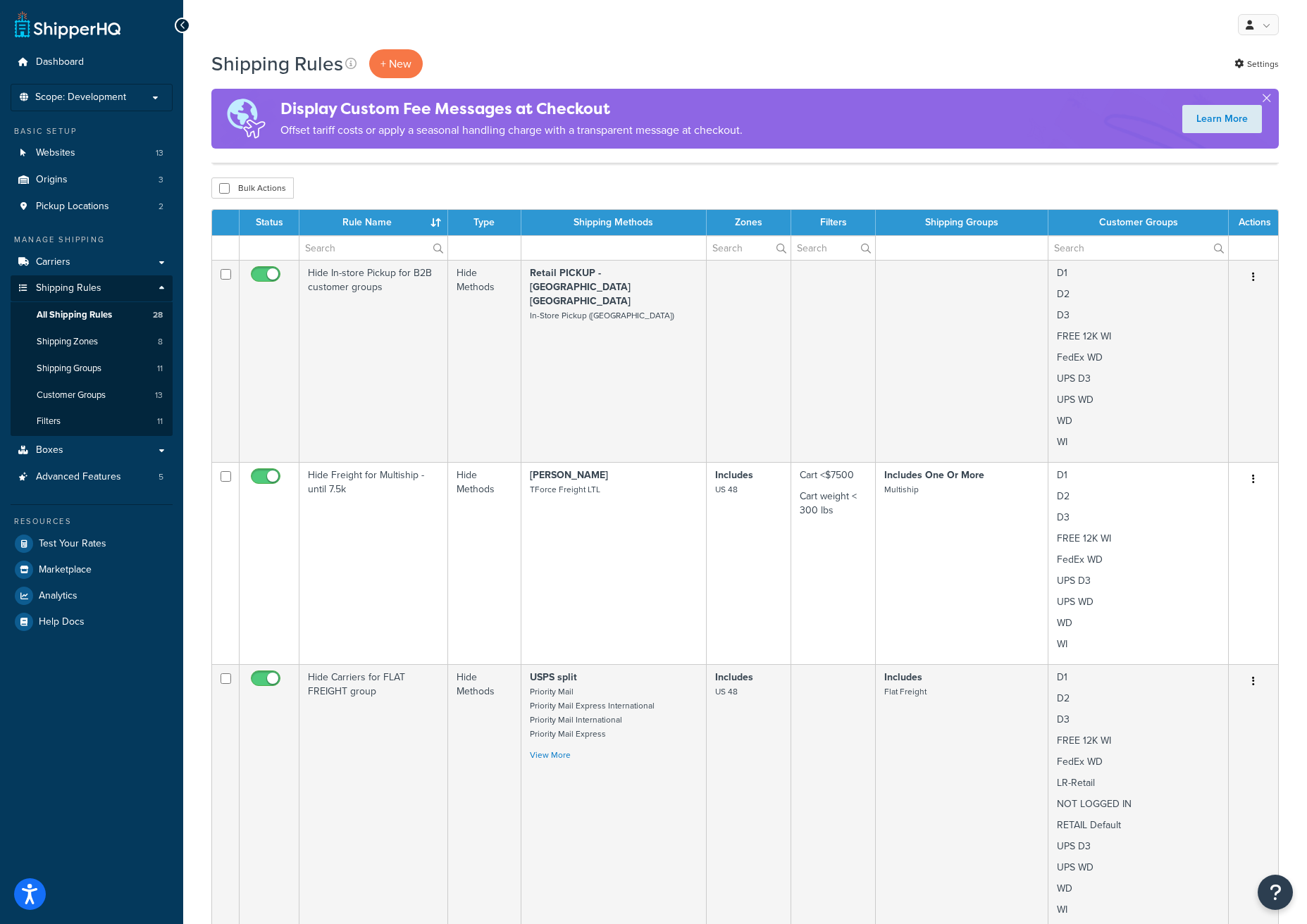
scroll to position [1040, 0]
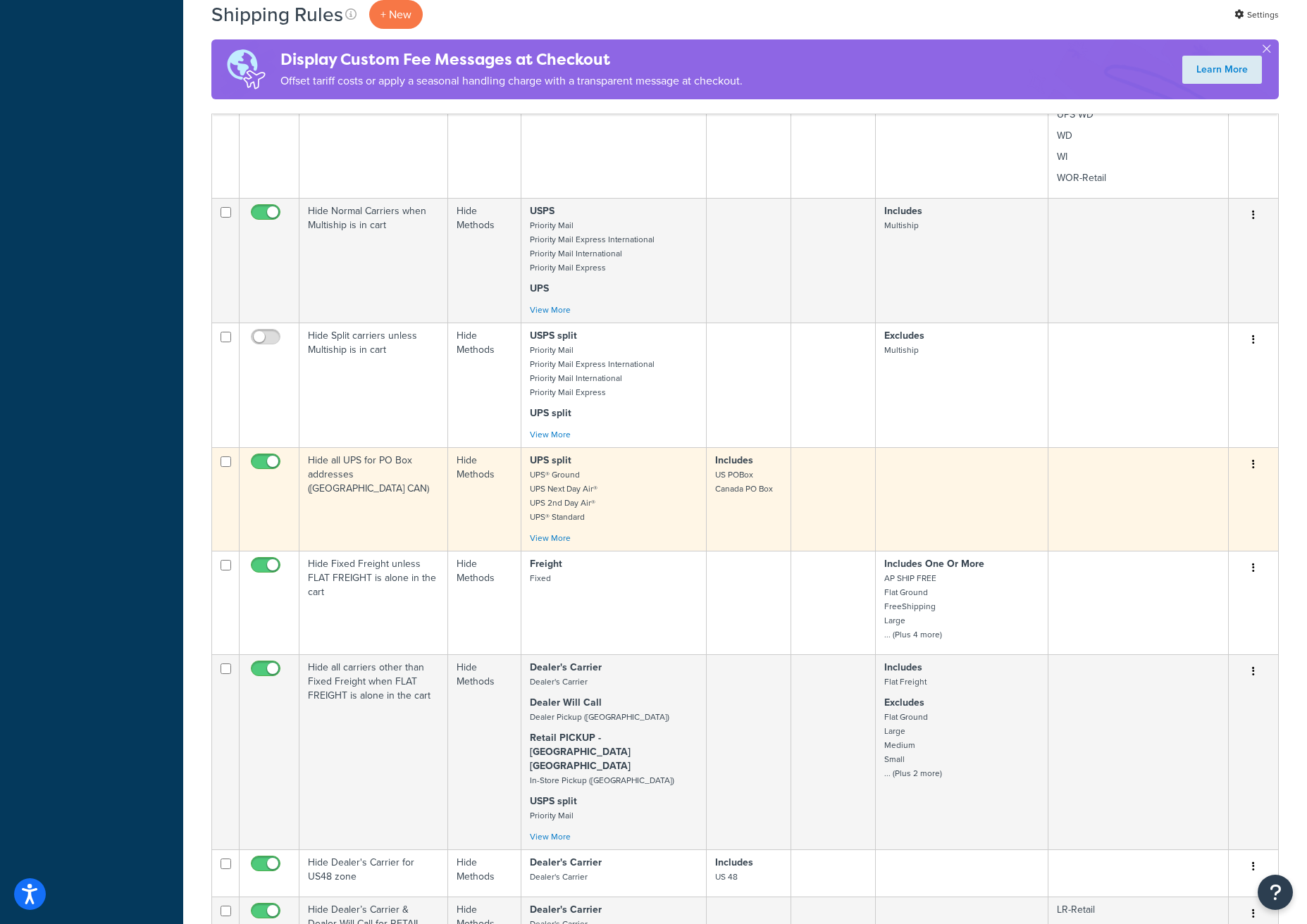
click at [644, 511] on p "UPS split UPS® Ground UPS Next Day Air® UPS 2nd Day Air® UPS® Standard" at bounding box center [613, 488] width 167 height 70
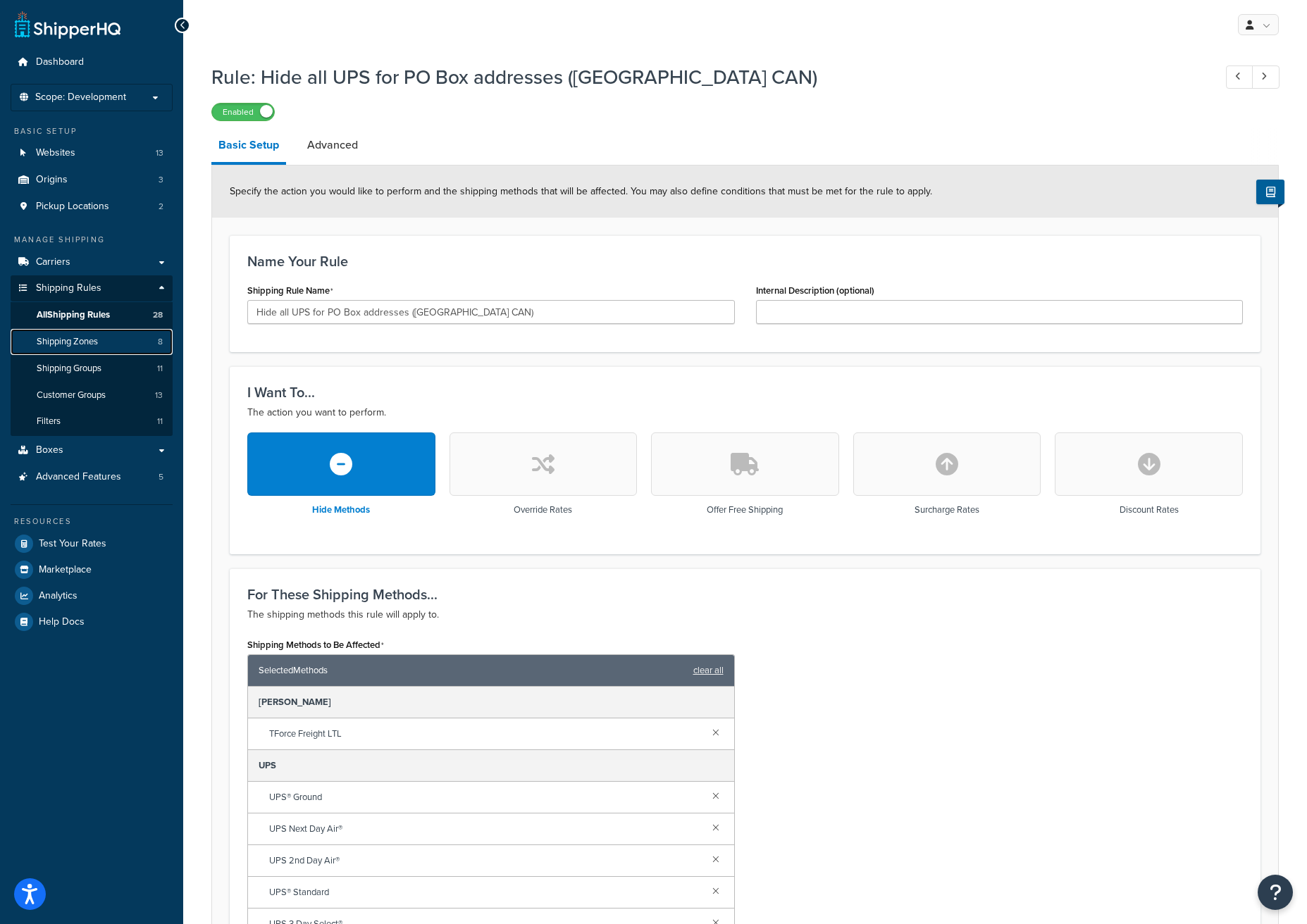
click at [114, 344] on link "Shipping Zones 8" at bounding box center [92, 342] width 162 height 26
click at [220, 111] on label "Enabled" at bounding box center [243, 112] width 62 height 17
click at [108, 313] on span "All Shipping Rules" at bounding box center [73, 315] width 74 height 12
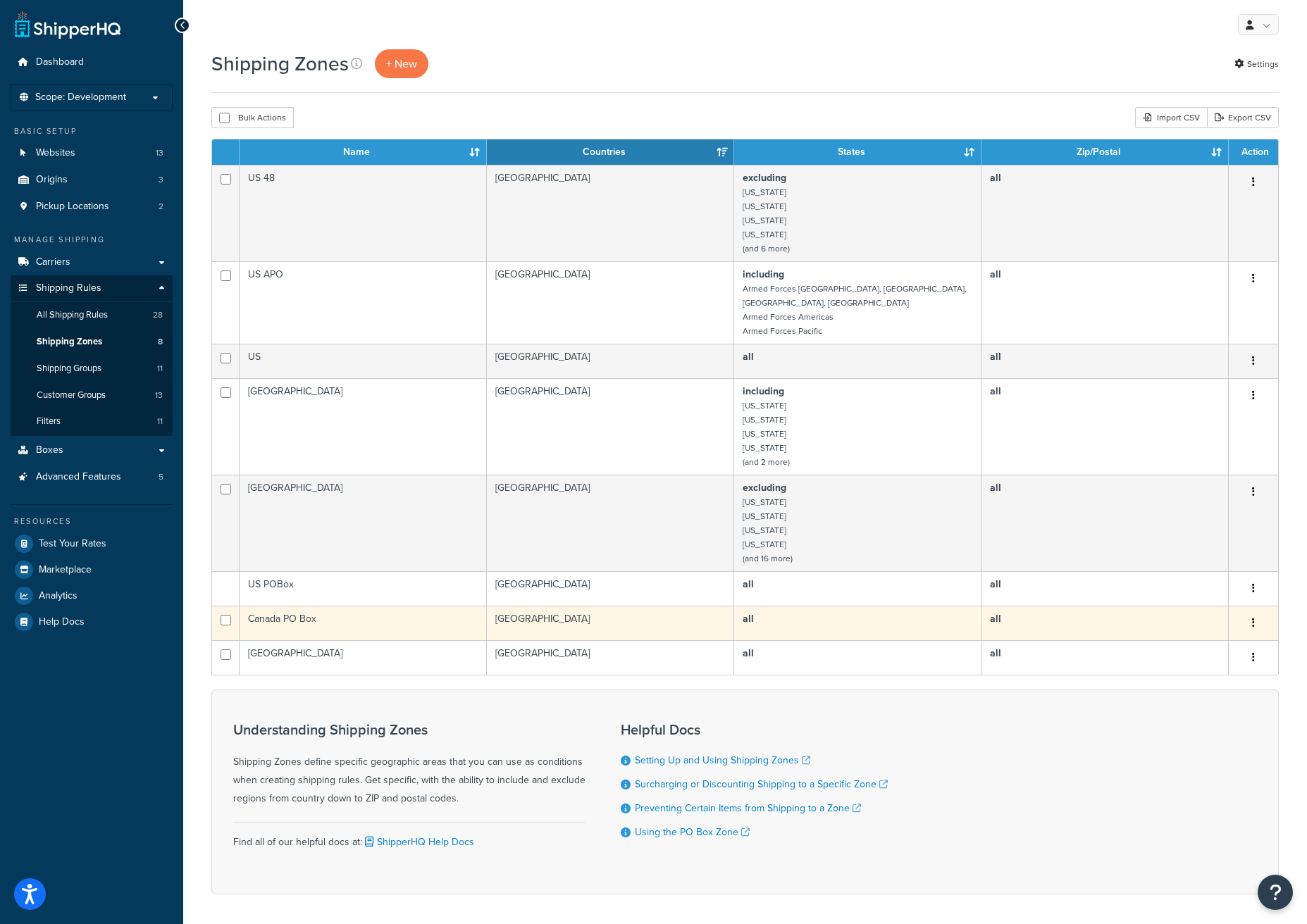
click at [460, 616] on td "Canada PO Box" at bounding box center [363, 623] width 247 height 35
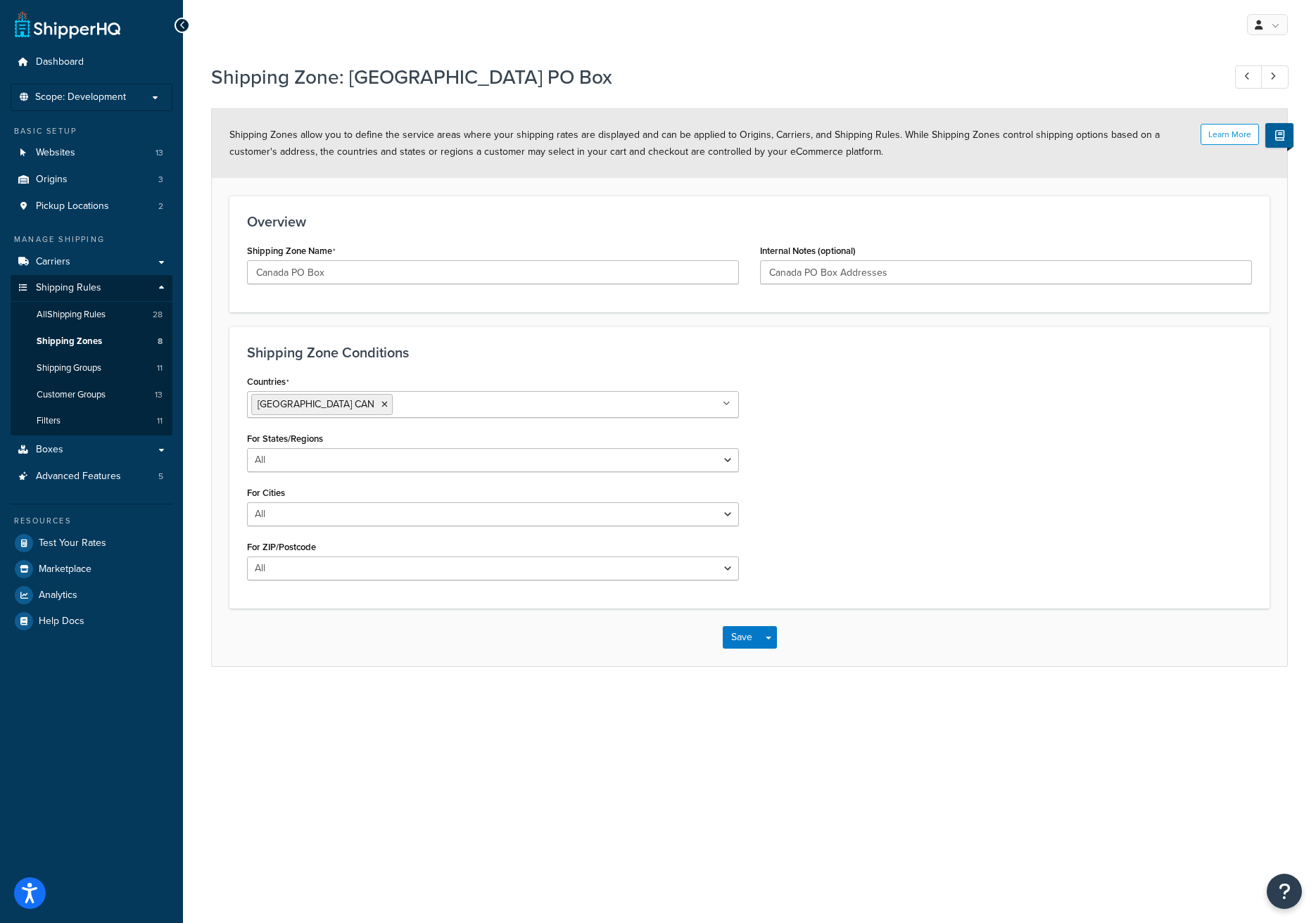
click at [730, 406] on icon at bounding box center [726, 404] width 7 height 8
click at [584, 354] on h3 "Shipping Zone Conditions" at bounding box center [749, 353] width 1005 height 16
click at [318, 459] on select "All Including Excluding" at bounding box center [493, 460] width 492 height 24
click at [107, 339] on link "Shipping Zones 8" at bounding box center [92, 342] width 162 height 26
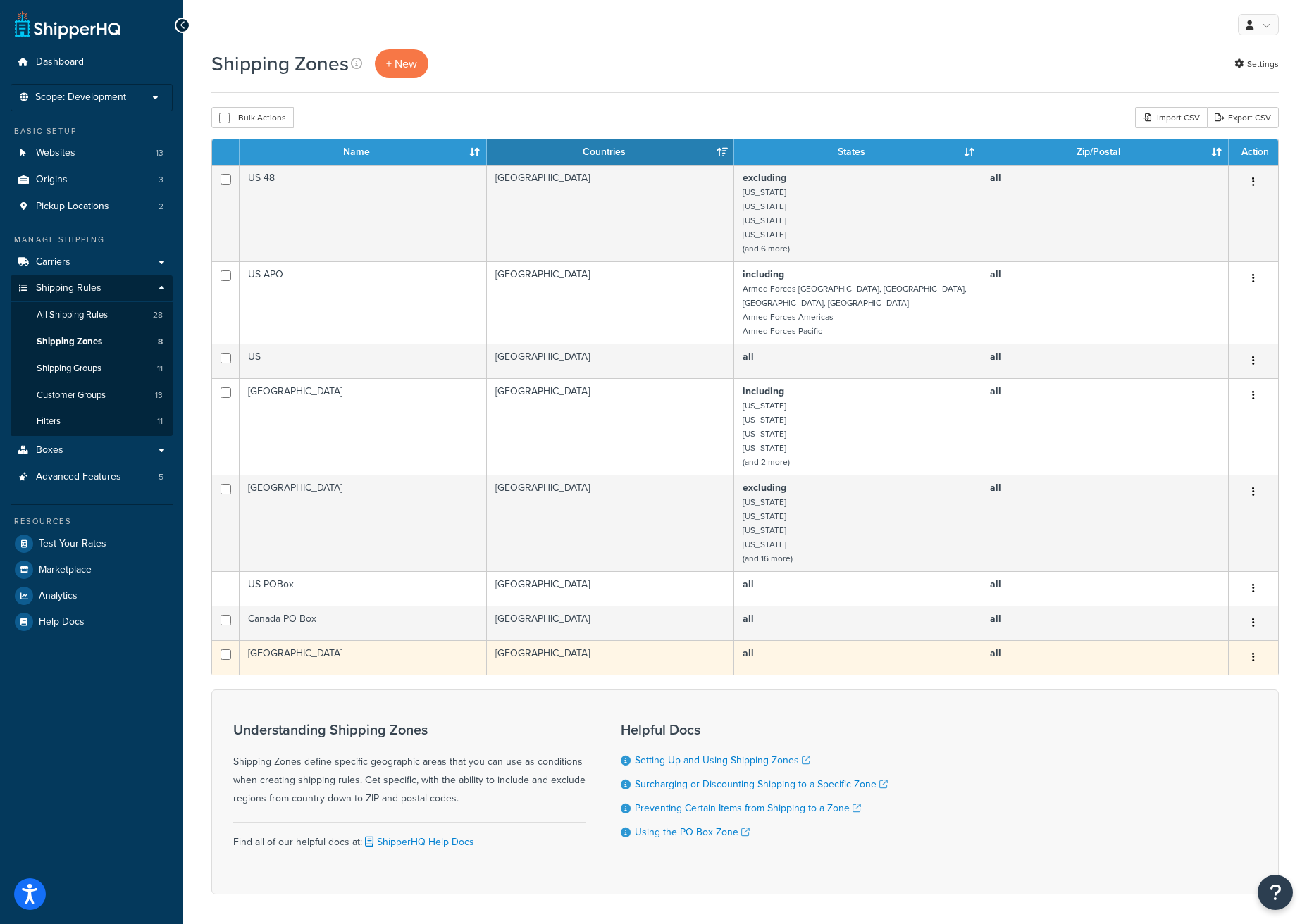
click at [348, 641] on td "[GEOGRAPHIC_DATA]" at bounding box center [363, 658] width 247 height 35
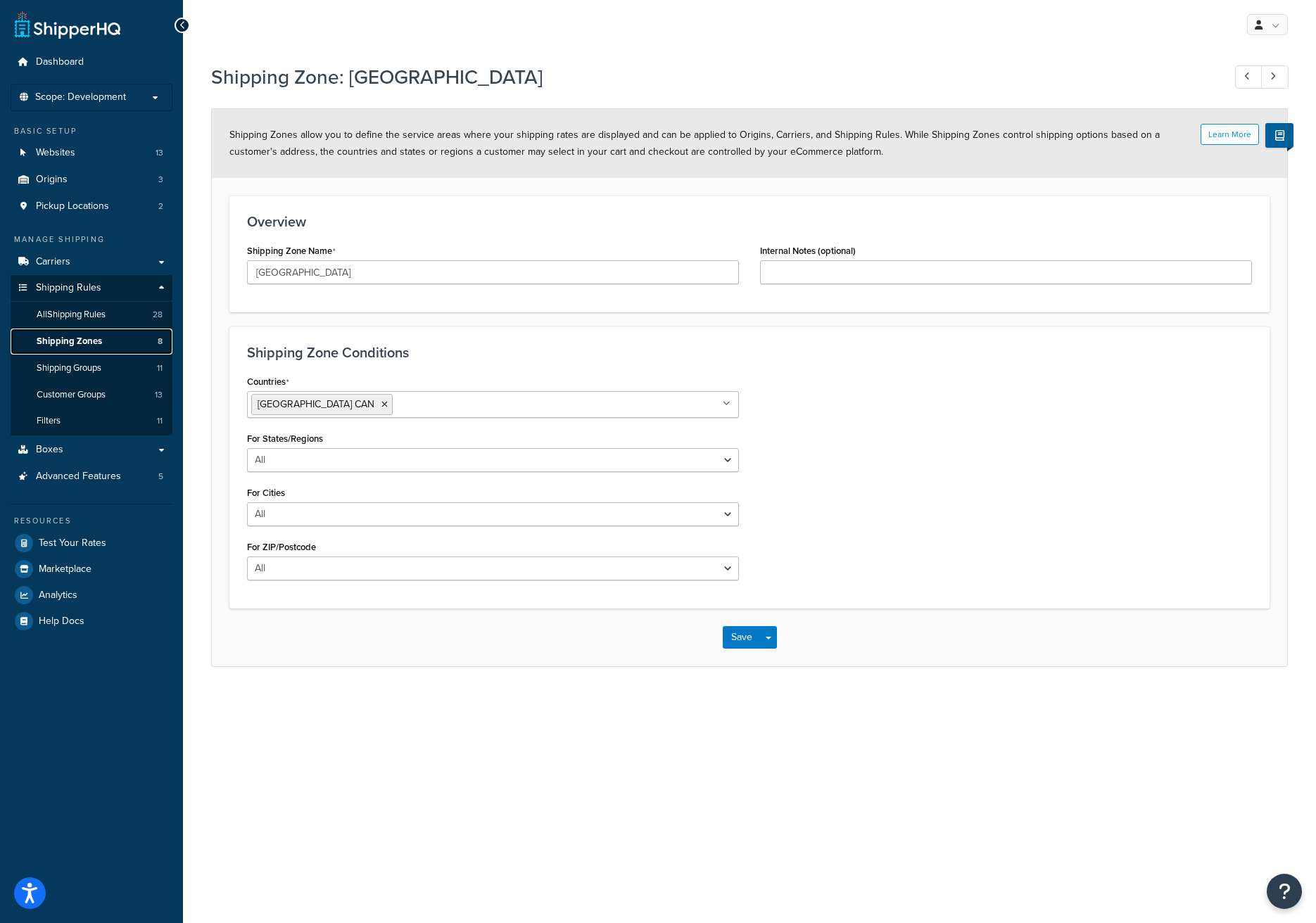
click at [112, 343] on link "Shipping Zones 8" at bounding box center [92, 342] width 162 height 26
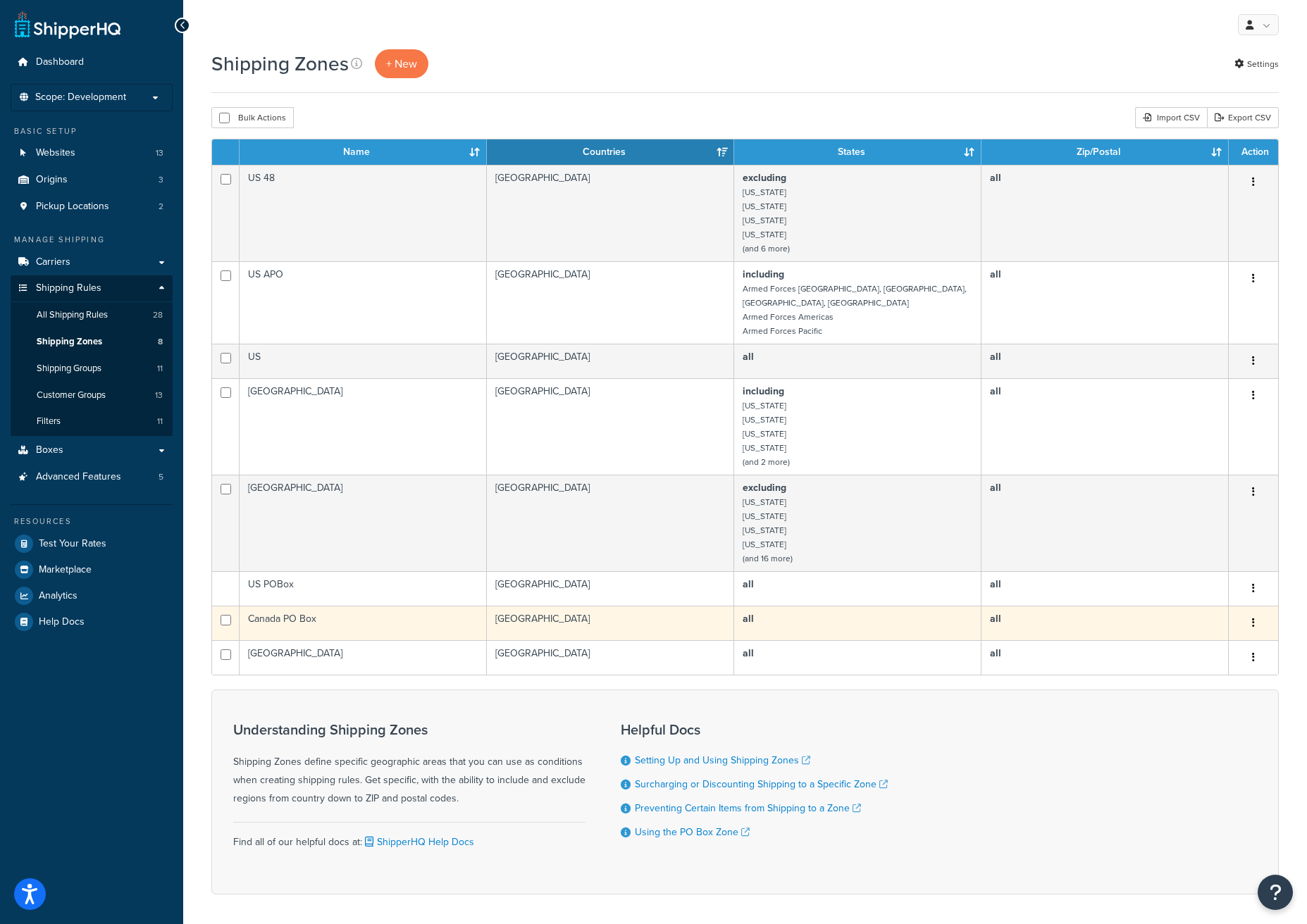
click at [1205, 613] on td "all" at bounding box center [1104, 623] width 247 height 35
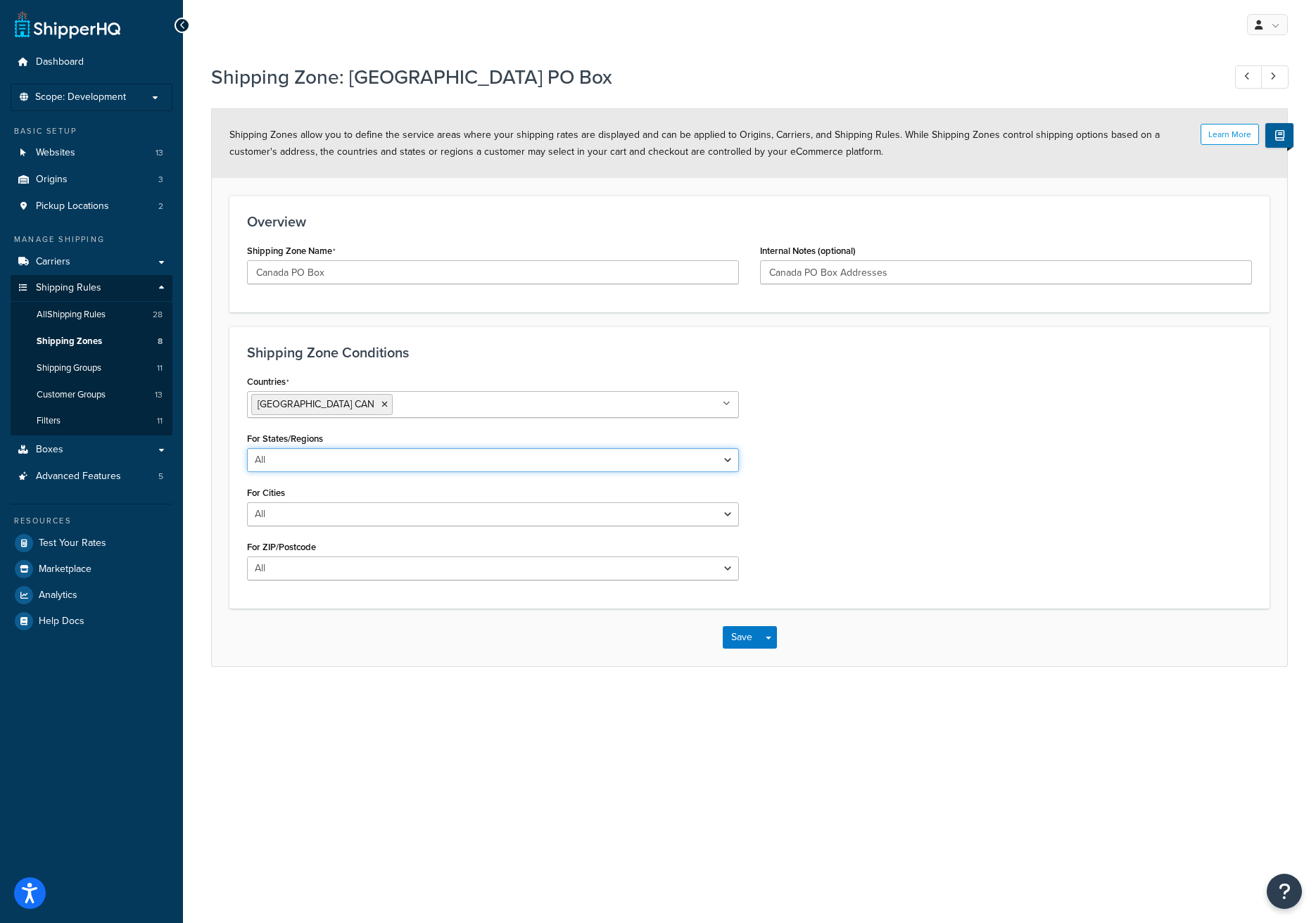
click at [303, 457] on select "All Including Excluding" at bounding box center [493, 460] width 492 height 24
select select "including"
click at [247, 448] on select "All Including Excluding" at bounding box center [493, 460] width 492 height 24
click at [285, 512] on input "State/Regions" at bounding box center [313, 515] width 125 height 16
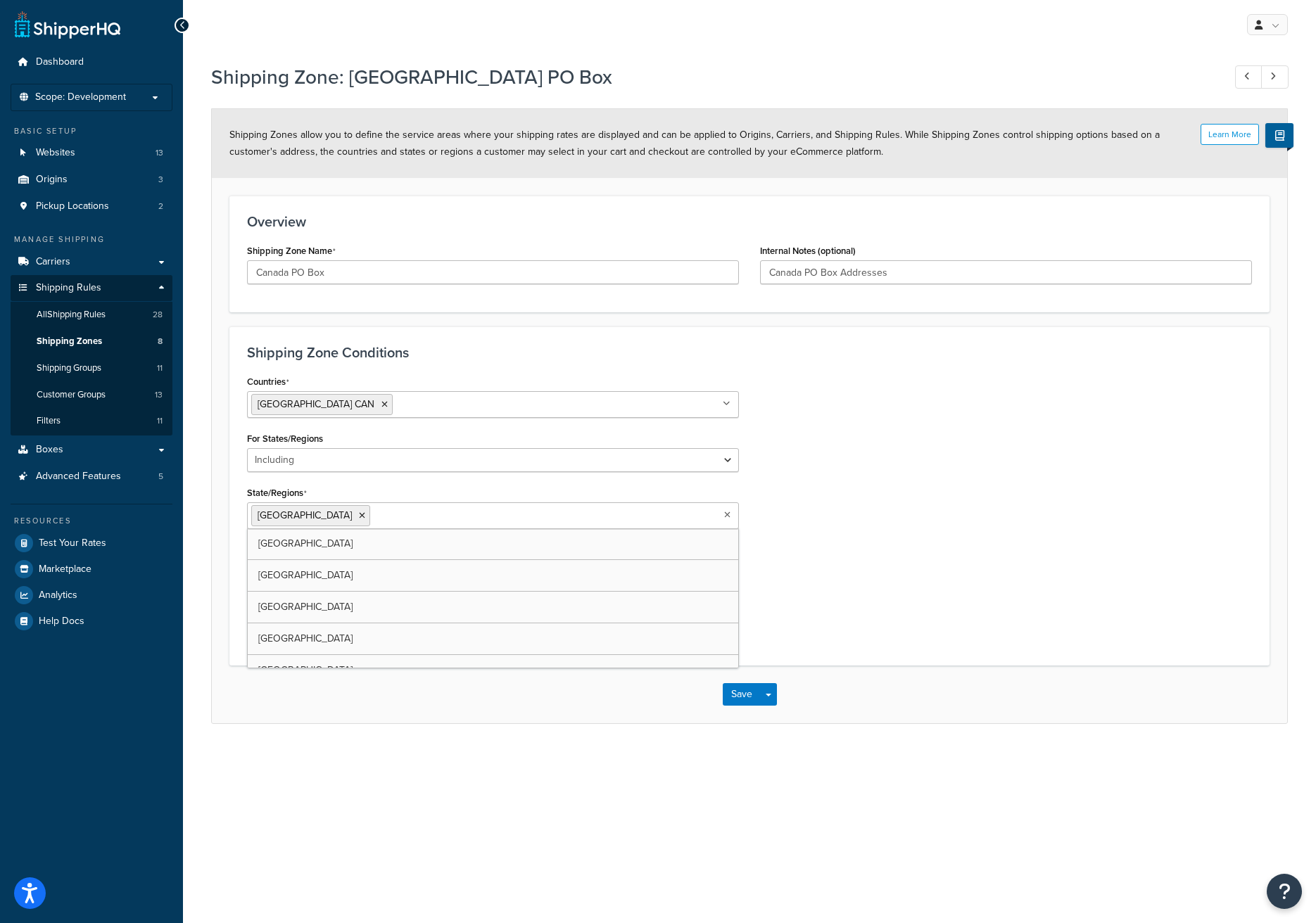
click at [864, 566] on div "Countries [GEOGRAPHIC_DATA] CAN All Countries ALL [GEOGRAPHIC_DATA] [GEOGRAPHIC…" at bounding box center [749, 509] width 1026 height 277
click at [720, 570] on select "All Including Excluding" at bounding box center [493, 571] width 492 height 24
select select "including"
click at [247, 560] on select "All Including Excluding" at bounding box center [493, 571] width 492 height 24
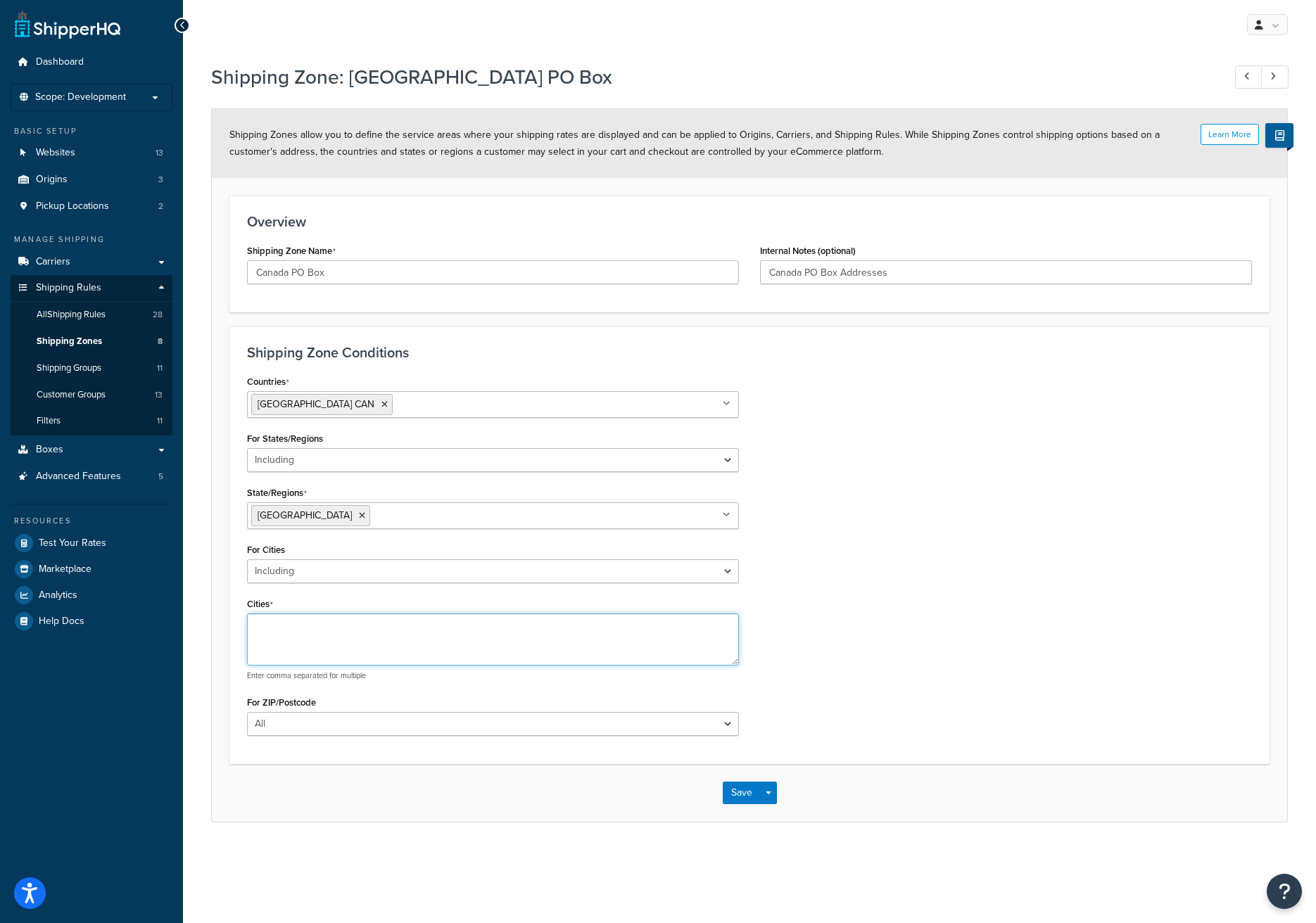
drag, startPoint x: 319, startPoint y: 622, endPoint x: 326, endPoint y: 624, distance: 7.3
click at [319, 622] on textarea "Cities" at bounding box center [493, 639] width 492 height 52
type textarea "Valemount"
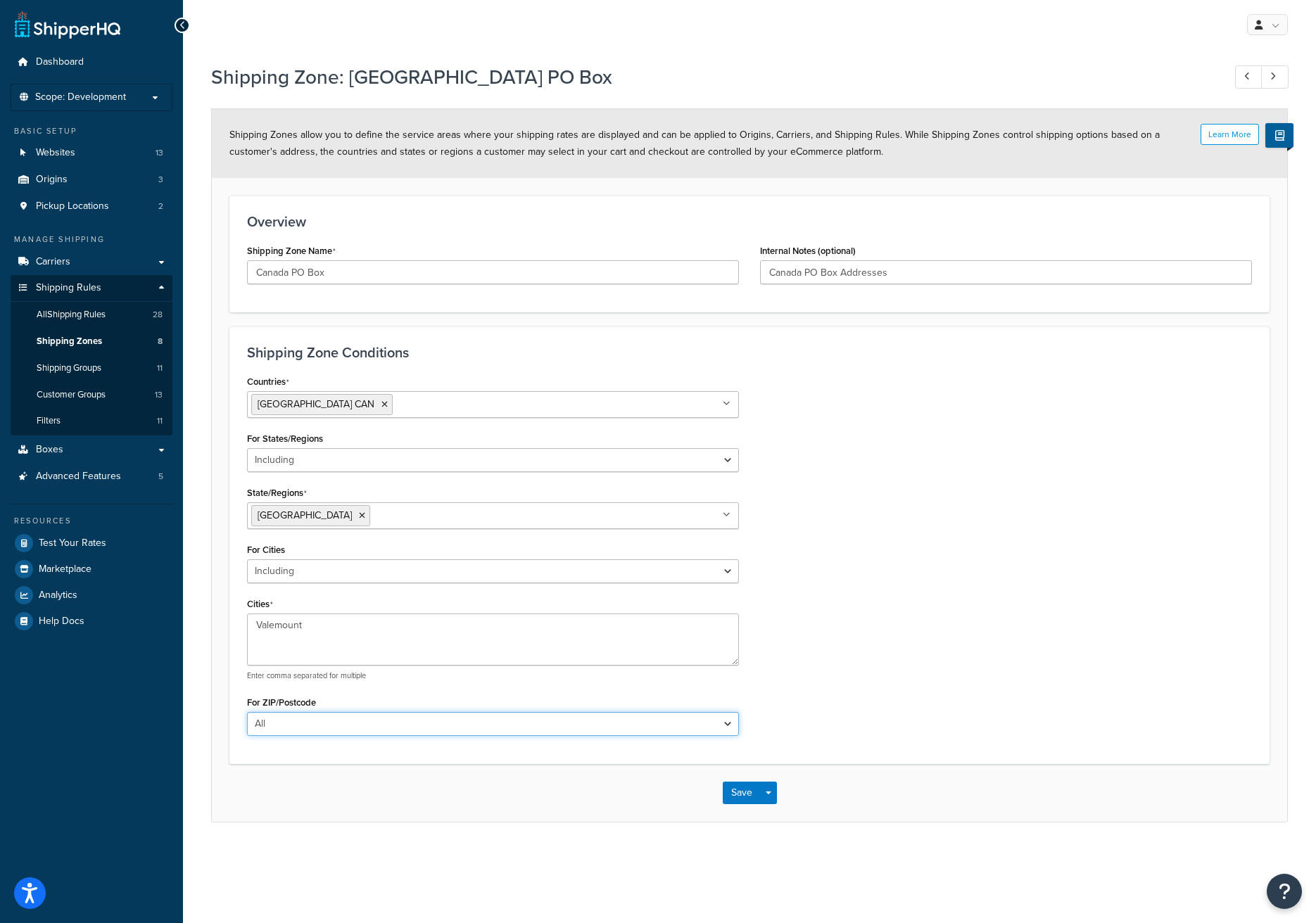
click at [702, 722] on select "All Including Excluding" at bounding box center [493, 724] width 492 height 24
select select "including"
click at [247, 712] on select "All Including Excluding" at bounding box center [493, 724] width 492 height 24
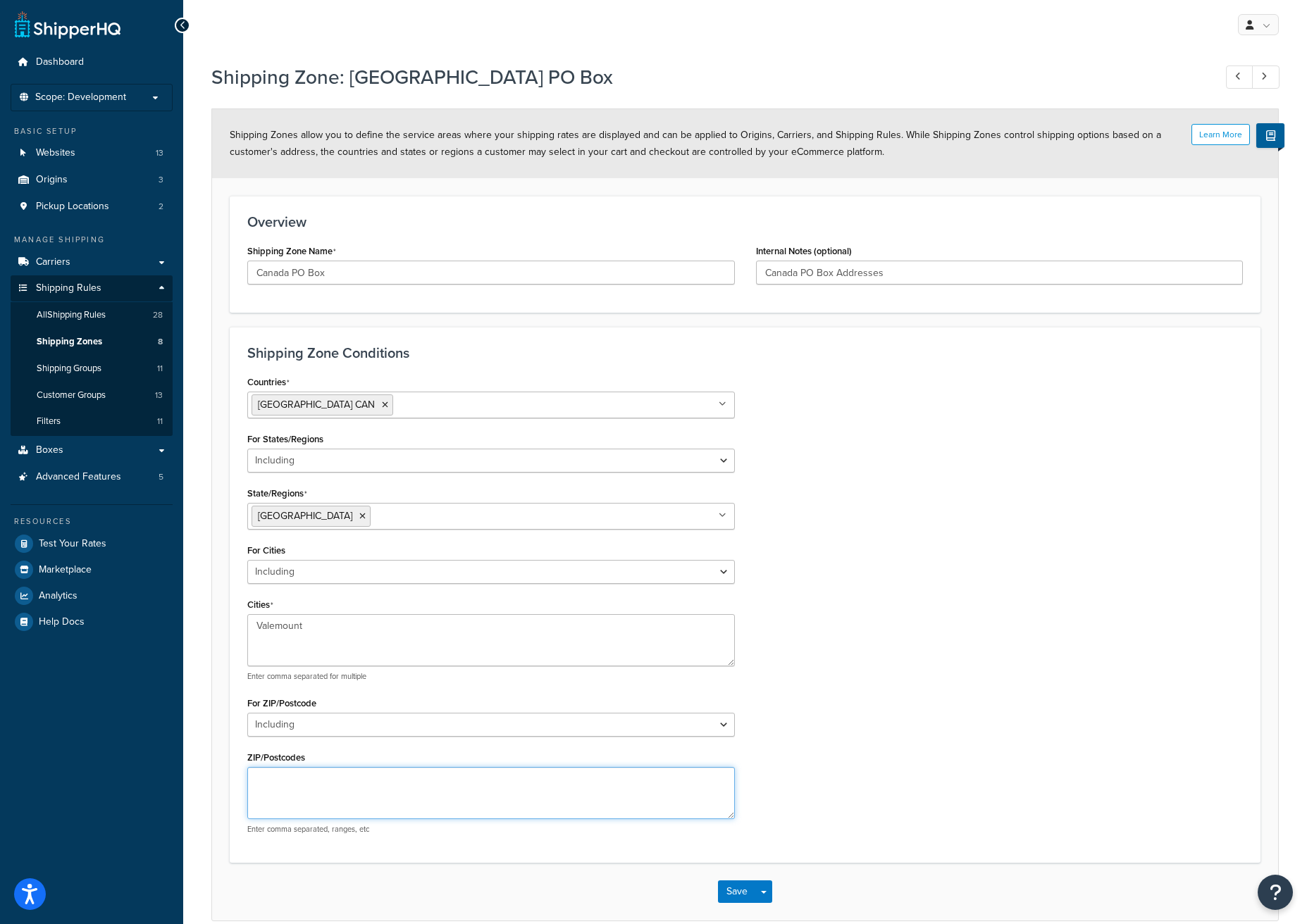
click at [279, 780] on textarea "ZIP/Postcodes" at bounding box center [491, 793] width 488 height 52
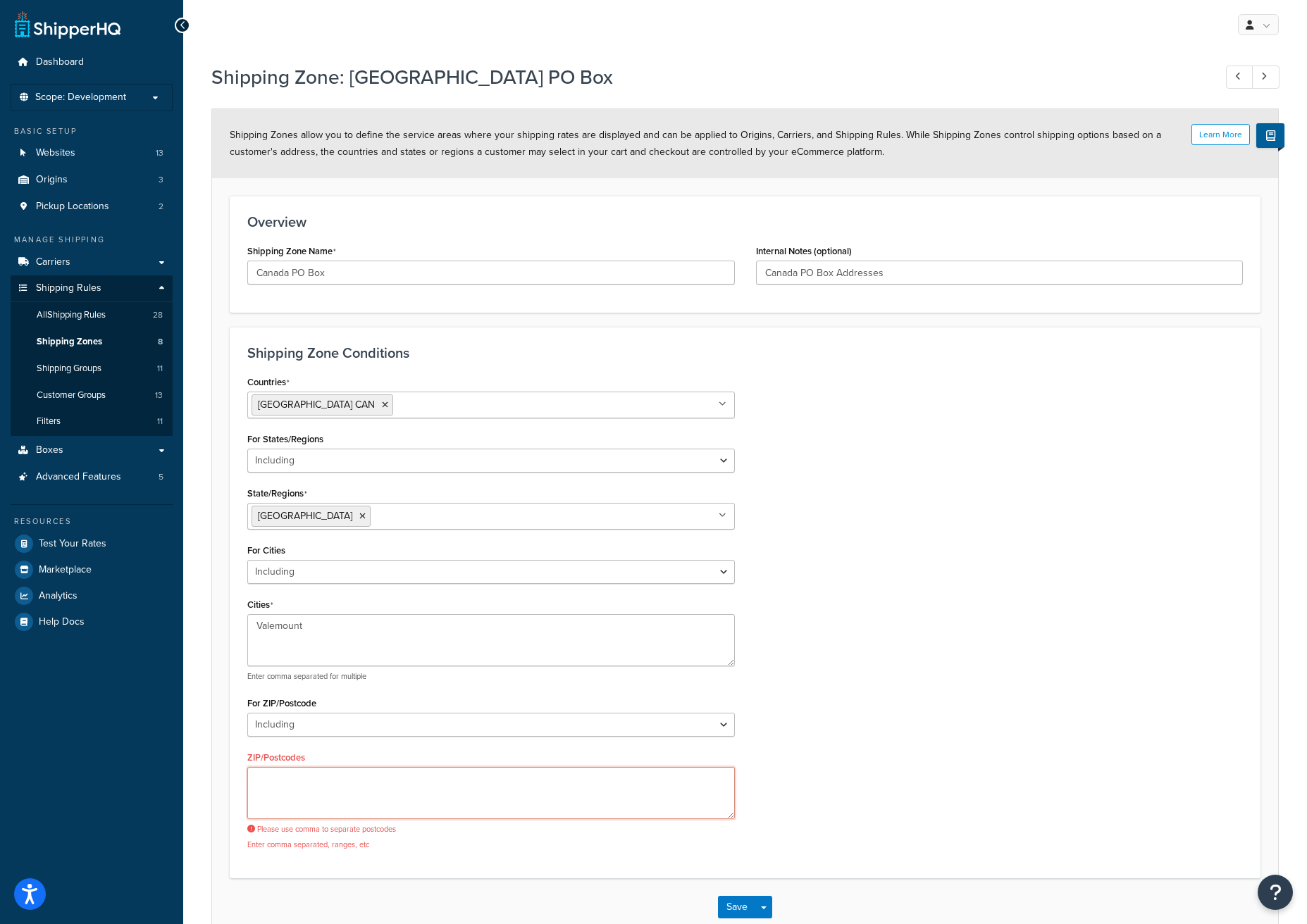
paste textarea "V0E 2Z0"
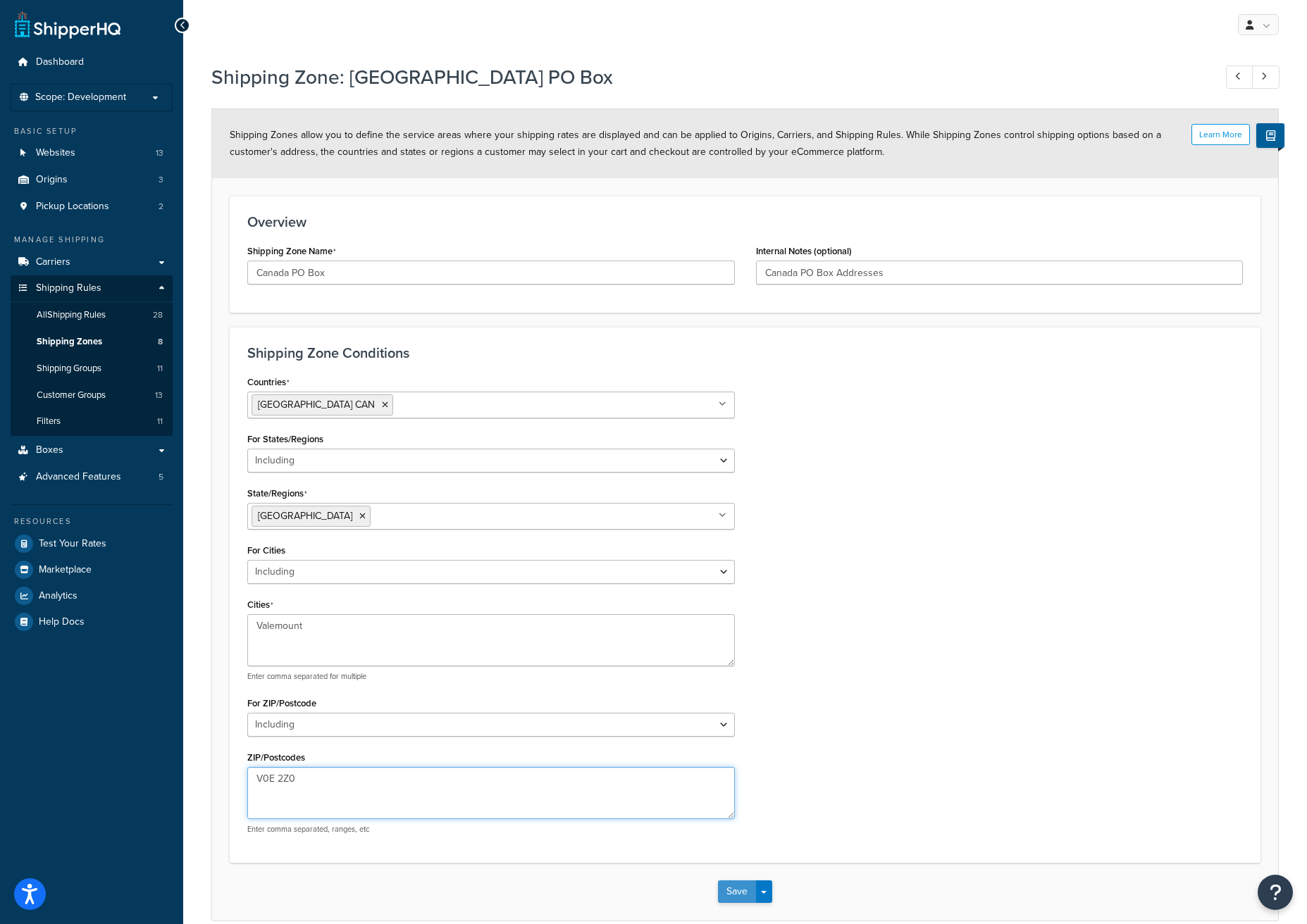
type textarea "V0E 2Z0"
click at [731, 889] on button "Save" at bounding box center [737, 891] width 38 height 22
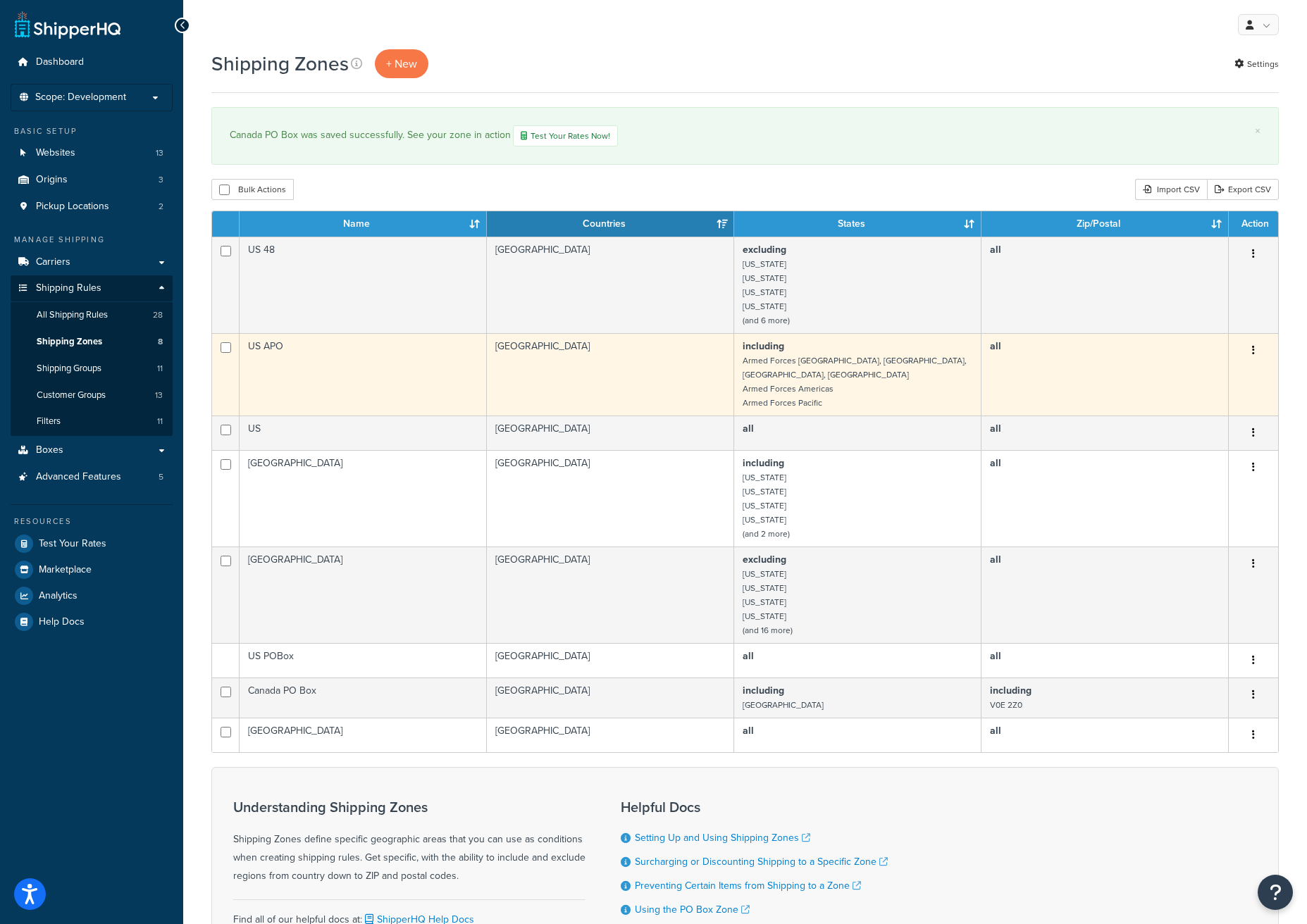
scroll to position [120, 0]
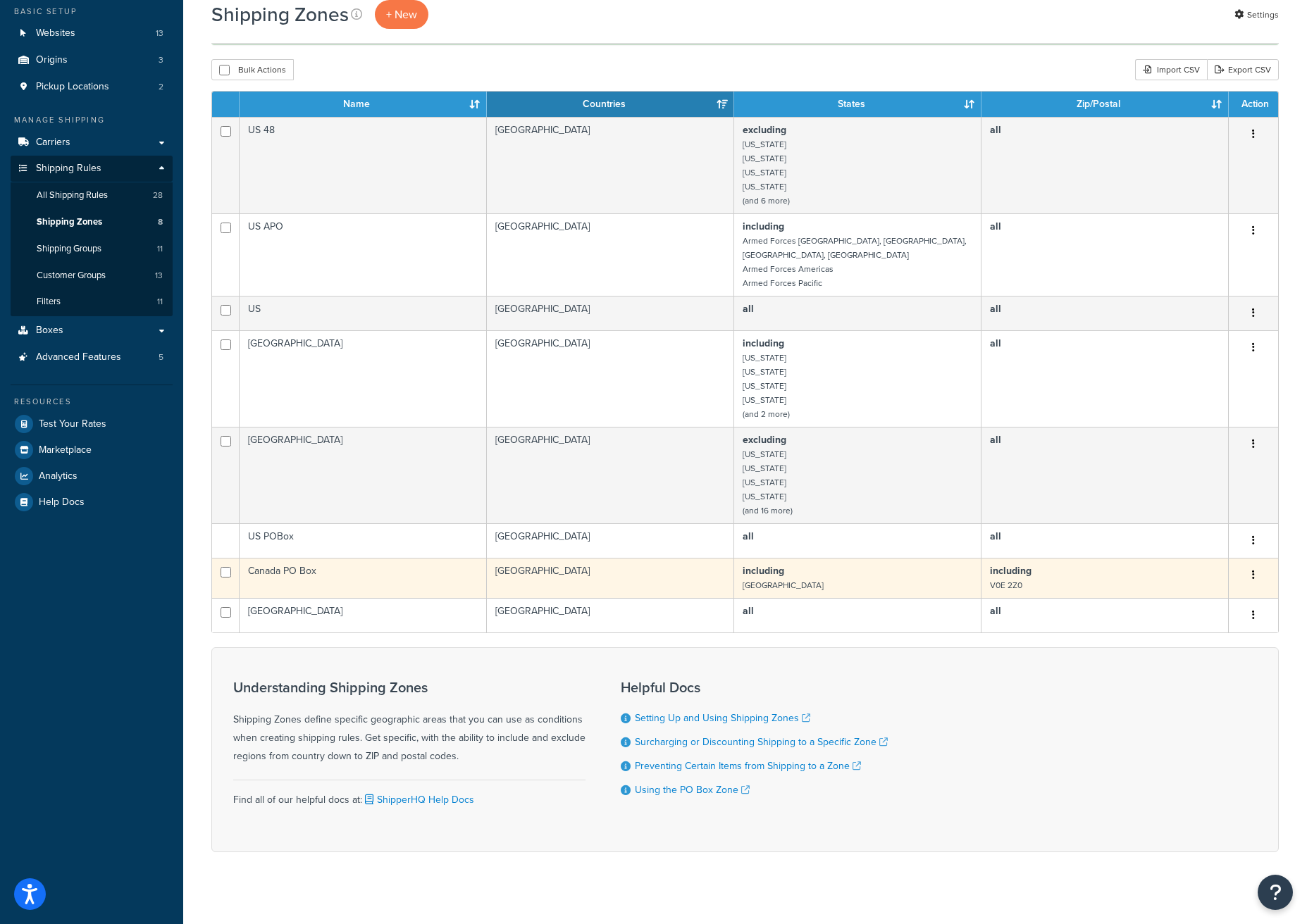
click at [627, 565] on td "[GEOGRAPHIC_DATA]" at bounding box center [610, 578] width 247 height 40
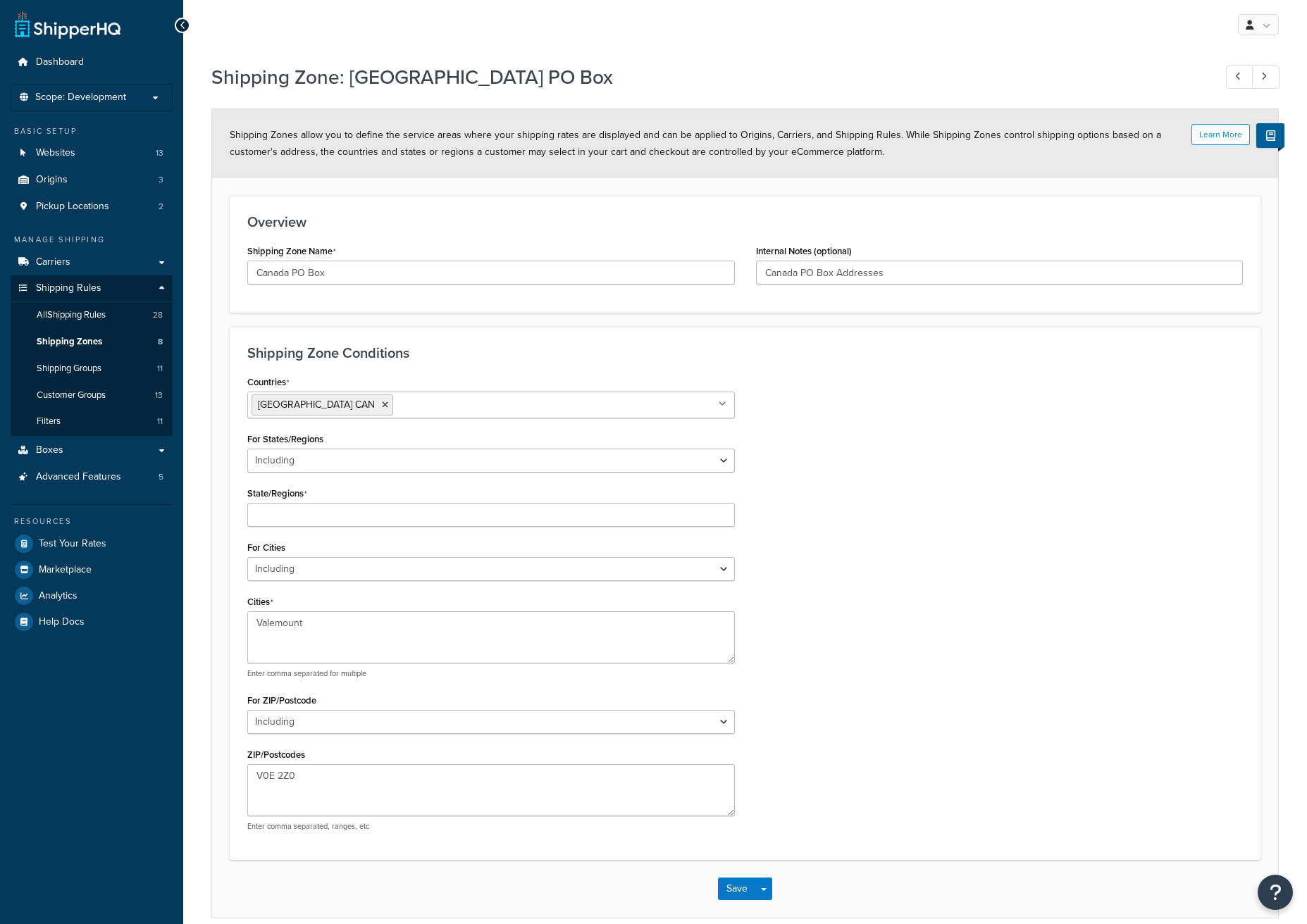
select select "including"
click at [460, 458] on select "All Including Excluding" at bounding box center [491, 460] width 488 height 24
select select "all"
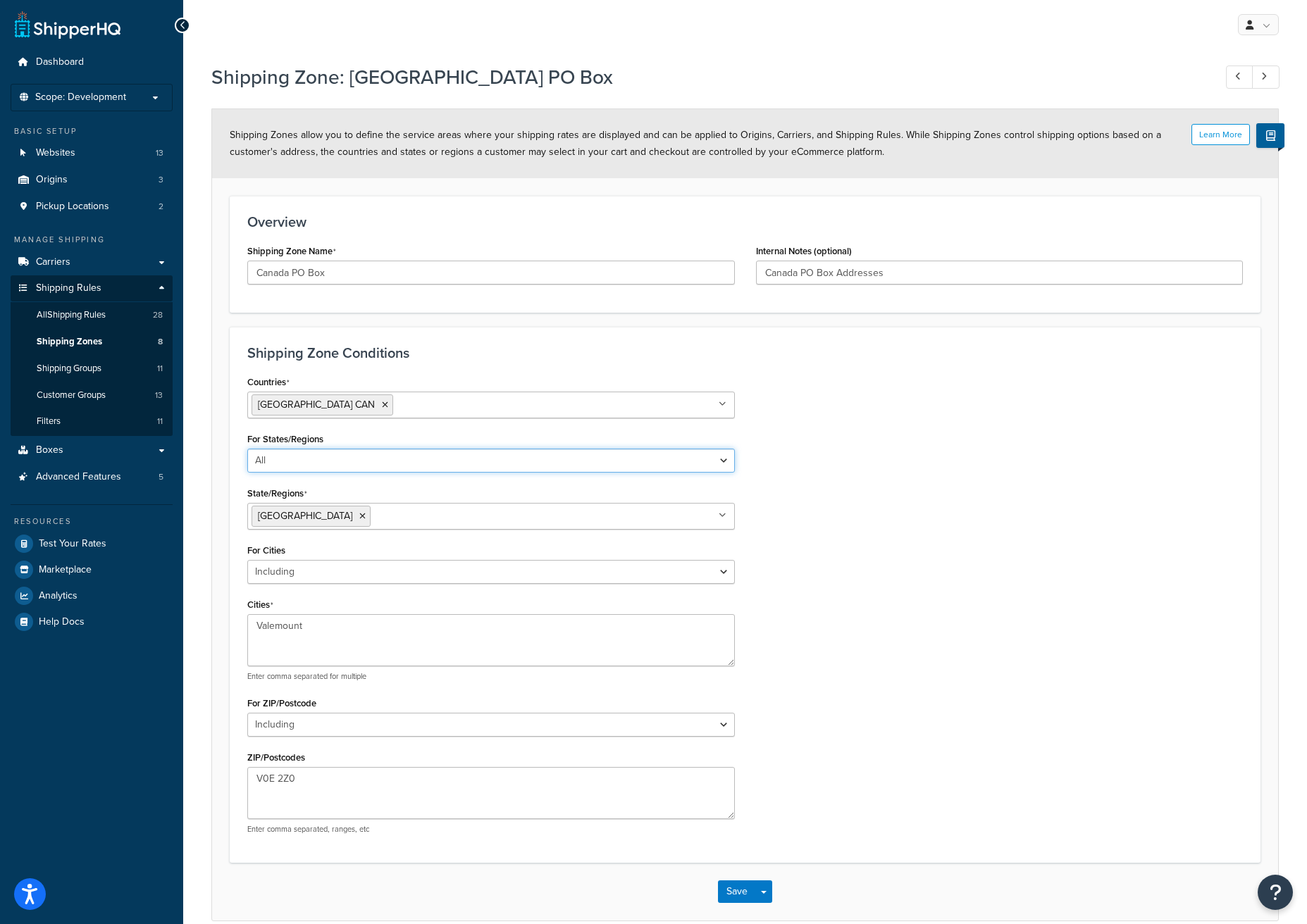
click at [247, 449] on select "All Including Excluding" at bounding box center [491, 460] width 488 height 24
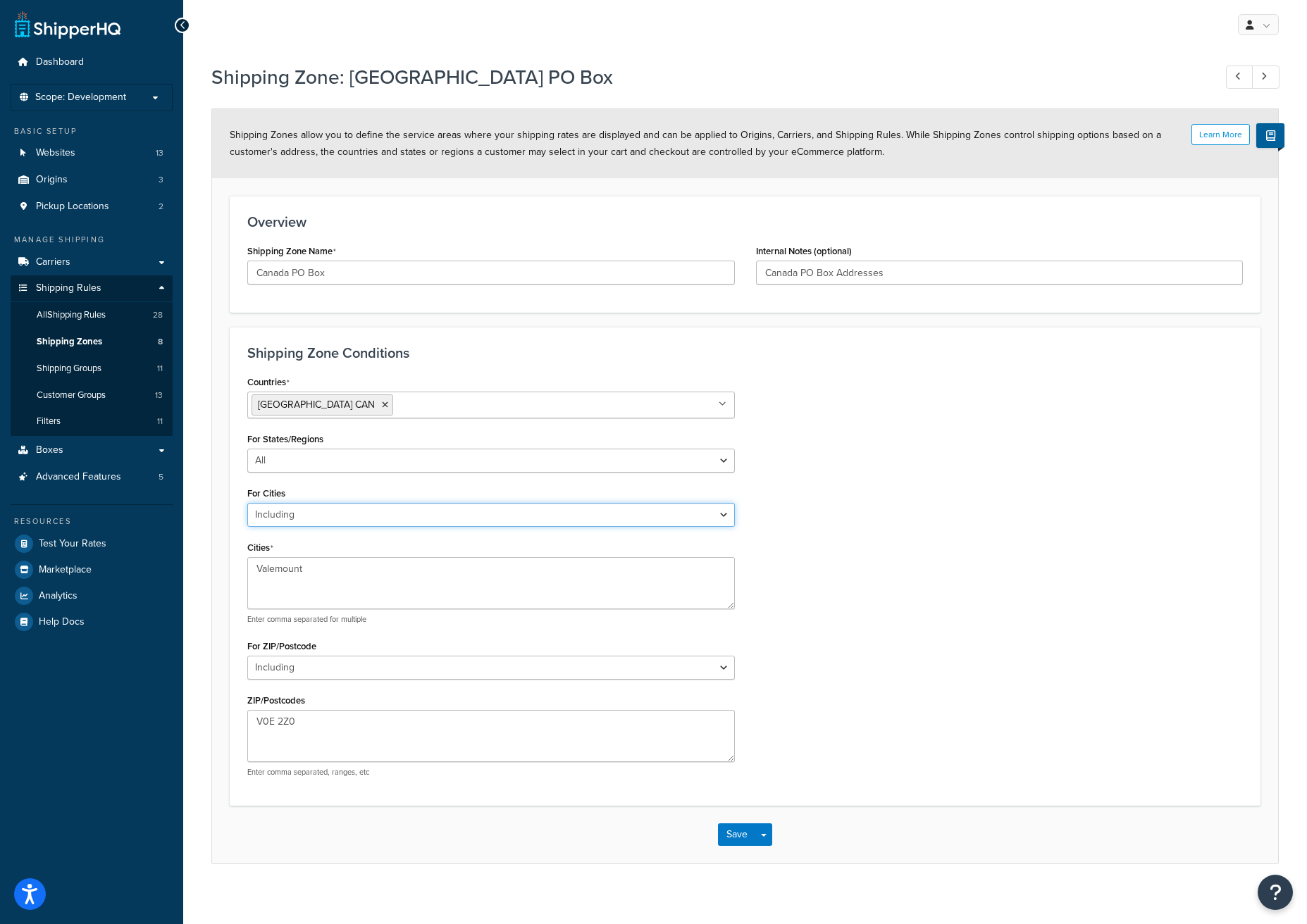
click at [336, 515] on select "All Including Excluding" at bounding box center [491, 515] width 488 height 24
select select "all"
click at [247, 503] on select "All Including Excluding" at bounding box center [491, 515] width 488 height 24
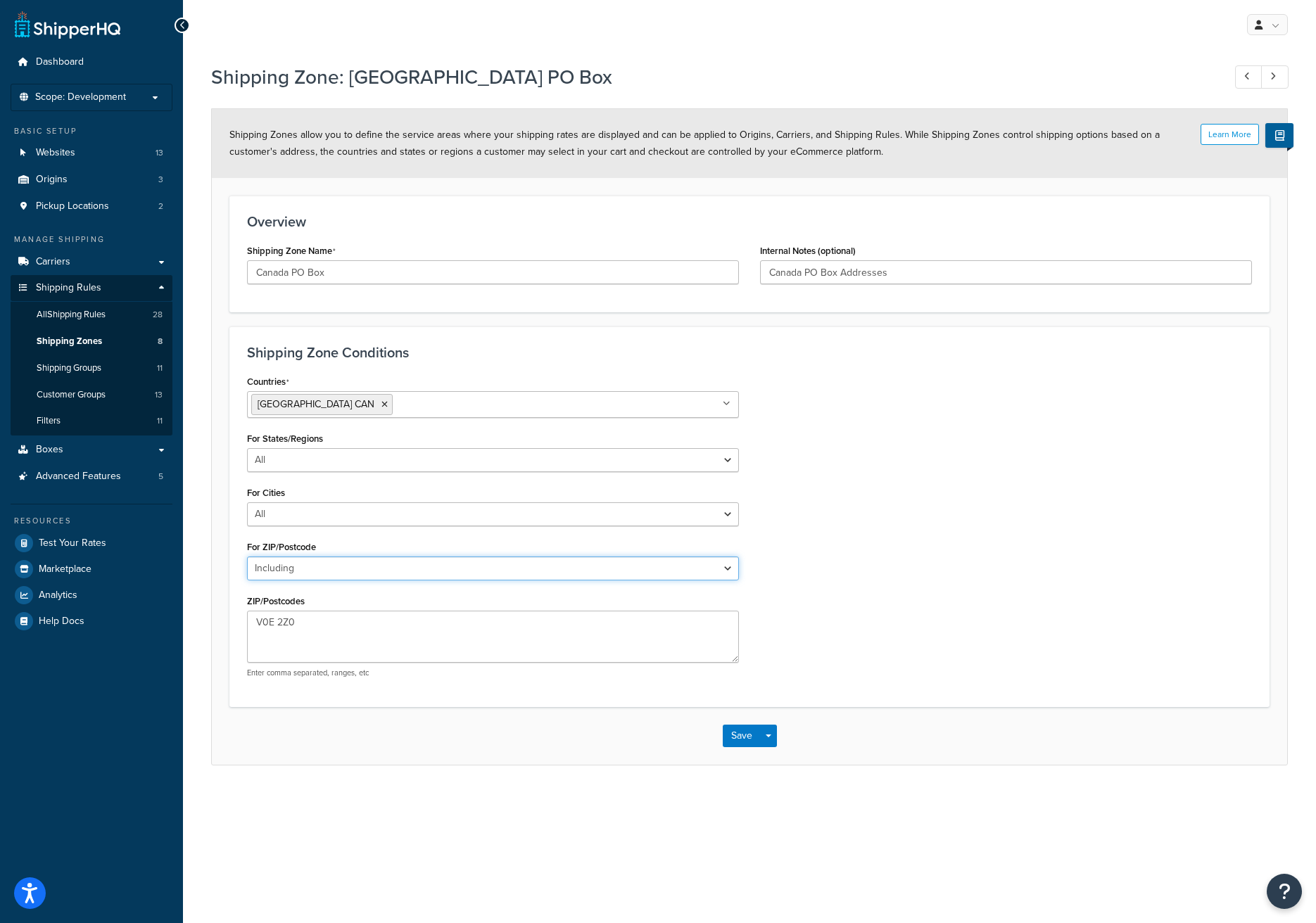
click at [312, 570] on select "All Including Excluding" at bounding box center [493, 568] width 492 height 24
select select "all"
click at [247, 556] on select "All Including Excluding" at bounding box center [493, 568] width 492 height 24
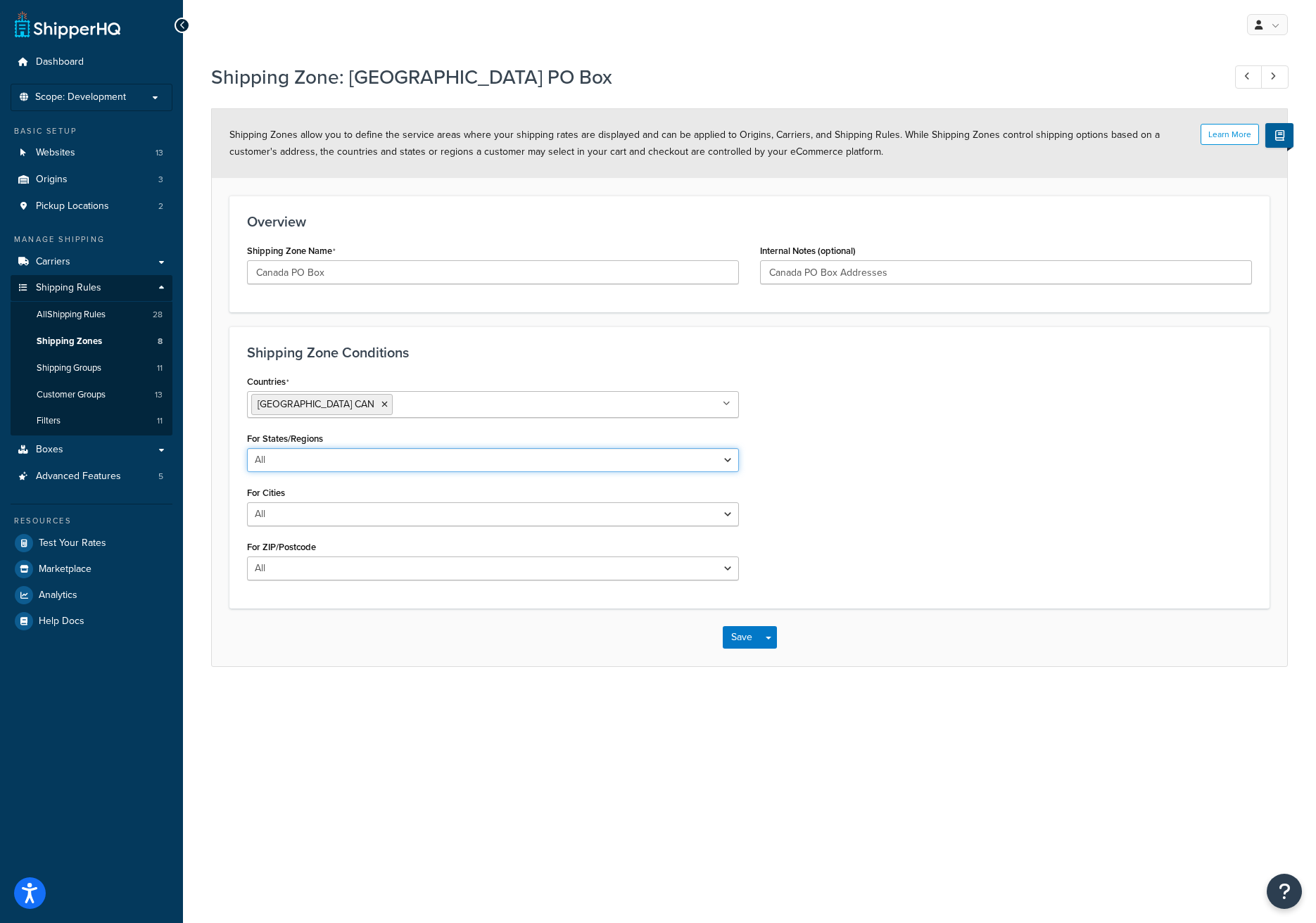
click at [324, 461] on select "All Including Excluding" at bounding box center [493, 460] width 492 height 24
click at [741, 637] on button "Save" at bounding box center [741, 637] width 38 height 22
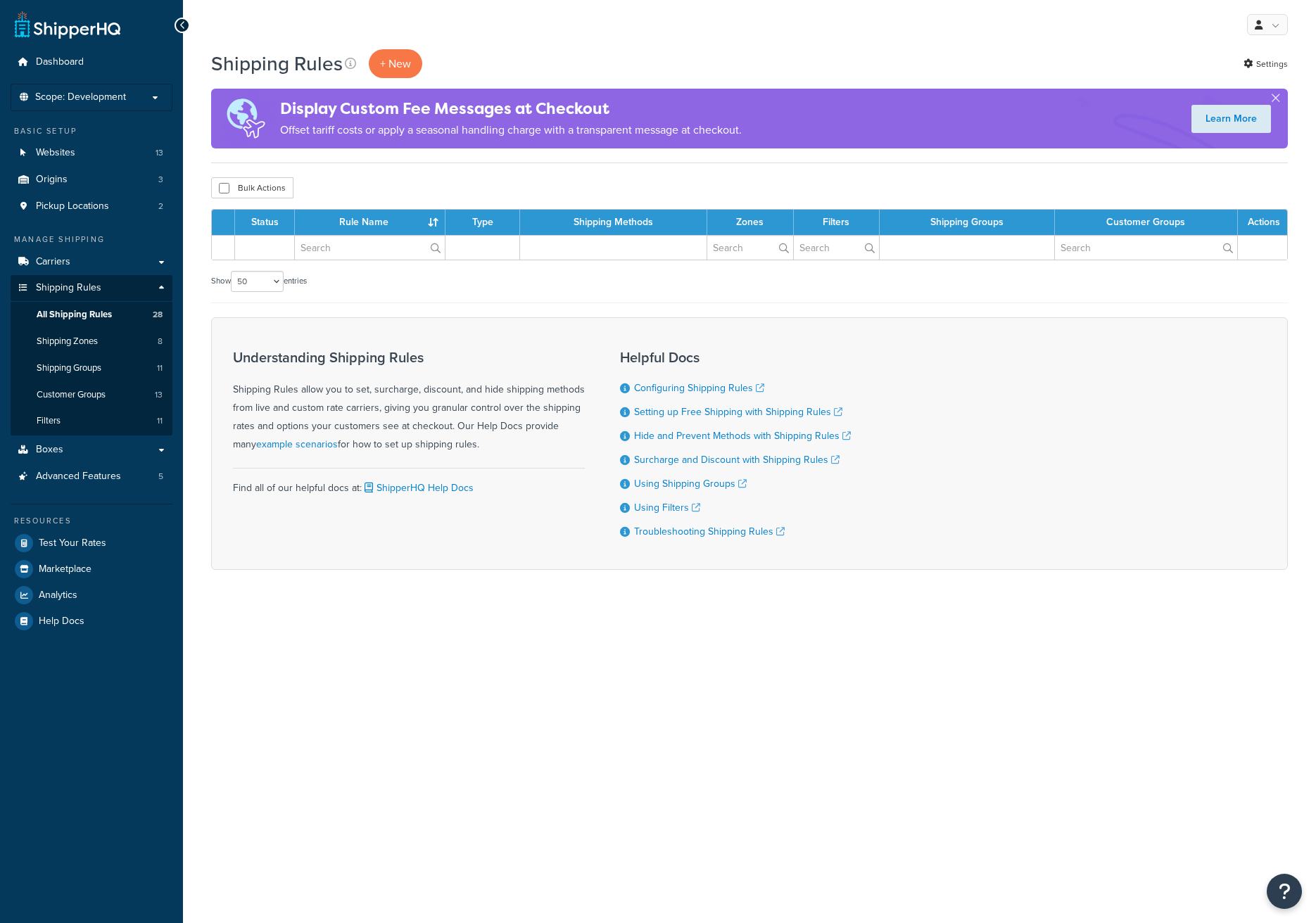
select select "50"
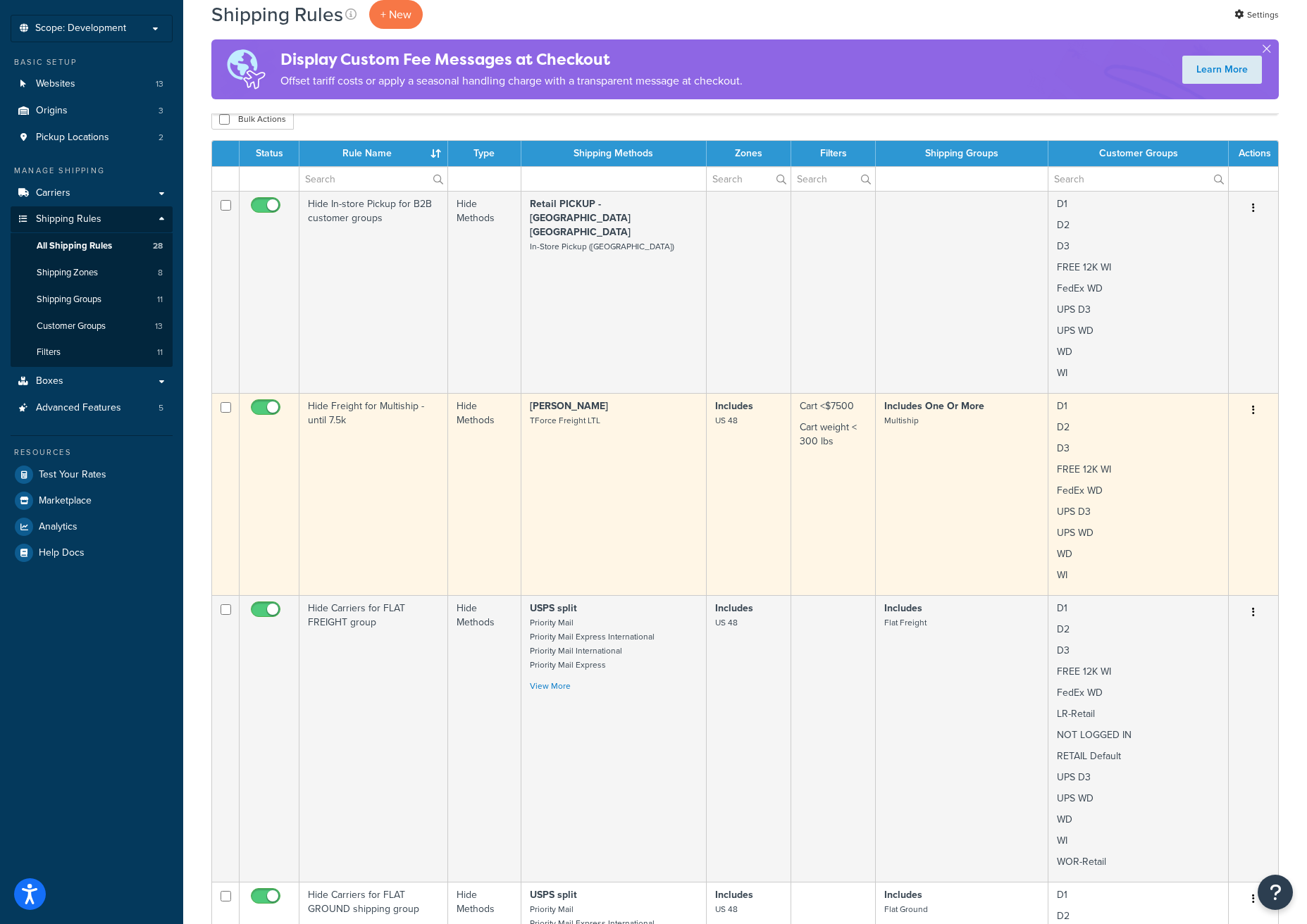
scroll to position [70, 0]
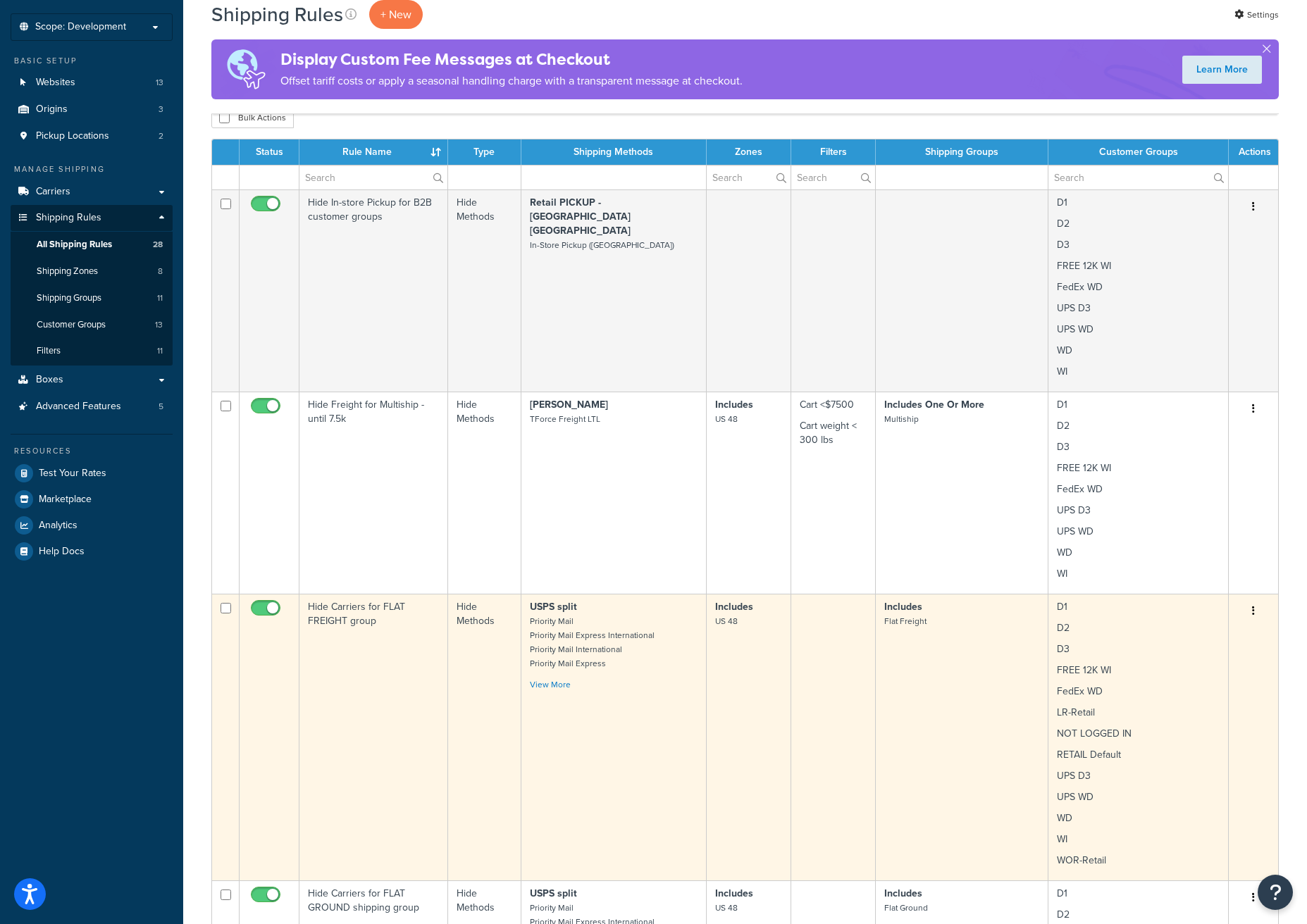
click at [260, 609] on input "checkbox" at bounding box center [267, 612] width 39 height 17
checkbox input "false"
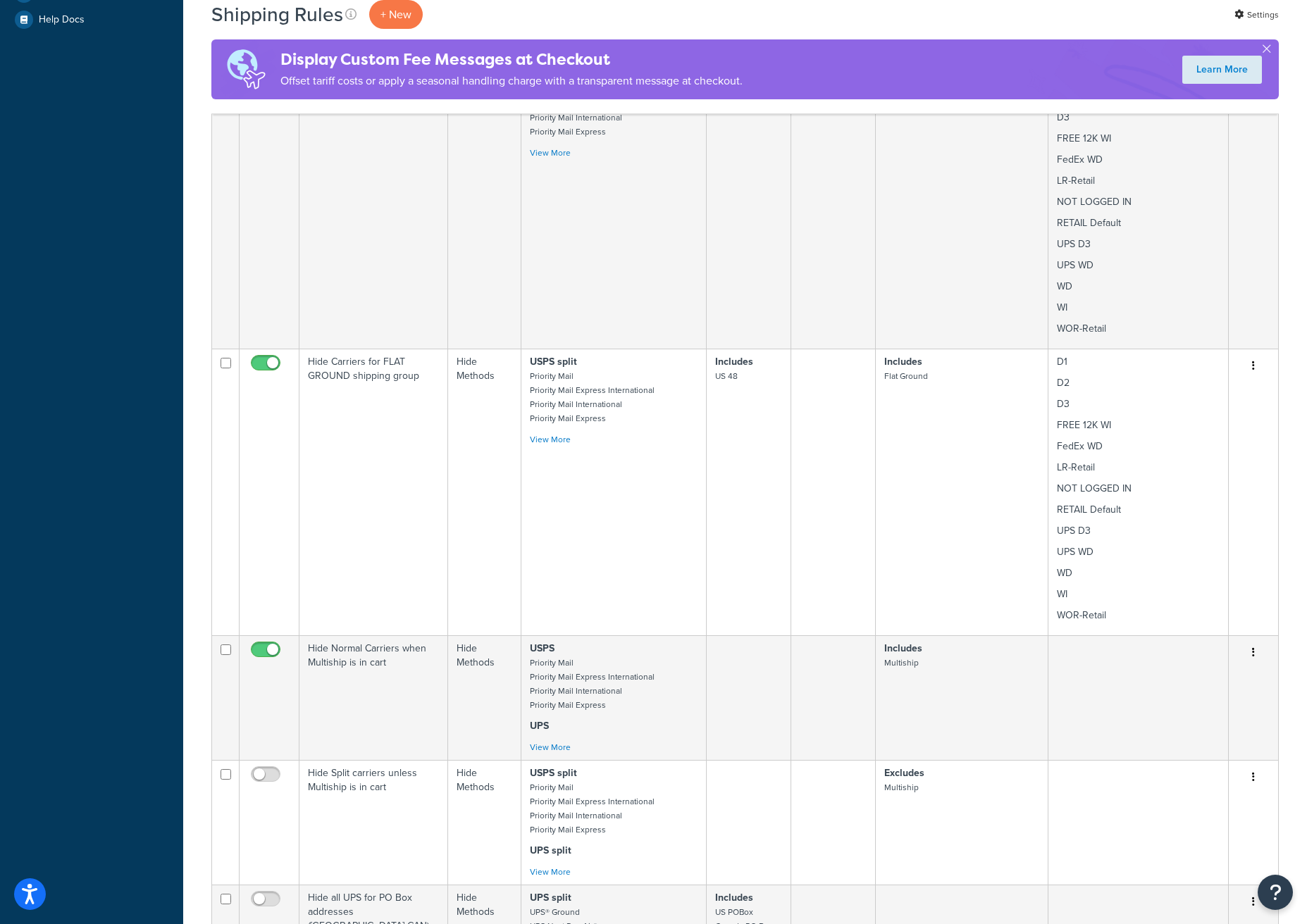
scroll to position [682, 0]
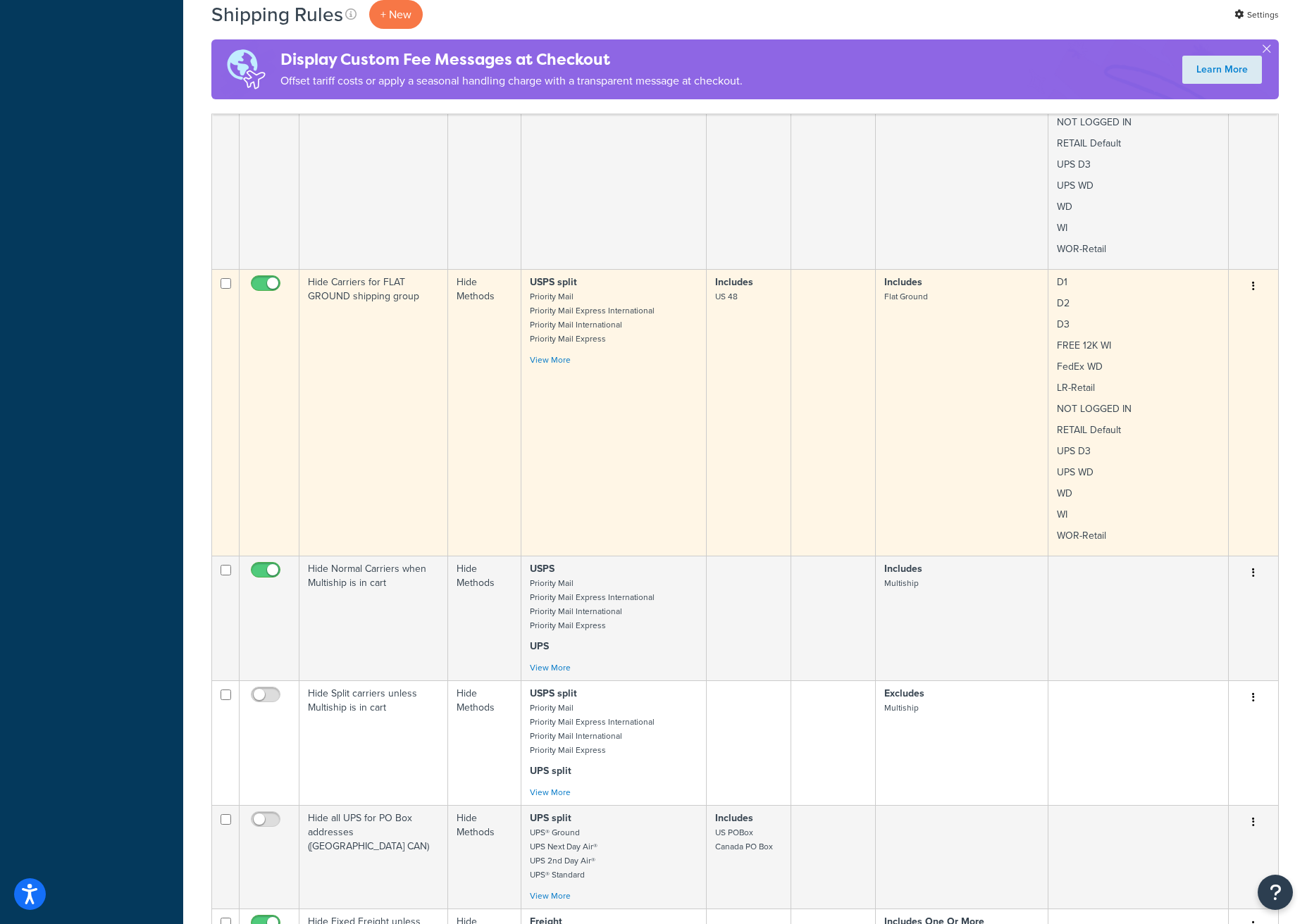
click at [259, 284] on input "checkbox" at bounding box center [267, 287] width 39 height 17
checkbox input "false"
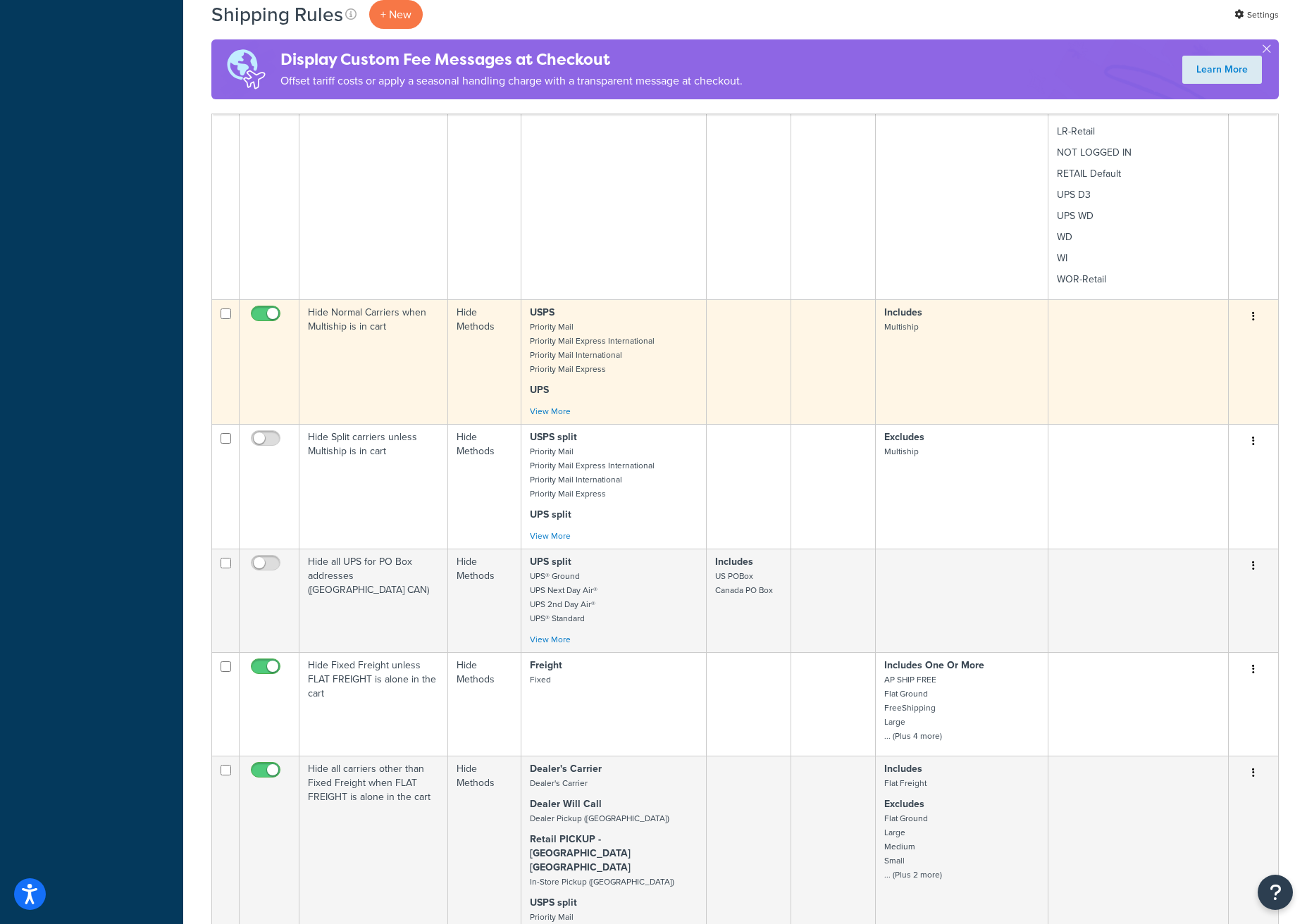
scroll to position [941, 0]
click at [259, 312] on input "checkbox" at bounding box center [267, 314] width 39 height 17
checkbox input "false"
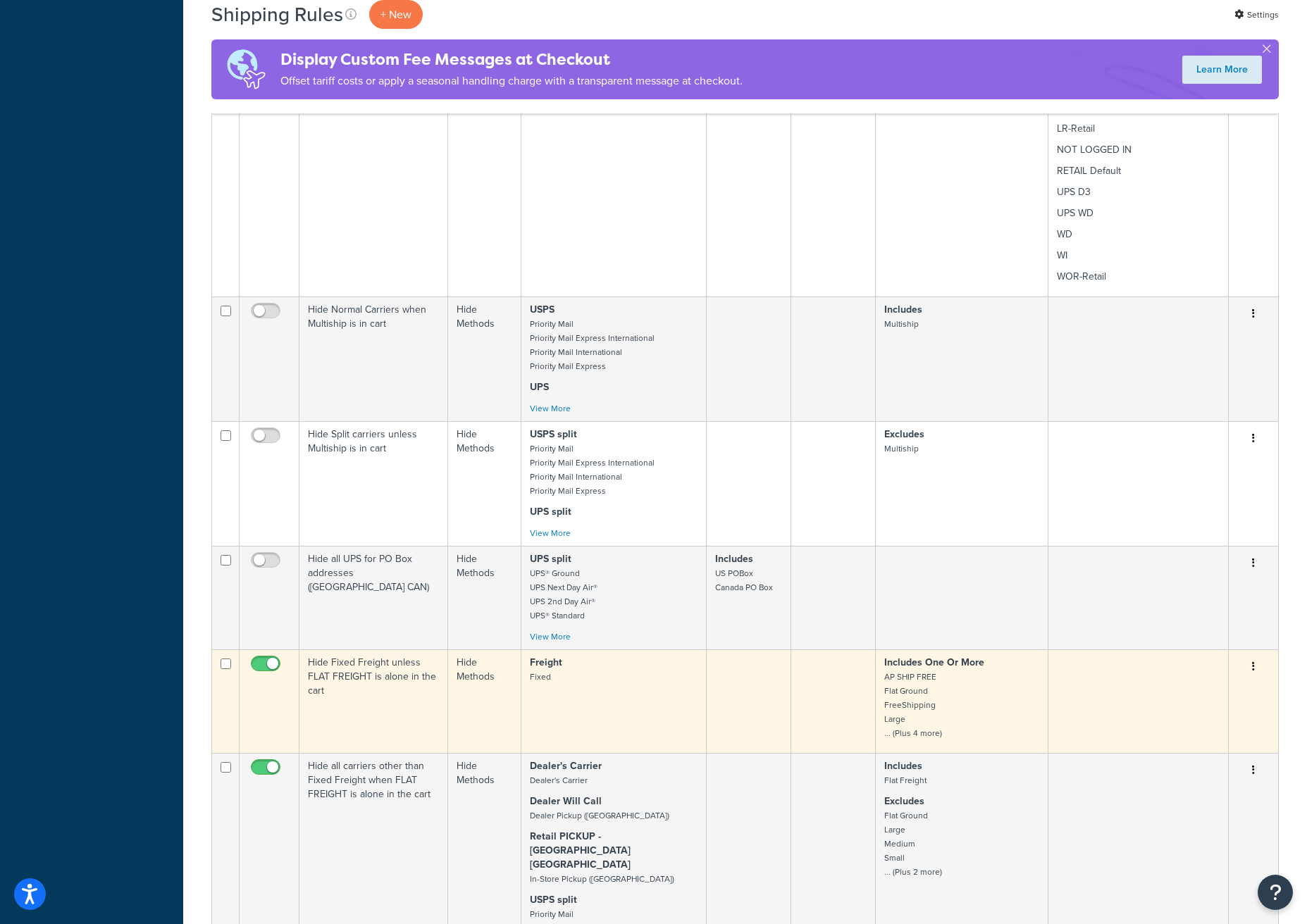
click at [260, 664] on input "checkbox" at bounding box center [267, 667] width 39 height 17
click at [273, 663] on input "checkbox" at bounding box center [267, 667] width 39 height 17
checkbox input "true"
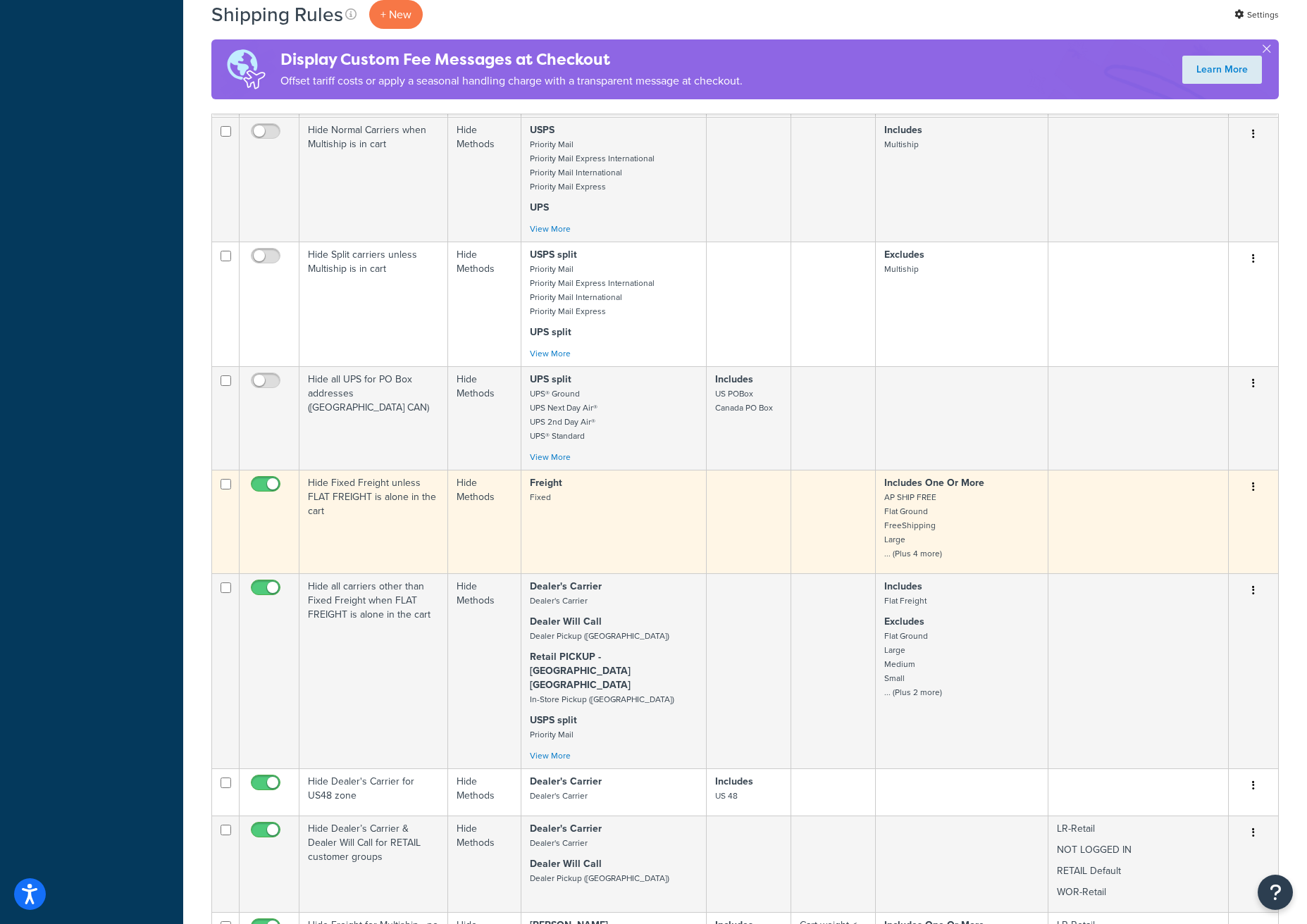
scroll to position [1291, 0]
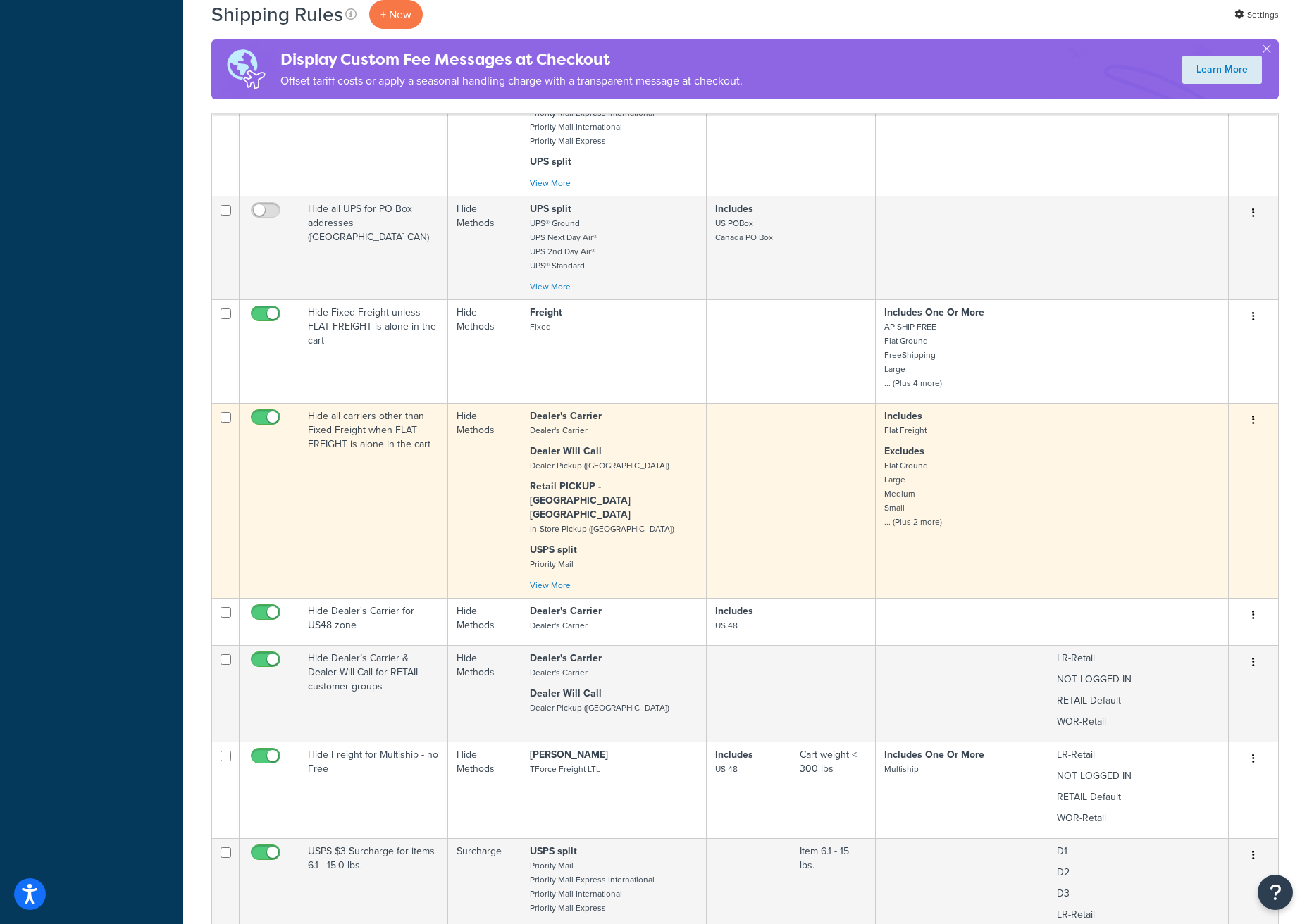
click at [259, 417] on input "checkbox" at bounding box center [267, 421] width 39 height 17
checkbox input "false"
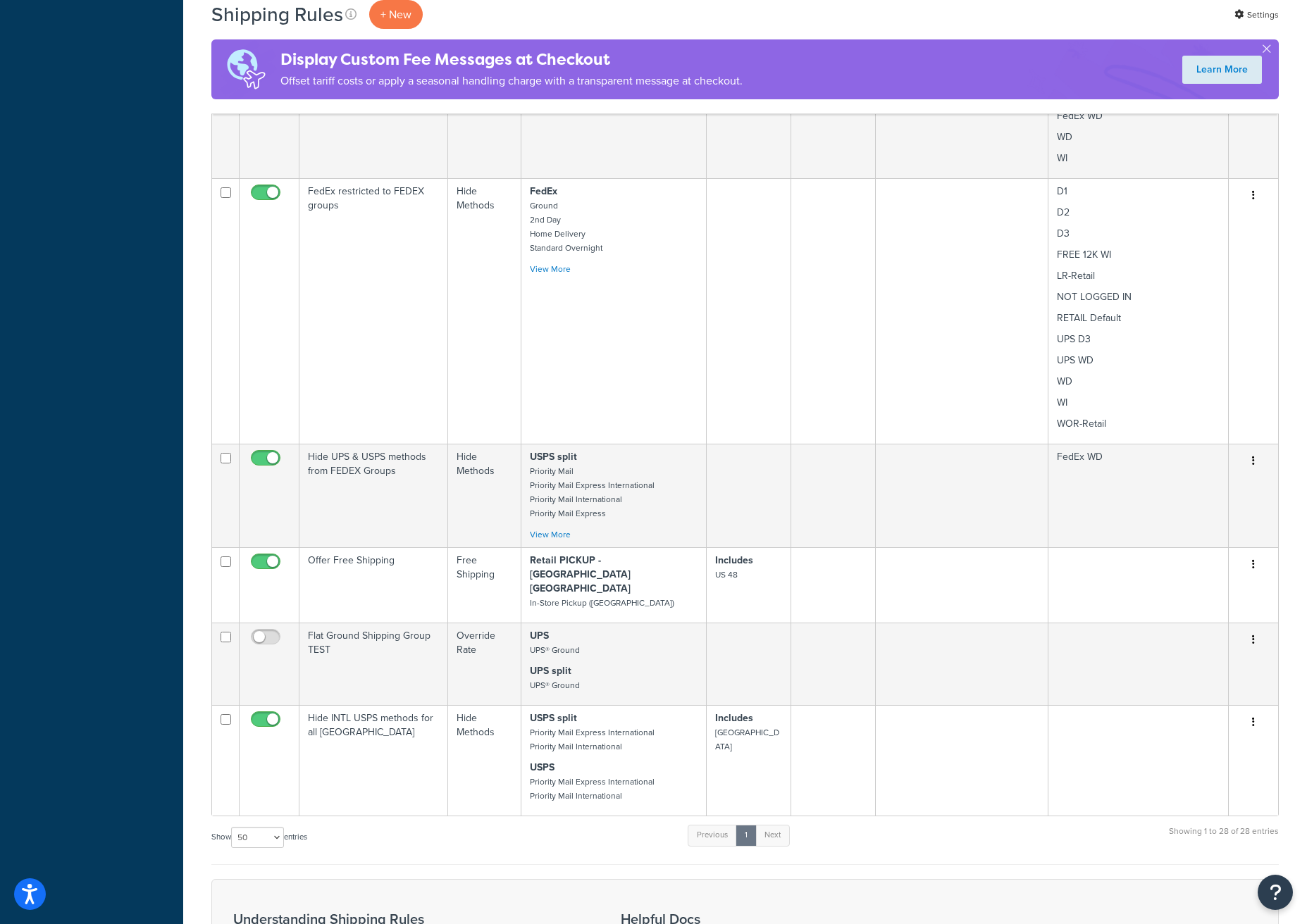
scroll to position [3818, 0]
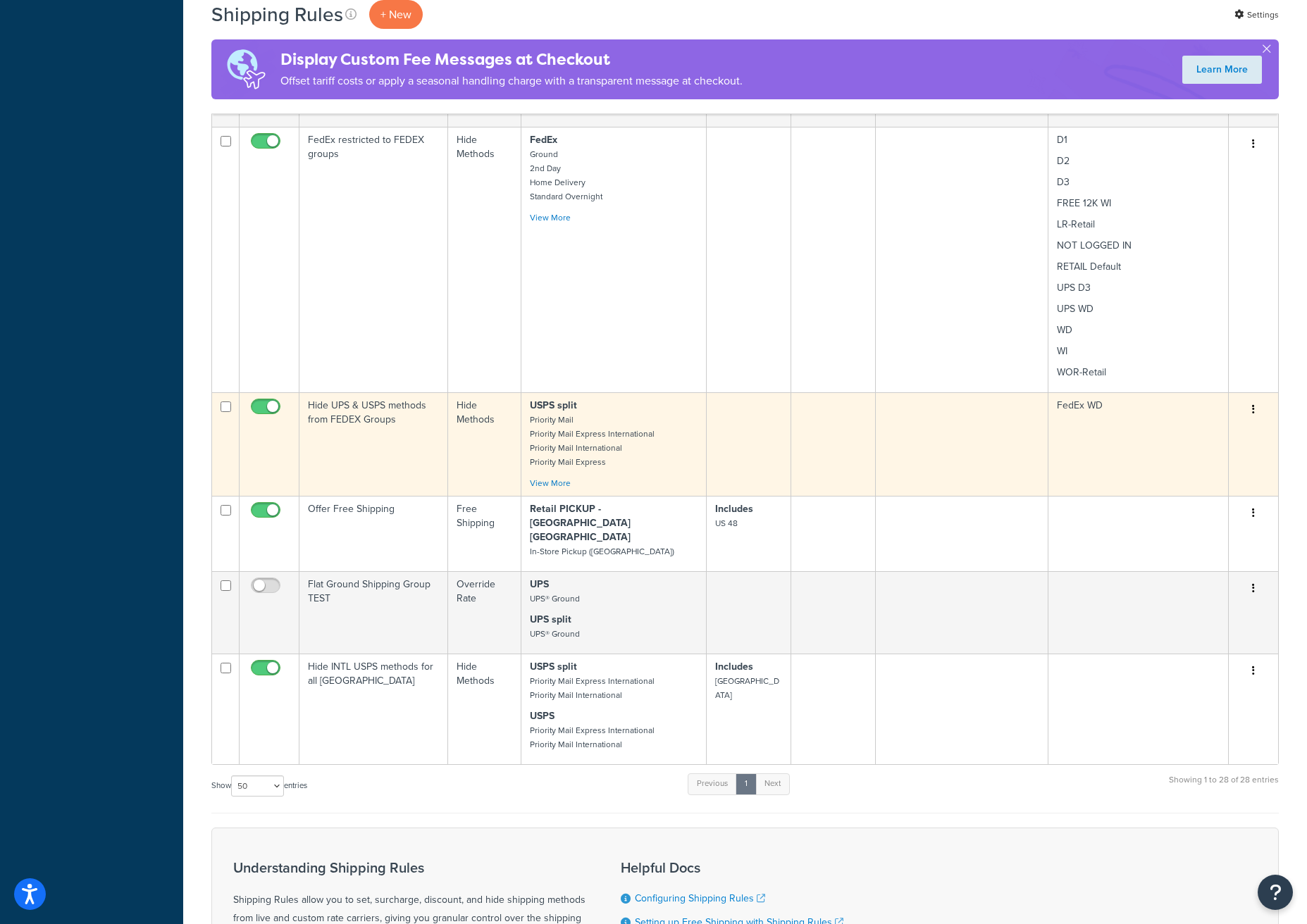
click at [260, 402] on input "checkbox" at bounding box center [267, 410] width 39 height 17
checkbox input "false"
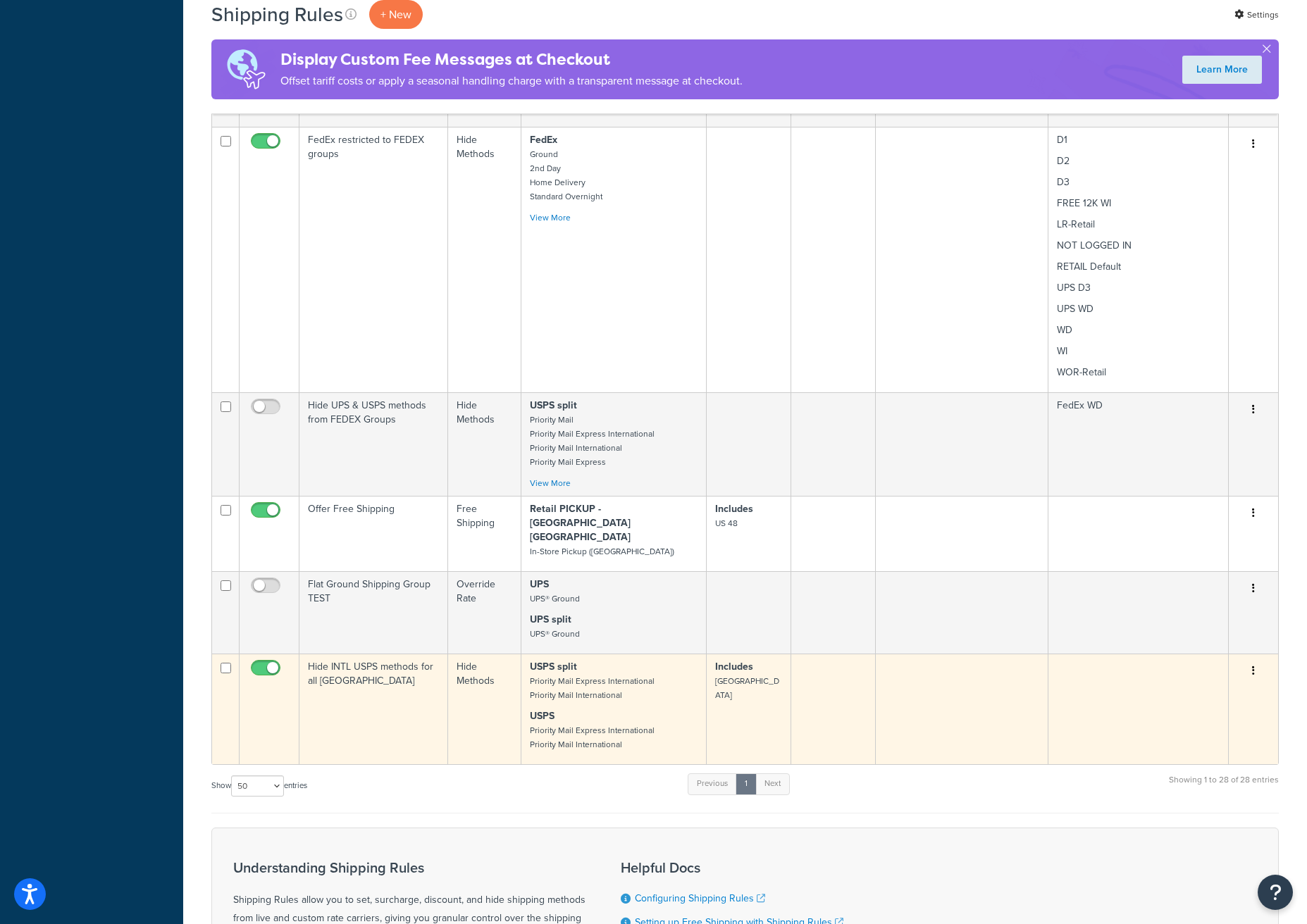
click at [258, 663] on input "checkbox" at bounding box center [267, 671] width 39 height 17
checkbox input "false"
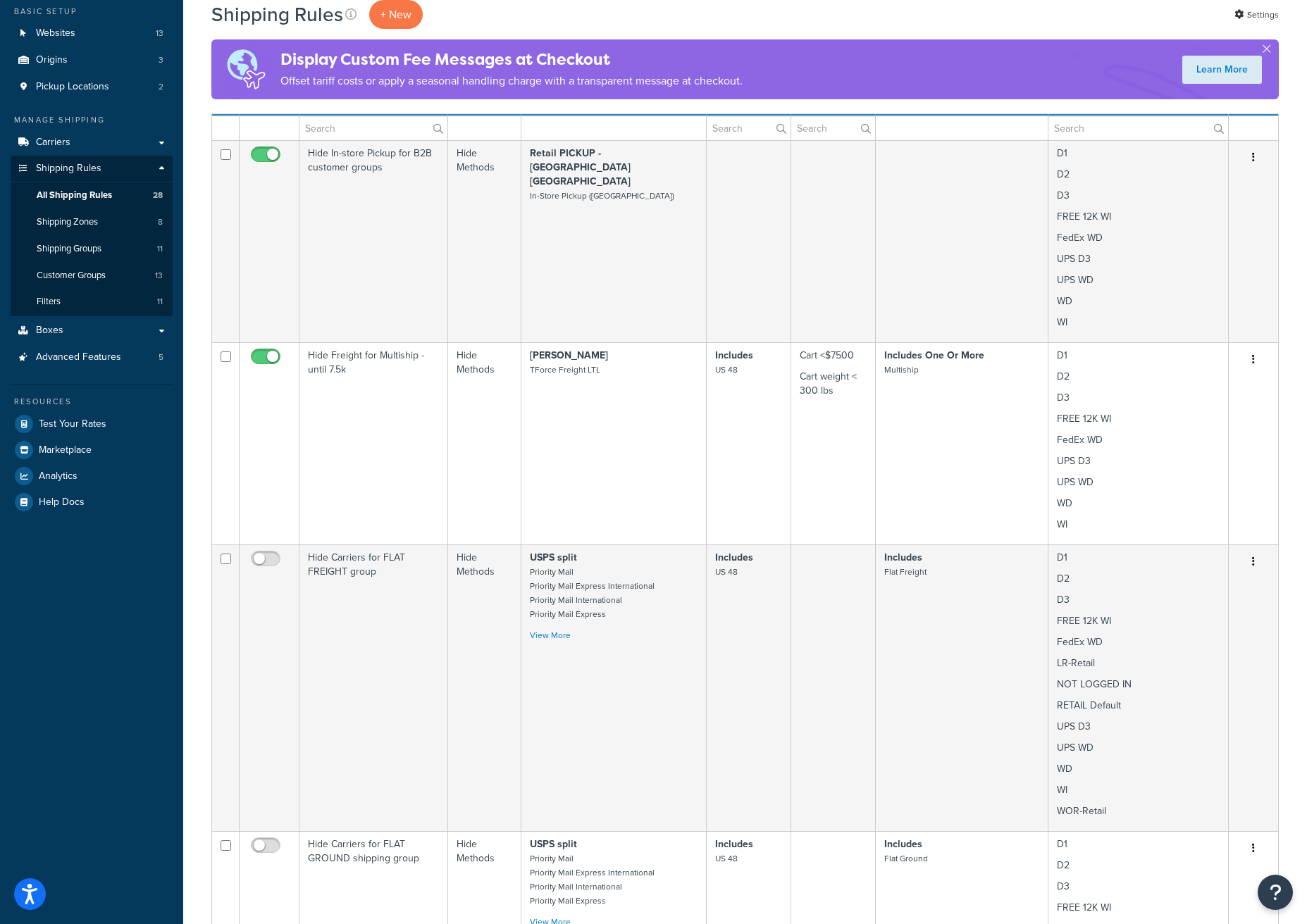
scroll to position [122, 0]
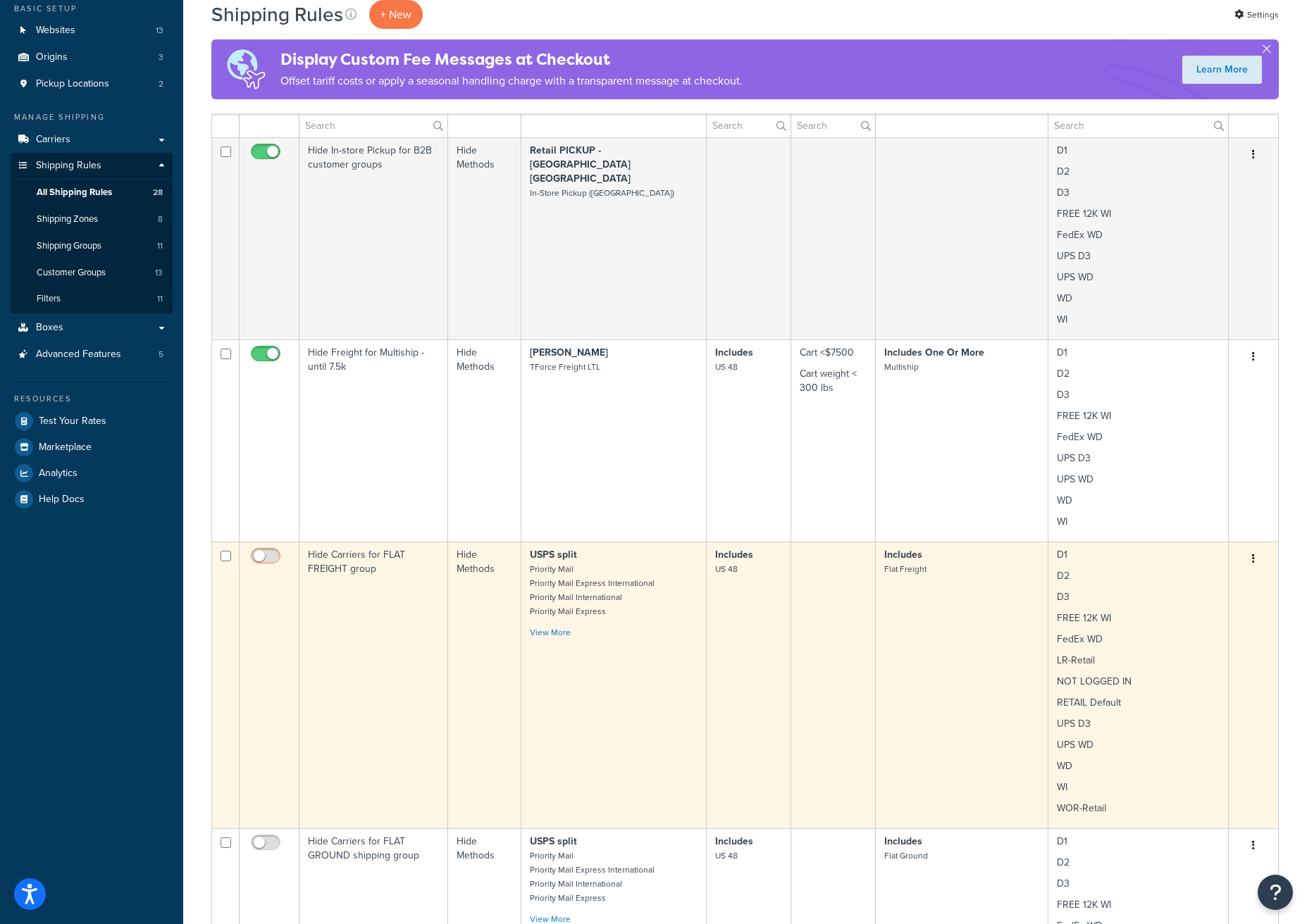
click at [270, 557] on input "checkbox" at bounding box center [267, 560] width 39 height 17
checkbox input "true"
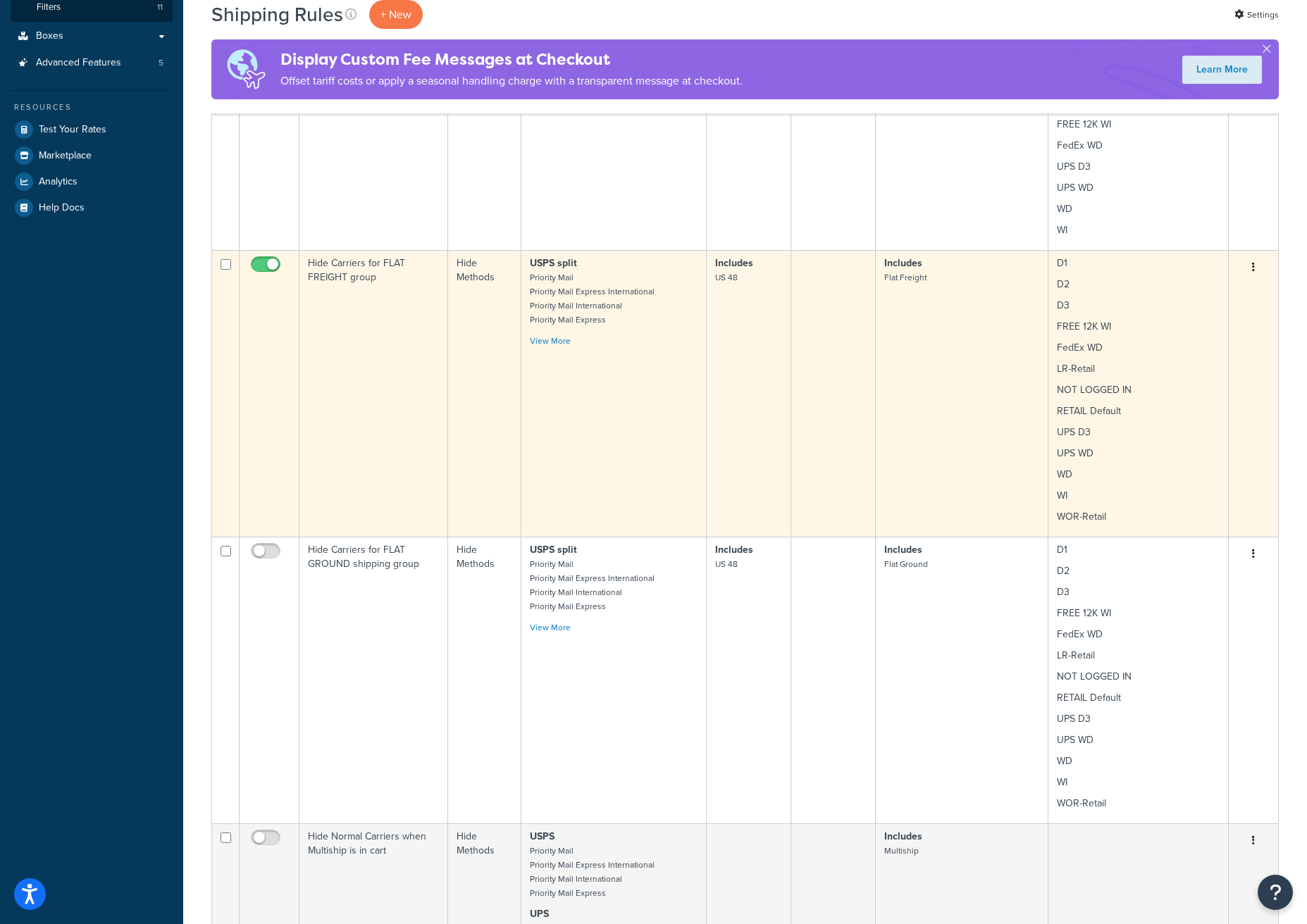
scroll to position [498, 0]
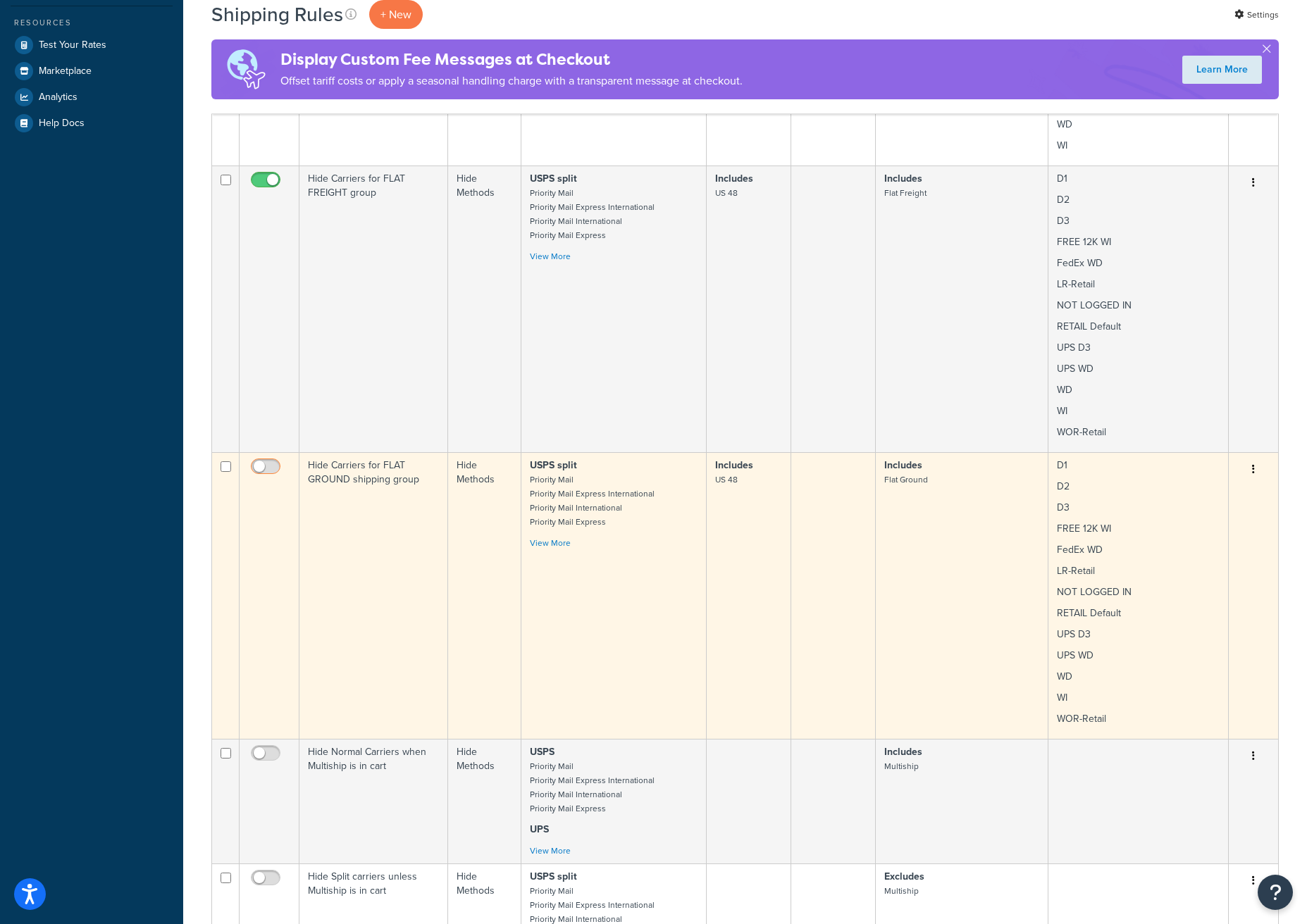
click at [274, 466] on input "checkbox" at bounding box center [267, 469] width 39 height 17
checkbox input "true"
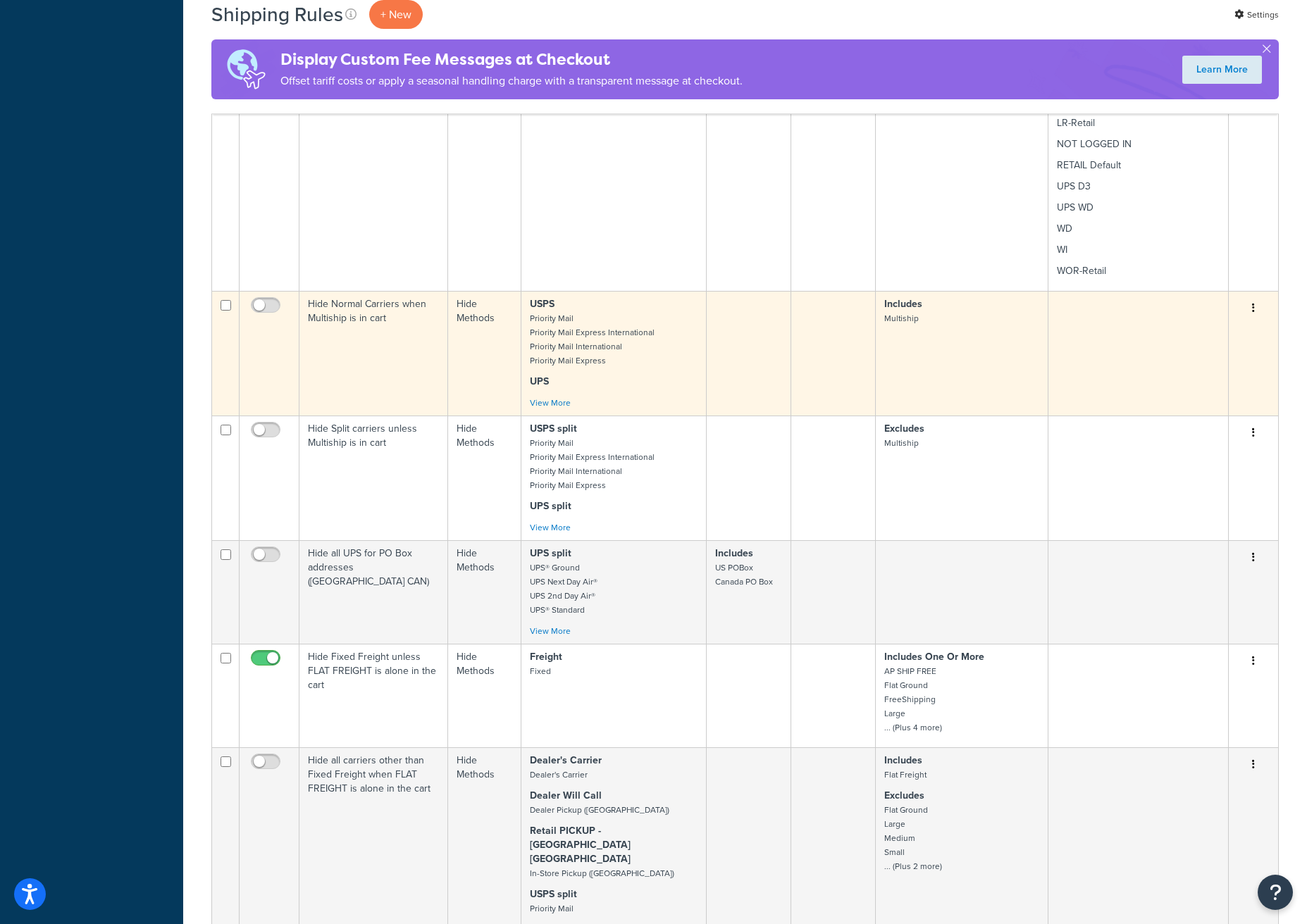
scroll to position [1057, 0]
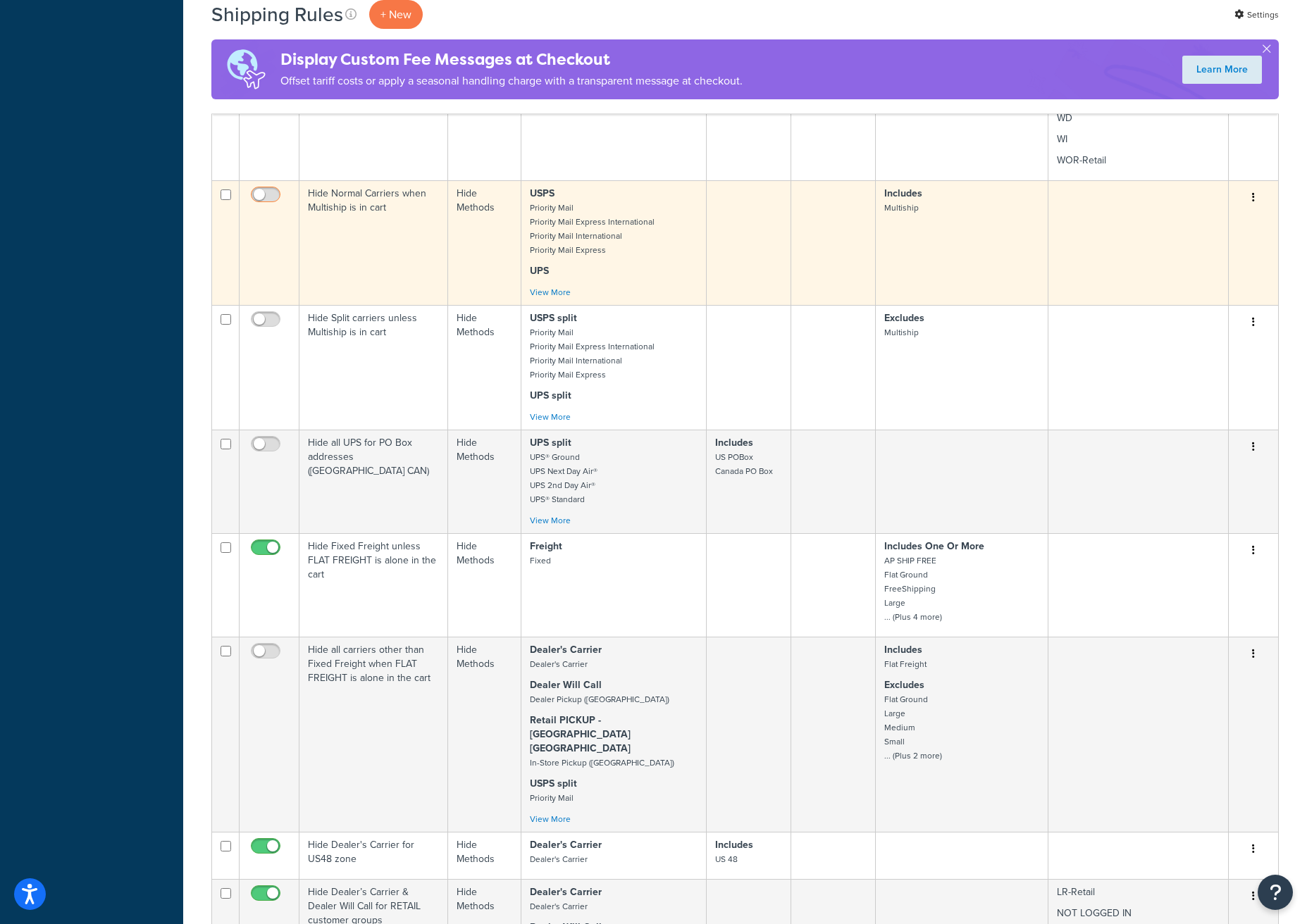
click at [275, 193] on input "checkbox" at bounding box center [267, 198] width 39 height 17
checkbox input "true"
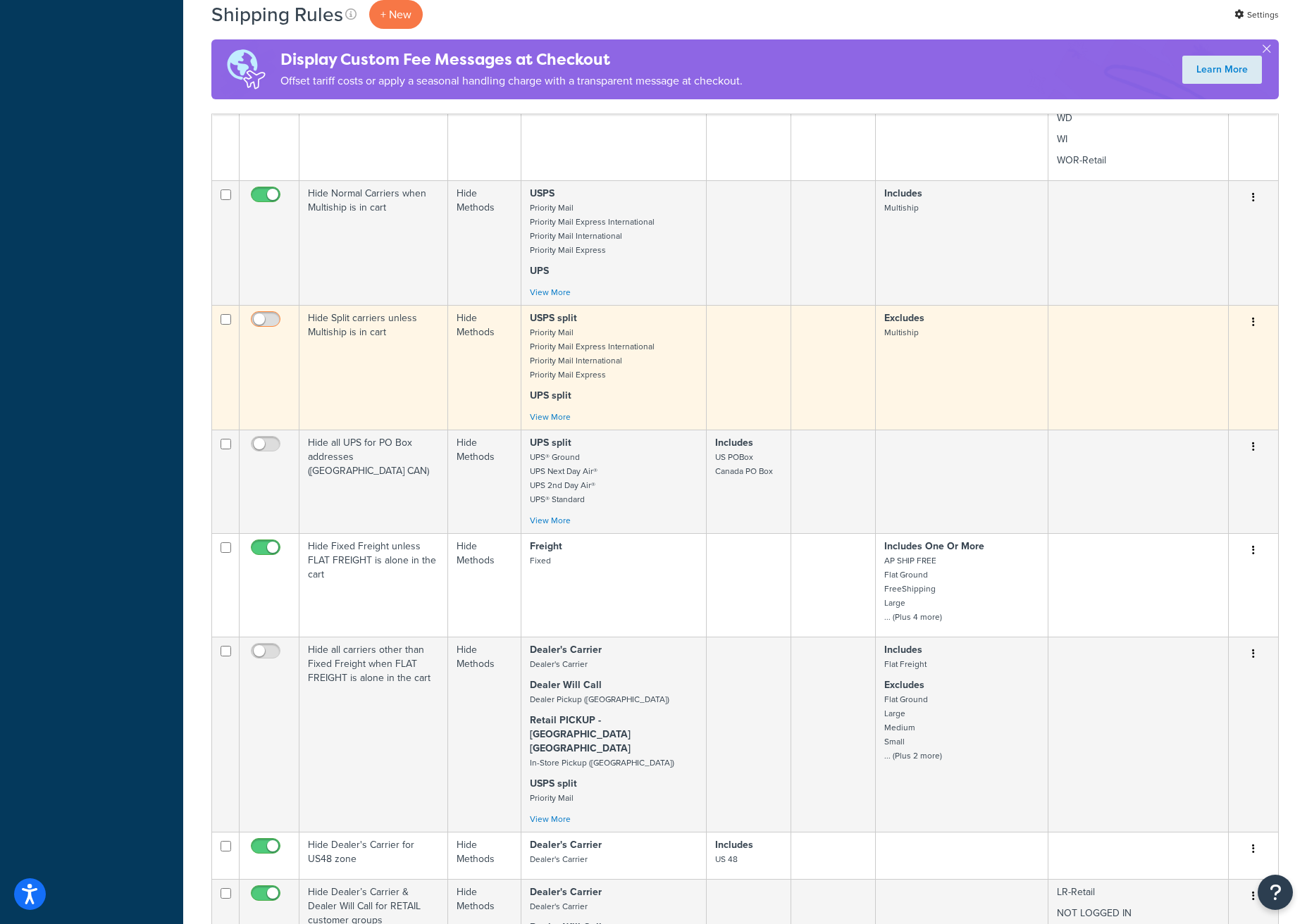
click at [273, 319] on input "checkbox" at bounding box center [267, 322] width 39 height 17
checkbox input "true"
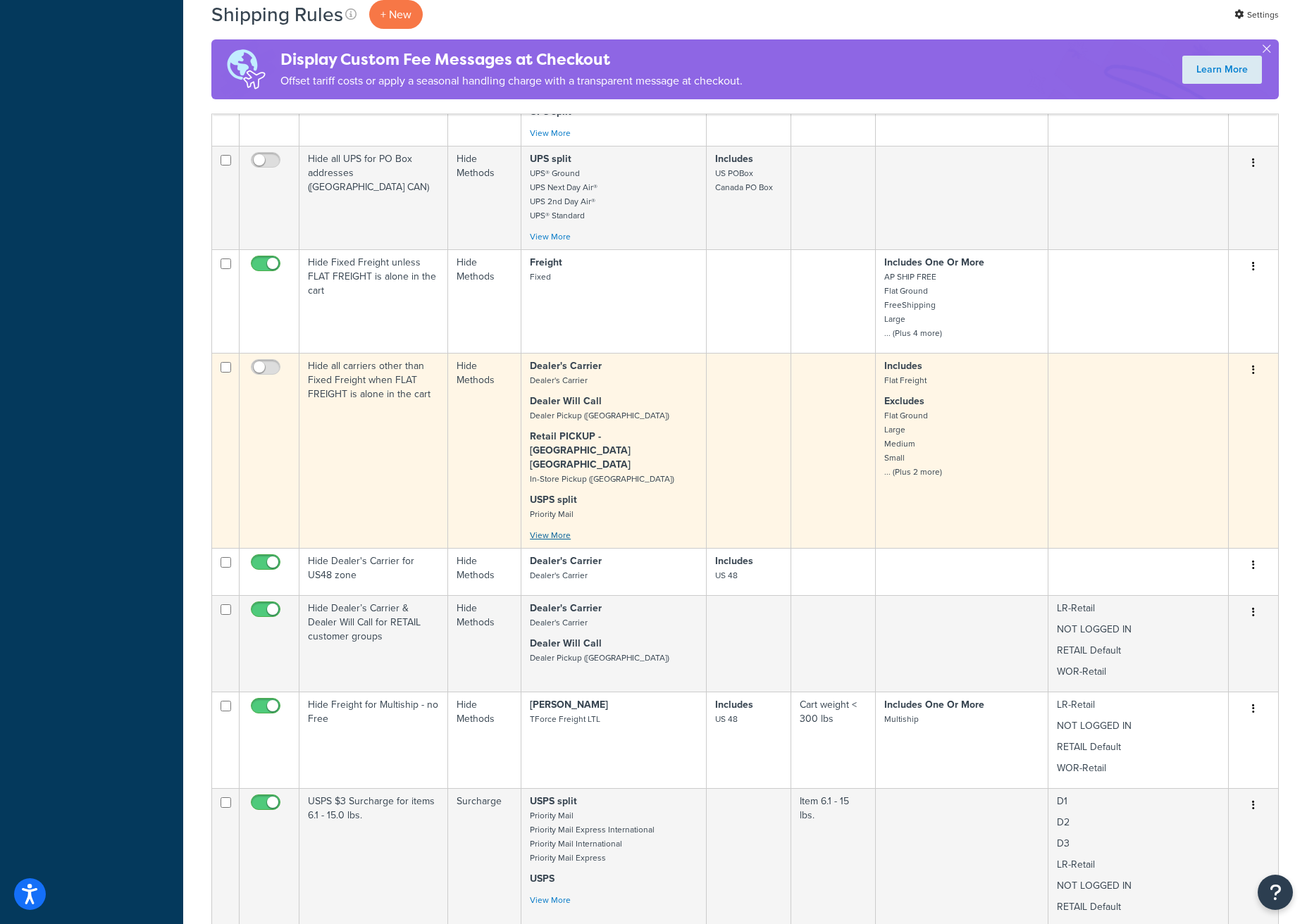
scroll to position [1368, 0]
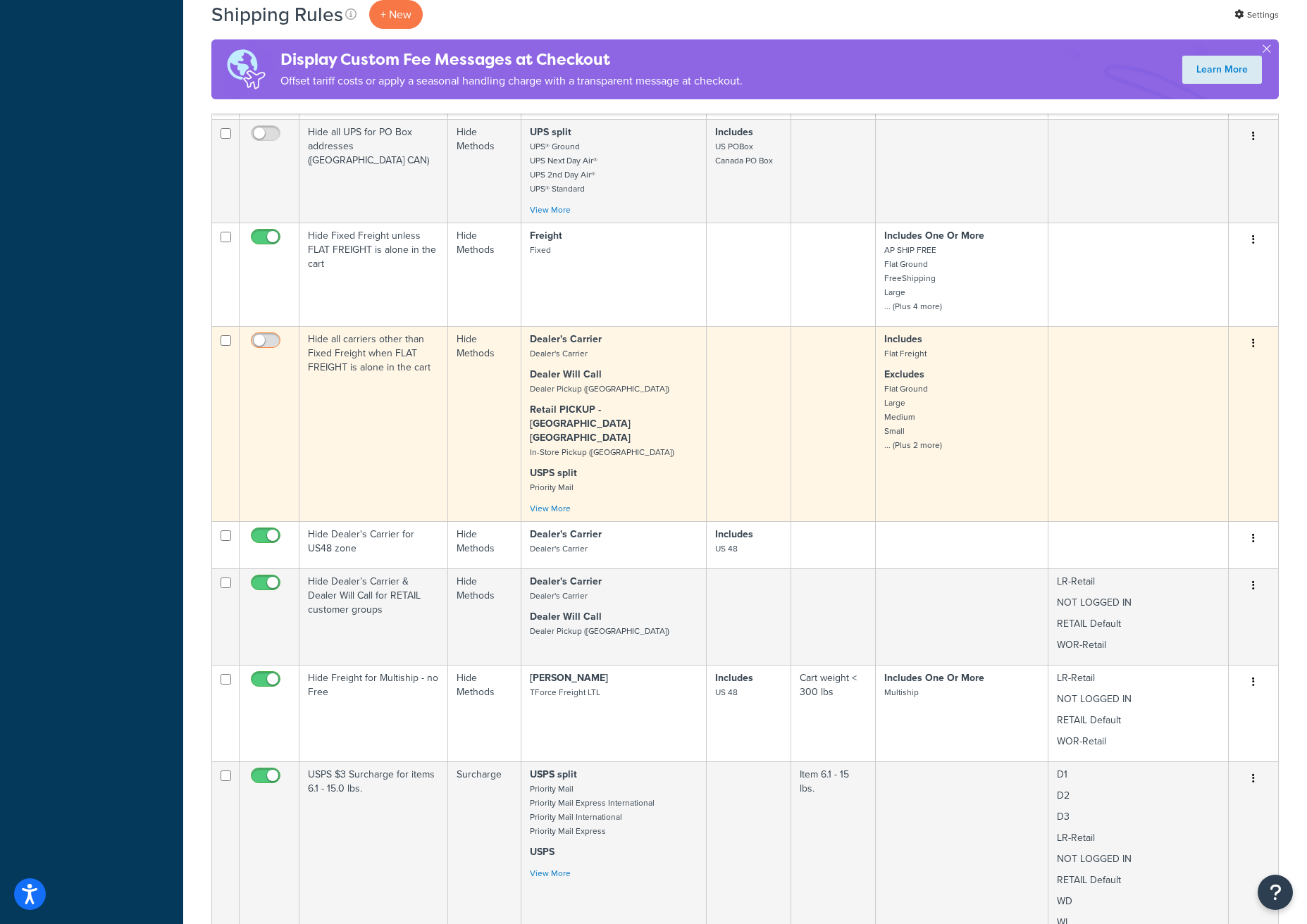
click at [274, 339] on input "checkbox" at bounding box center [267, 344] width 39 height 17
checkbox input "true"
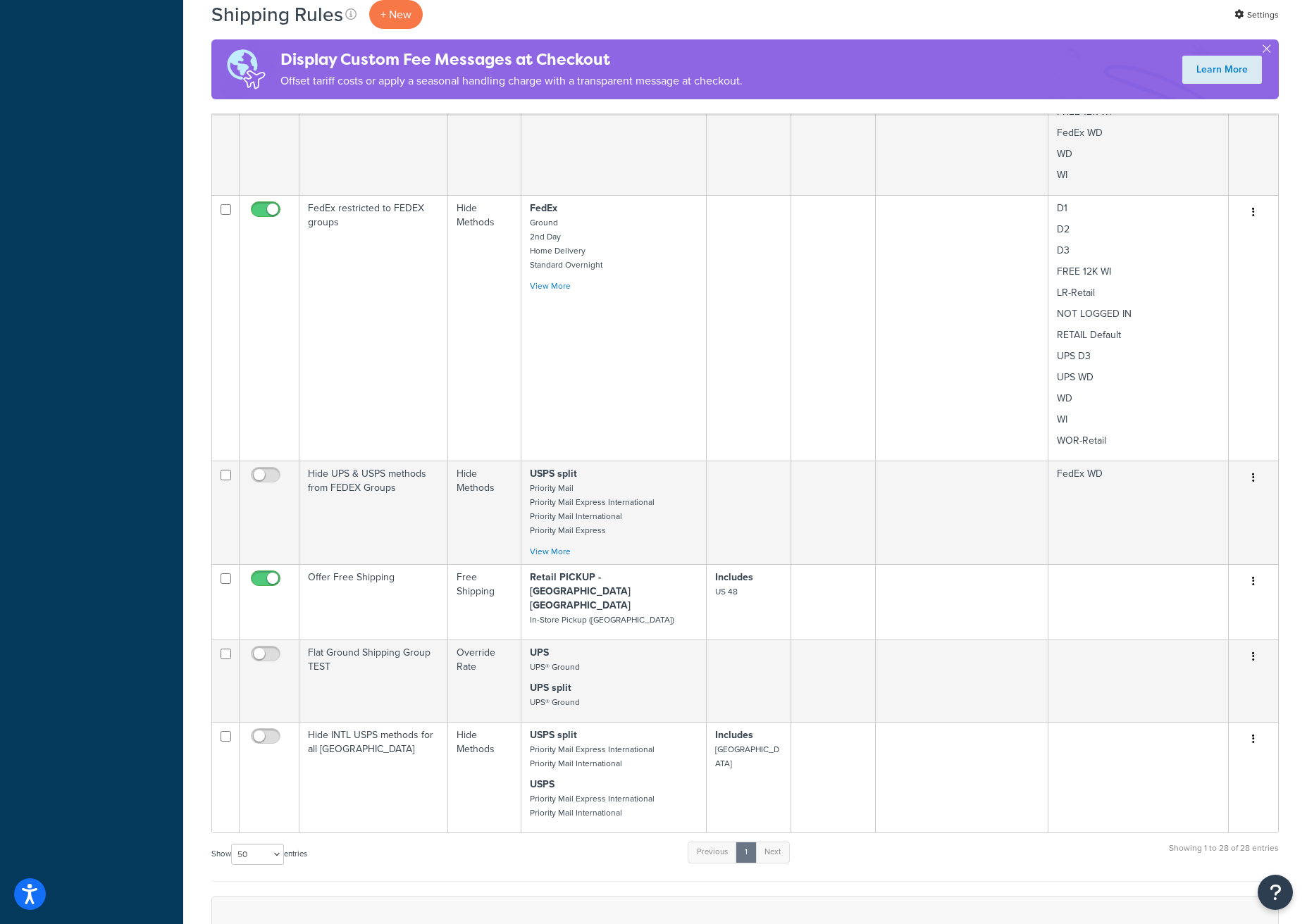
scroll to position [3813, 0]
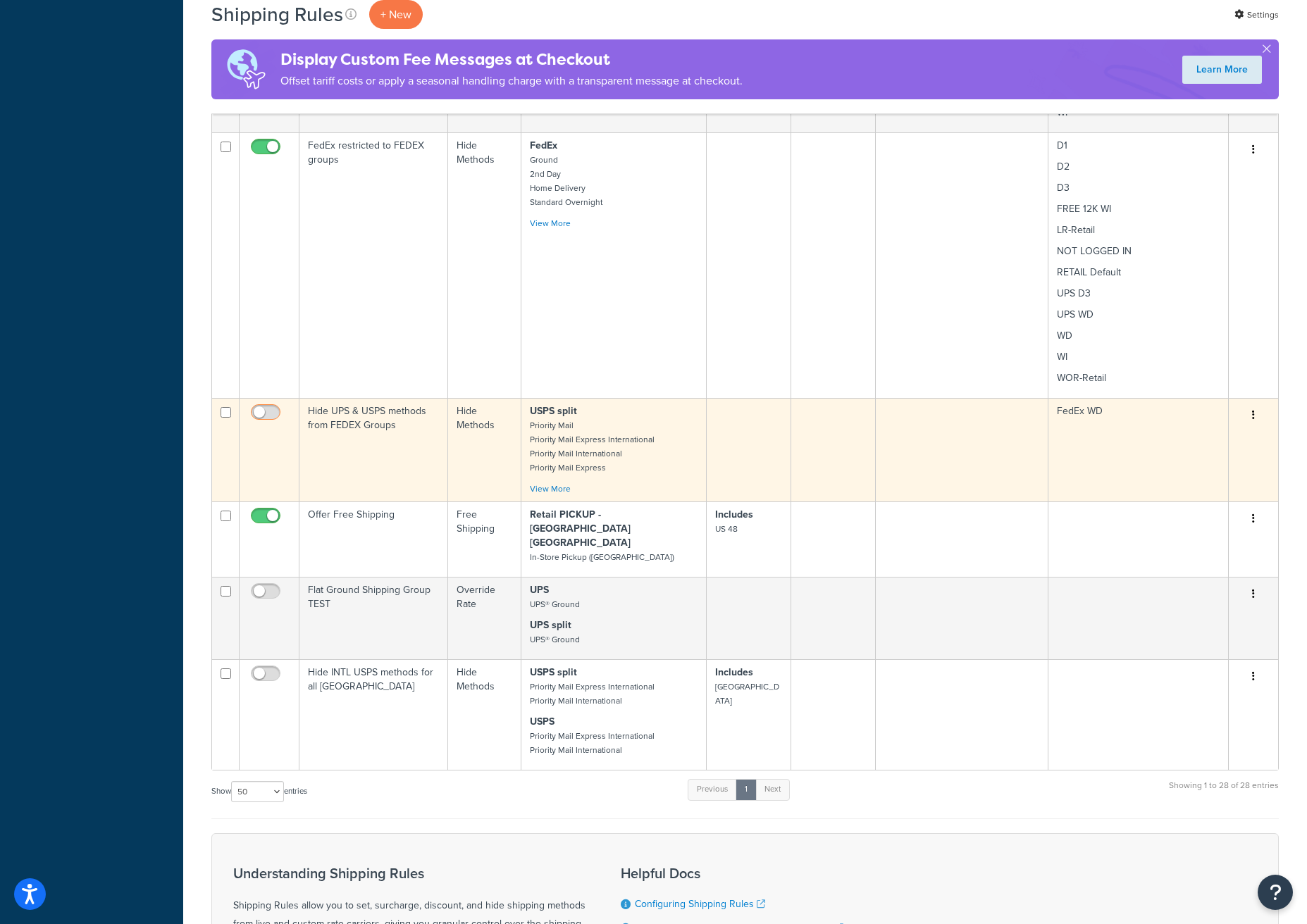
click at [270, 407] on input "checkbox" at bounding box center [267, 416] width 39 height 17
checkbox input "true"
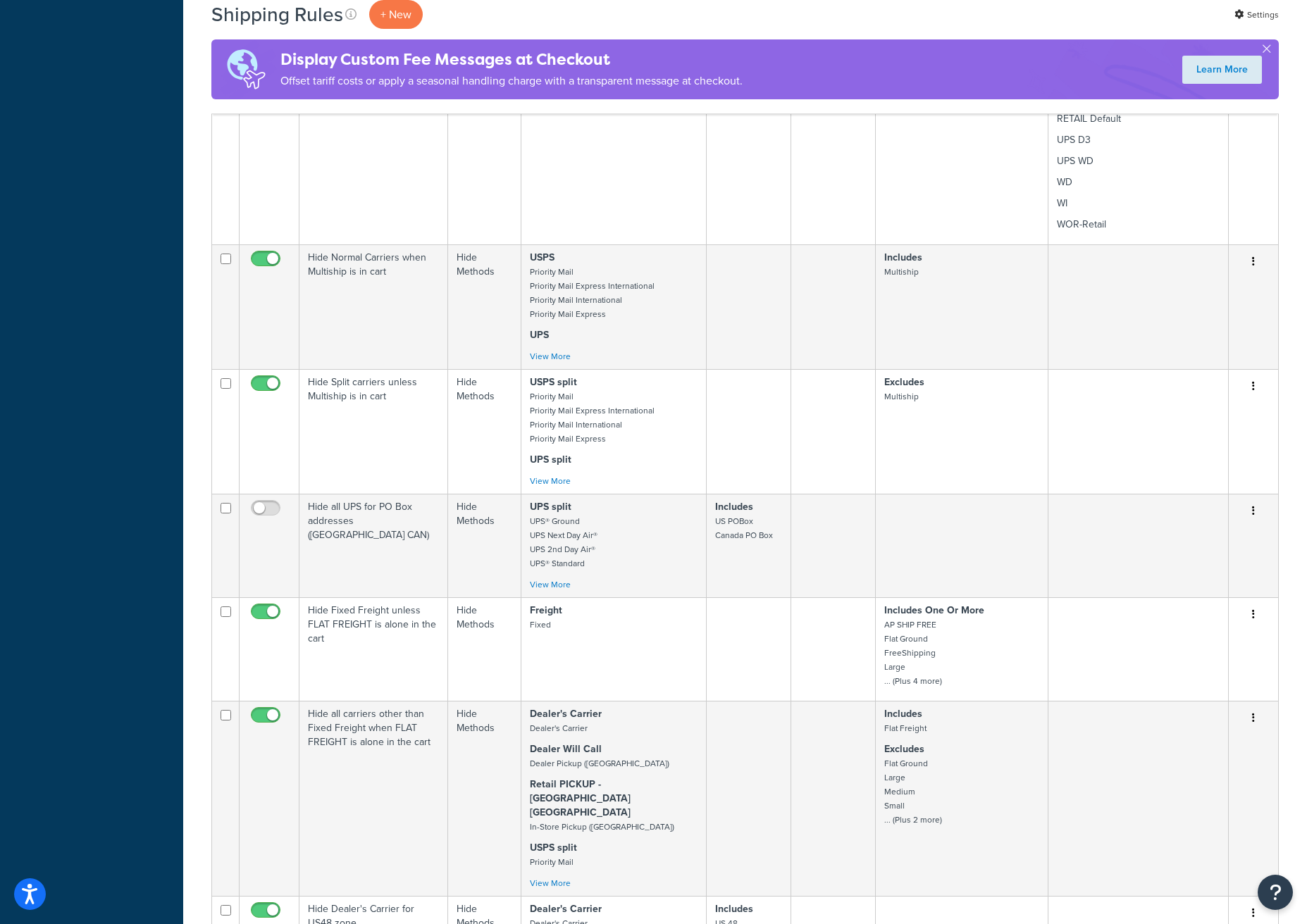
scroll to position [979, 0]
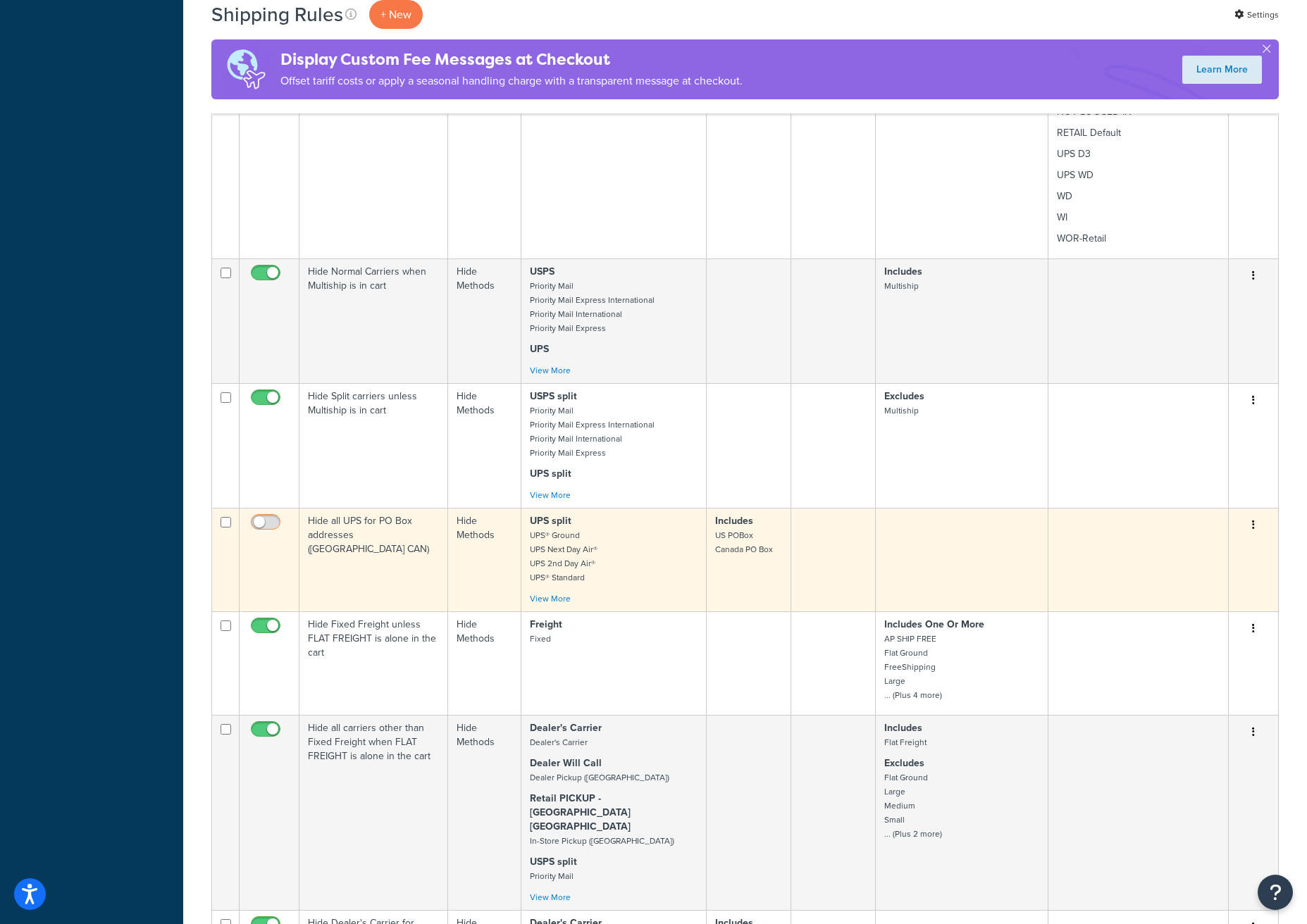
click at [272, 522] on input "checkbox" at bounding box center [267, 526] width 39 height 17
checkbox input "true"
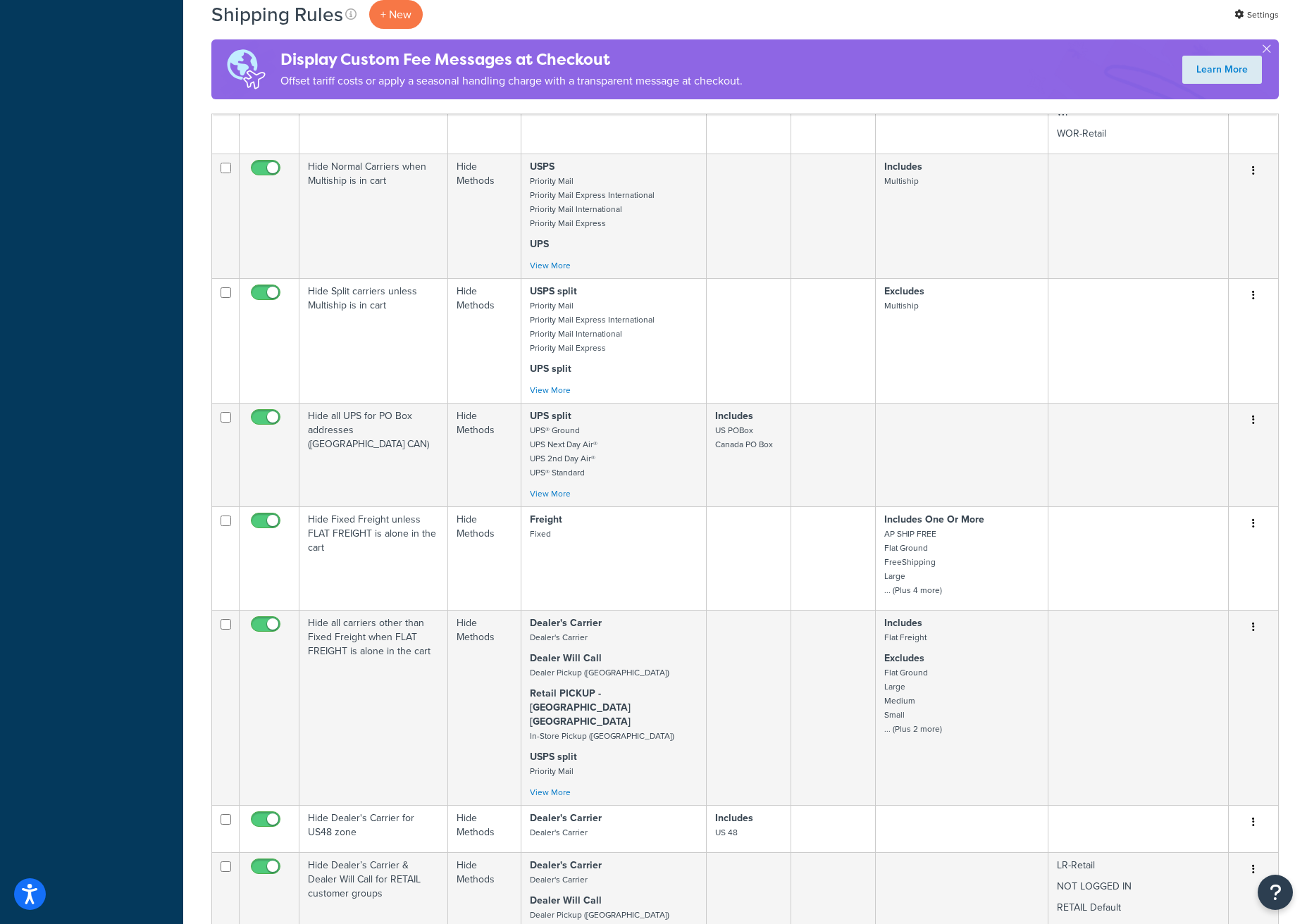
scroll to position [1085, 0]
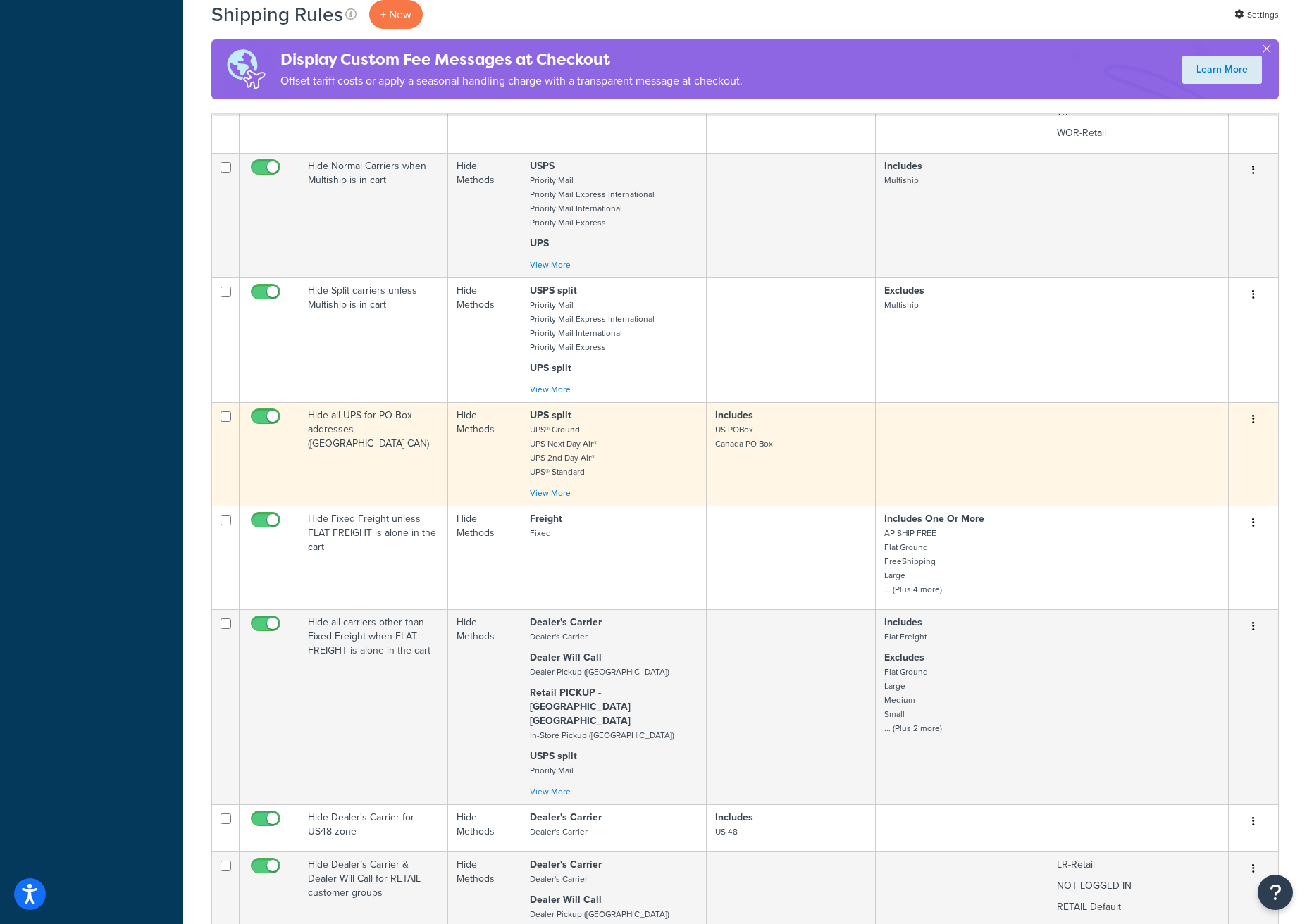
click at [740, 464] on td "Includes US POBox Canada PO Box" at bounding box center [749, 454] width 85 height 103
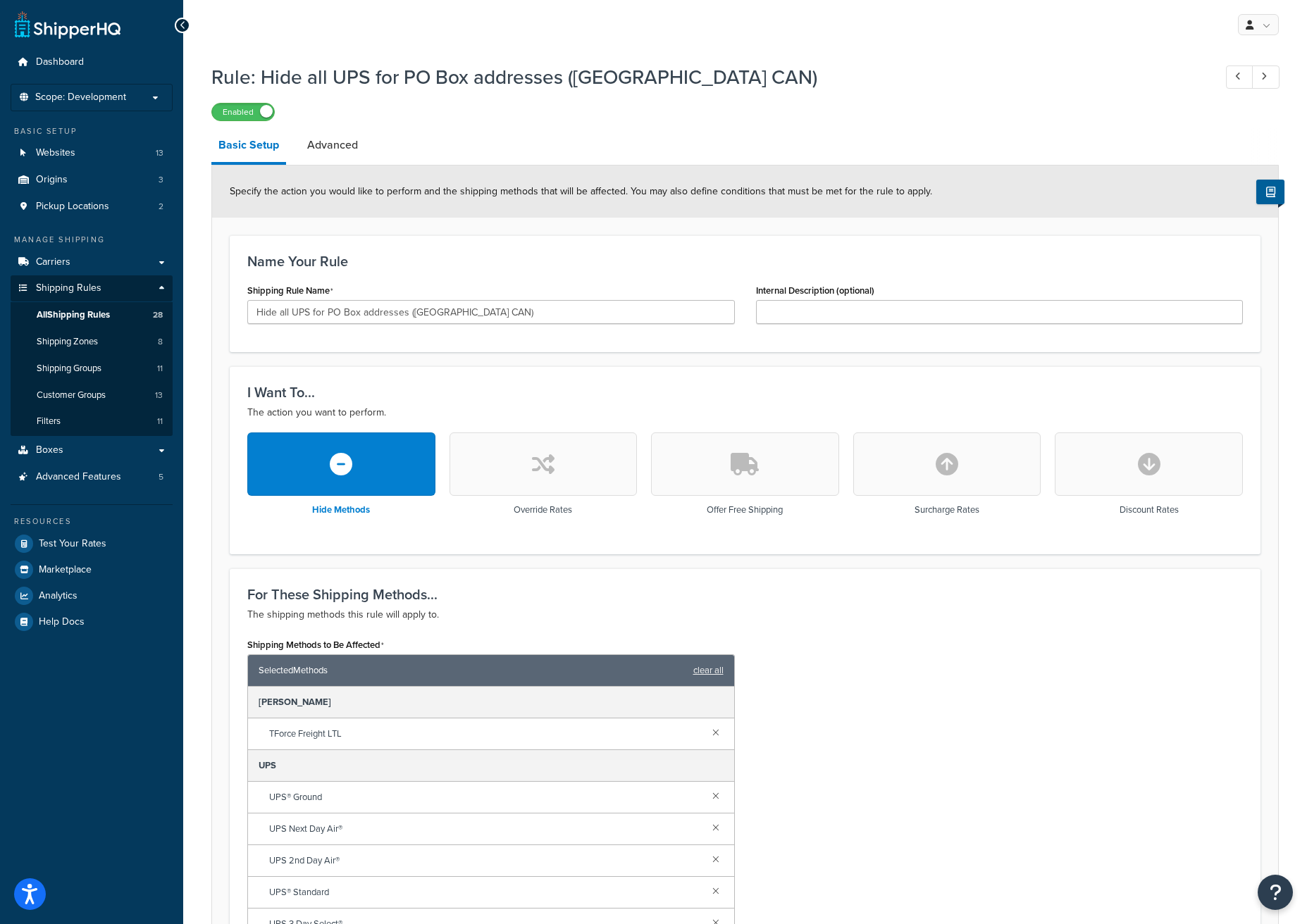
scroll to position [479, 0]
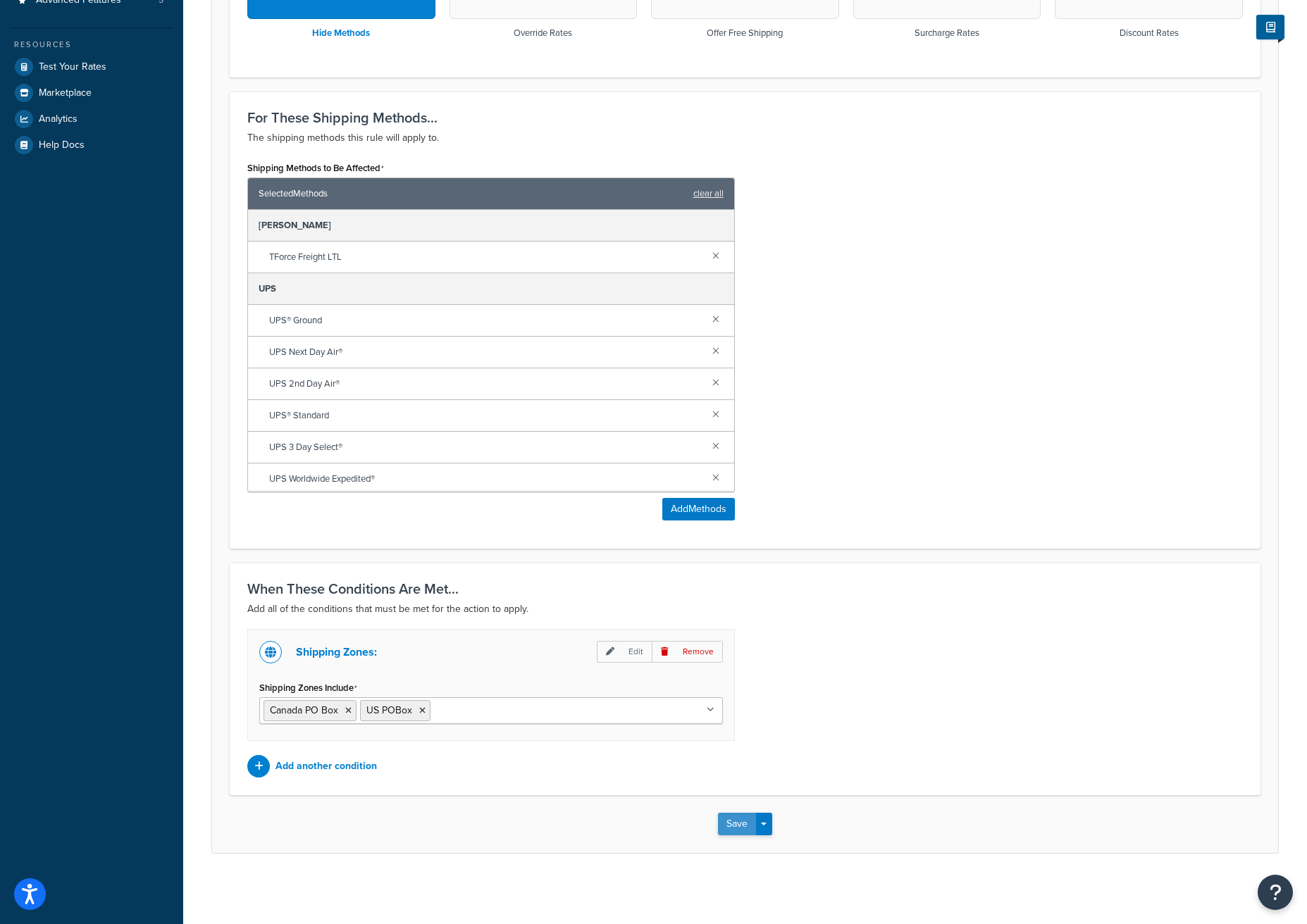
click at [734, 824] on button "Save" at bounding box center [737, 824] width 38 height 22
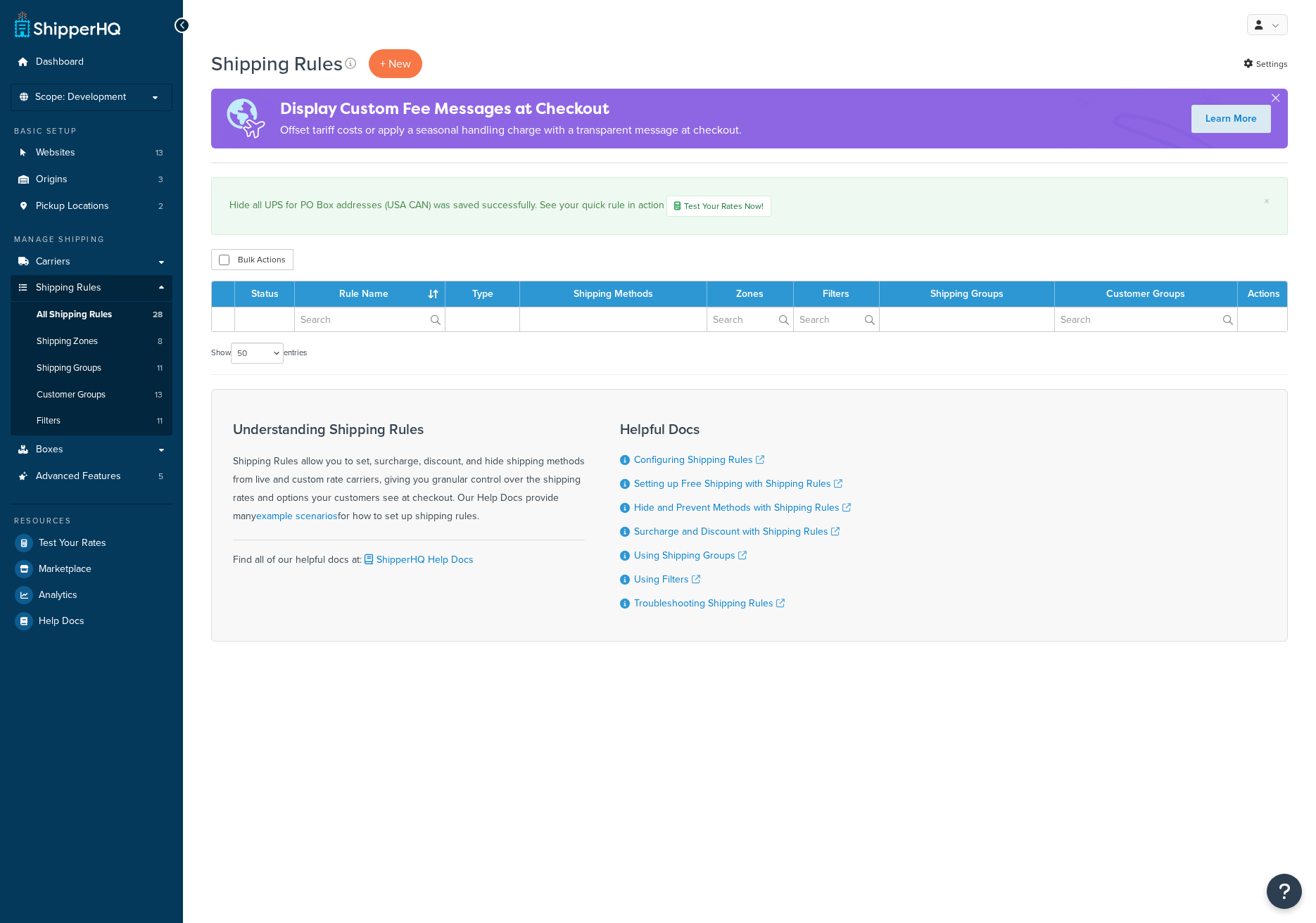
select select "50"
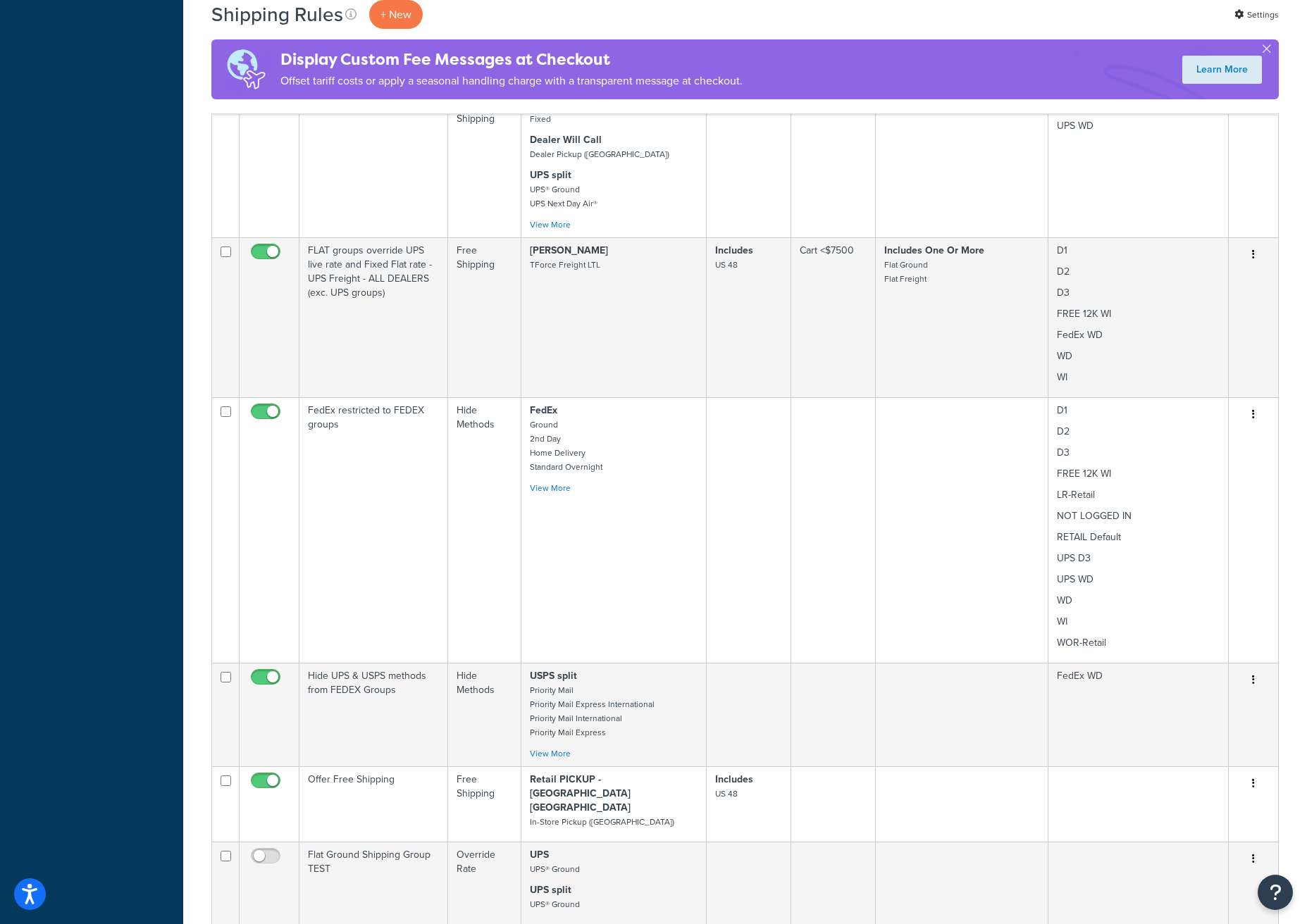
scroll to position [4037, 0]
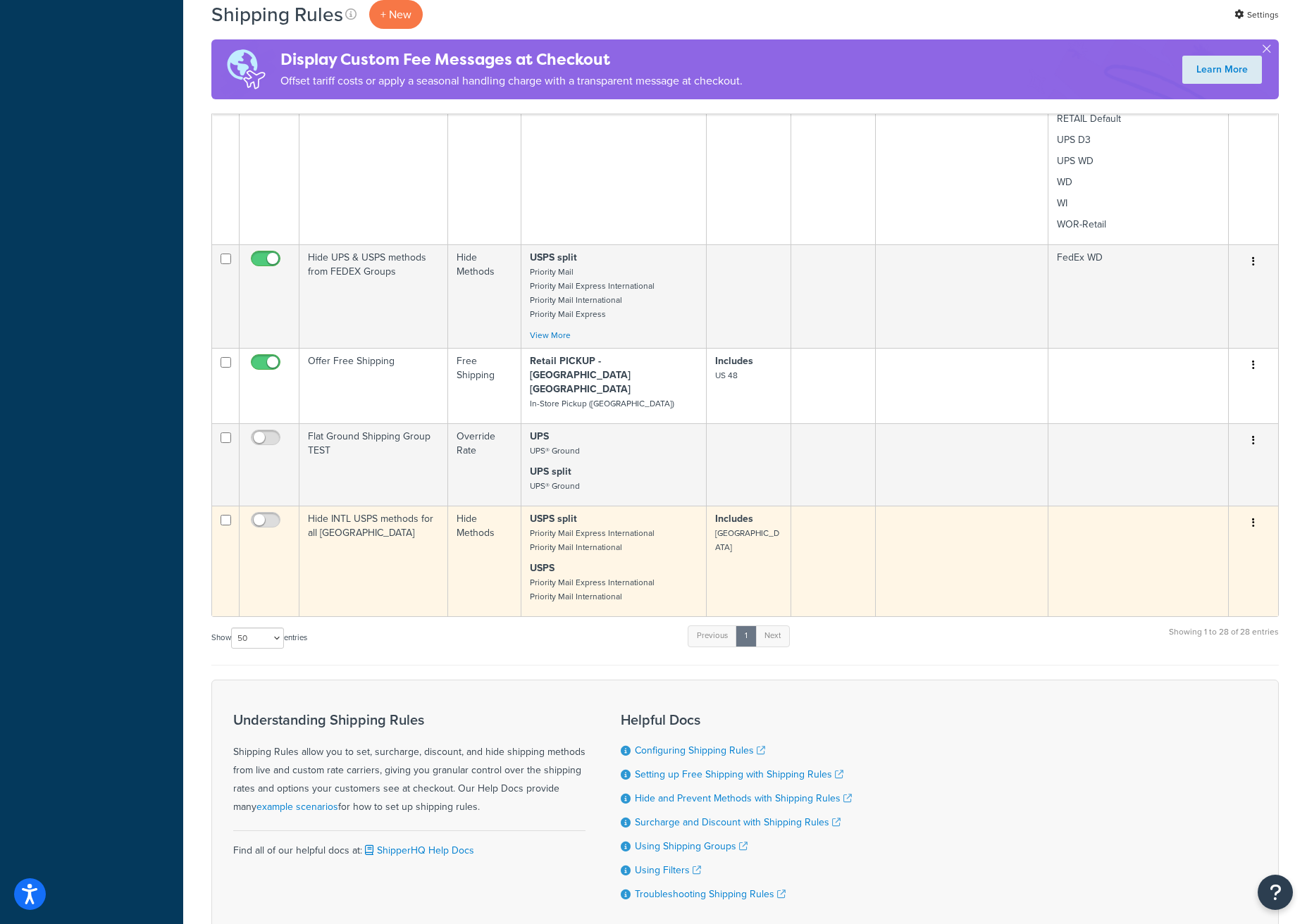
click at [398, 506] on td "Hide INTL USPS methods for all [GEOGRAPHIC_DATA]" at bounding box center [374, 561] width 149 height 111
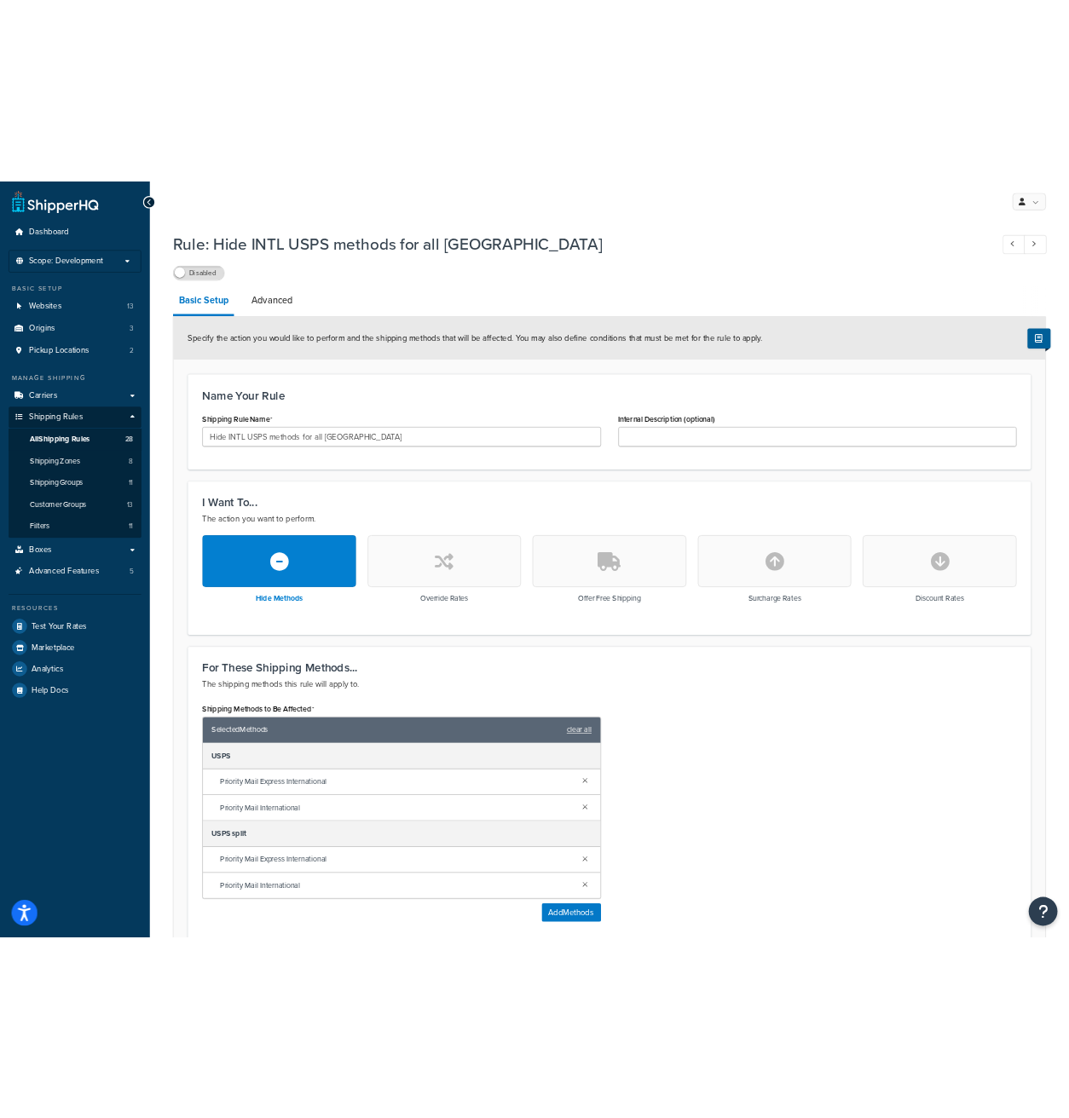
scroll to position [467, 0]
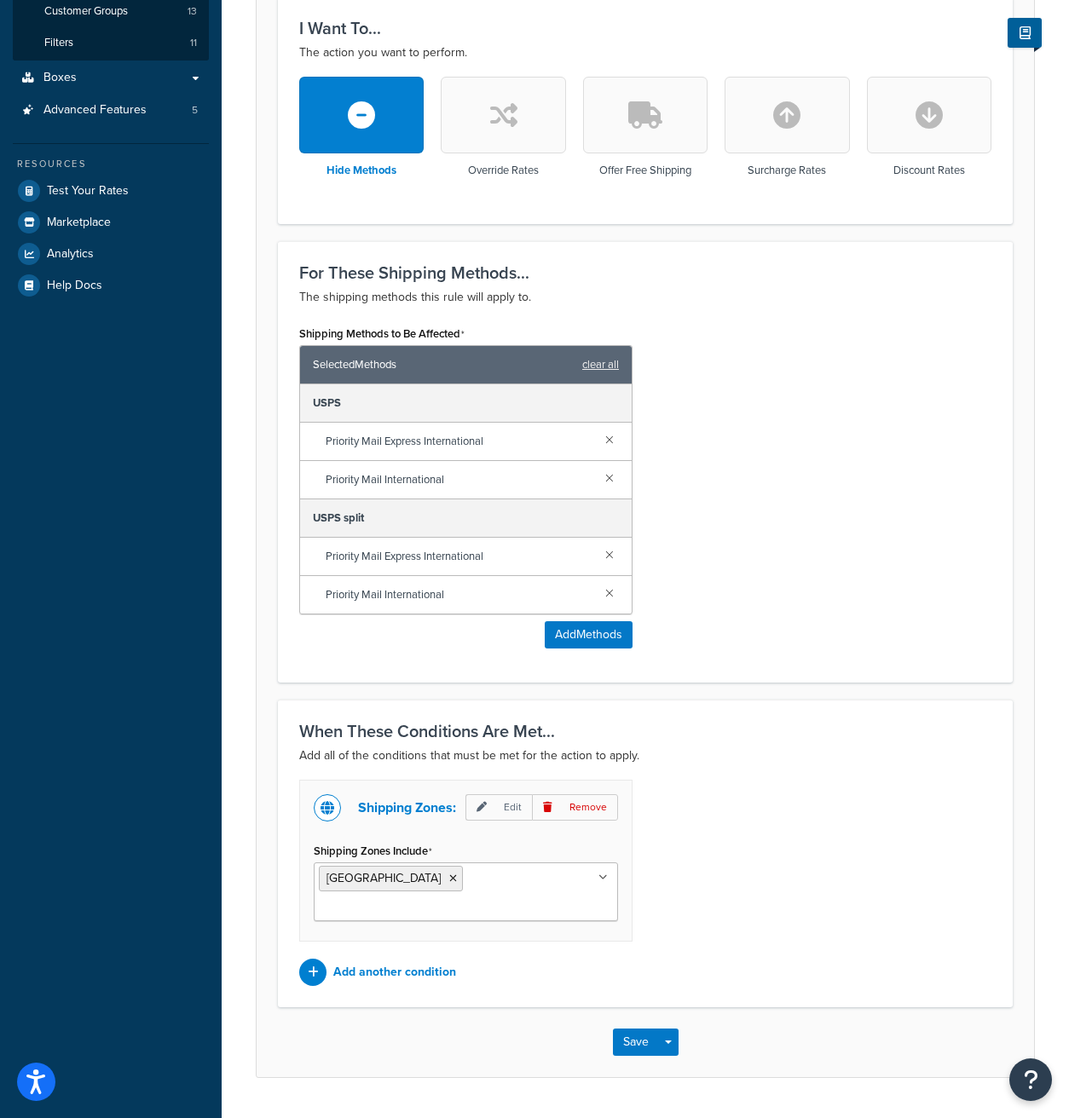
click at [863, 47] on p "The action you want to perform." at bounding box center [645, 53] width 692 height 20
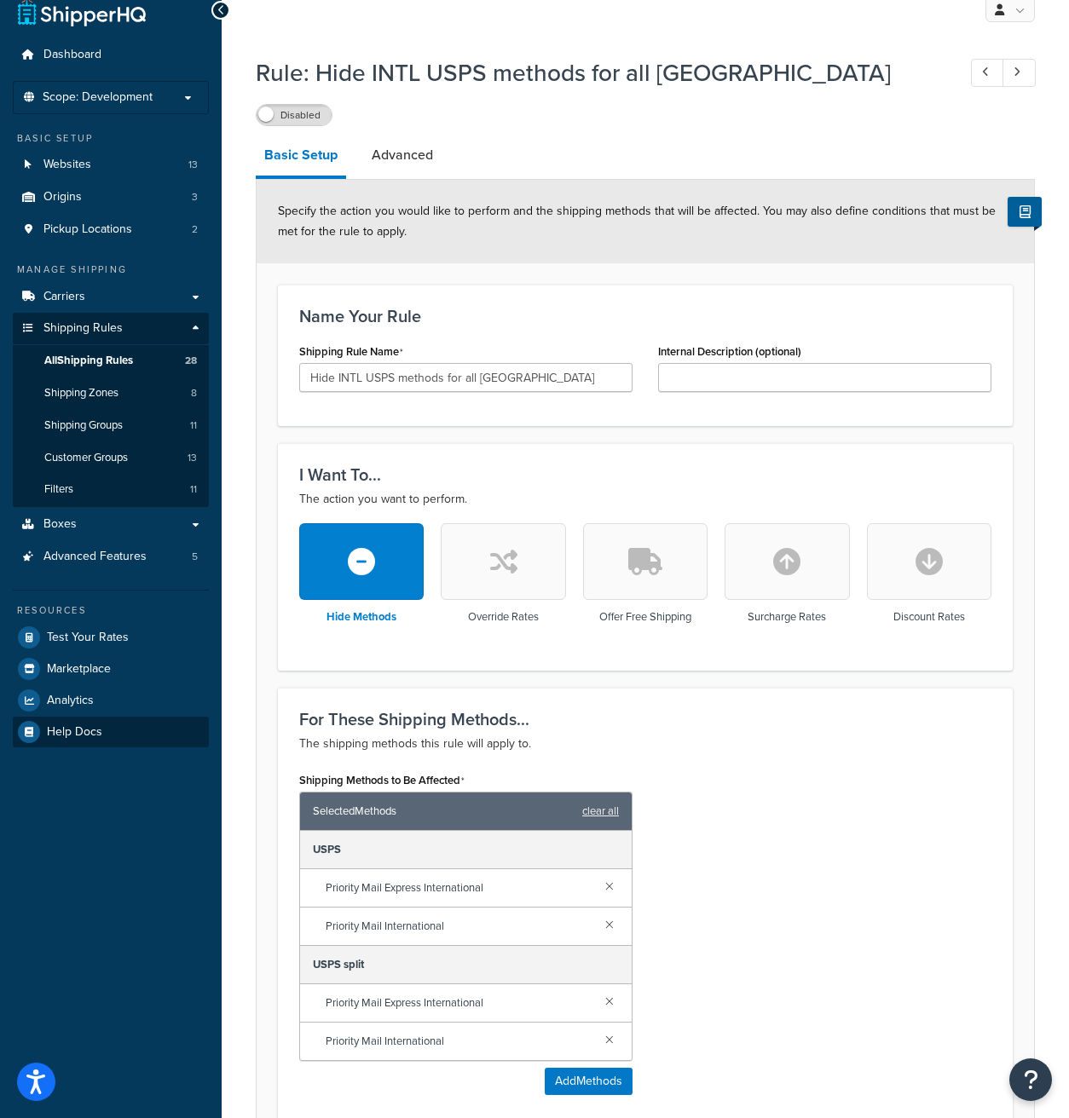
scroll to position [0, 0]
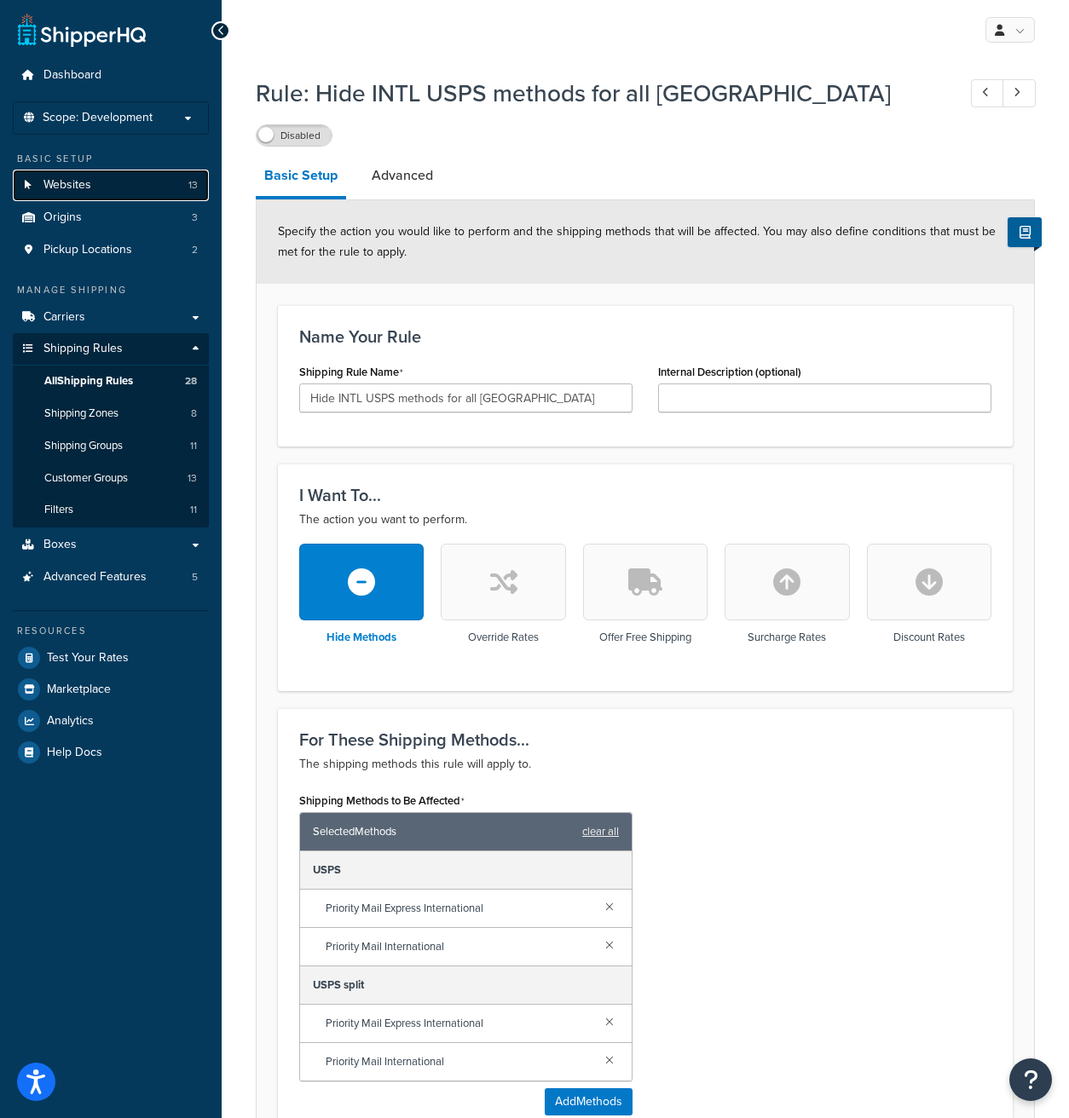
click at [108, 191] on link "Websites 13" at bounding box center [111, 186] width 196 height 32
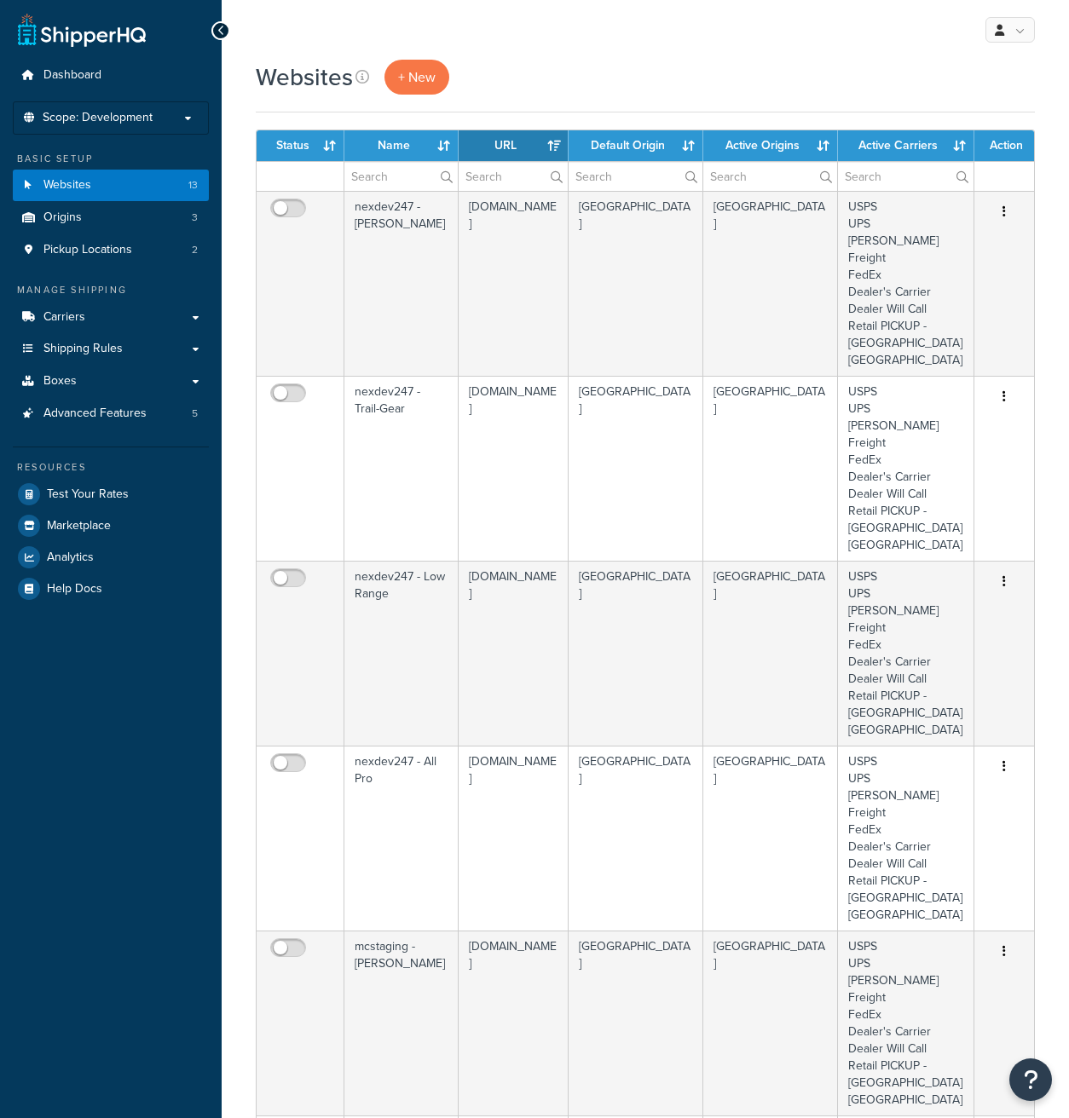
select select "15"
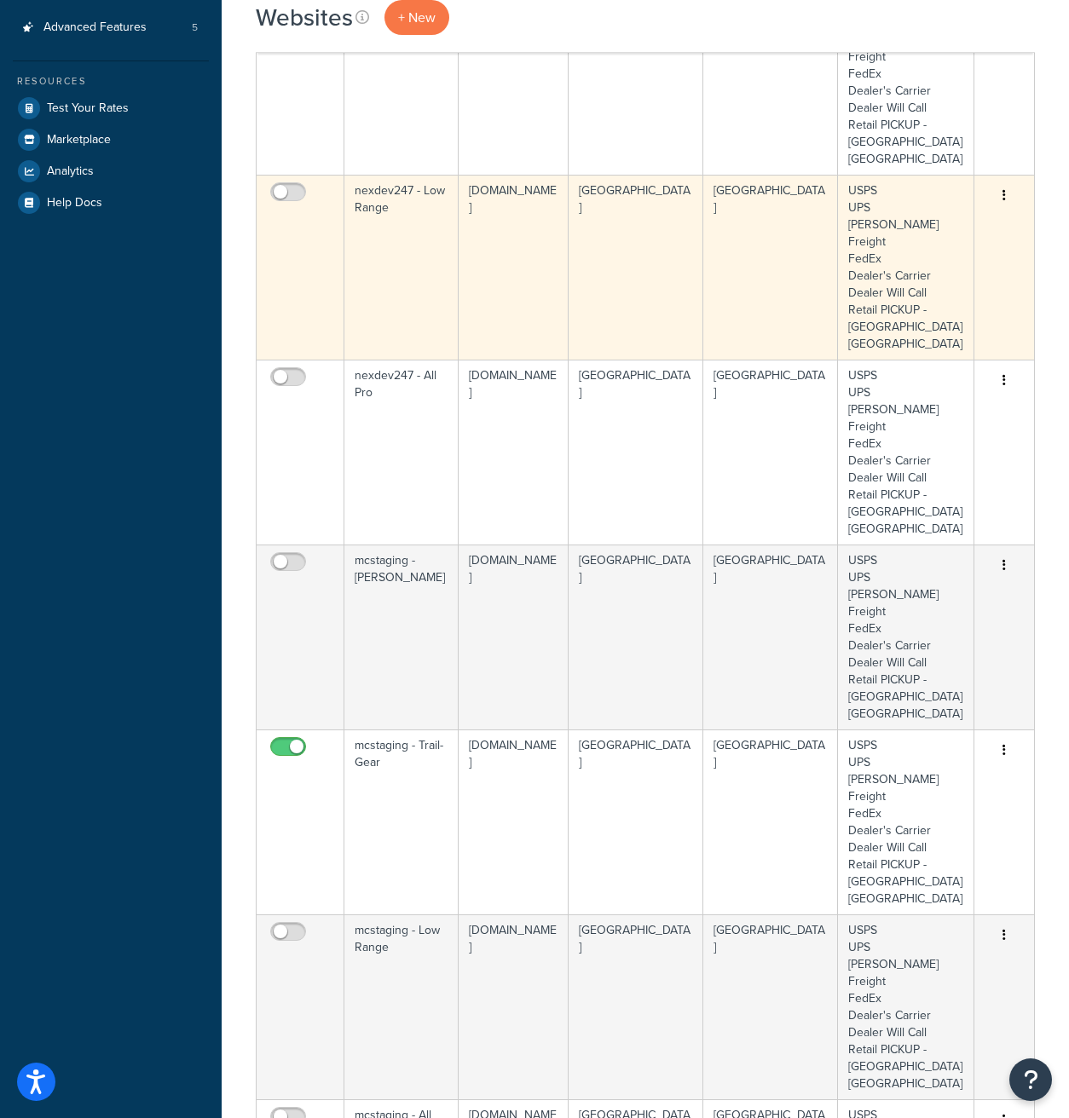
scroll to position [482, 0]
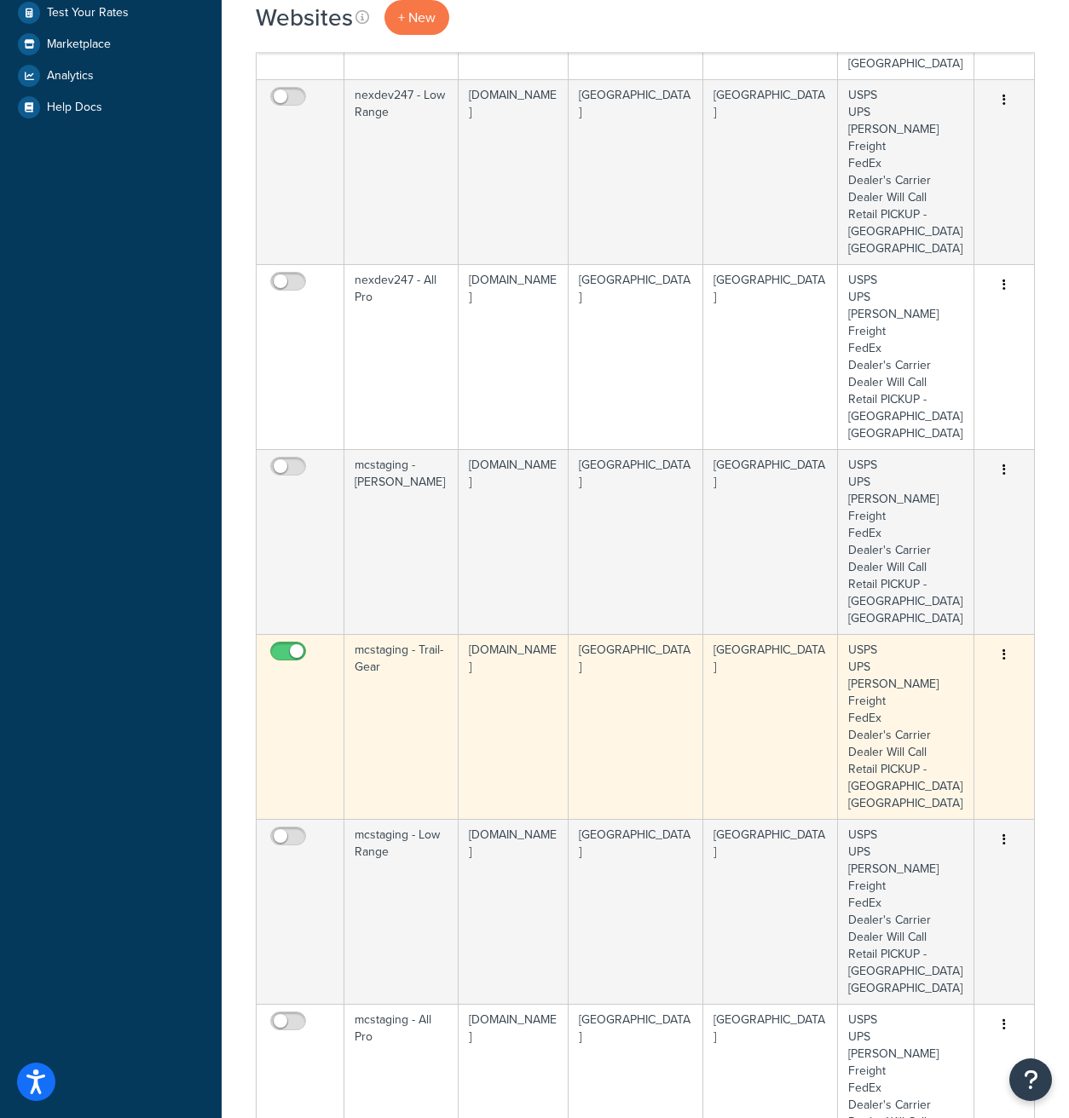
click at [736, 638] on td "[GEOGRAPHIC_DATA]" at bounding box center [770, 726] width 135 height 185
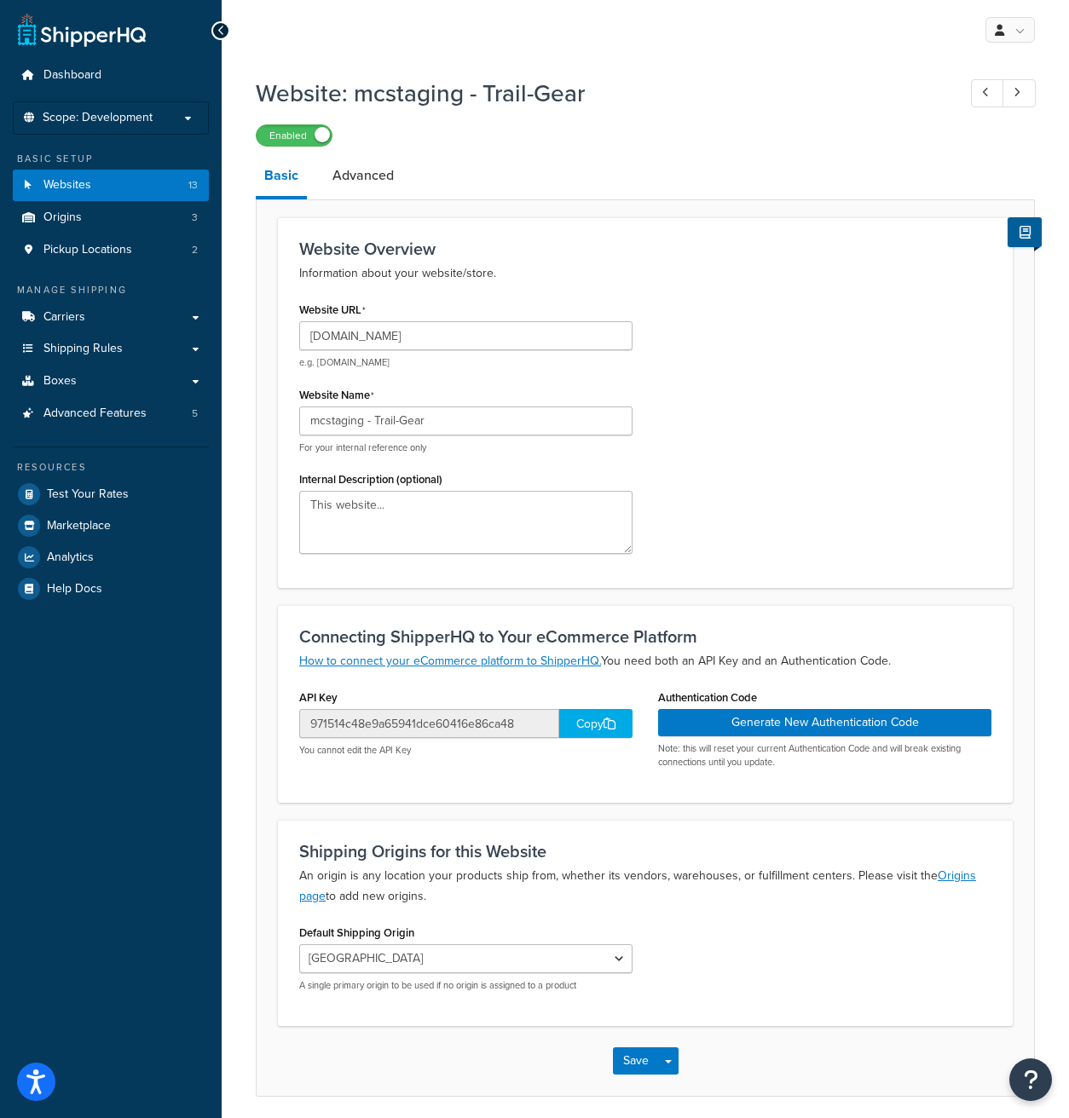
click at [605, 726] on icon at bounding box center [609, 724] width 12 height 12
click at [823, 725] on button "Generate New Authentication Code" at bounding box center [824, 722] width 333 height 27
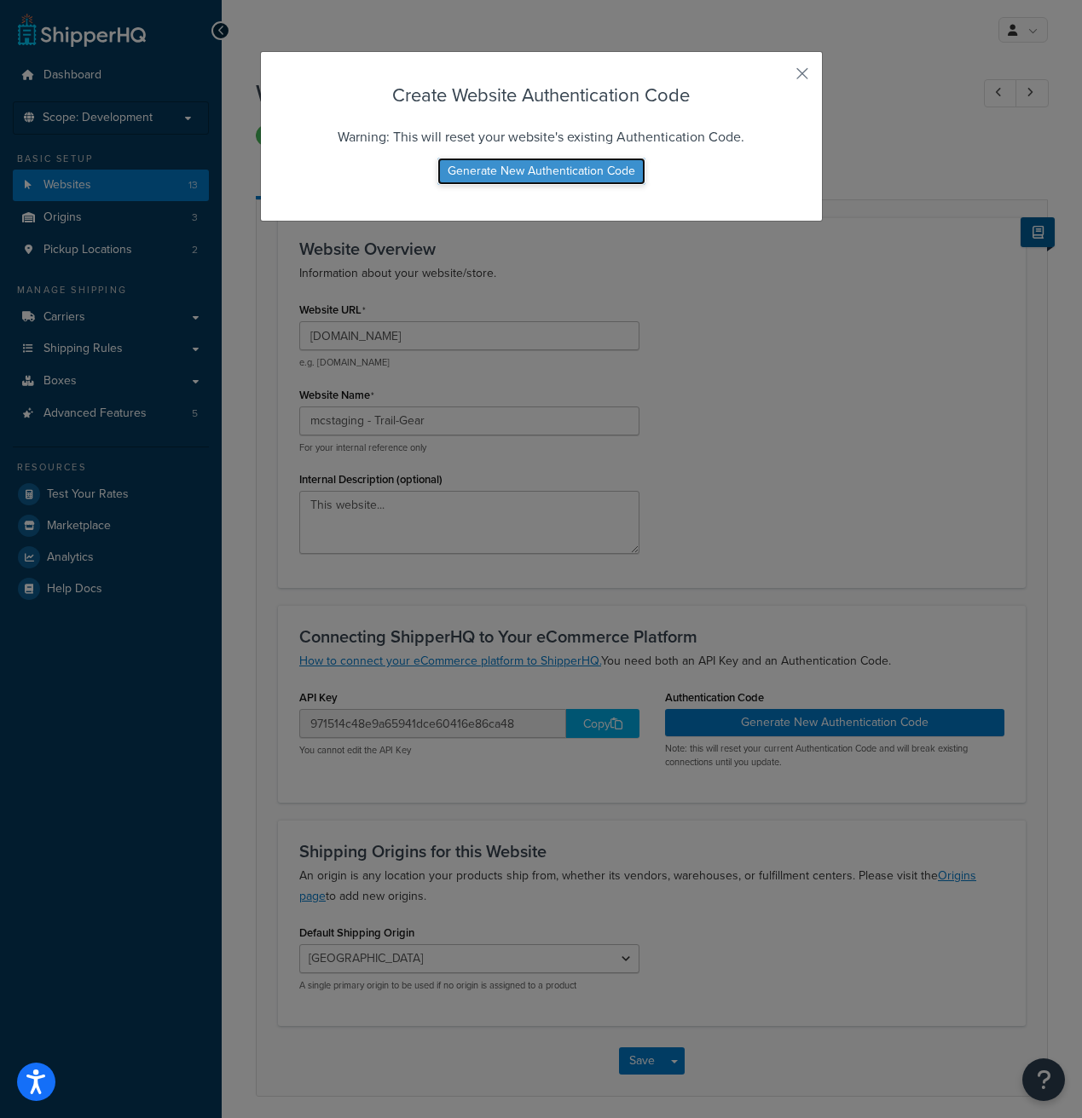
click at [579, 167] on button "Generate New Authentication Code" at bounding box center [541, 171] width 208 height 27
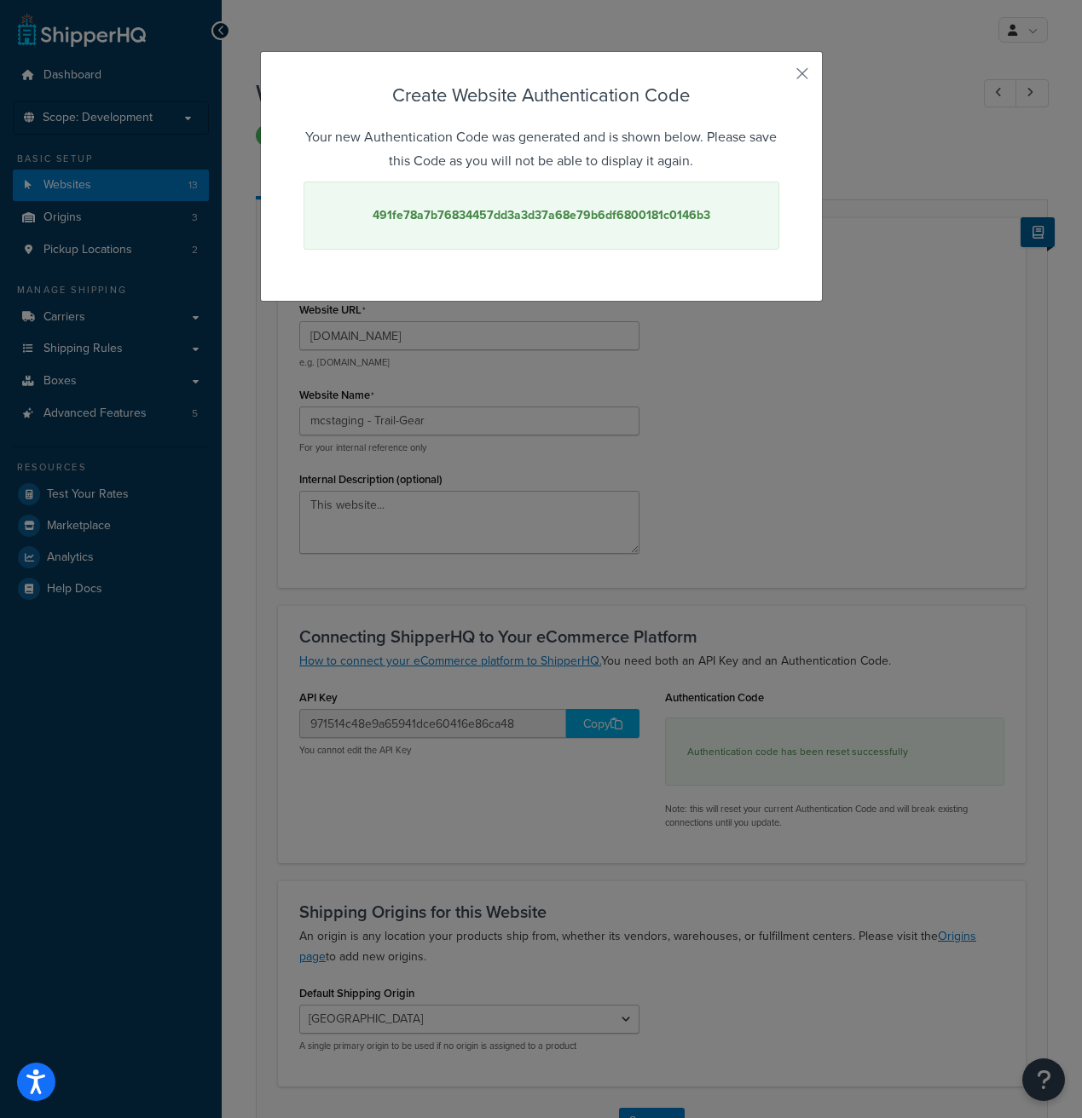
click at [553, 214] on strong "491fe78a7b76834457dd3a3d37a68e79b6df6800181c0146b3" at bounding box center [541, 215] width 338 height 18
copy strong "491fe78a7b76834457dd3a3d37a68e79b6df6800181c0146b3"
click at [779, 78] on button "button" at bounding box center [777, 80] width 4 height 4
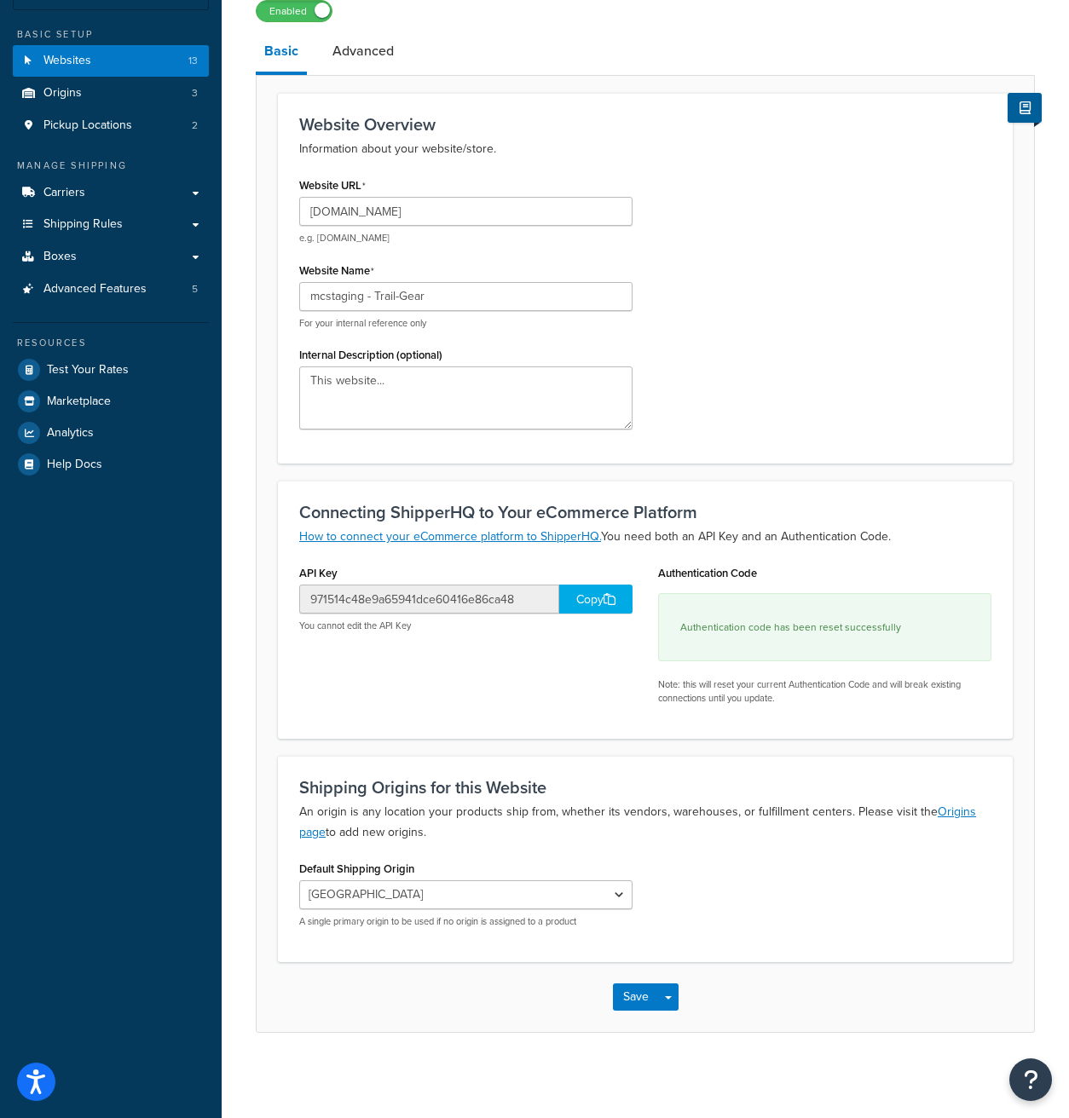
scroll to position [124, 0]
click at [638, 993] on button "Save" at bounding box center [636, 997] width 46 height 27
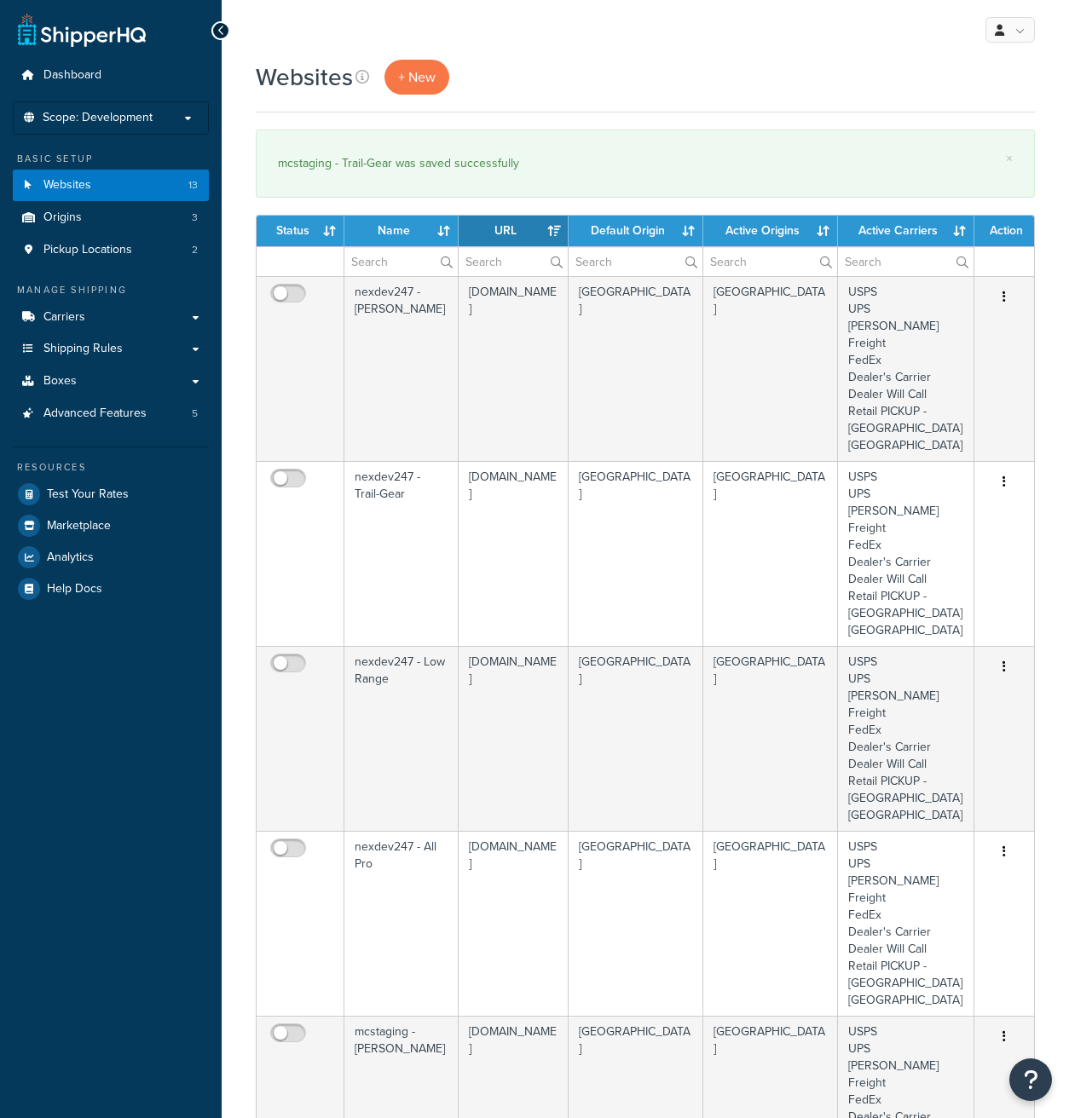
select select "15"
